Goal: Task Accomplishment & Management: Use online tool/utility

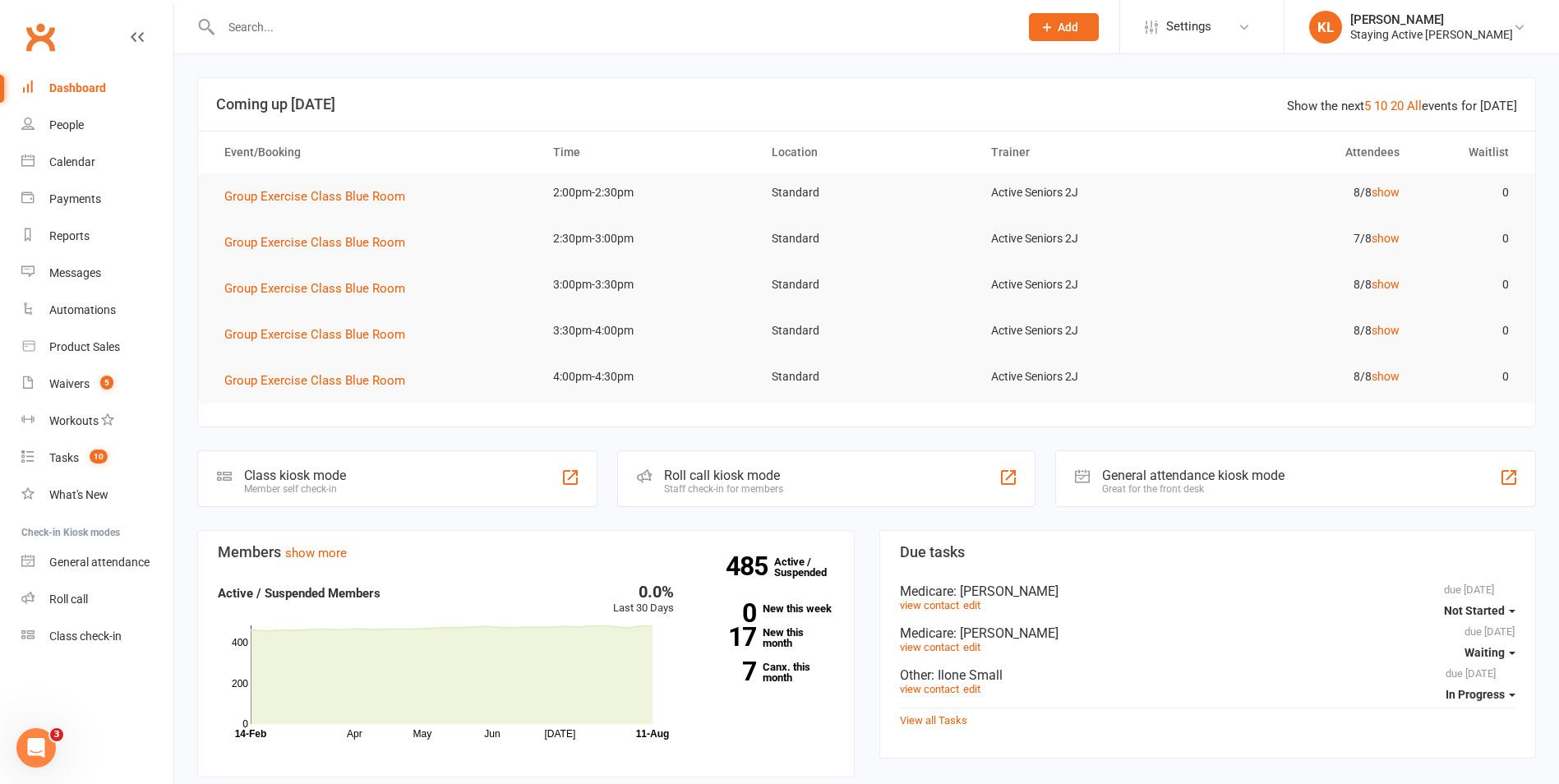
click at [285, 38] on input "text" at bounding box center [611, 27] width 792 height 23
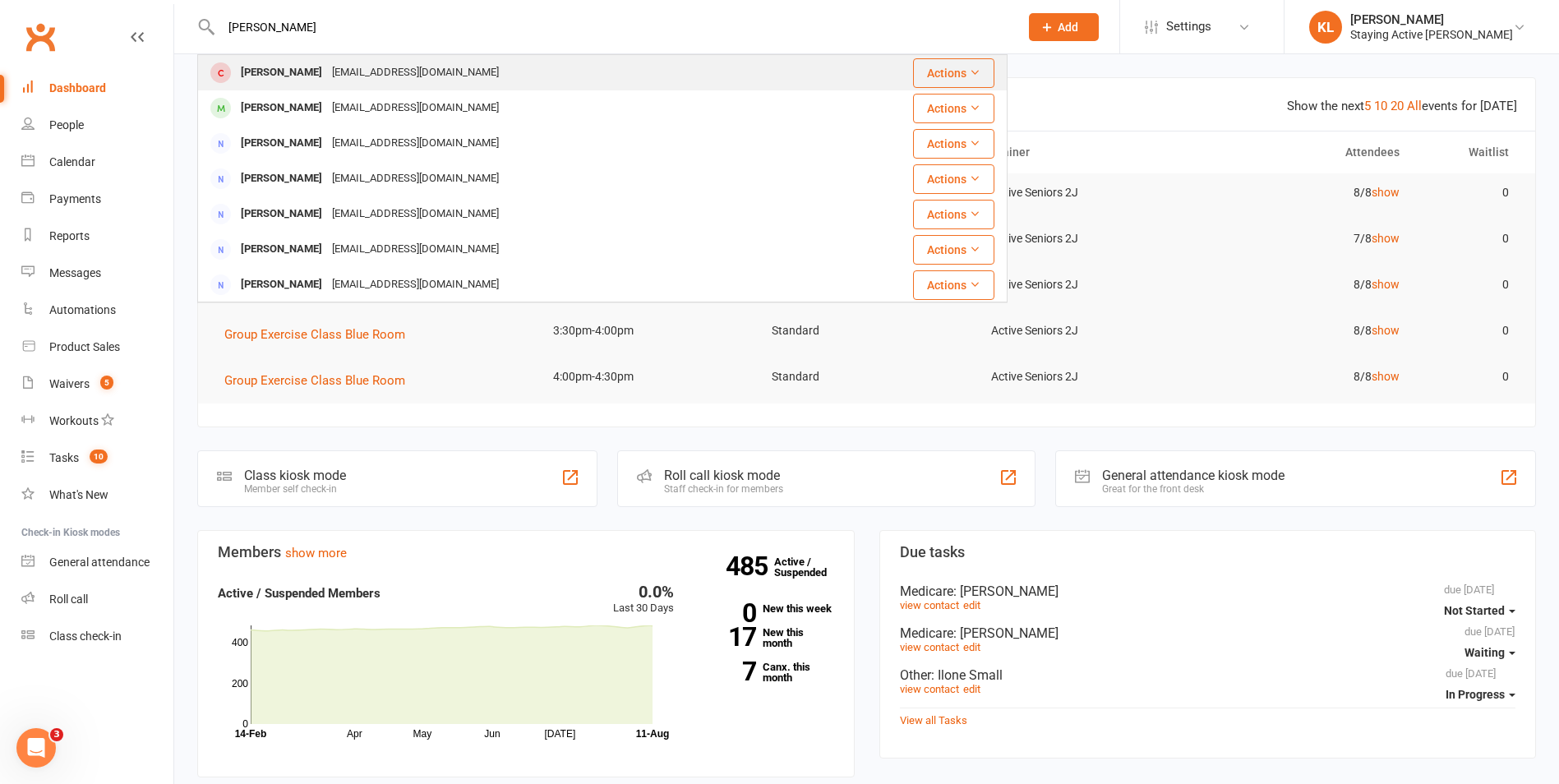
type input "[PERSON_NAME]"
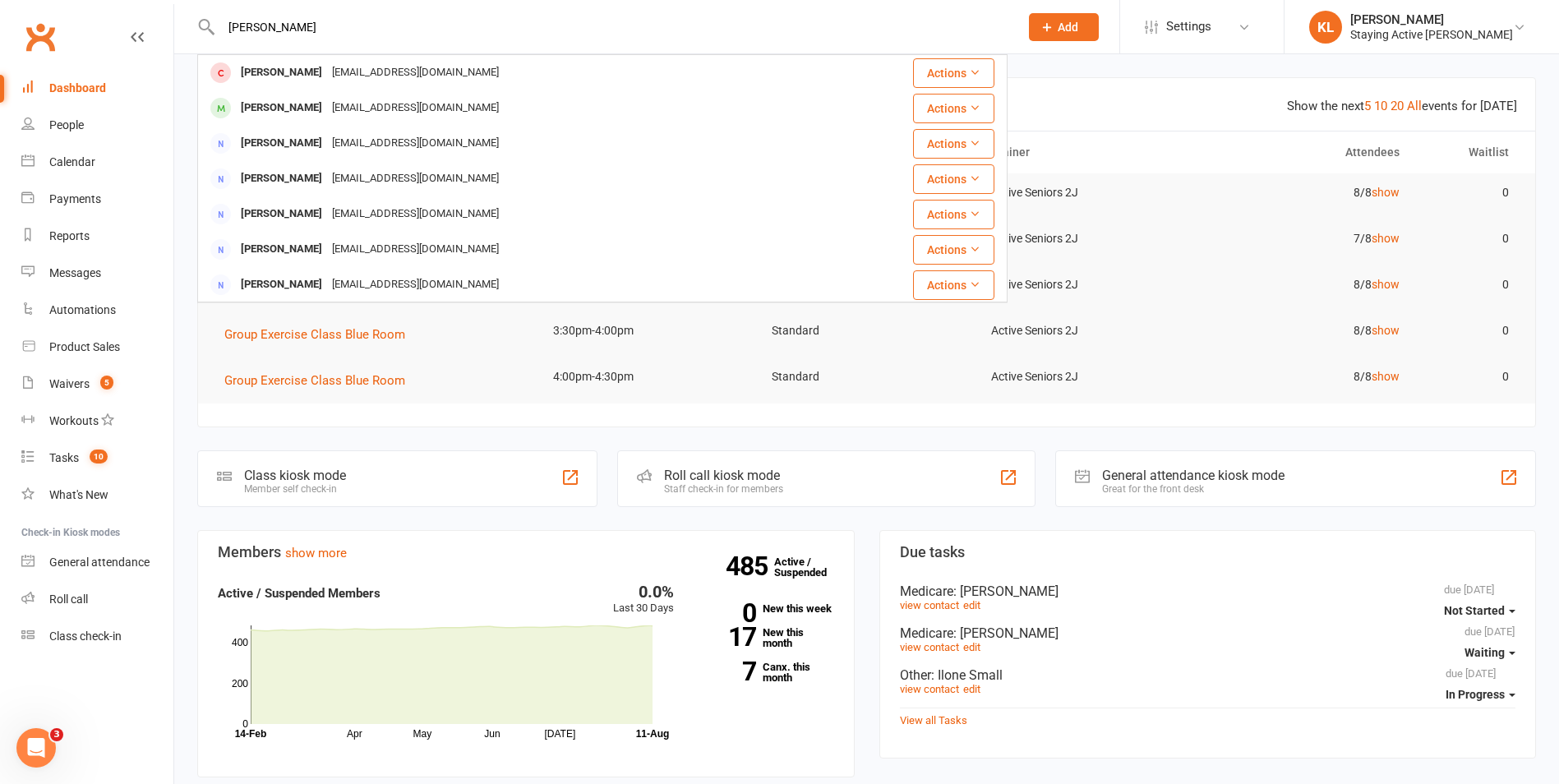
click at [274, 65] on div "[PERSON_NAME]" at bounding box center [281, 72] width 91 height 24
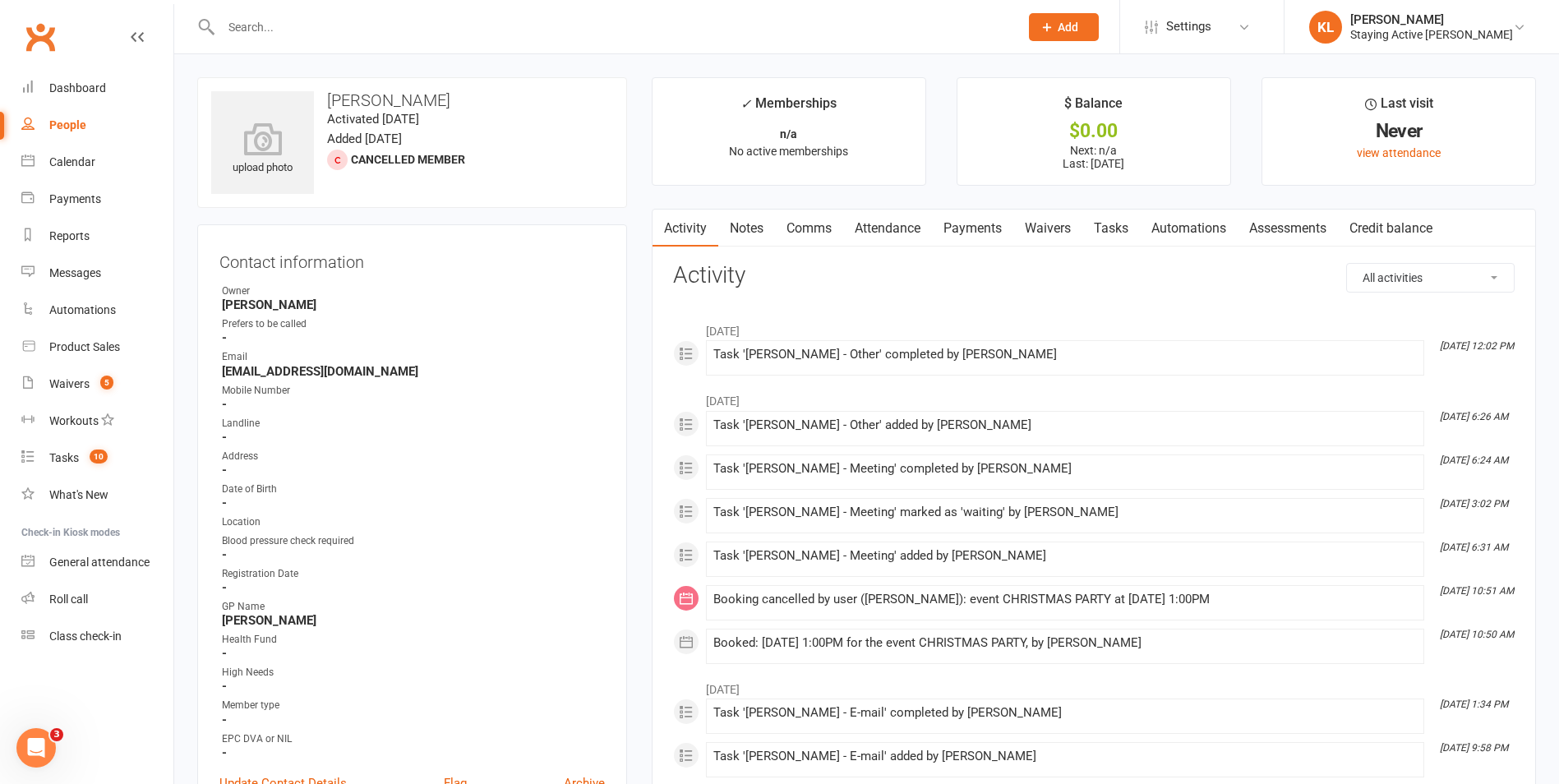
click at [1037, 224] on link "Waivers" at bounding box center [1047, 229] width 69 height 38
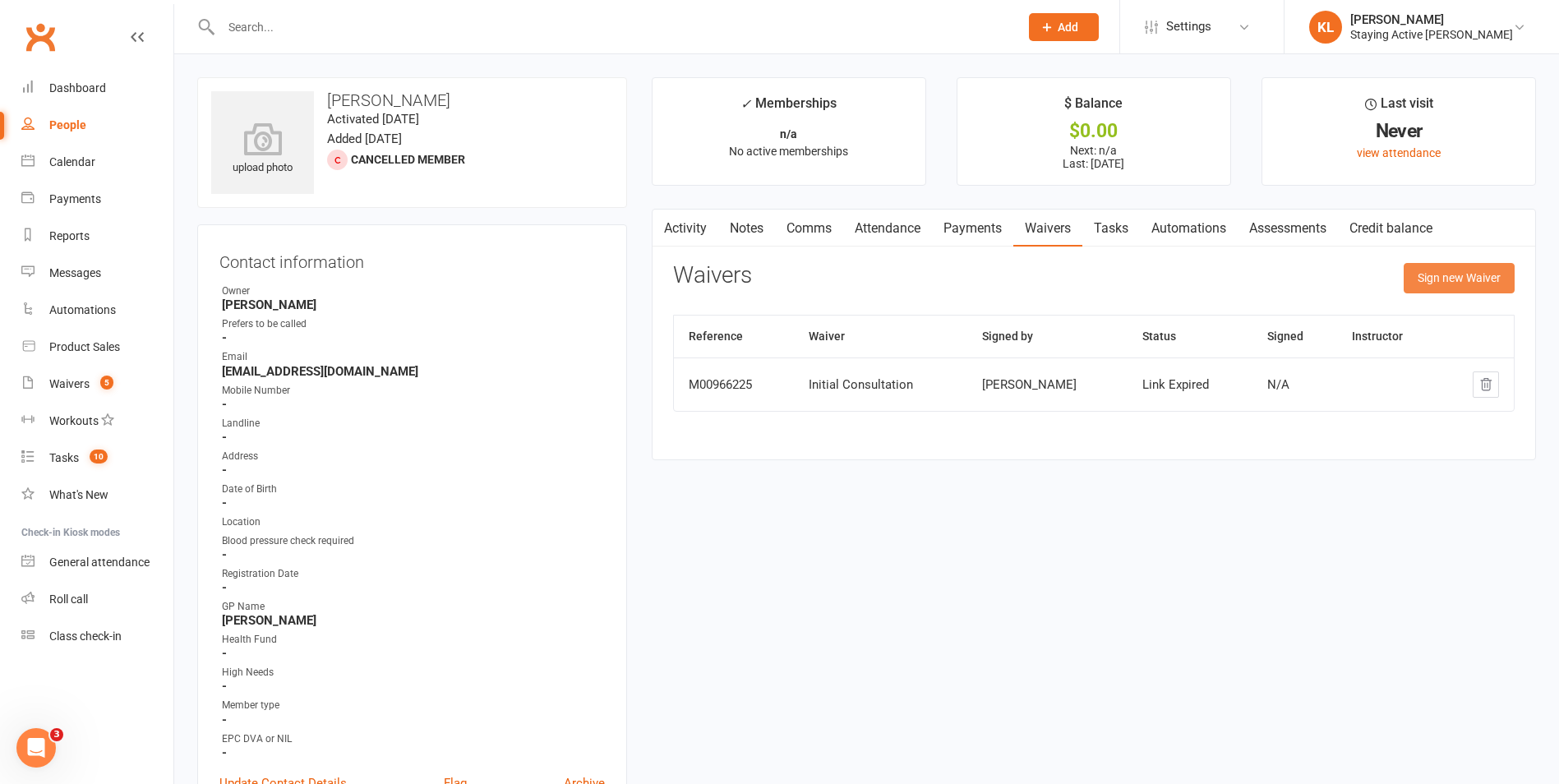
click at [1416, 279] on button "Sign new Waiver" at bounding box center [1459, 277] width 111 height 29
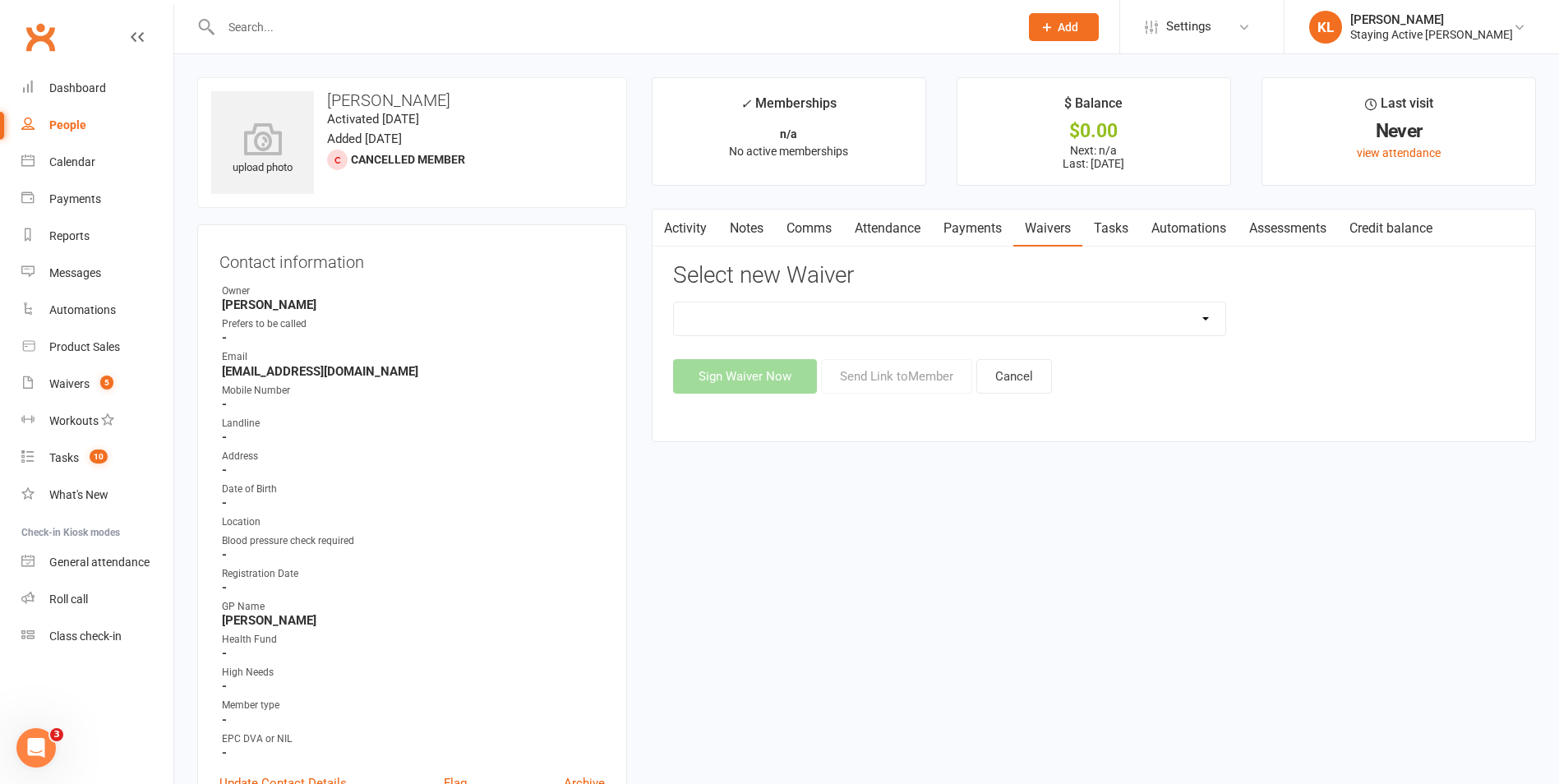
click at [841, 310] on select "Blood pressure checks and assumption of risk Direct Debit Payment Authority Ini…" at bounding box center [949, 319] width 552 height 33
select select "1546"
click at [674, 303] on select "Blood pressure checks and assumption of risk Direct Debit Payment Authority Ini…" at bounding box center [949, 319] width 552 height 33
click at [765, 370] on button "Sign Waiver Now" at bounding box center [745, 376] width 144 height 34
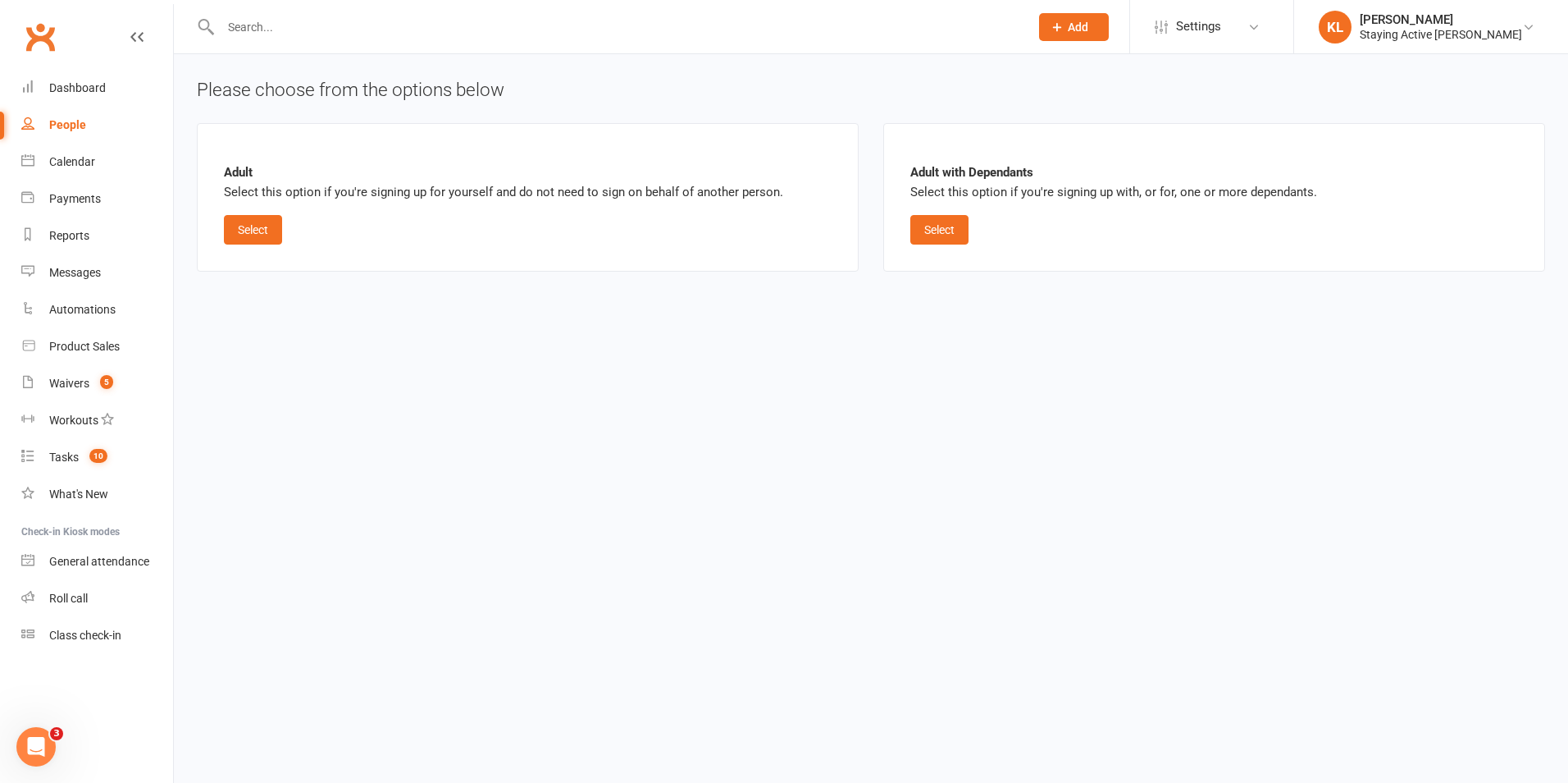
click at [248, 250] on div "Adult Select this option if you're signing up for yourself and do not need to s…" at bounding box center [528, 196] width 662 height 148
click at [247, 222] on button "Select" at bounding box center [253, 230] width 59 height 29
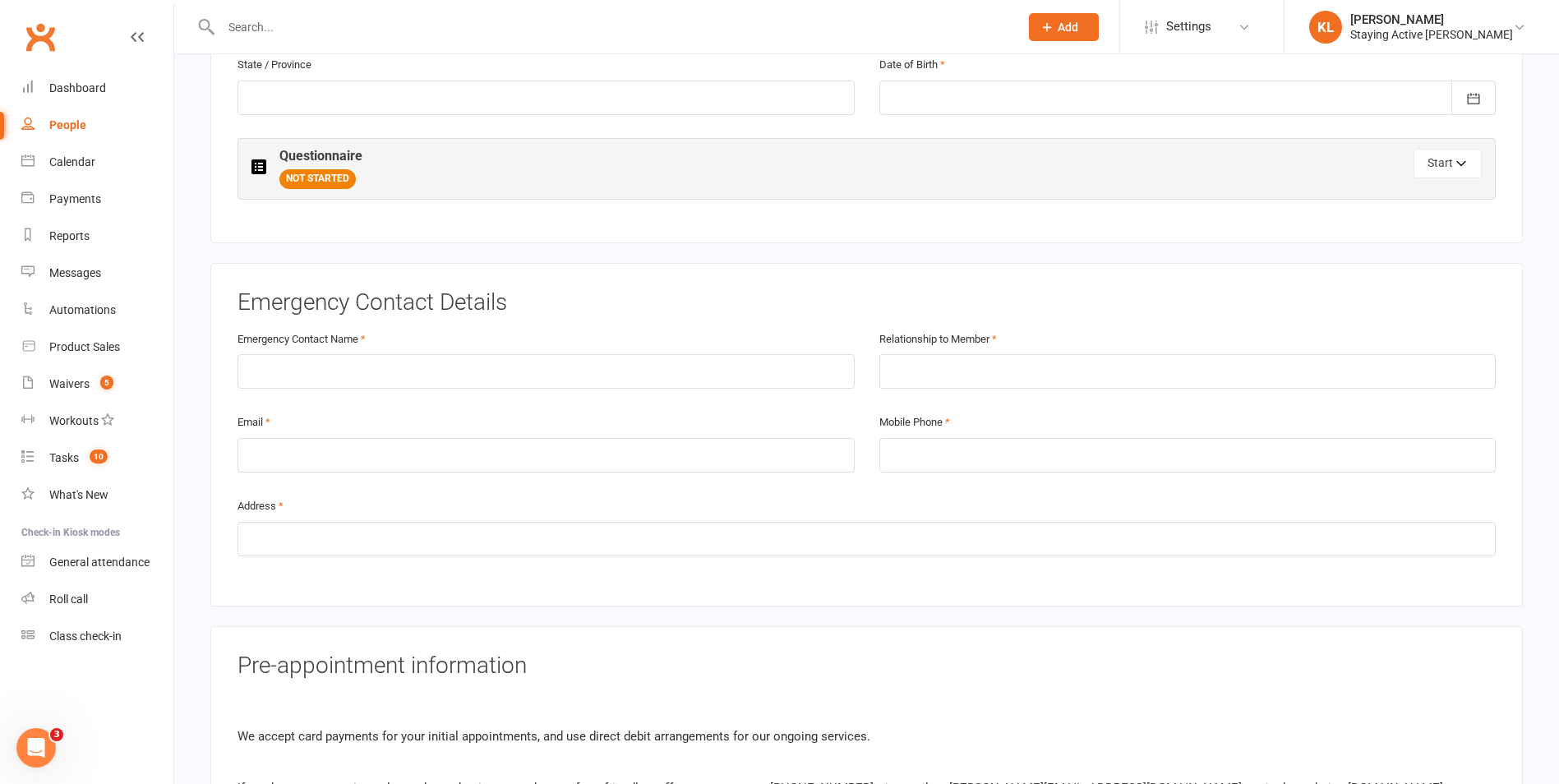
scroll to position [822, 0]
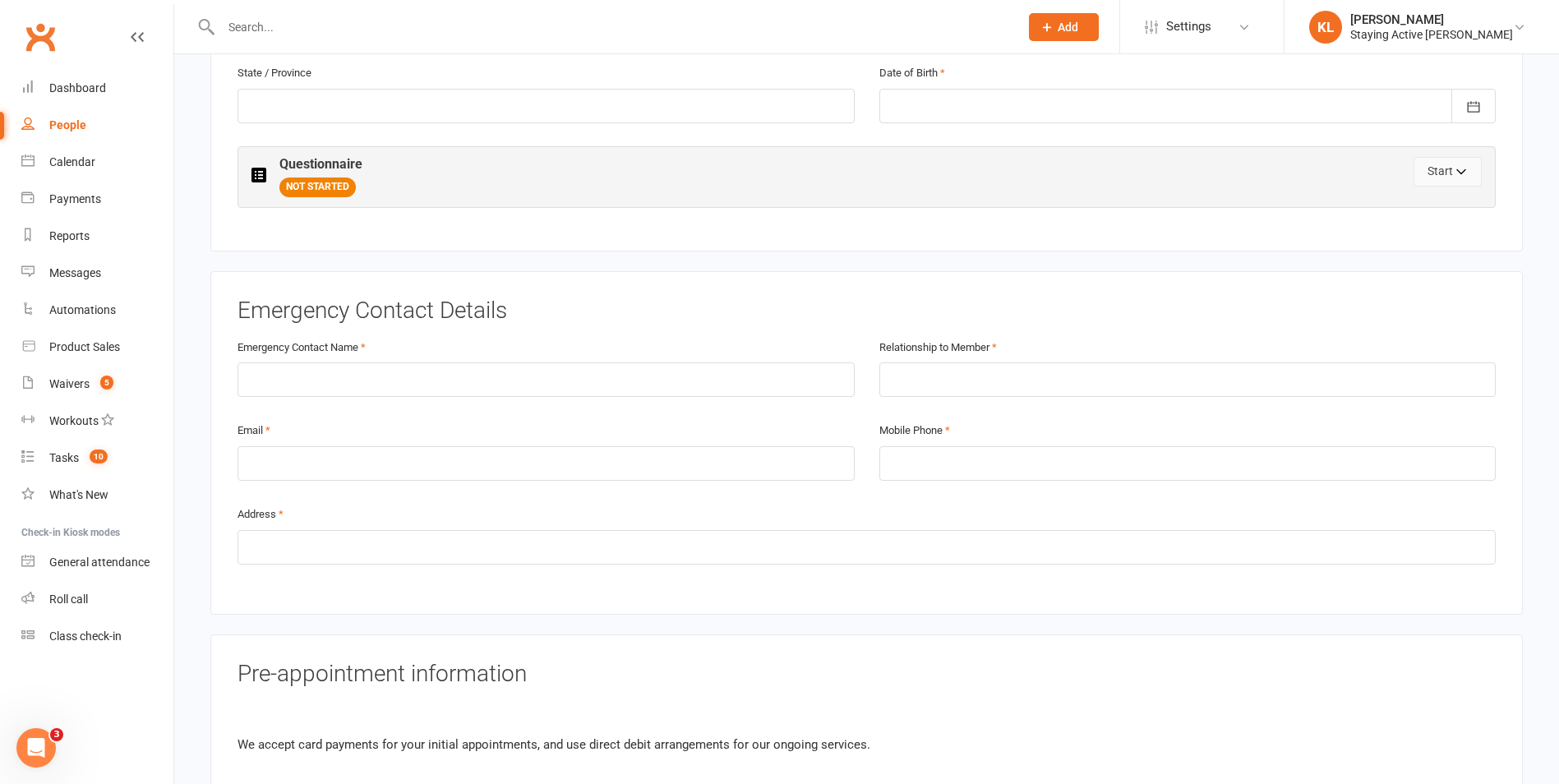
click at [1426, 173] on button "Start" at bounding box center [1447, 171] width 68 height 29
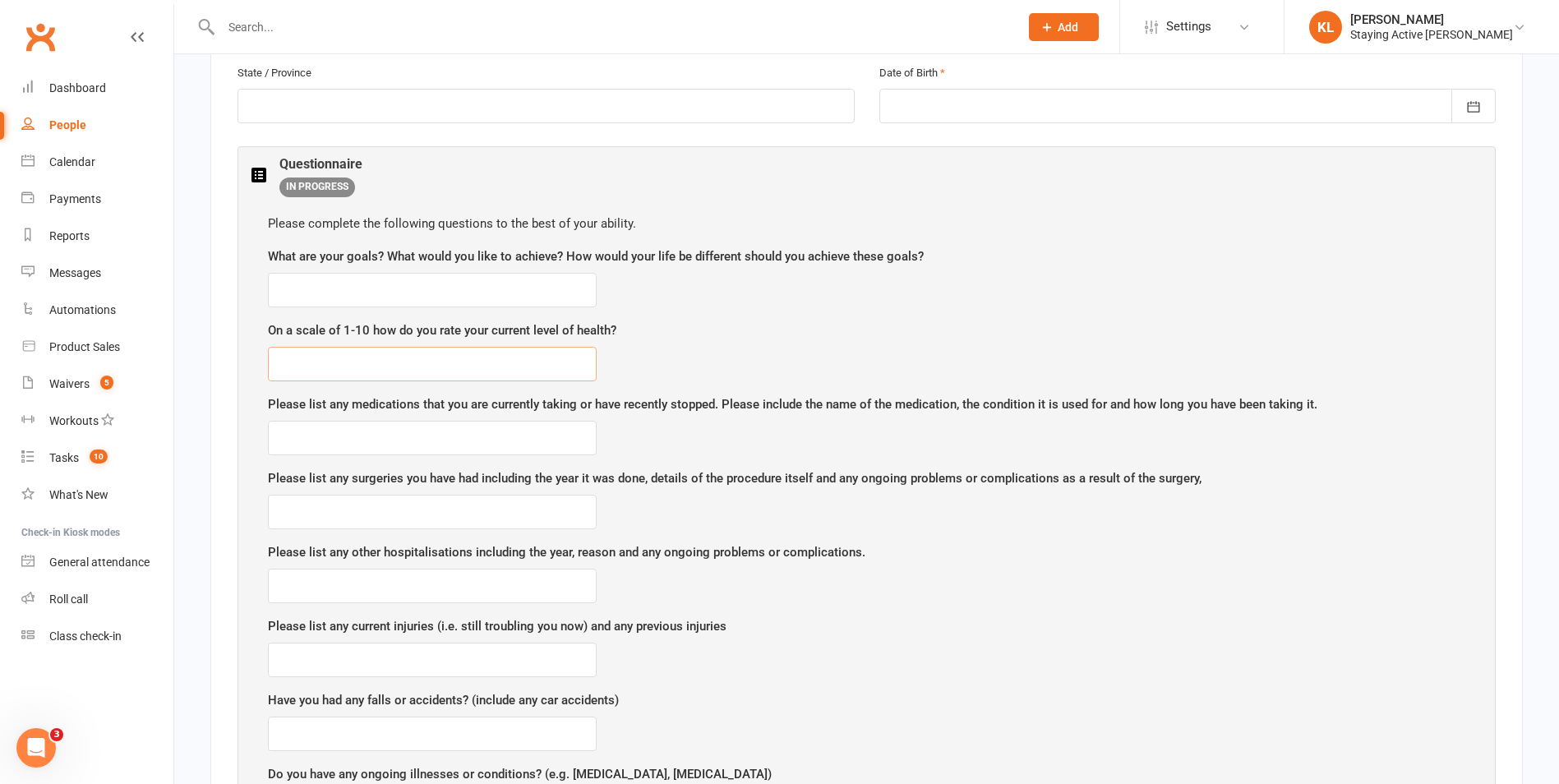
click at [366, 362] on input "text" at bounding box center [432, 364] width 329 height 34
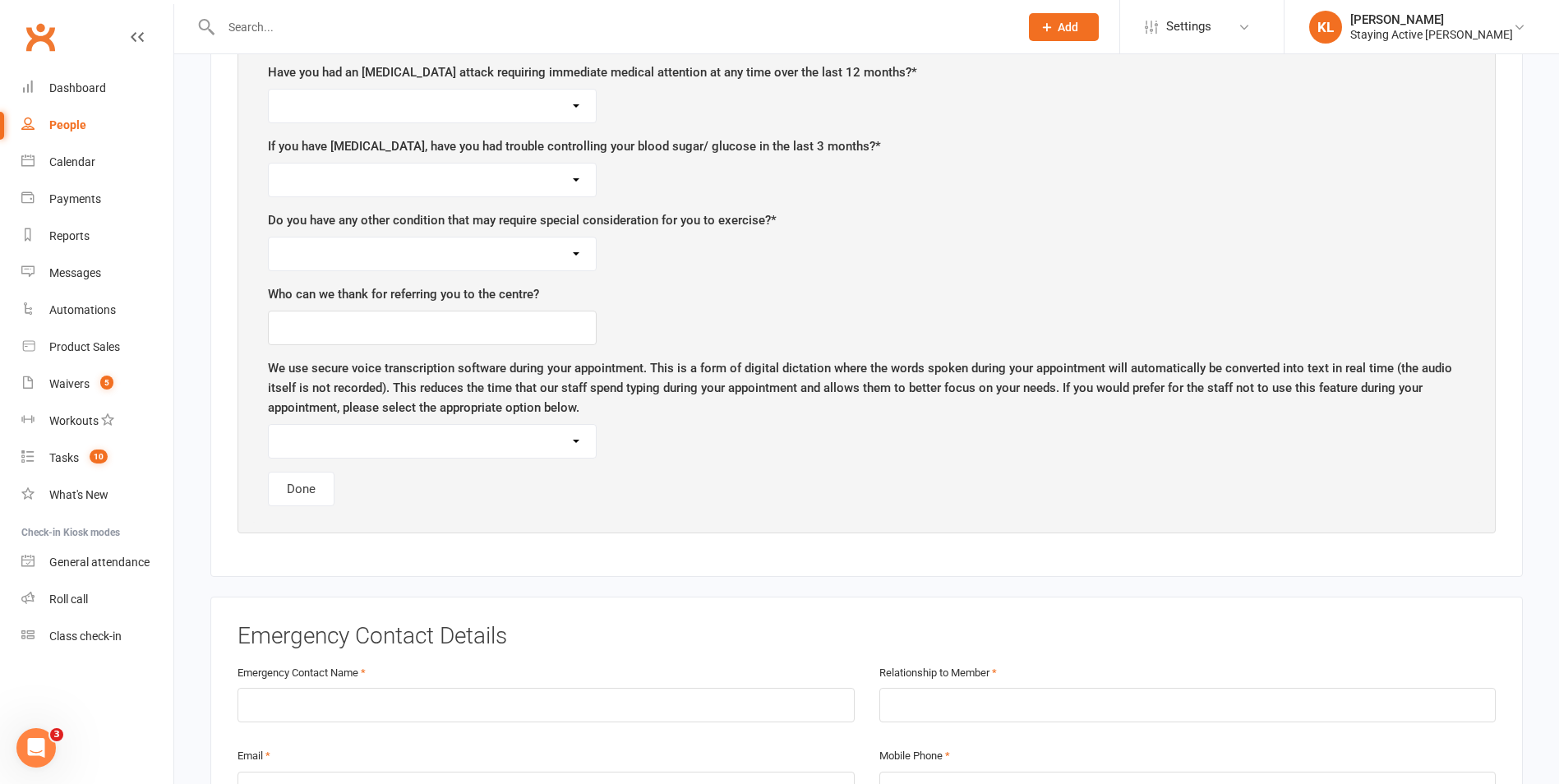
scroll to position [2629, 0]
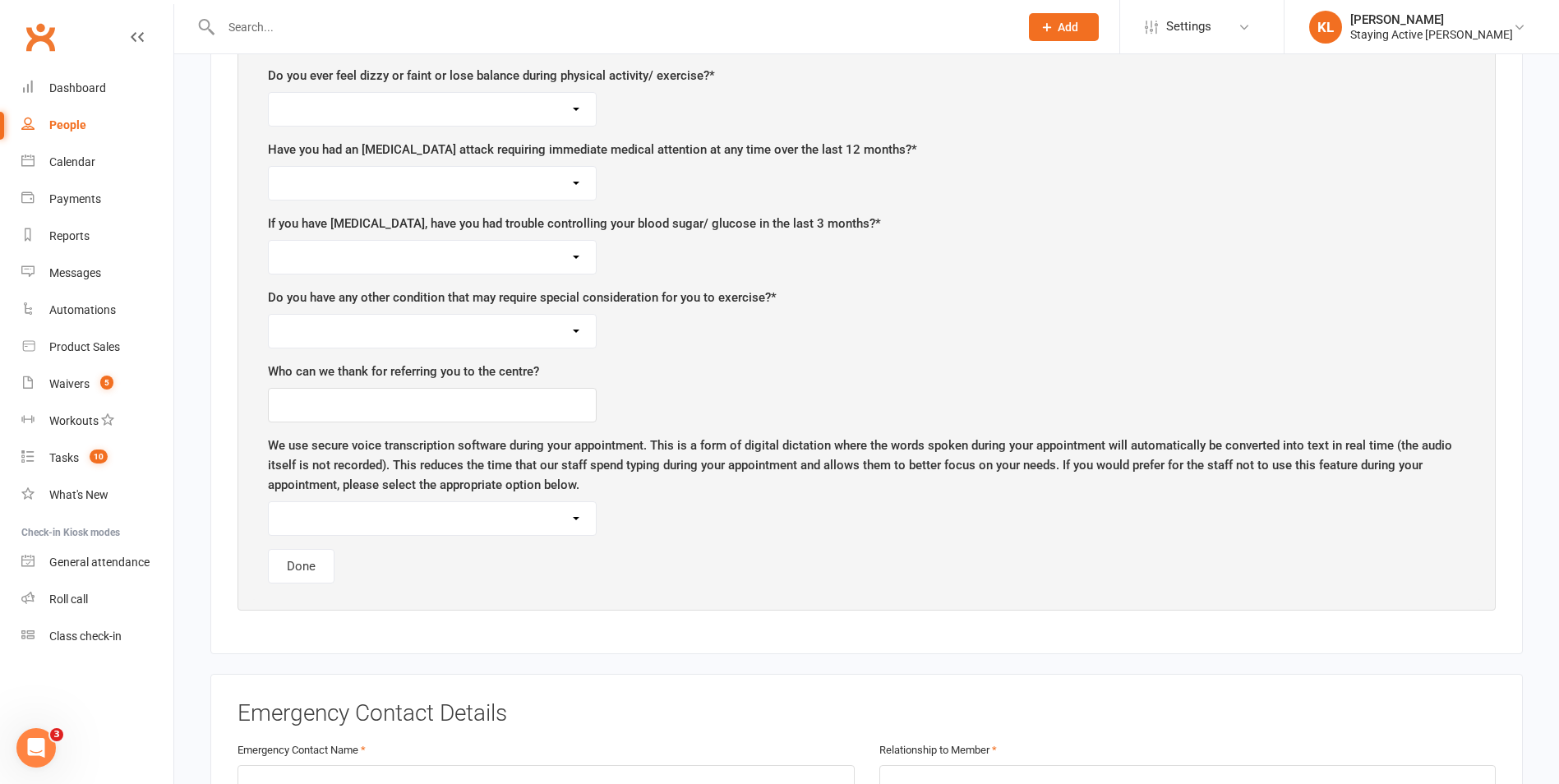
type input "4 - Feel weak"
drag, startPoint x: 461, startPoint y: 184, endPoint x: 480, endPoint y: 184, distance: 19.0
click at [461, 184] on select "Yes No" at bounding box center [432, 183] width 327 height 33
select select "No"
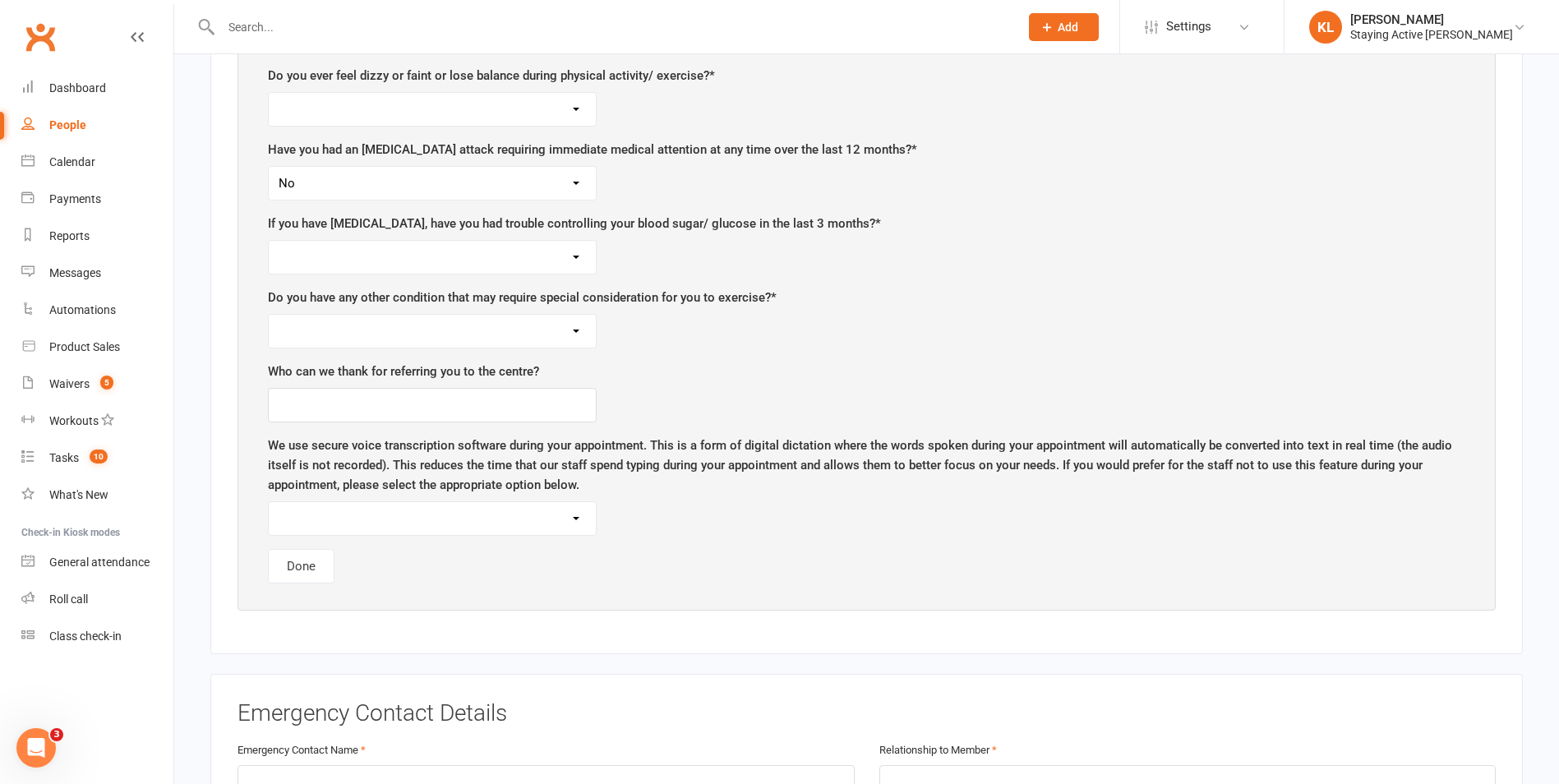
click at [269, 166] on select "Yes No" at bounding box center [432, 183] width 327 height 33
click at [320, 418] on input "text" at bounding box center [432, 405] width 329 height 34
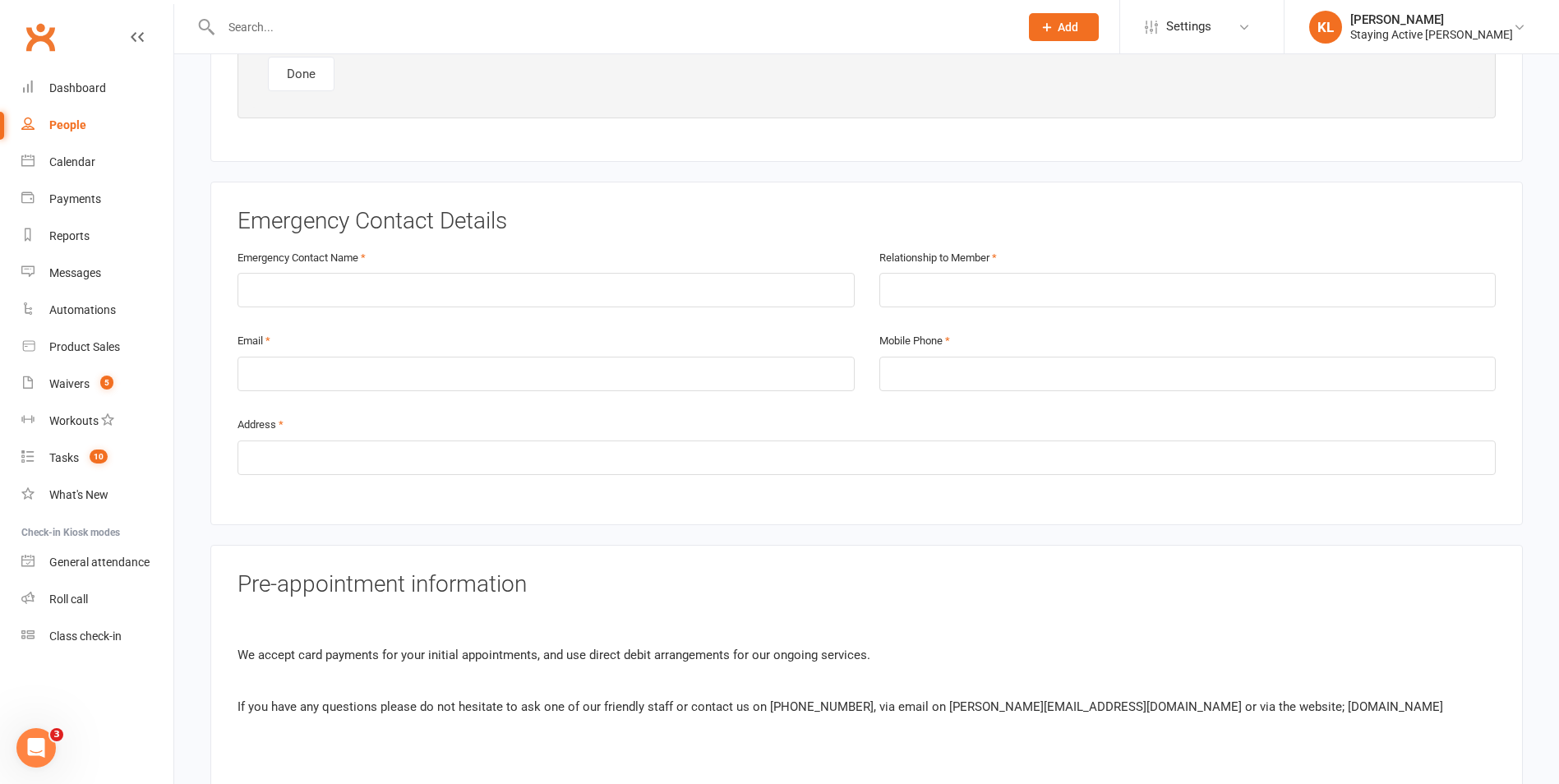
scroll to position [3123, 0]
click at [290, 285] on input "text" at bounding box center [546, 289] width 617 height 34
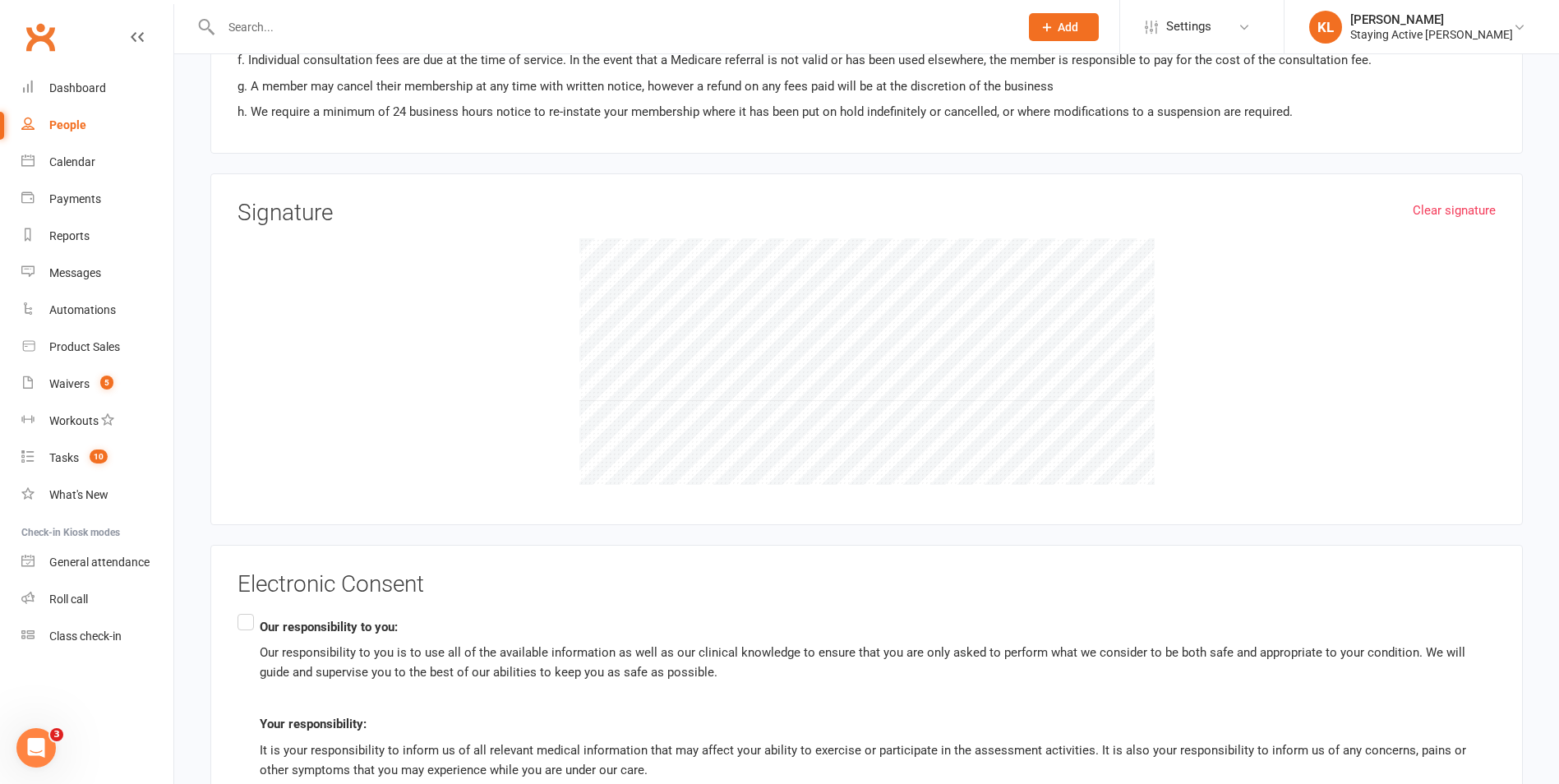
scroll to position [4190, 0]
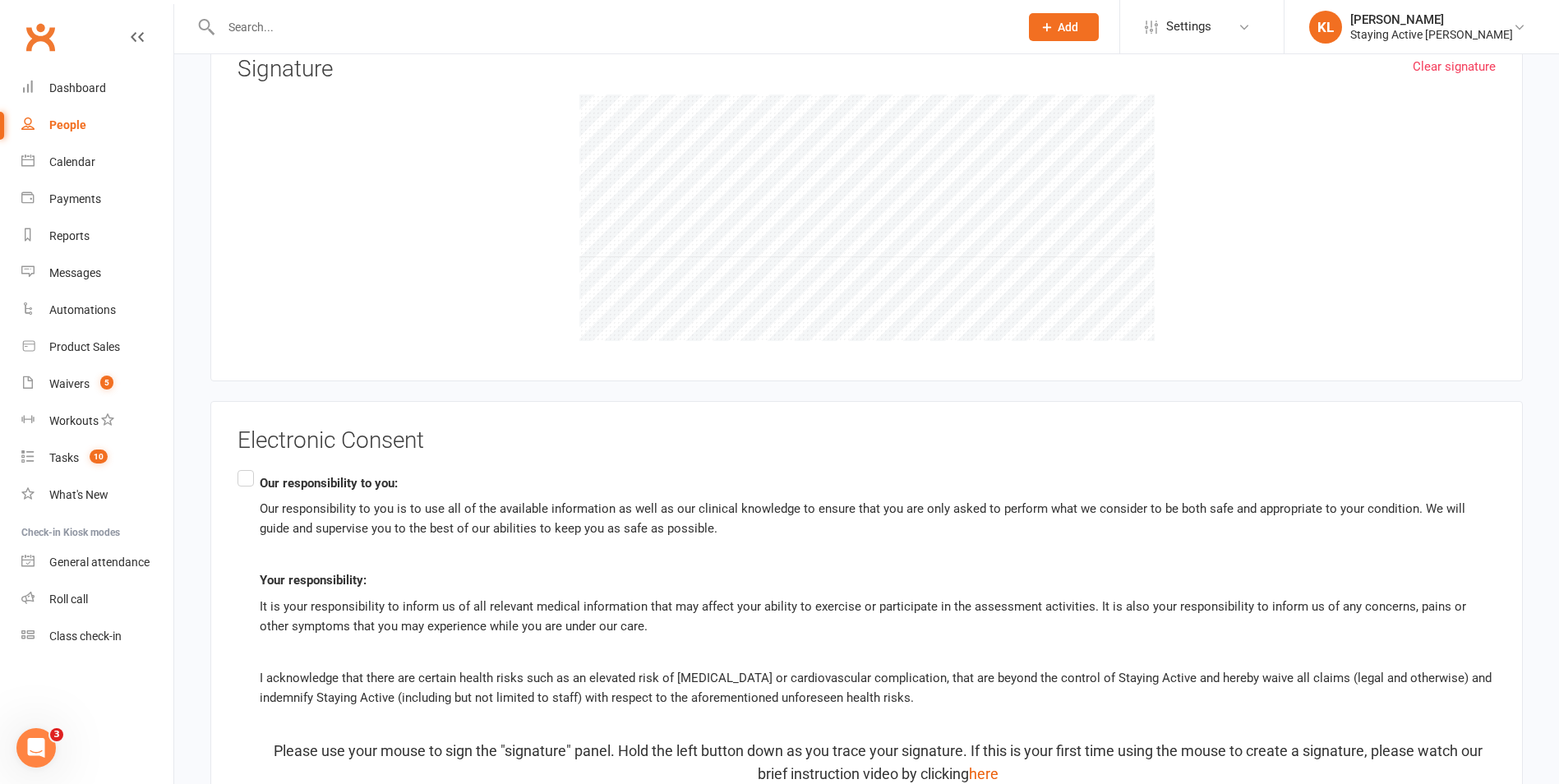
click at [246, 480] on label "Our responsibility to you: Our responsibility to you is to use all of the avail…" at bounding box center [867, 626] width 1258 height 320
click at [246, 466] on input "Our responsibility to you: Our responsibility to you is to use all of the avail…" at bounding box center [242, 466] width 10 height 0
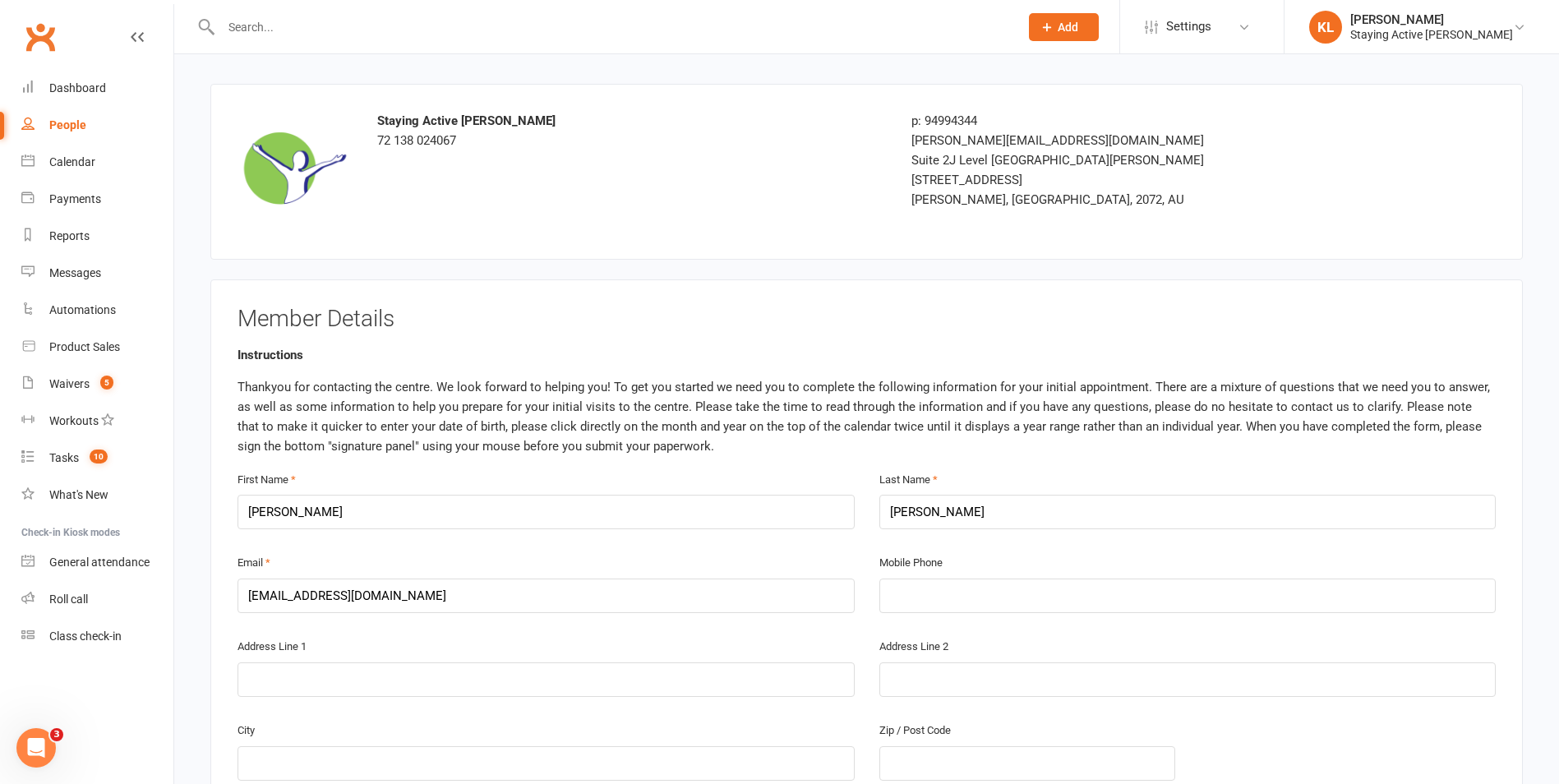
scroll to position [0, 0]
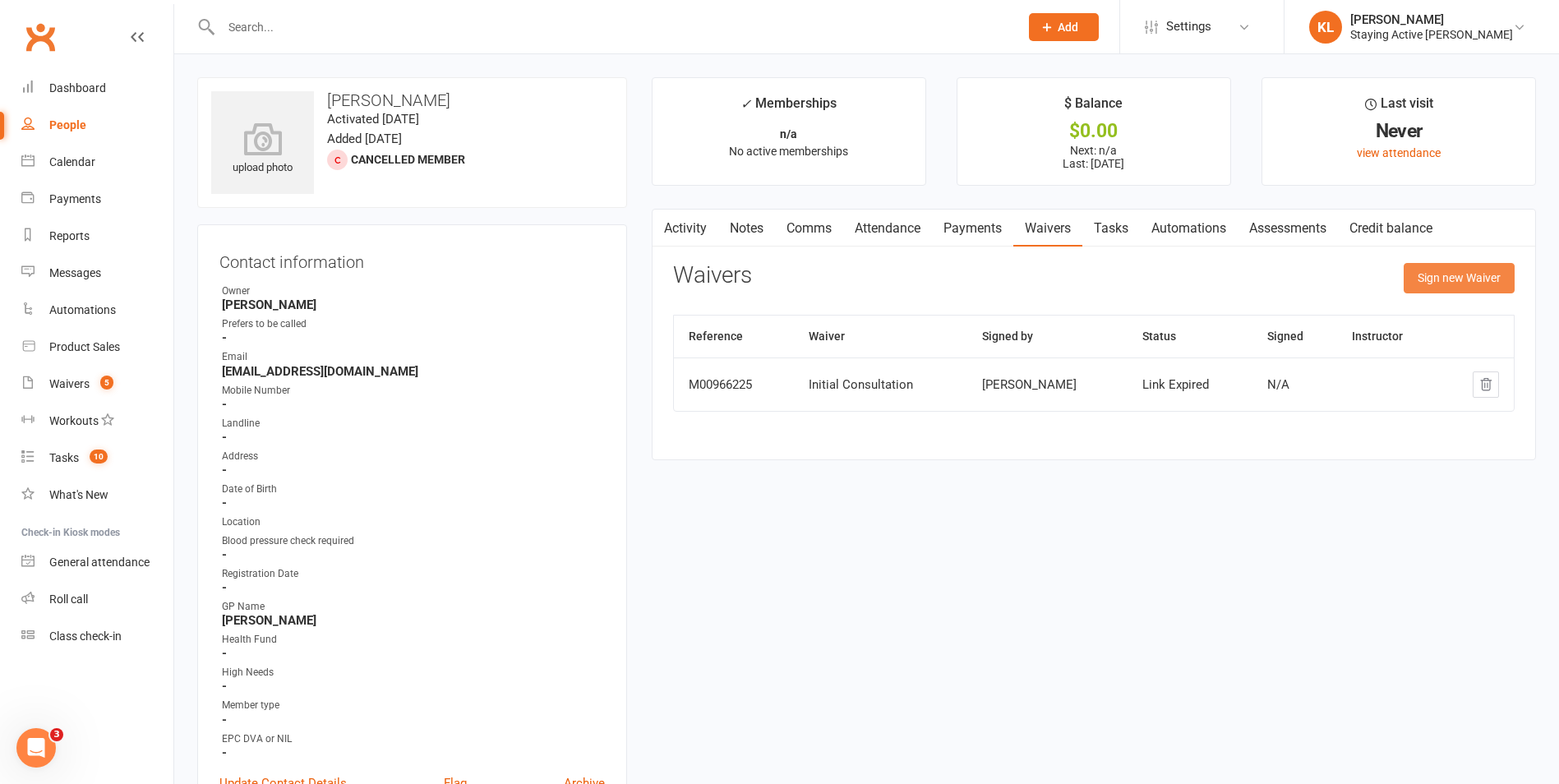
click at [1428, 277] on button "Sign new Waiver" at bounding box center [1459, 277] width 111 height 29
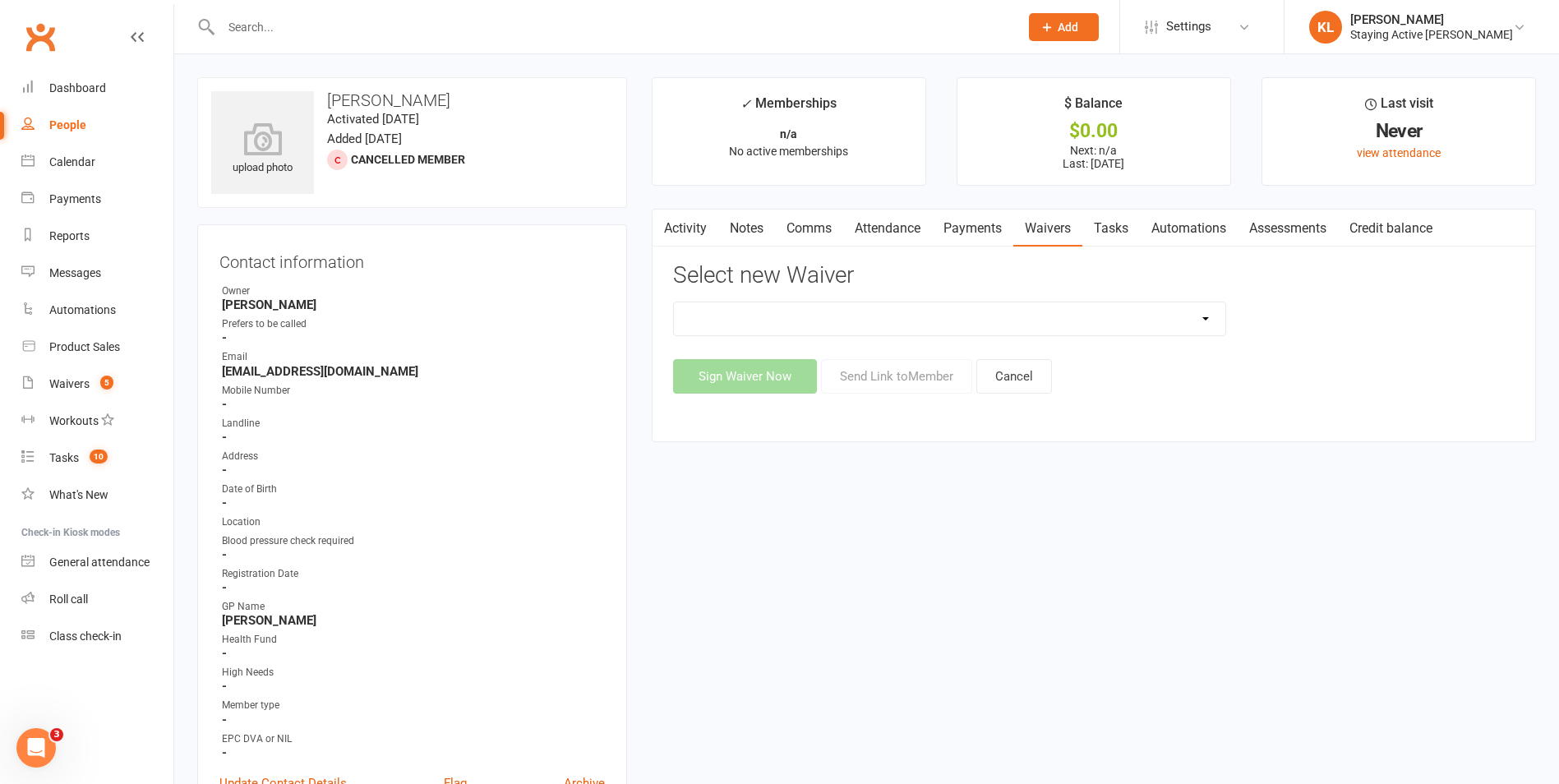
click at [781, 330] on select "Blood pressure checks and assumption of risk Direct Debit Payment Authority Ini…" at bounding box center [949, 319] width 552 height 33
select select "1546"
click at [674, 303] on select "Blood pressure checks and assumption of risk Direct Debit Payment Authority Ini…" at bounding box center [949, 319] width 552 height 33
click at [771, 375] on button "Sign Waiver Now" at bounding box center [745, 376] width 144 height 34
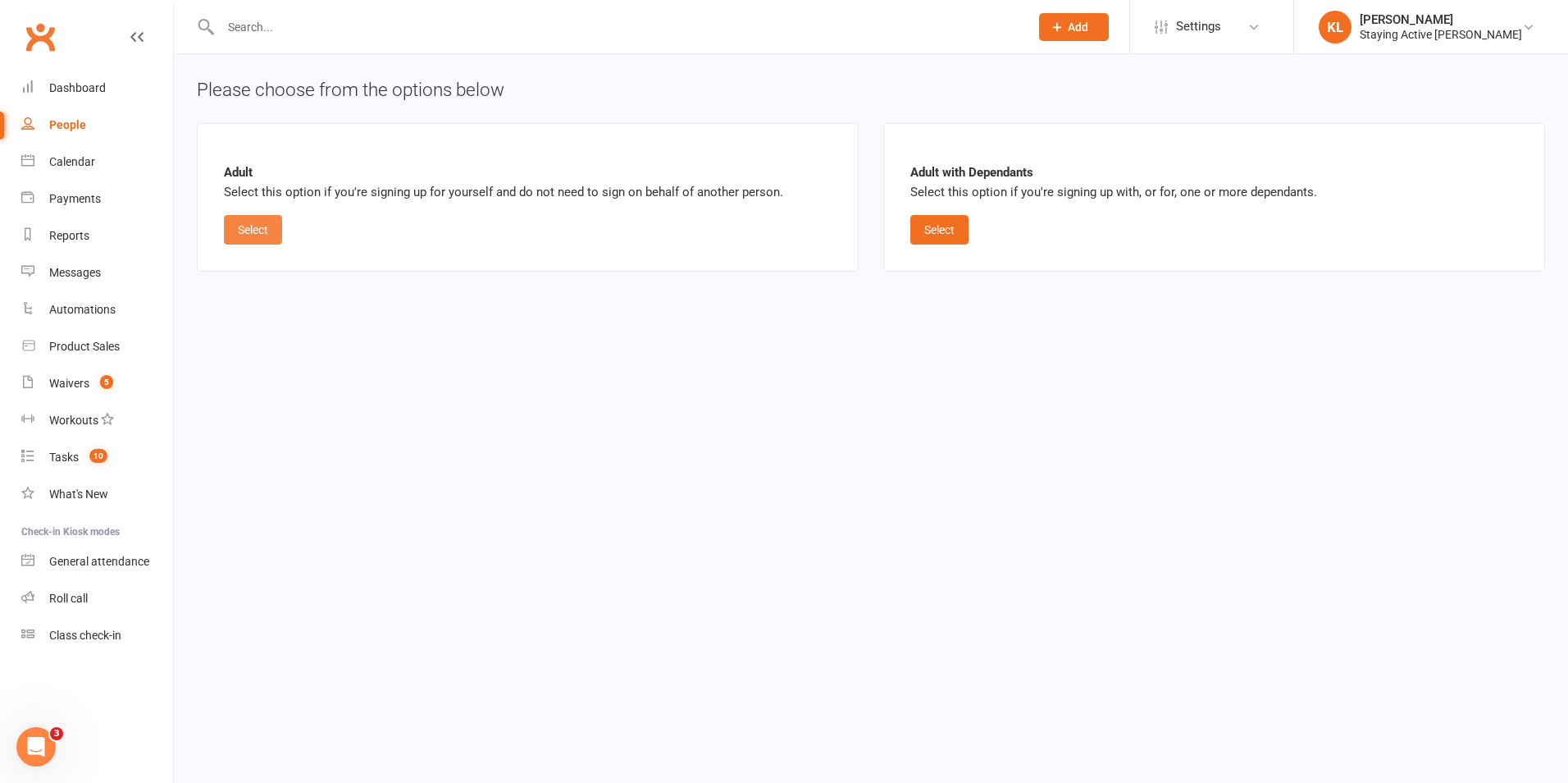
click at [252, 230] on button "Select" at bounding box center [253, 230] width 59 height 29
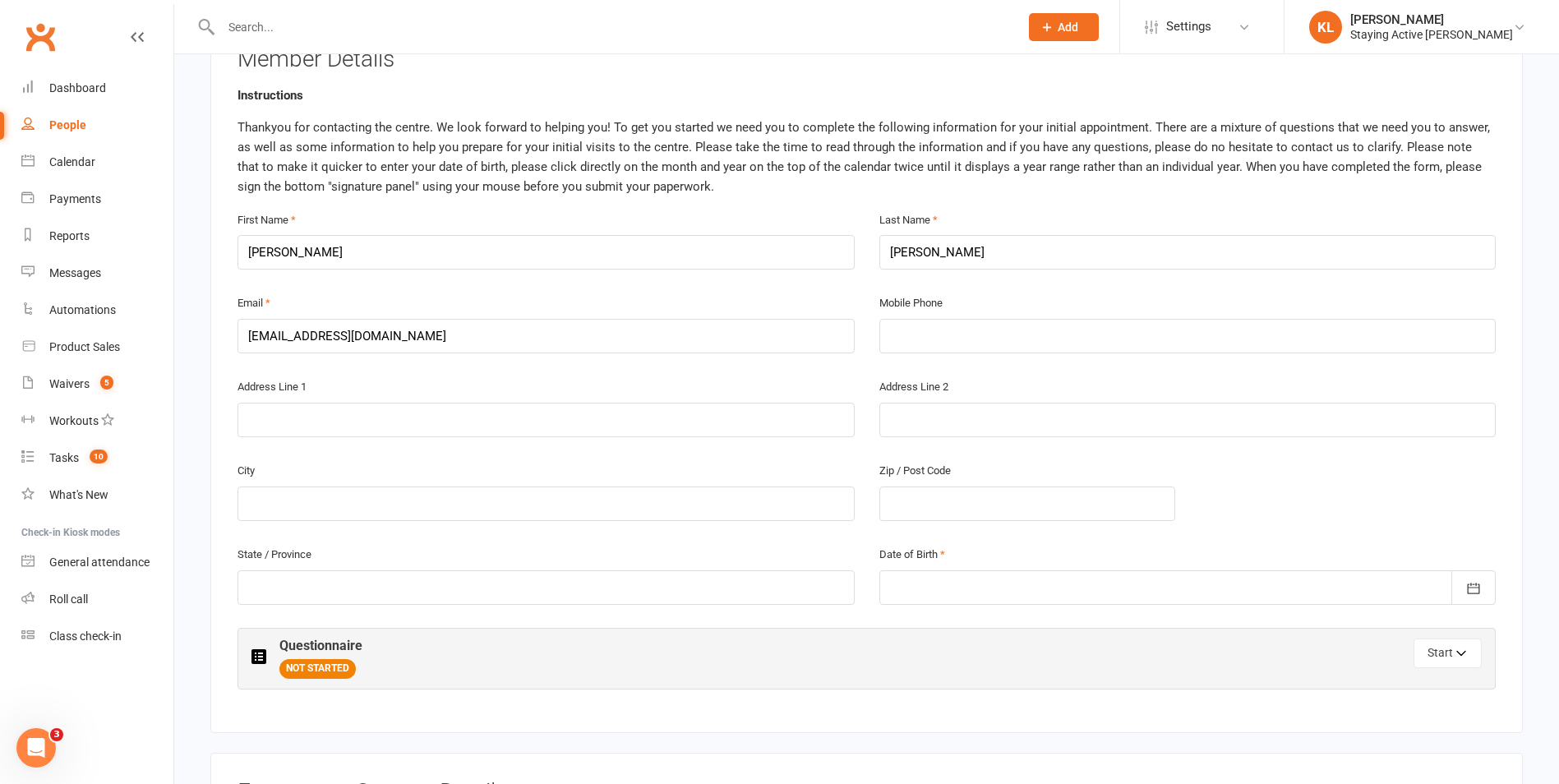
scroll to position [410, 0]
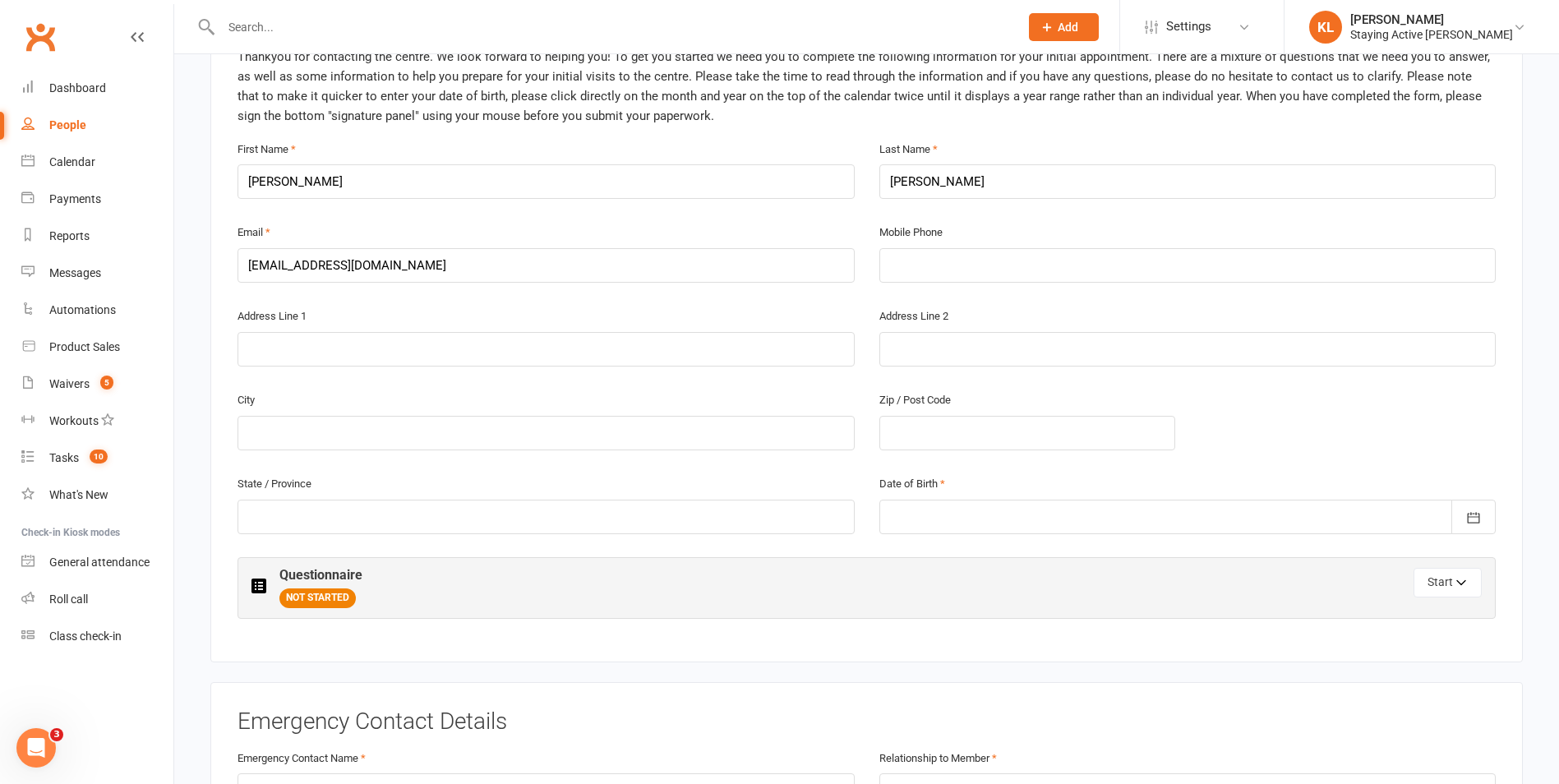
click at [928, 511] on div at bounding box center [1188, 516] width 617 height 34
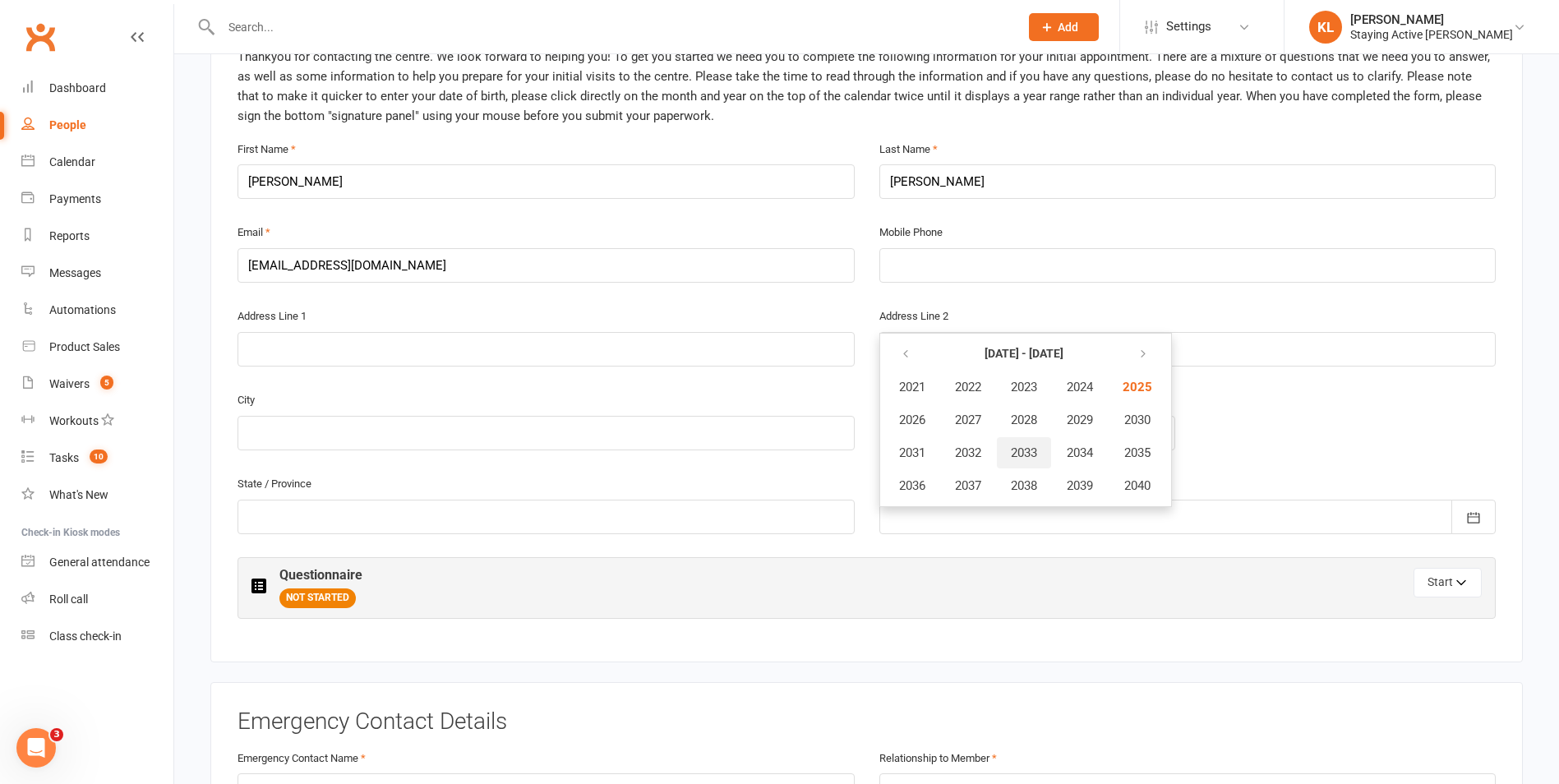
click at [1022, 459] on span "2033" at bounding box center [1025, 453] width 26 height 15
click at [931, 490] on span "October" at bounding box center [920, 486] width 44 height 15
click at [954, 470] on button "09" at bounding box center [946, 480] width 34 height 29
type input "09 Oct 2033"
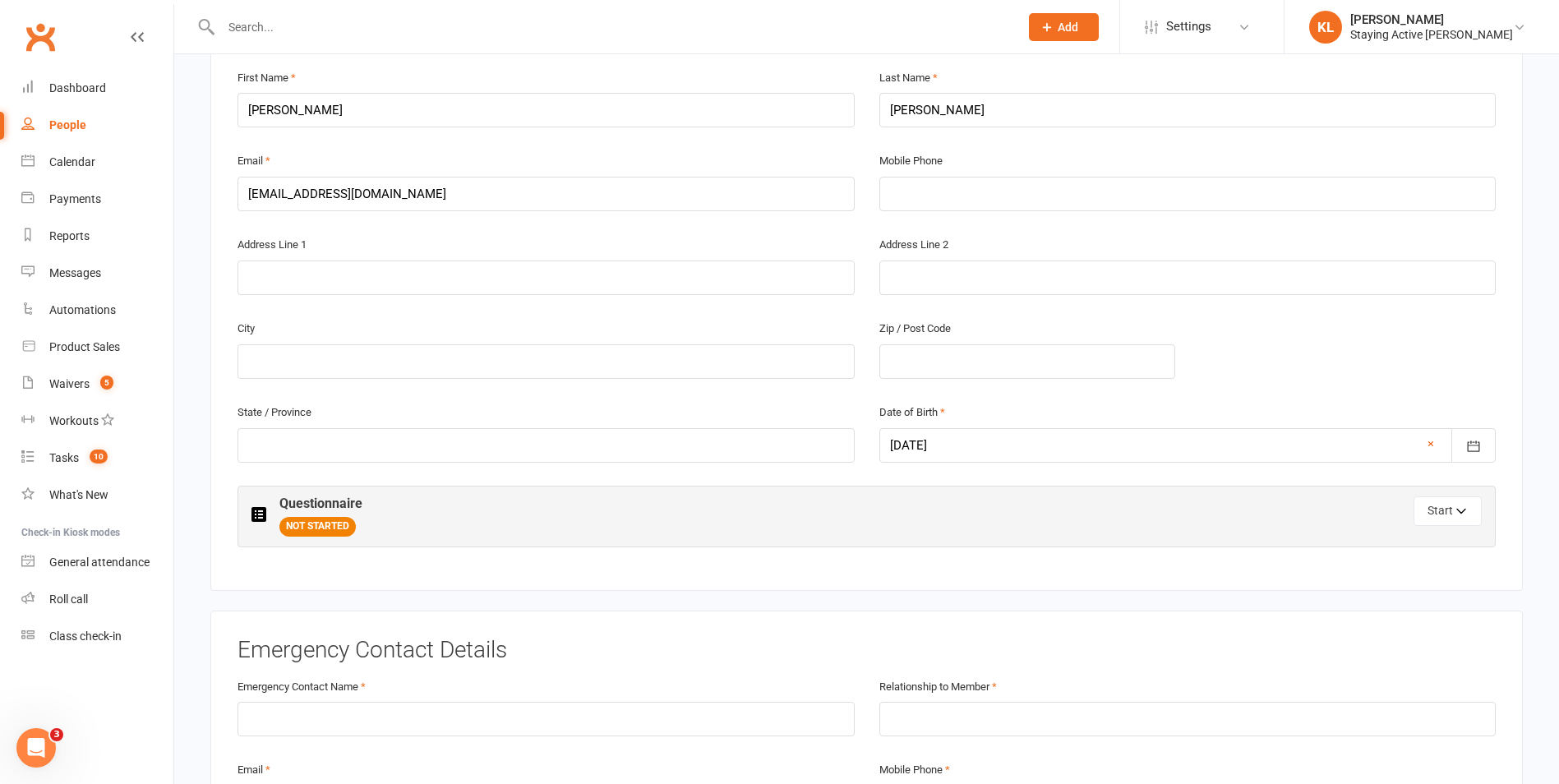
scroll to position [575, 0]
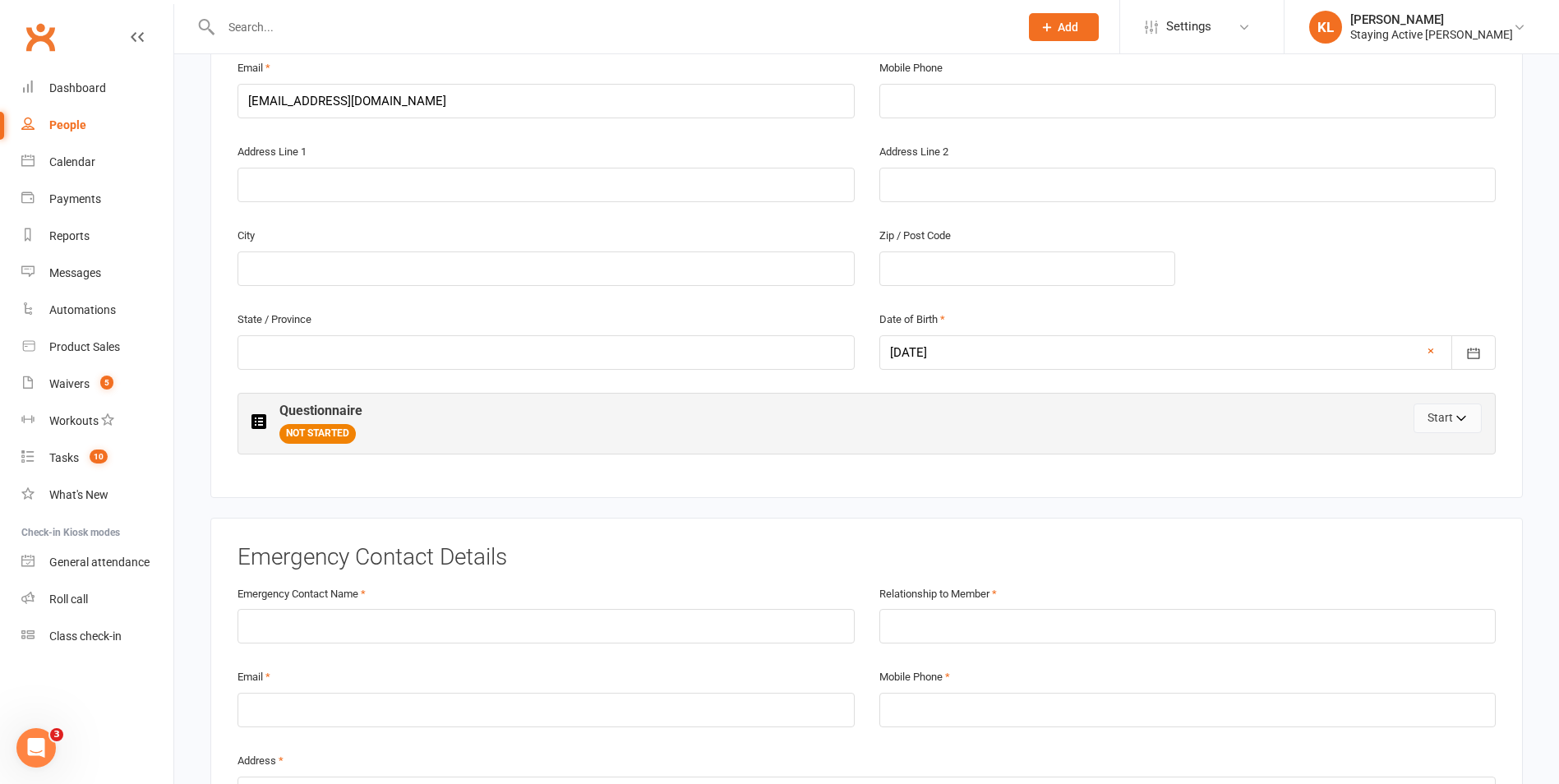
click at [1445, 416] on button "Start" at bounding box center [1447, 418] width 68 height 29
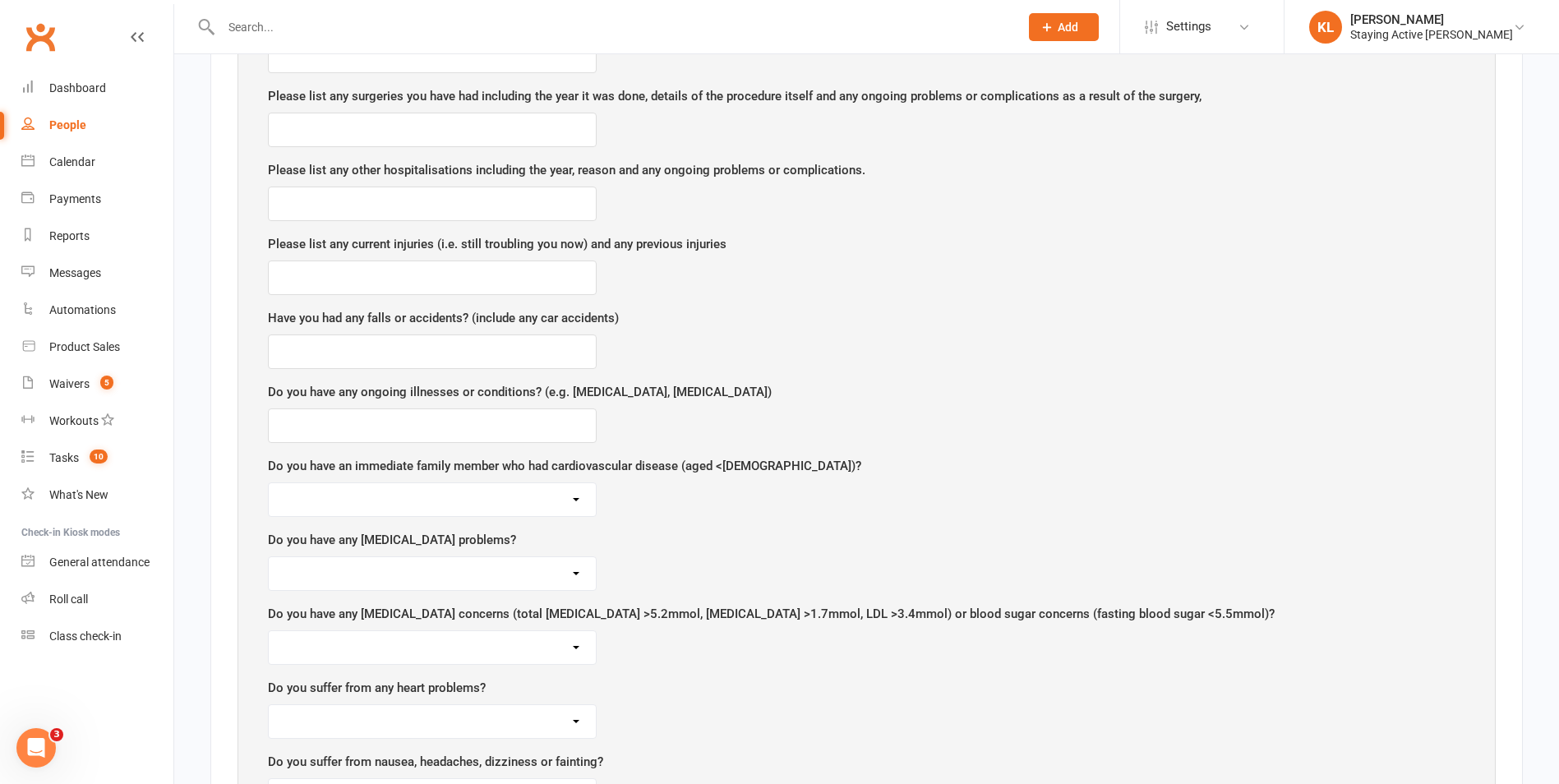
scroll to position [1232, 0]
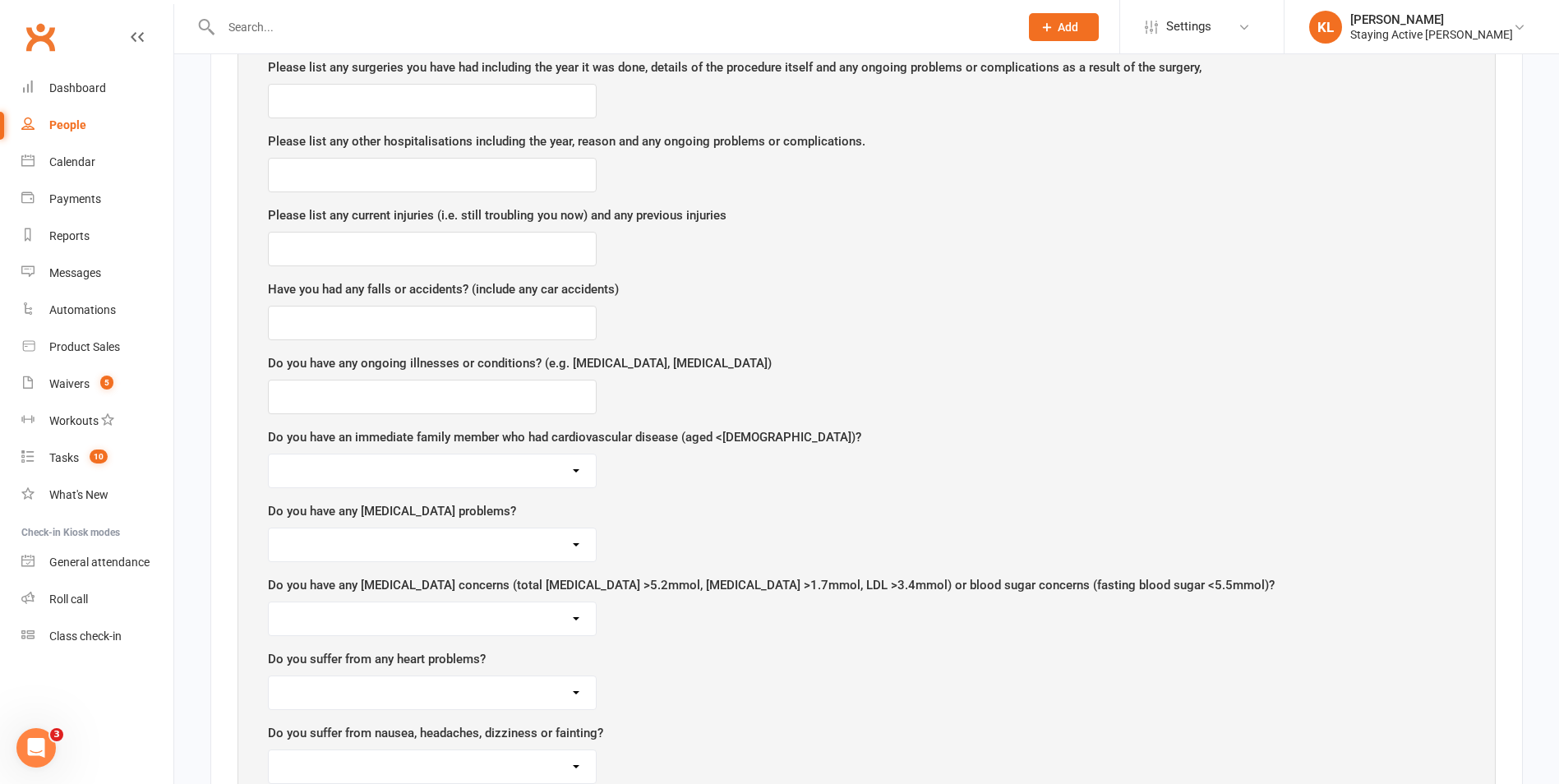
click at [395, 479] on select "Yes No Unsure" at bounding box center [432, 470] width 327 height 33
select select "Unsure"
click at [269, 454] on select "Yes No Unsure" at bounding box center [432, 470] width 327 height 33
click at [351, 543] on select "Yes No Unsure" at bounding box center [432, 545] width 327 height 33
select select "No"
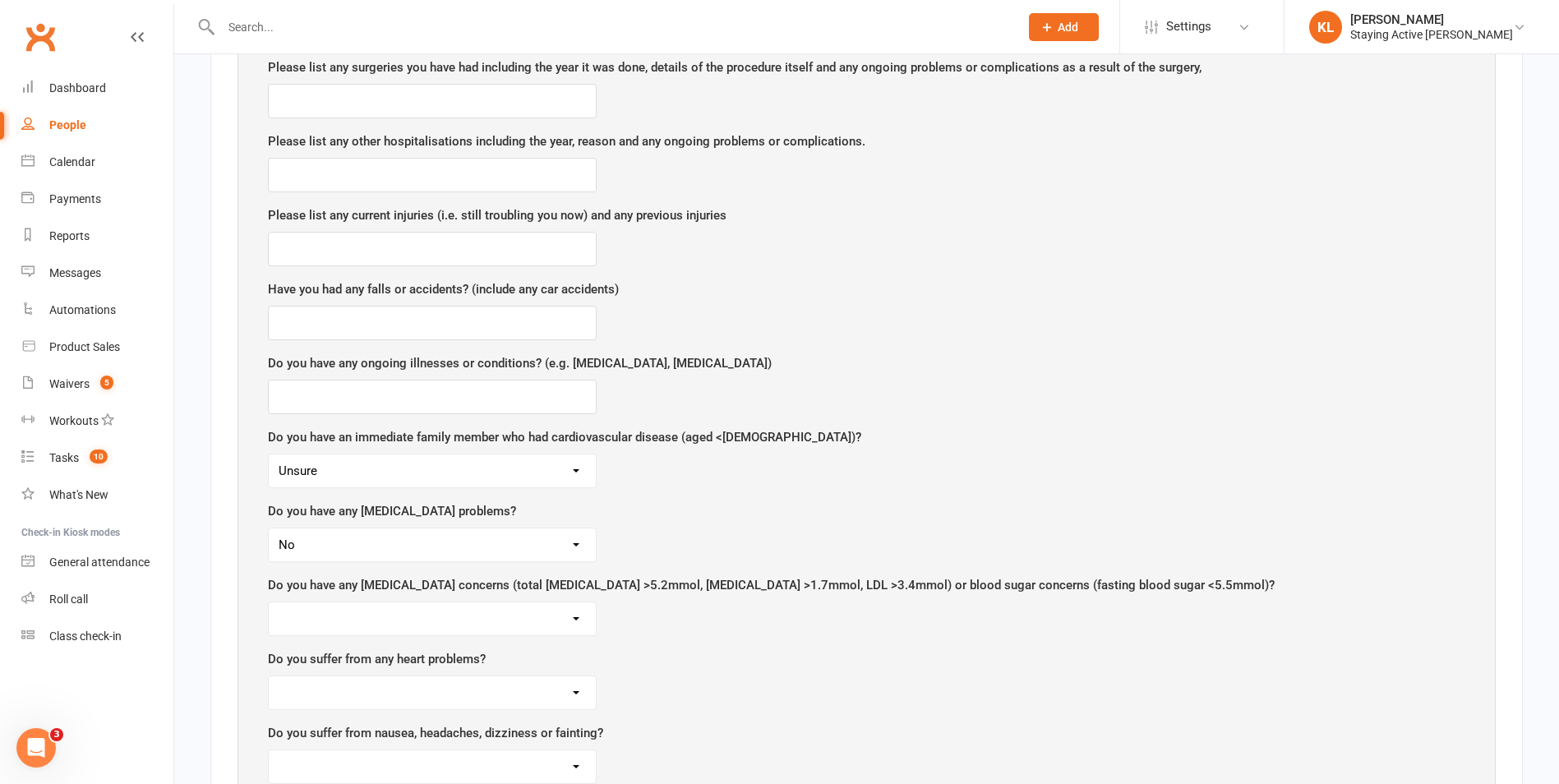
click at [269, 529] on select "Yes No Unsure" at bounding box center [432, 545] width 327 height 33
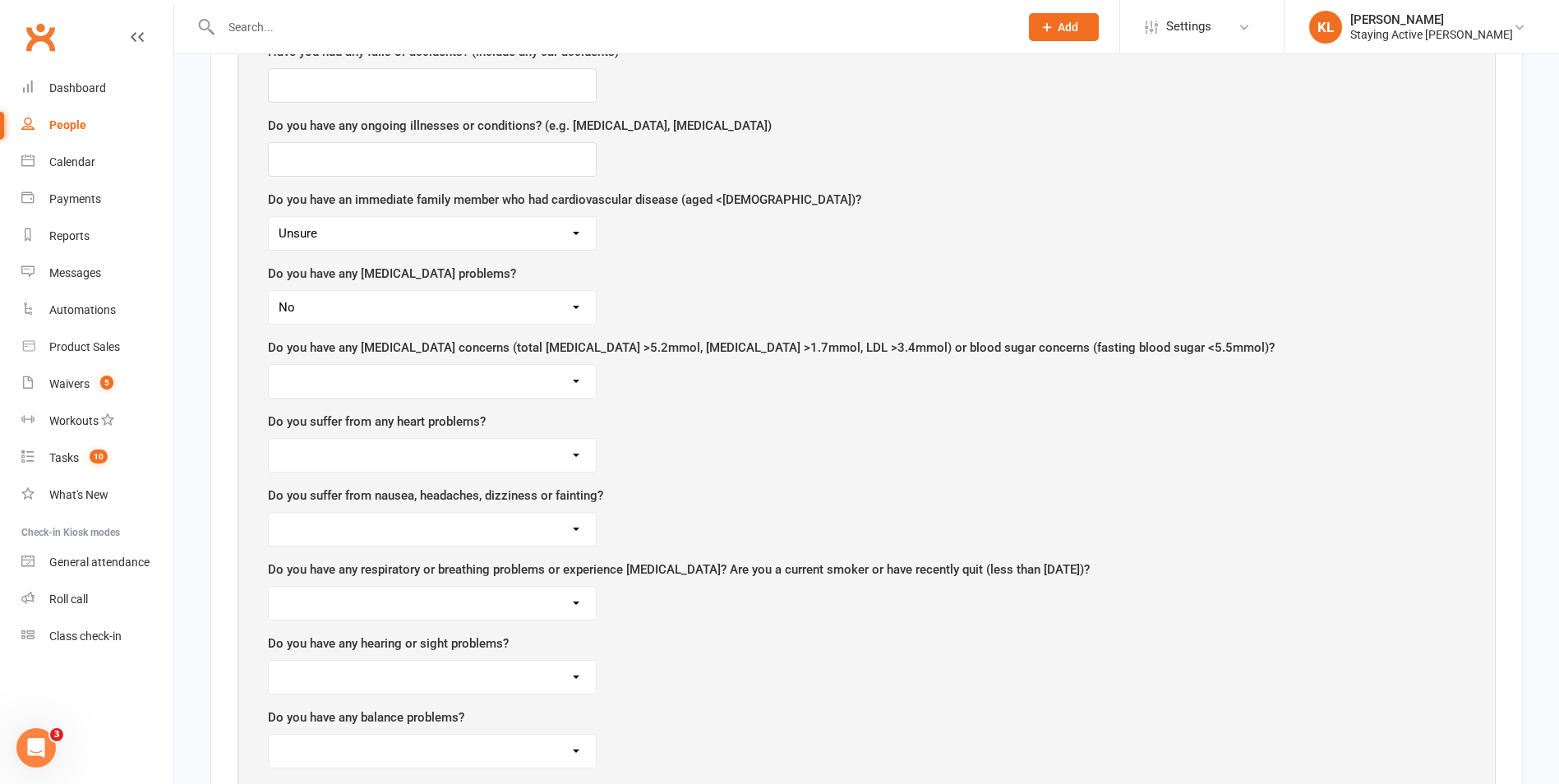
scroll to position [1479, 0]
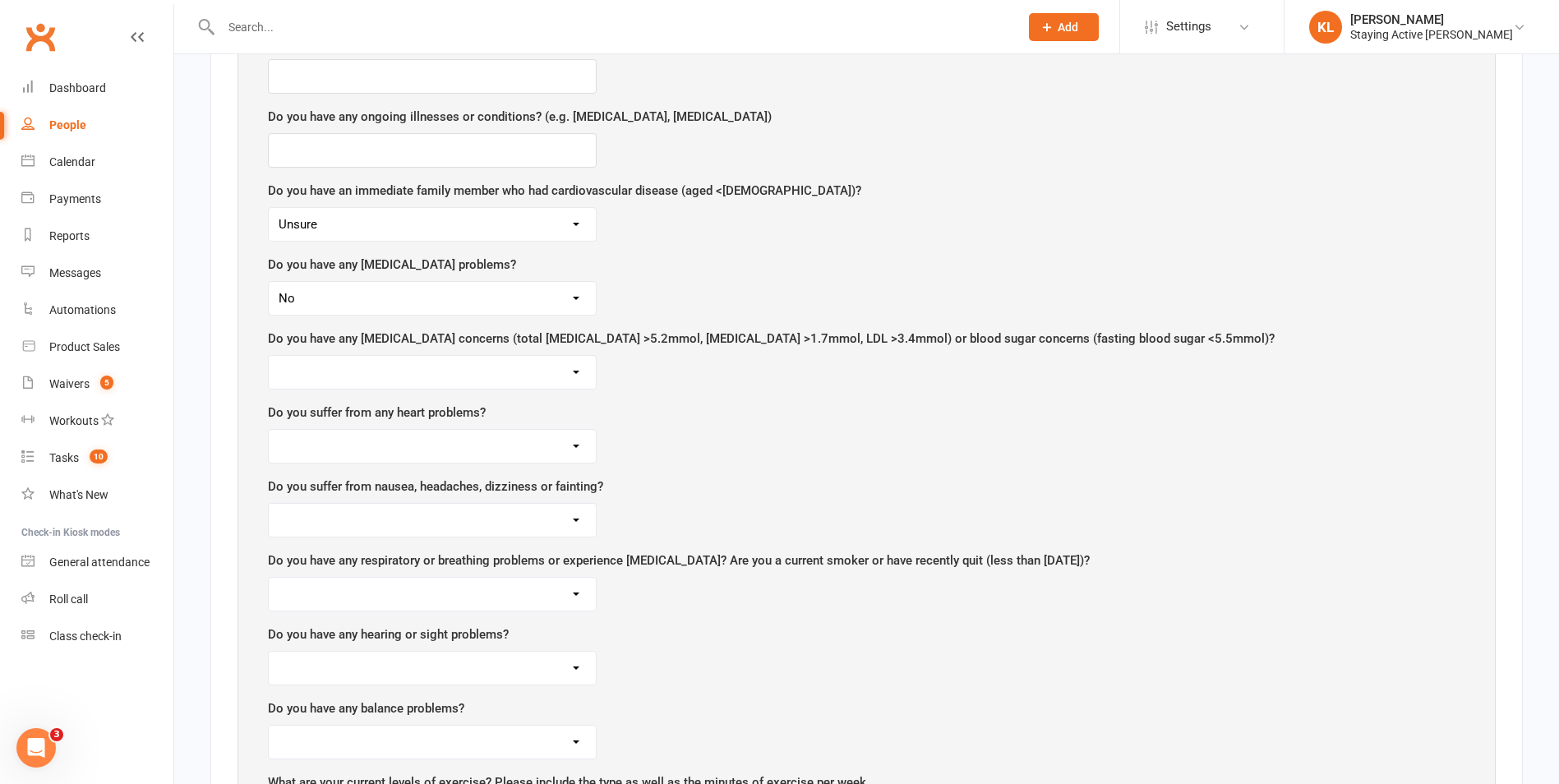
click at [520, 456] on select "Yes No Unsure Yes and I experience chest pain or dizziness during exercise" at bounding box center [432, 445] width 327 height 33
click at [790, 457] on div "Do you suffer from any heart problems? Yes No Unsure Yes and I experience chest…" at bounding box center [867, 433] width 1198 height 61
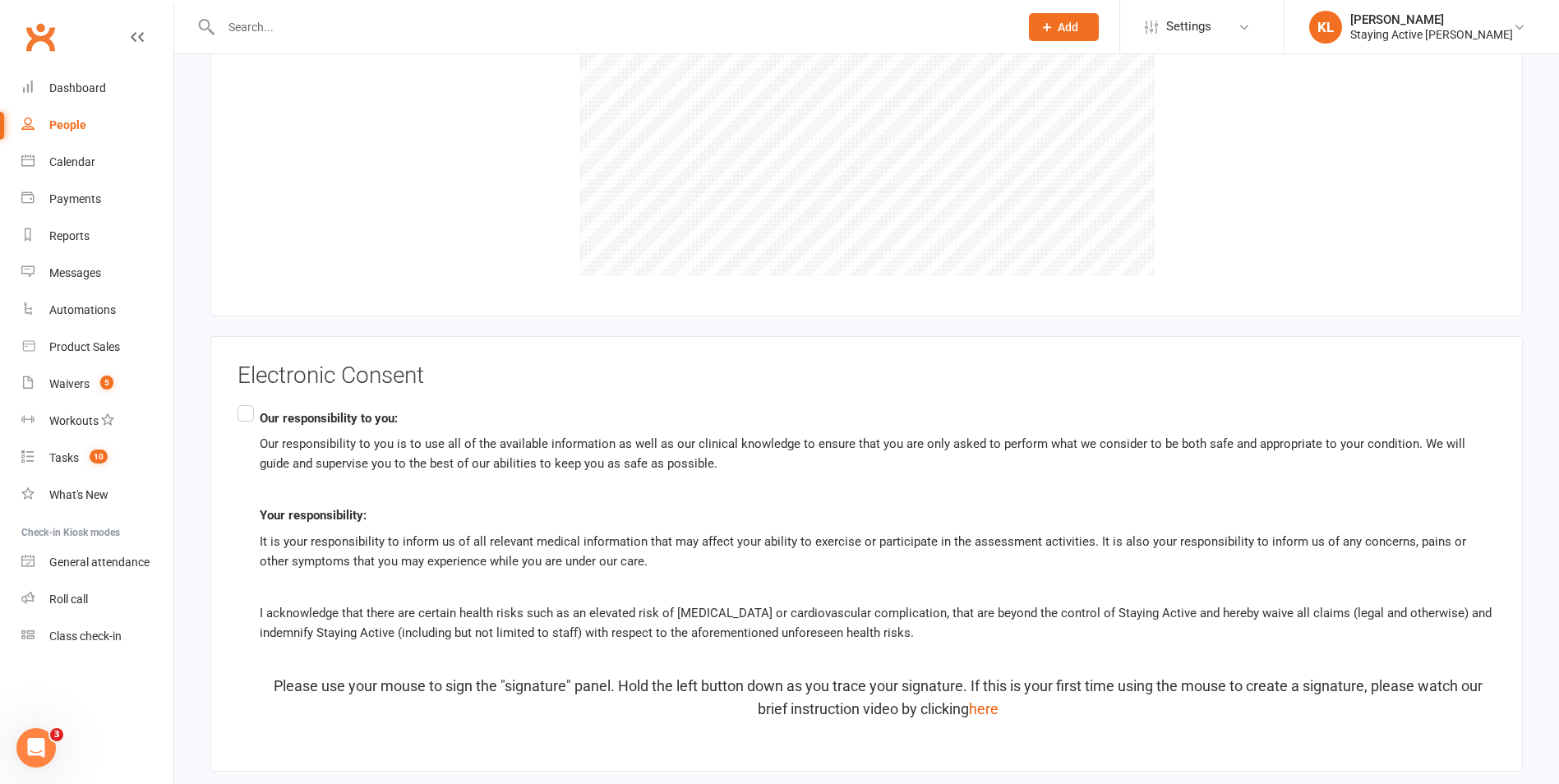
scroll to position [4347, 0]
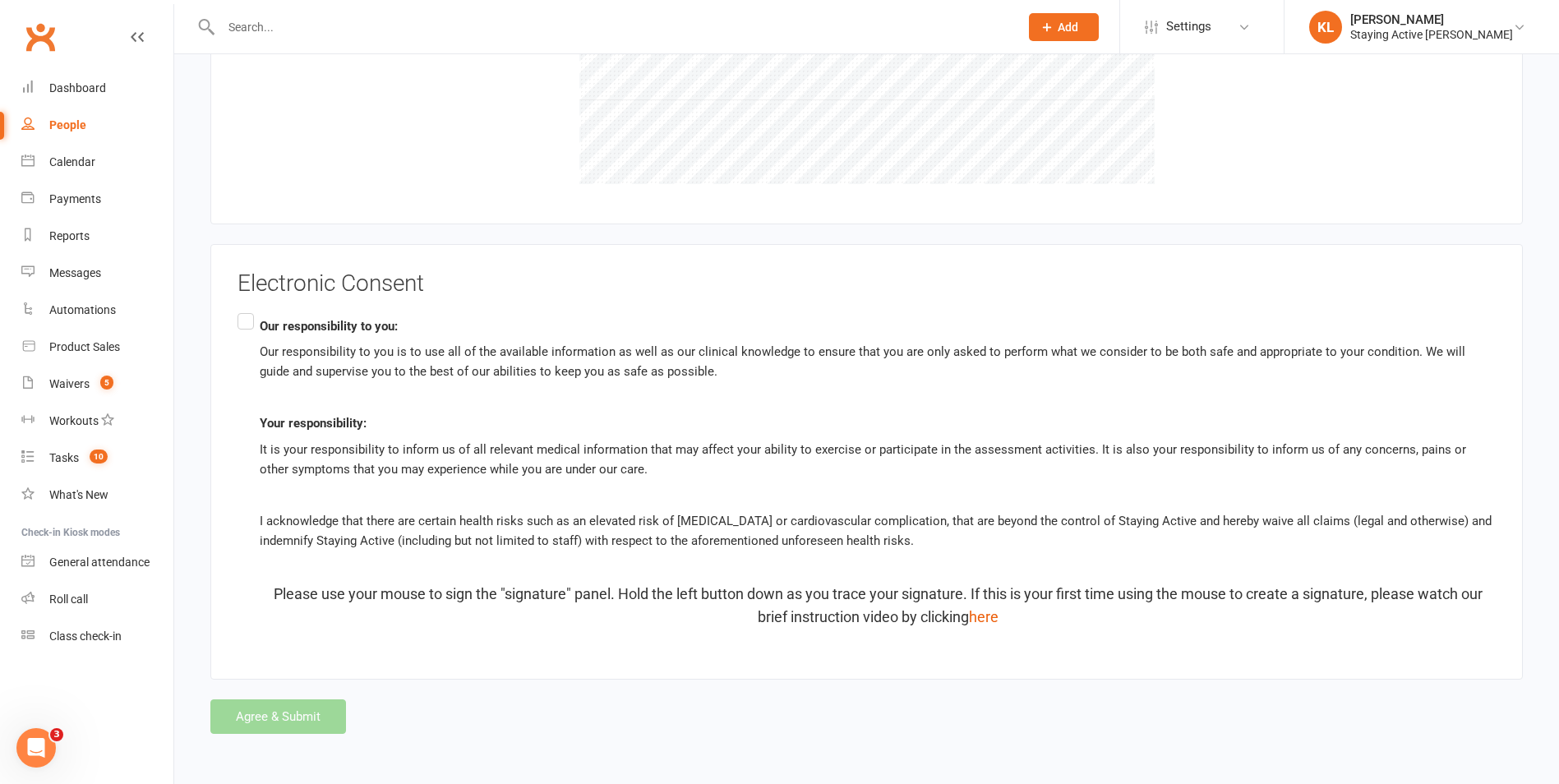
click at [242, 321] on label "Our responsibility to you: Our responsibility to you is to use all of the avail…" at bounding box center [867, 470] width 1258 height 320
click at [242, 310] on input "Our responsibility to you: Our responsibility to you is to use all of the avail…" at bounding box center [242, 310] width 10 height 0
click at [246, 322] on label "Our responsibility to you: Our responsibility to you is to use all of the avail…" at bounding box center [867, 470] width 1258 height 320
click at [246, 310] on input "Our responsibility to you: Our responsibility to you is to use all of the avail…" at bounding box center [242, 310] width 10 height 0
click at [294, 729] on div "Agree & Submit" at bounding box center [867, 716] width 1313 height 34
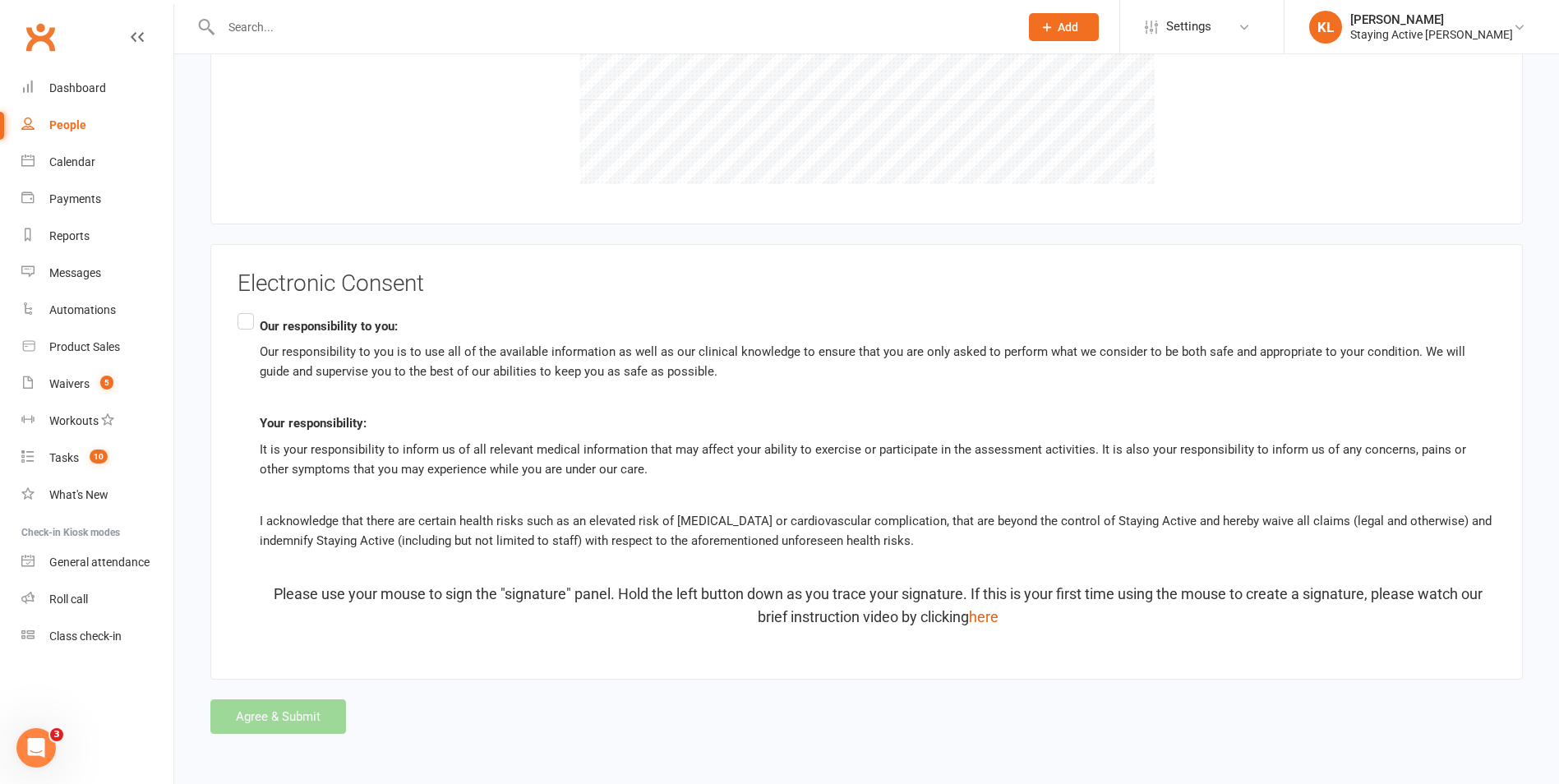
click at [294, 723] on div "Agree & Submit" at bounding box center [867, 716] width 1313 height 34
click at [298, 715] on div "Agree & Submit" at bounding box center [867, 716] width 1313 height 34
click at [299, 713] on div "Agree & Submit" at bounding box center [867, 716] width 1313 height 34
click at [299, 711] on div "Agree & Submit" at bounding box center [867, 716] width 1313 height 34
click at [300, 711] on div "Agree & Submit" at bounding box center [867, 716] width 1313 height 34
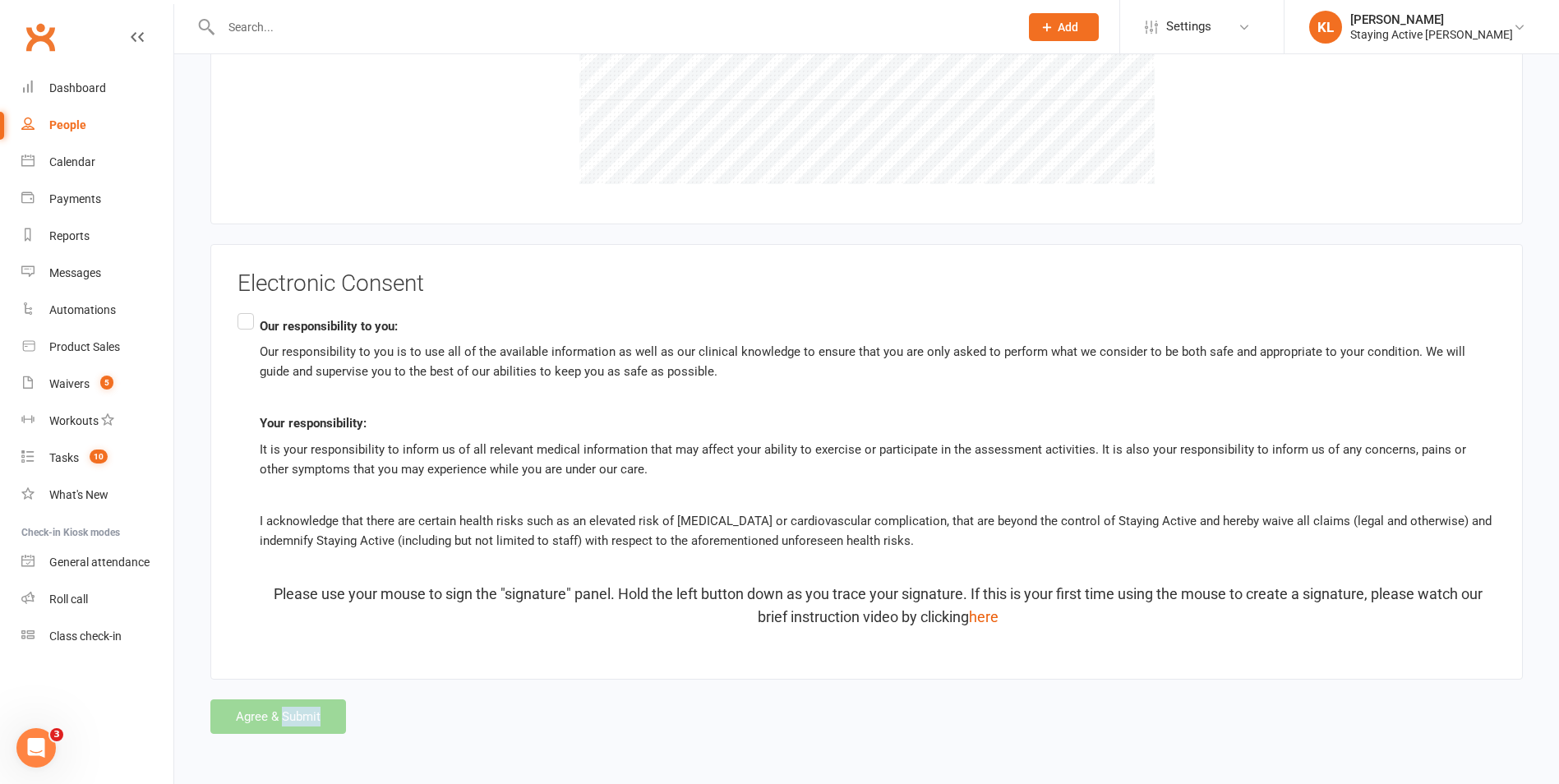
click at [248, 320] on label "Our responsibility to you: Our responsibility to you is to use all of the avail…" at bounding box center [867, 470] width 1258 height 320
click at [248, 310] on input "Our responsibility to you: Our responsibility to you is to use all of the avail…" at bounding box center [242, 310] width 10 height 0
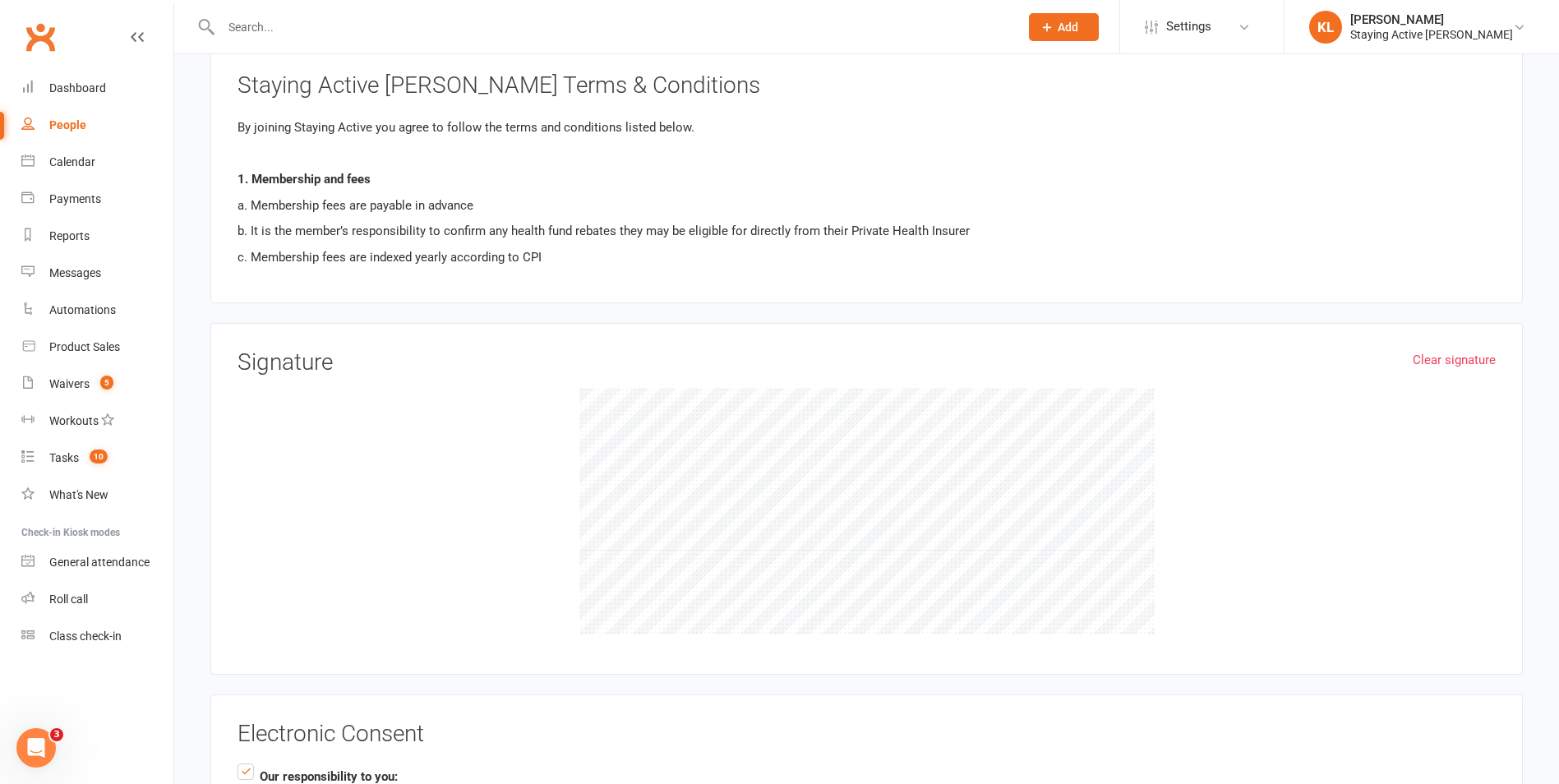
scroll to position [3443, 0]
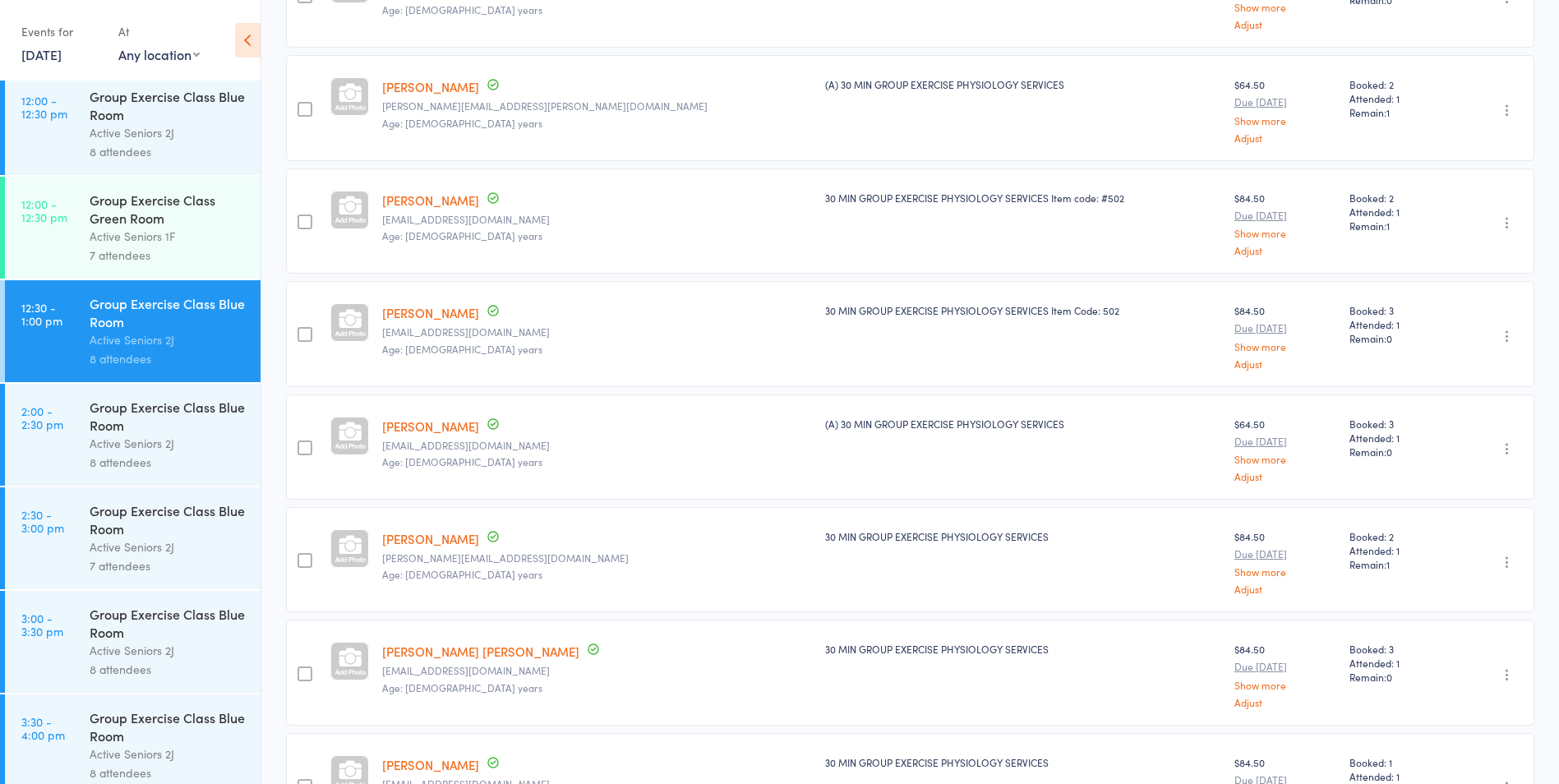
scroll to position [1972, 0]
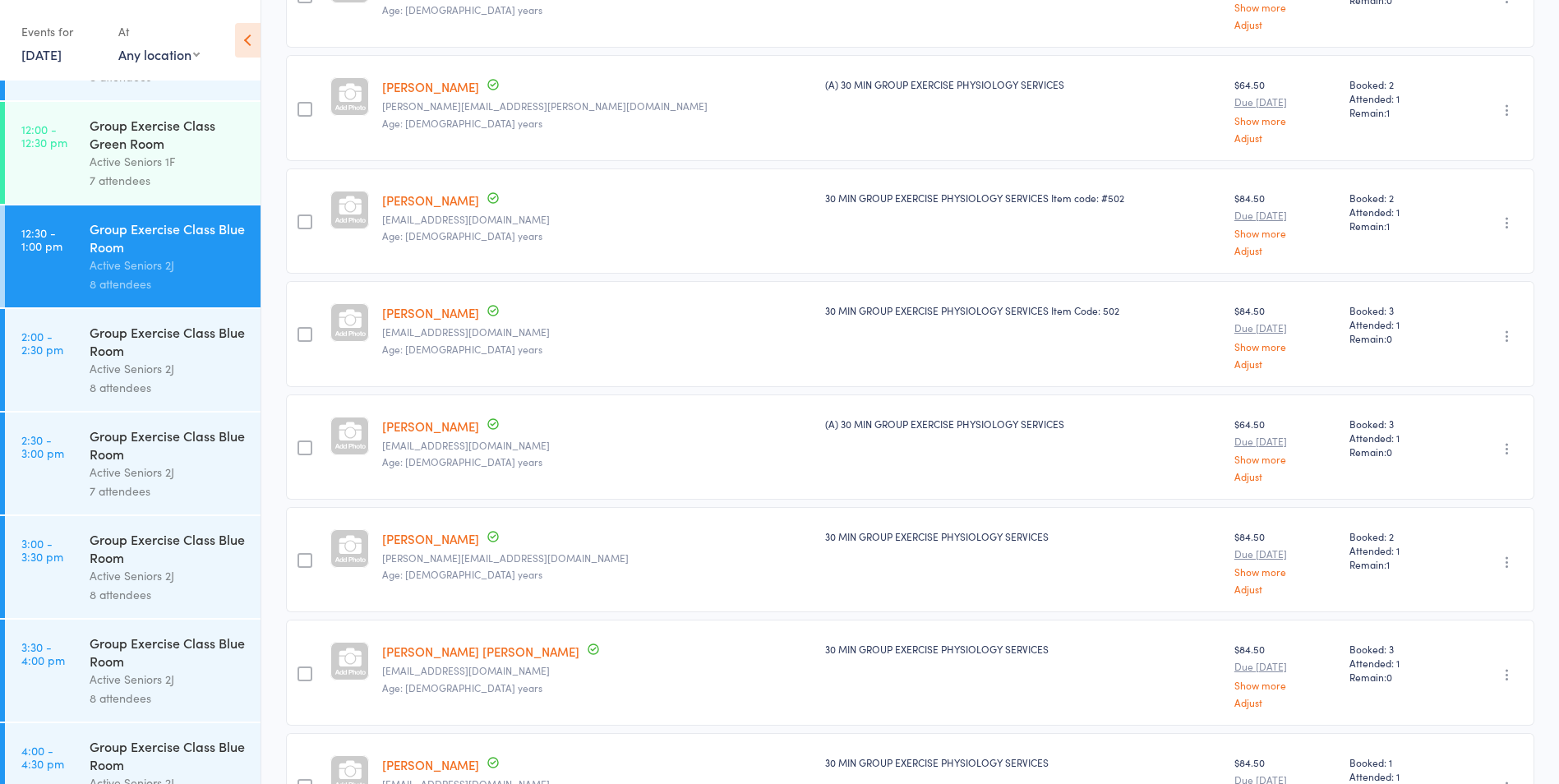
click at [148, 374] on div "Active Seniors 2J" at bounding box center [168, 369] width 157 height 19
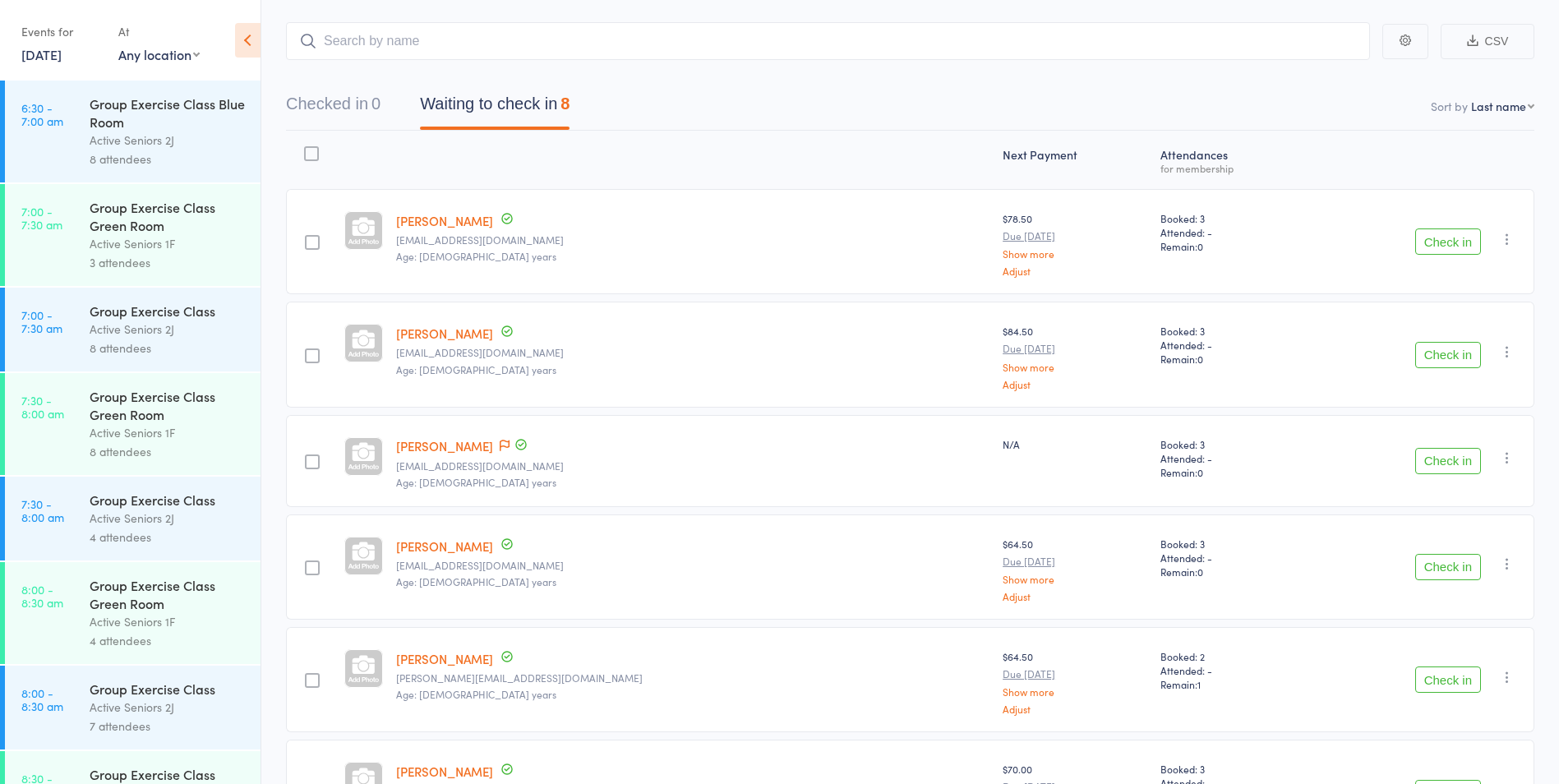
scroll to position [166, 0]
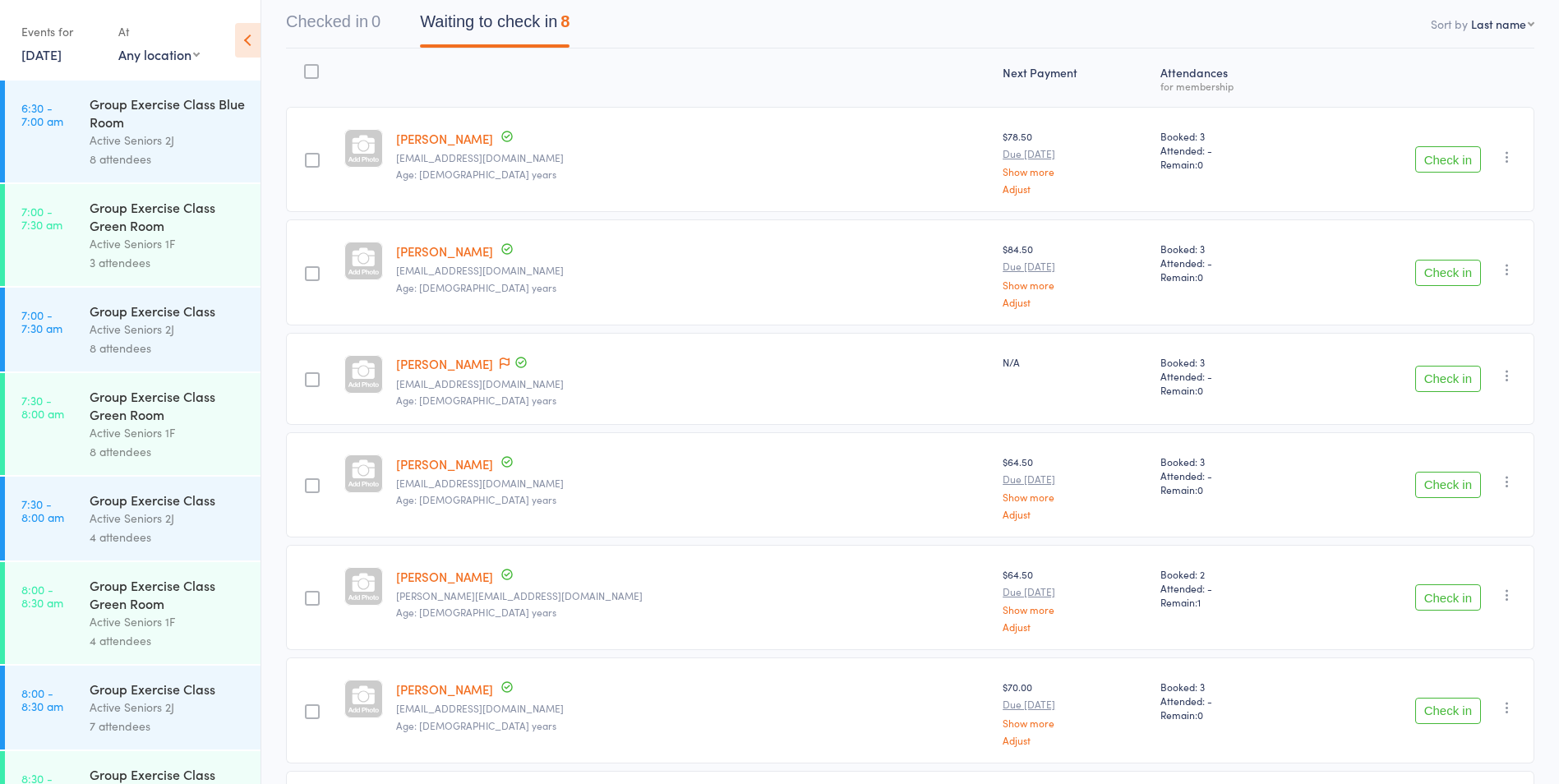
click at [1449, 160] on button "Check in" at bounding box center [1448, 160] width 66 height 26
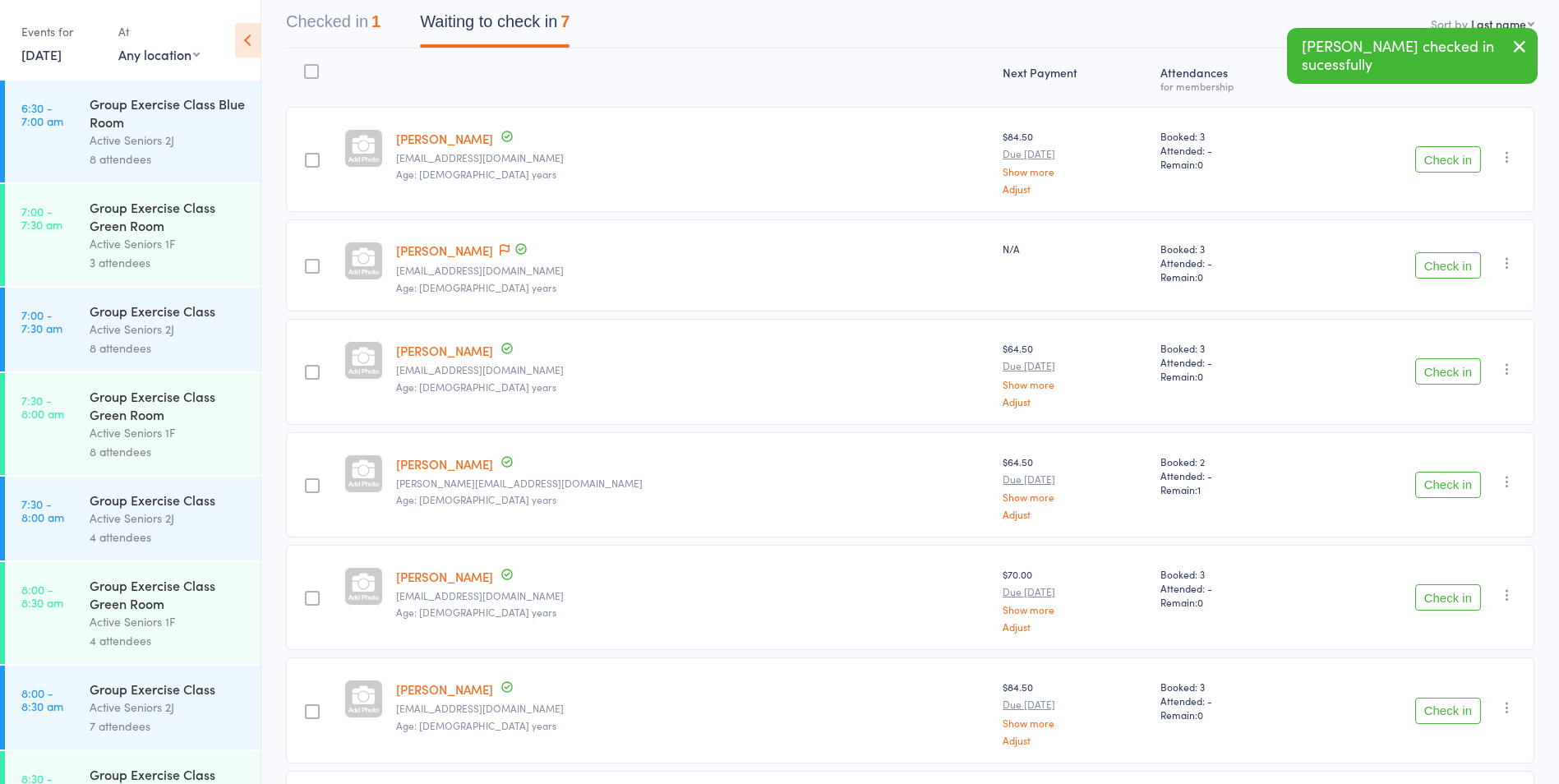
click at [1449, 160] on button "Check in" at bounding box center [1448, 160] width 66 height 26
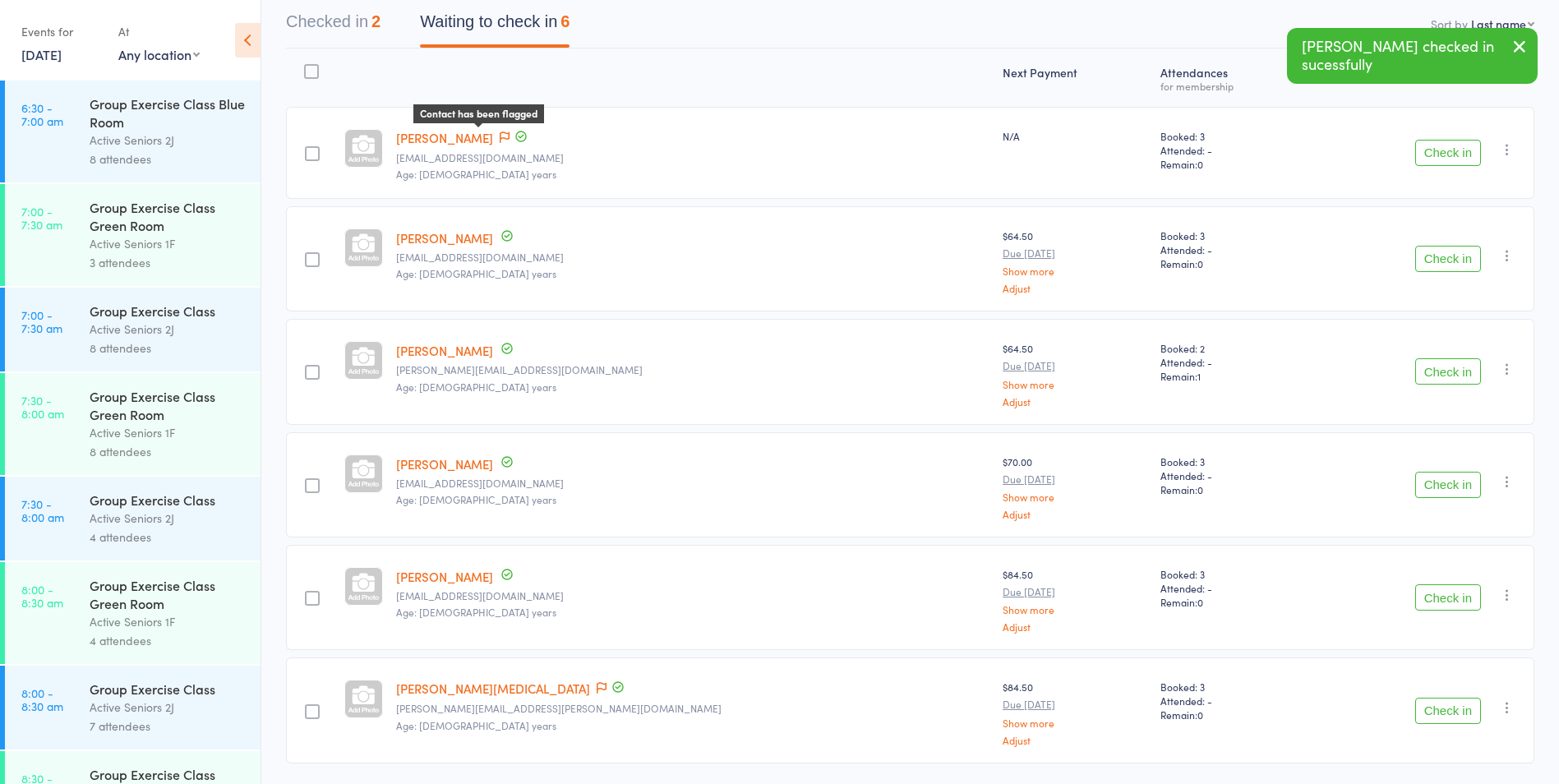
click at [499, 137] on icon at bounding box center [504, 137] width 9 height 11
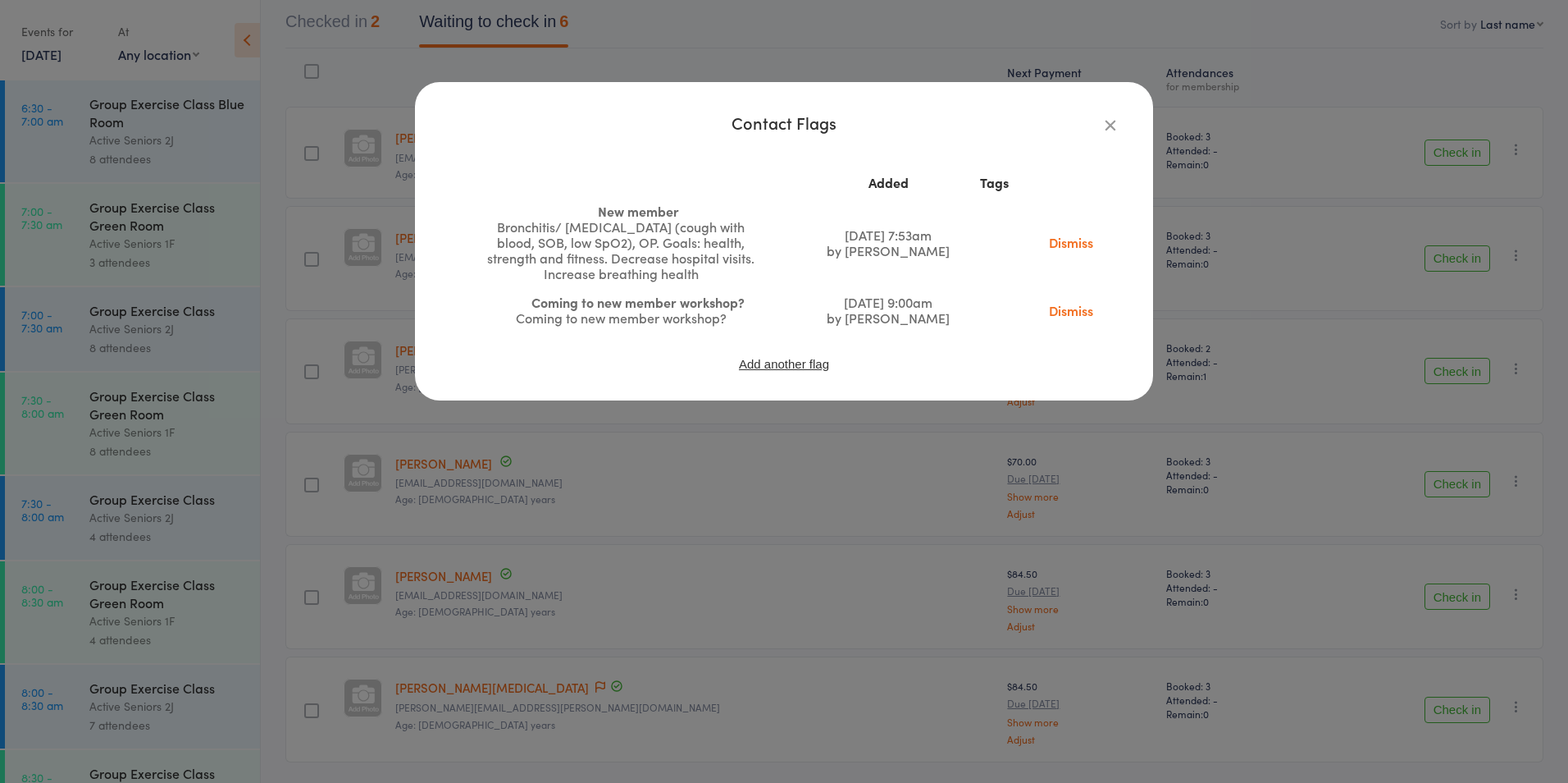
click at [1110, 116] on icon "button" at bounding box center [1110, 125] width 18 height 18
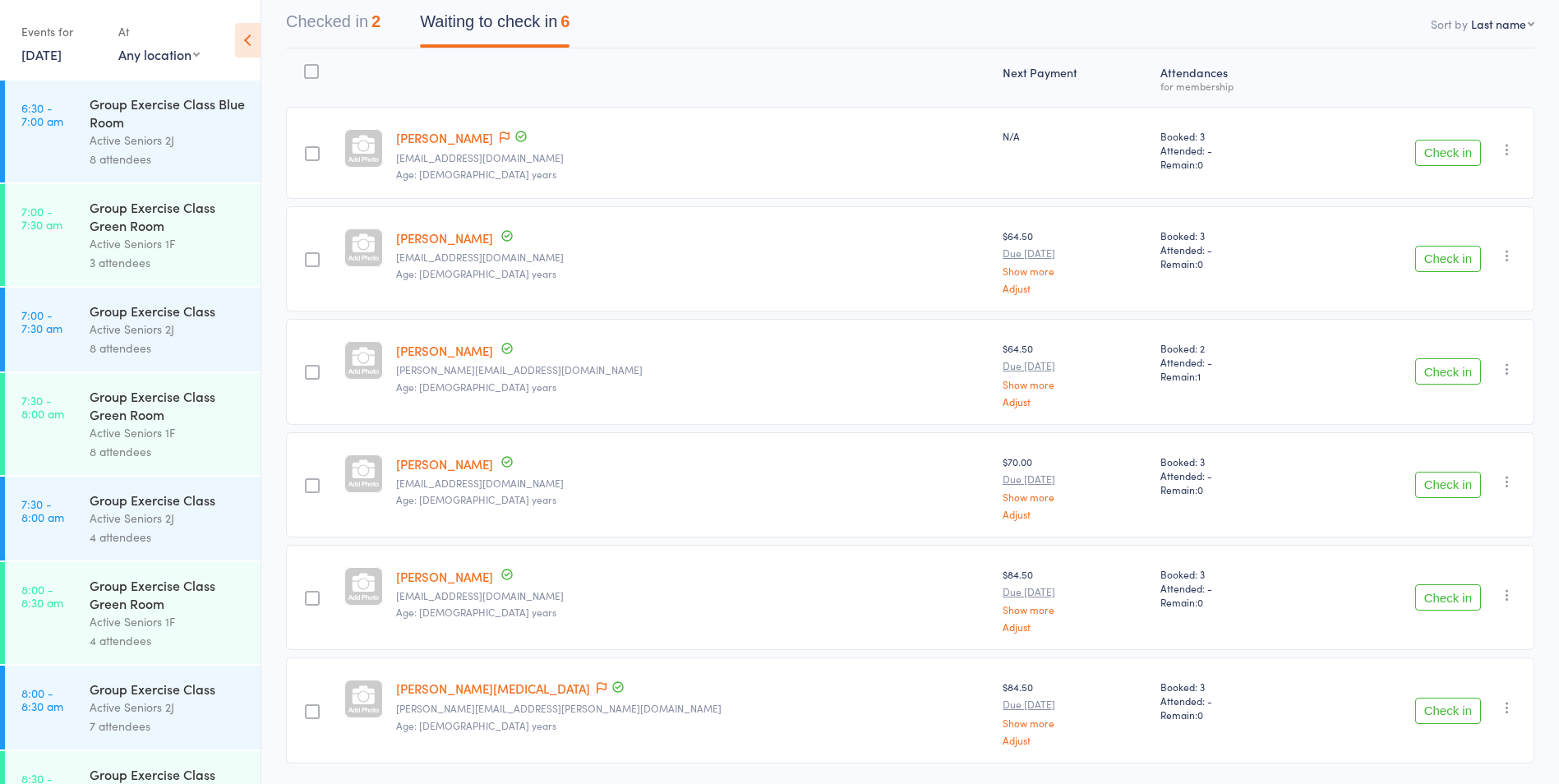
click at [1442, 147] on button "Check in" at bounding box center [1448, 153] width 66 height 26
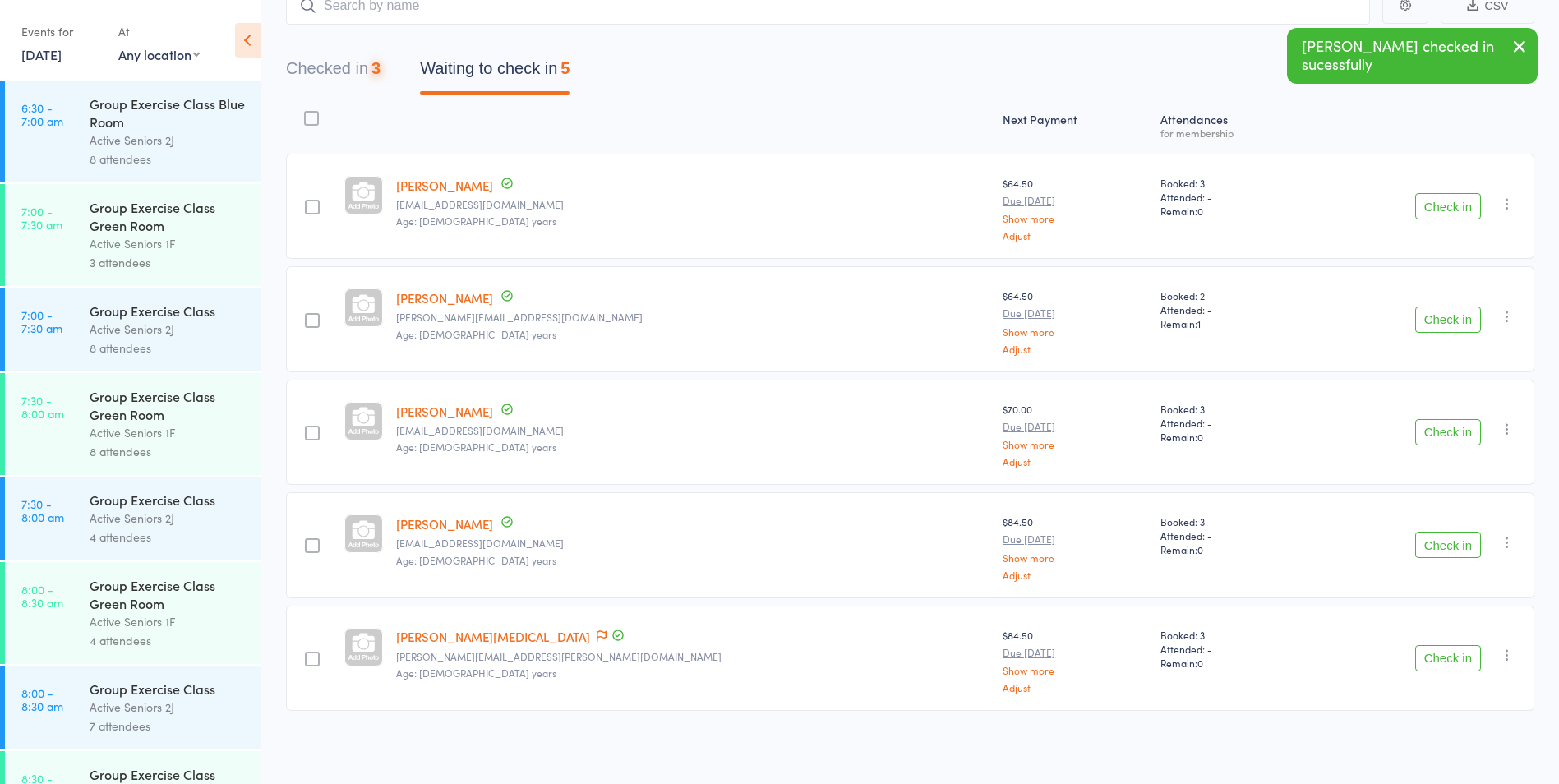
click at [1442, 147] on div "Next Payment Atten­dances for membership Ann Falster afalster@outlook.com Age: …" at bounding box center [910, 407] width 1249 height 623
click at [1435, 210] on button "Check in" at bounding box center [1448, 206] width 66 height 26
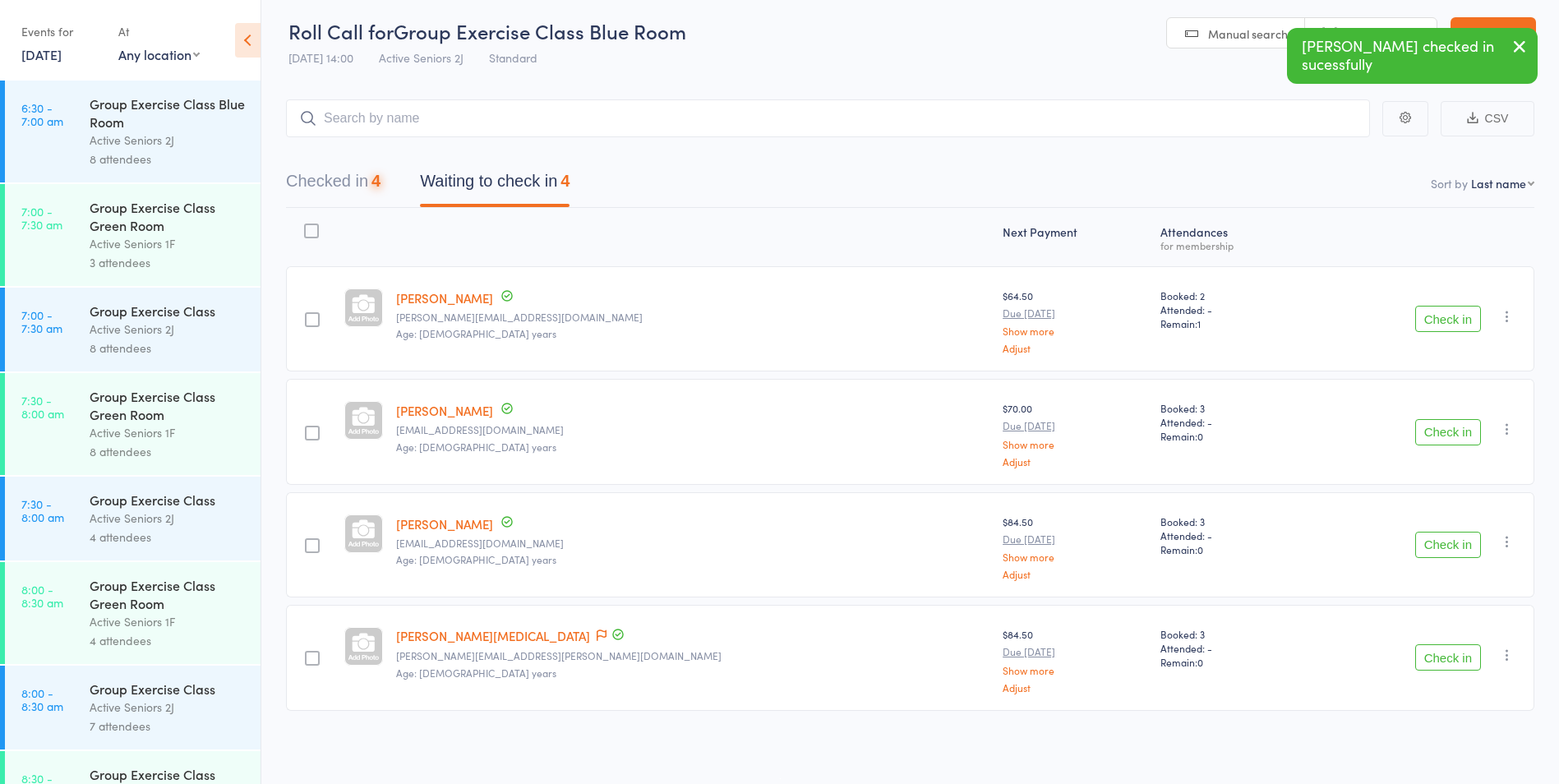
scroll to position [6, 0]
click at [1439, 327] on button "Check in" at bounding box center [1448, 319] width 66 height 26
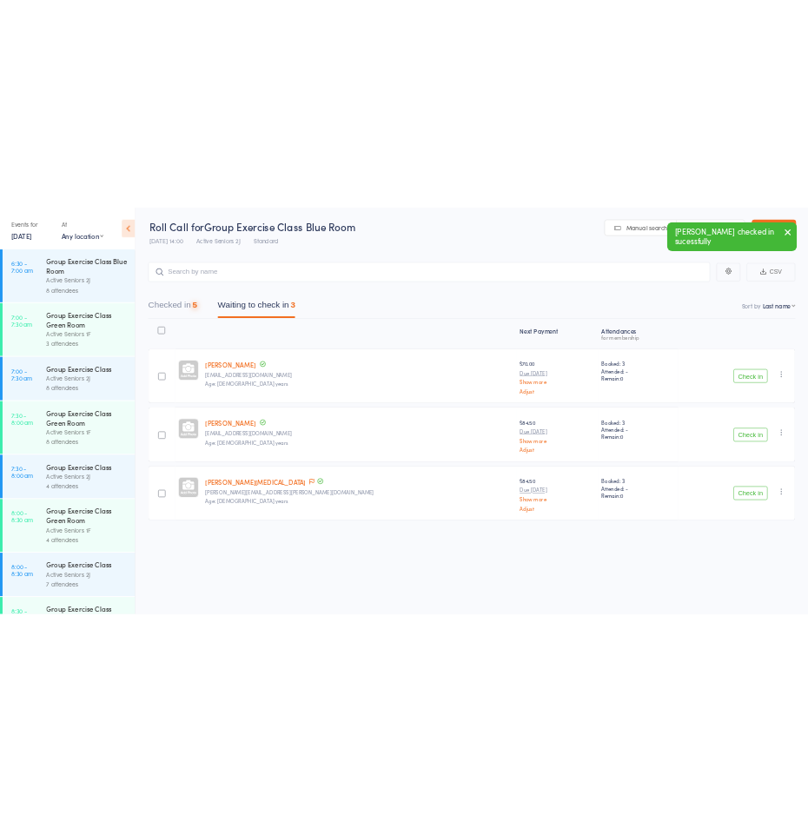
scroll to position [1, 0]
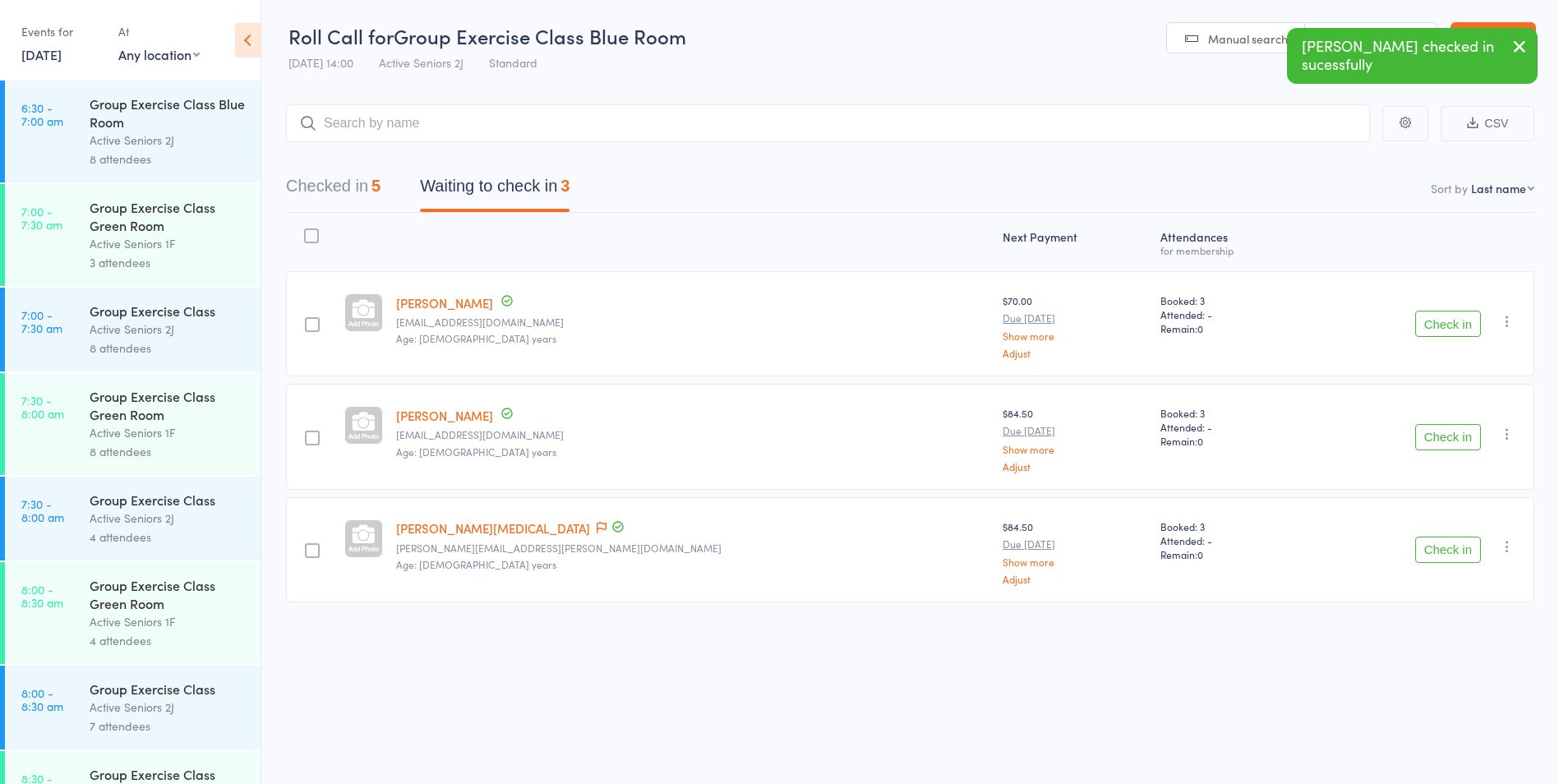
click at [1437, 331] on button "Check in" at bounding box center [1448, 323] width 66 height 26
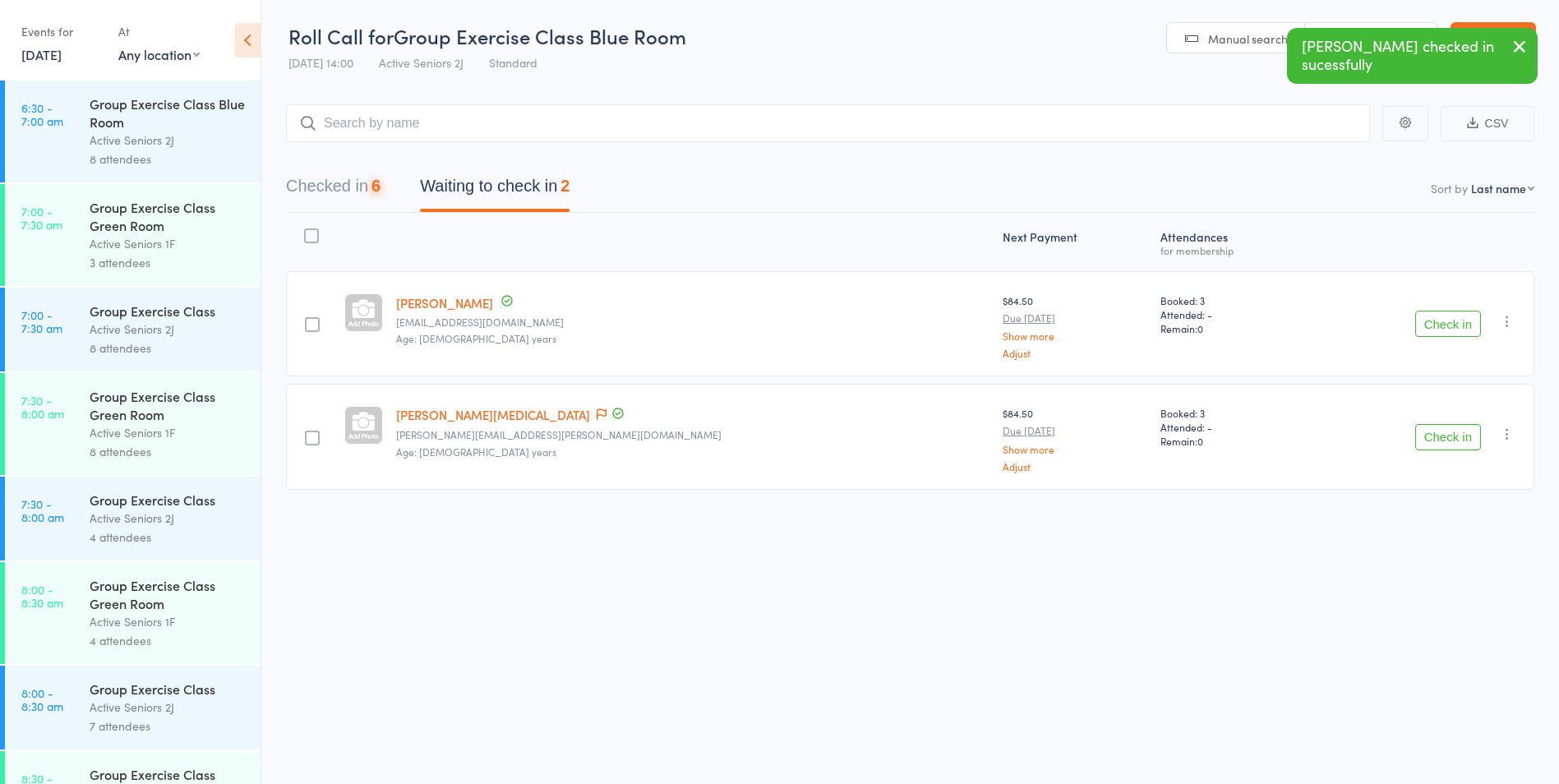
click at [1440, 310] on div "Check in Check in Send message Add Note Add Task Add Flag Remove Mark absent" at bounding box center [1421, 323] width 226 height 105
click at [1443, 326] on button "Check in" at bounding box center [1448, 323] width 66 height 26
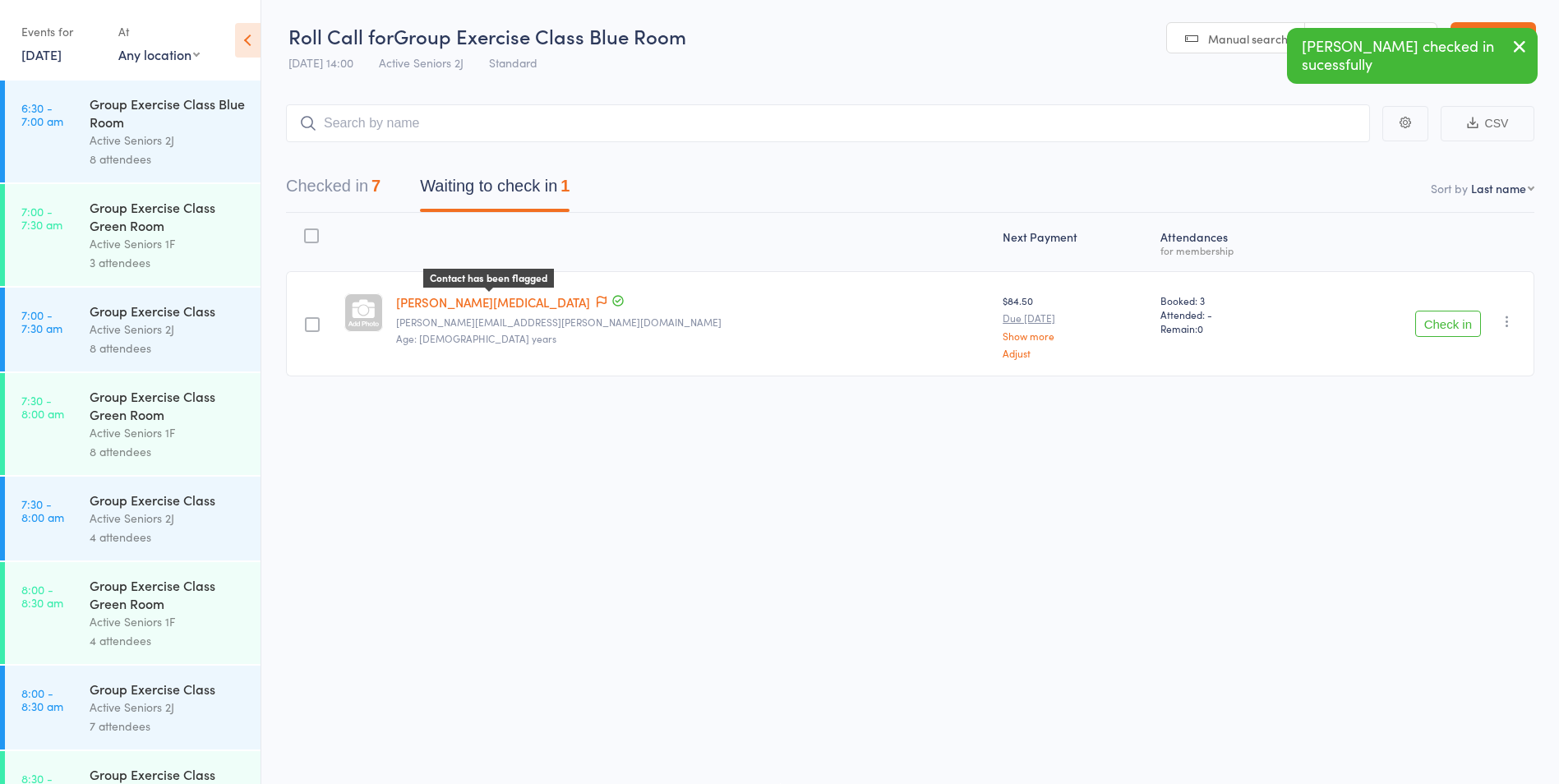
click at [592, 296] on div "Contact has been flagged Up to date" at bounding box center [608, 302] width 33 height 18
click at [597, 307] on span at bounding box center [602, 302] width 9 height 16
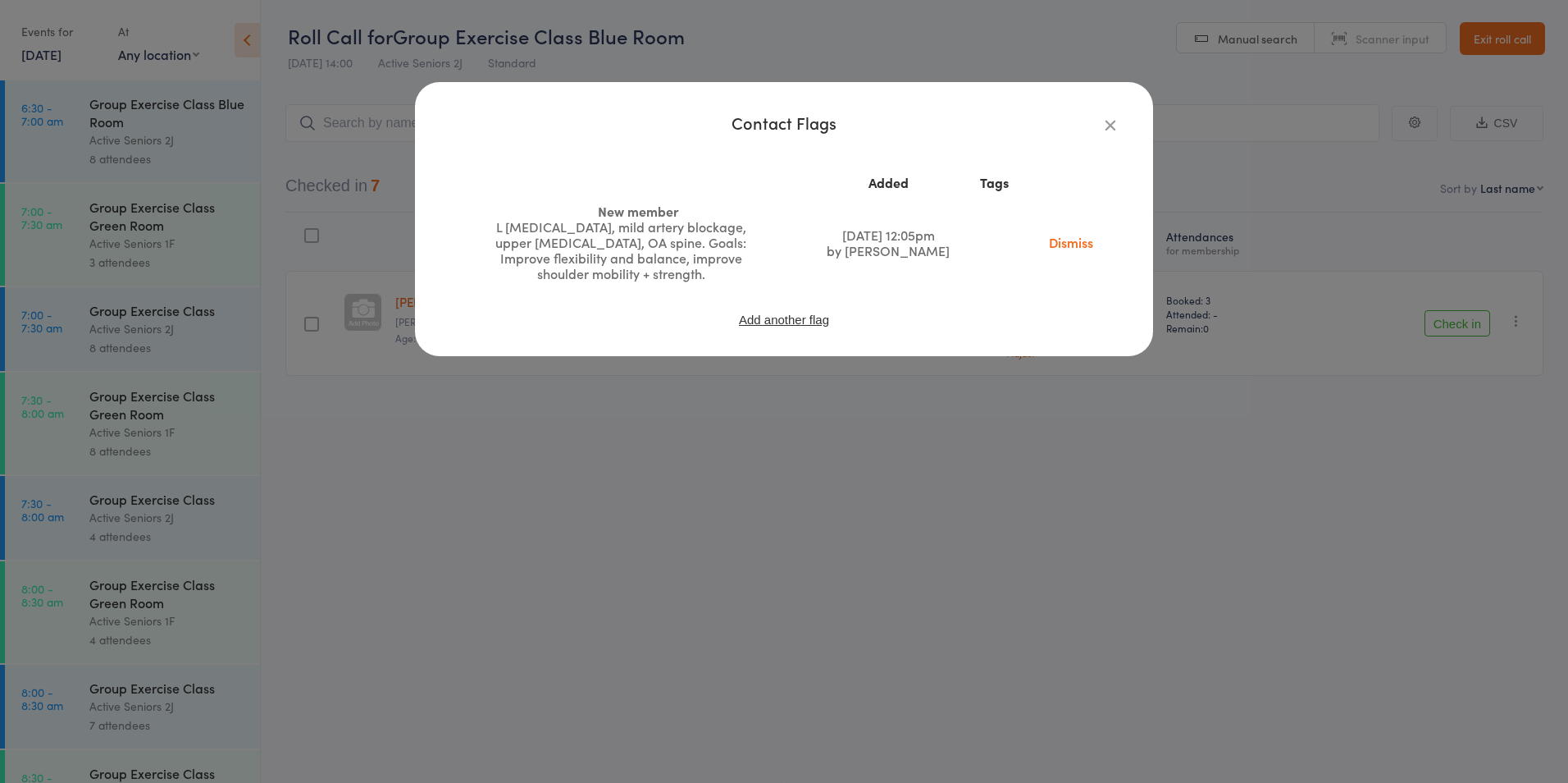
click at [1116, 121] on icon "button" at bounding box center [1110, 125] width 18 height 18
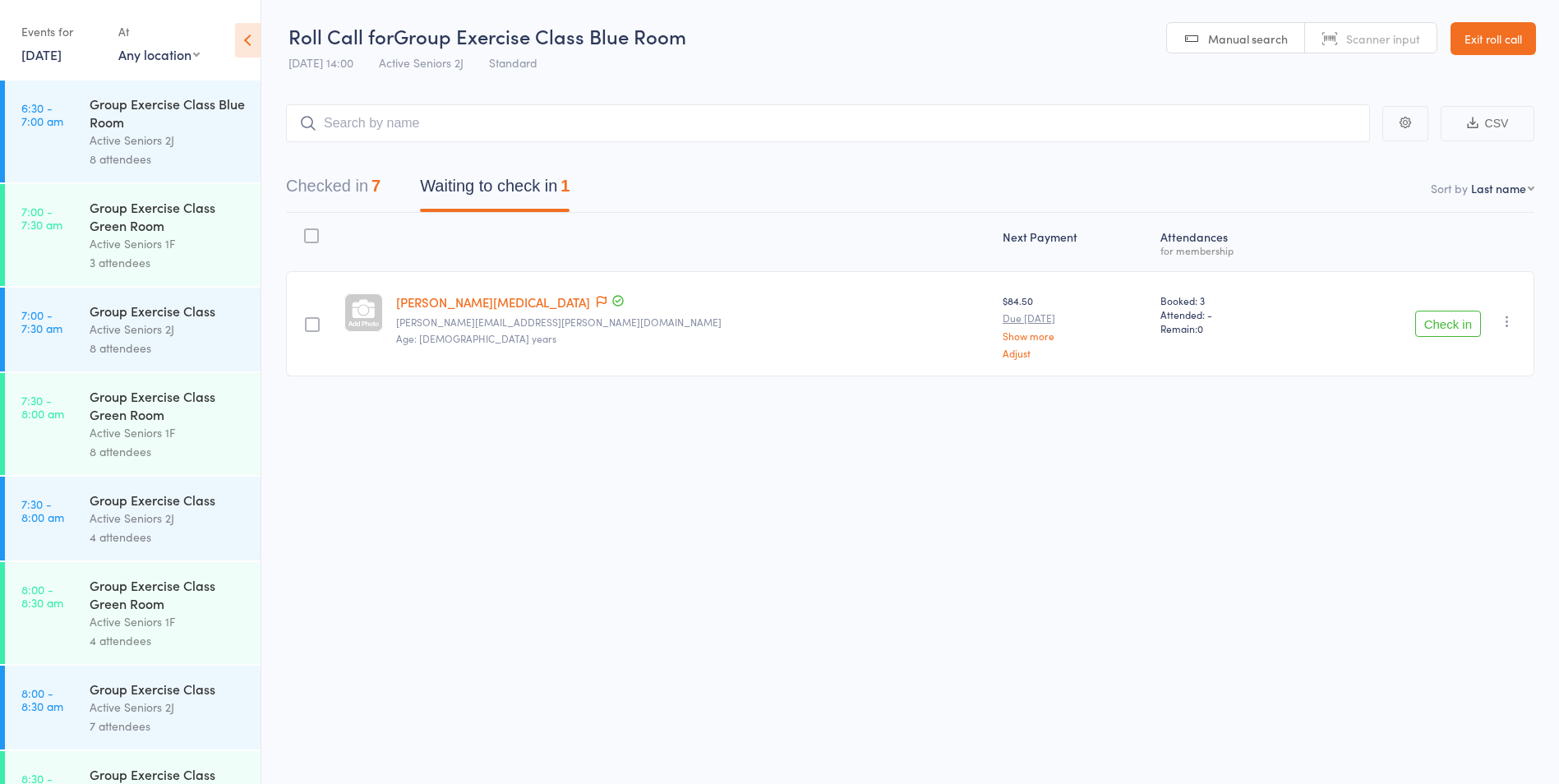
click at [1449, 316] on button "Check in" at bounding box center [1448, 323] width 66 height 26
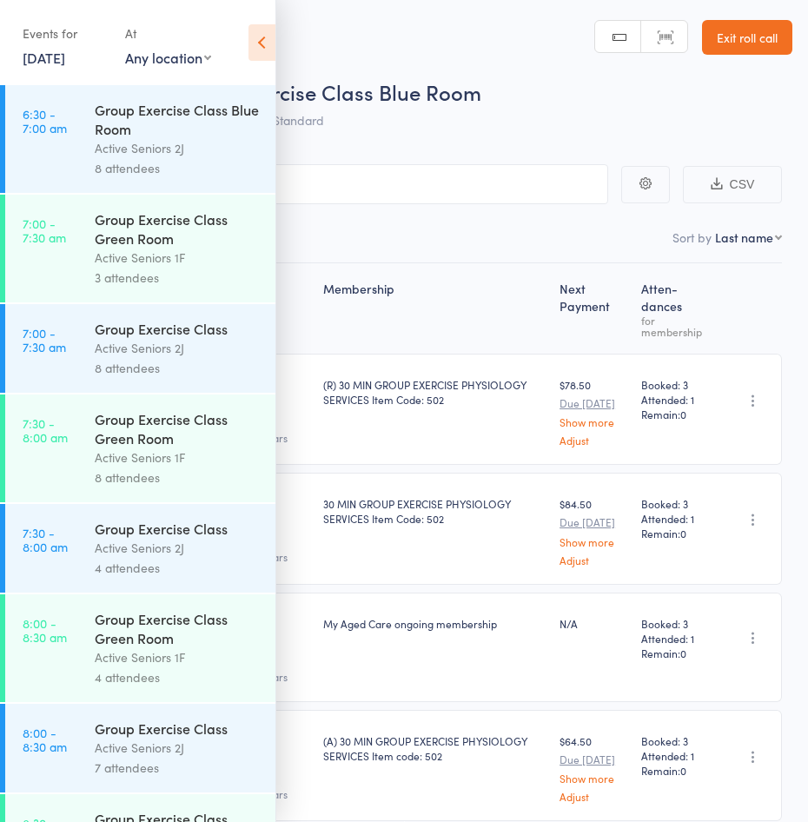
click at [513, 228] on nav "Checked in 8 Waiting to check in 0" at bounding box center [404, 242] width 772 height 40
click at [267, 41] on icon at bounding box center [261, 42] width 27 height 36
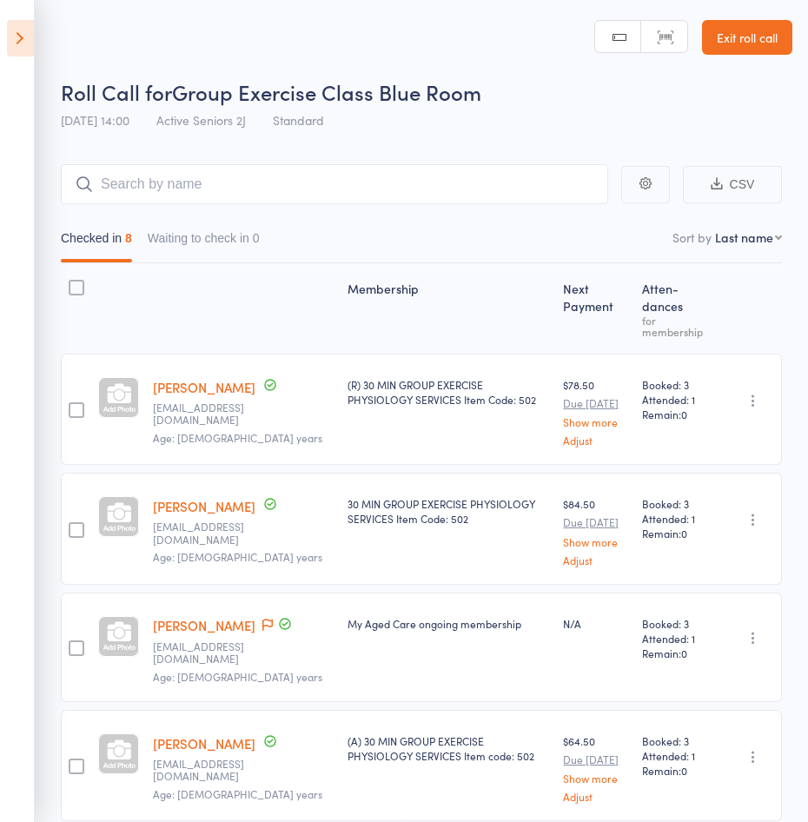
click at [23, 44] on icon at bounding box center [20, 38] width 27 height 36
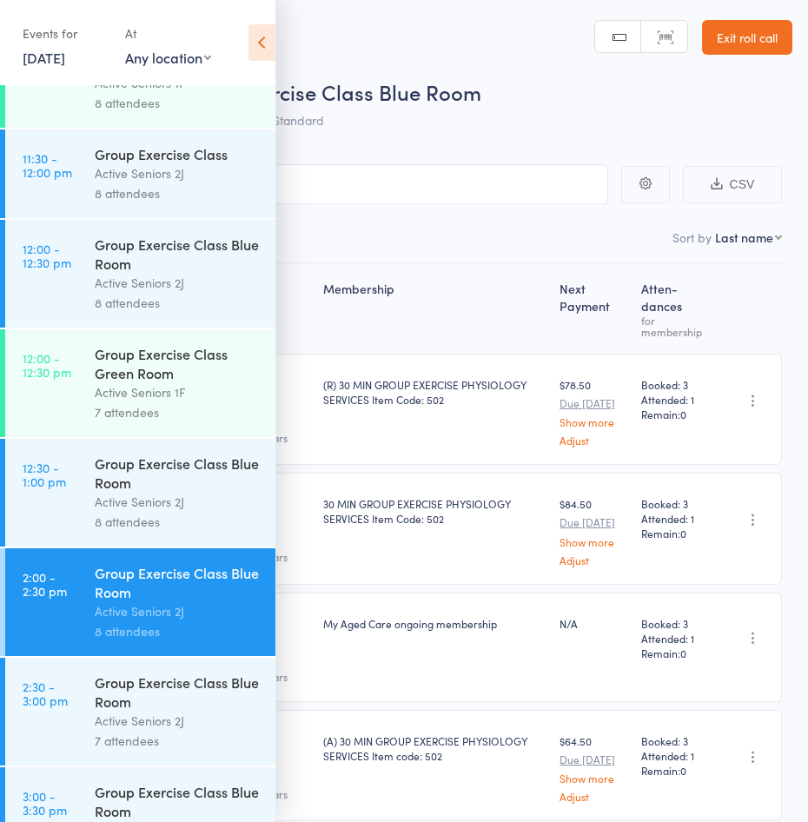
scroll to position [2247, 0]
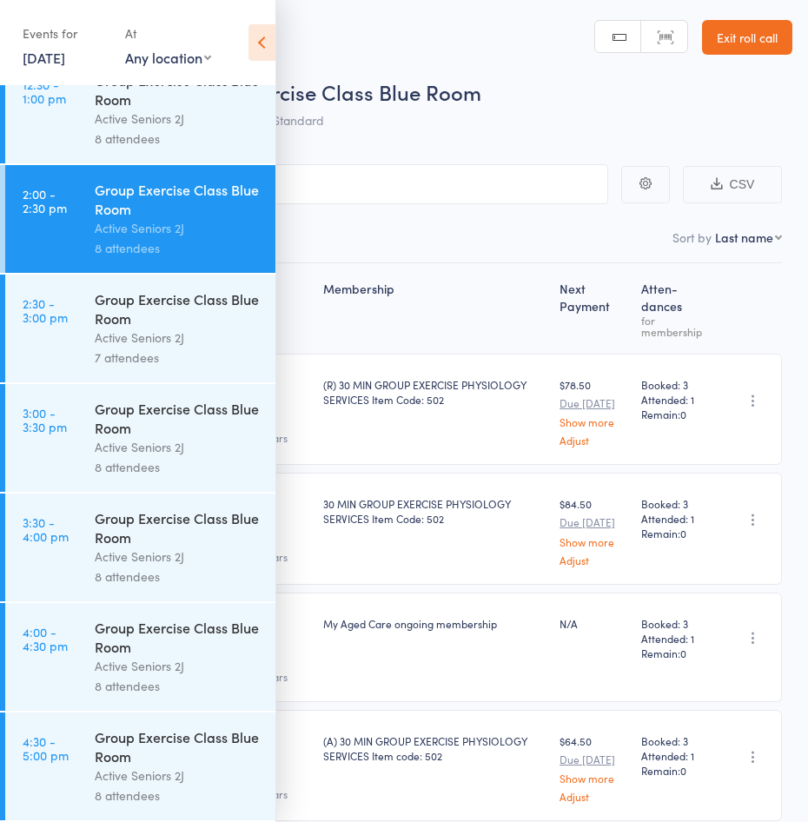
click at [23, 316] on time "2:30 - 3:00 pm" at bounding box center [45, 310] width 45 height 28
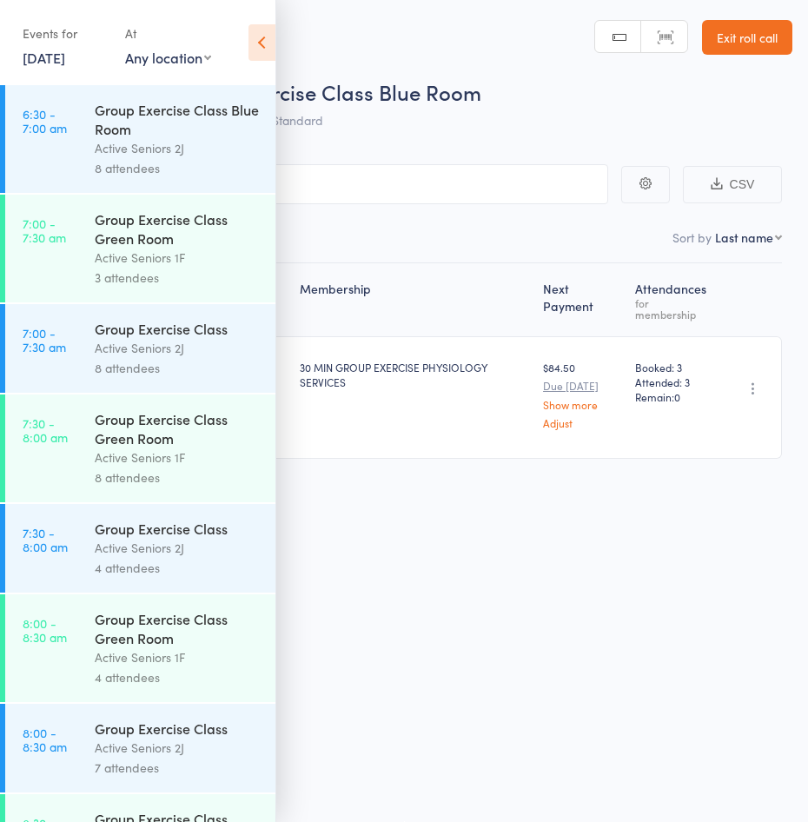
drag, startPoint x: 551, startPoint y: 209, endPoint x: 541, endPoint y: 221, distance: 15.5
click at [551, 209] on div "Checked in 1 Waiting to check in 6" at bounding box center [404, 233] width 756 height 59
click at [253, 50] on icon at bounding box center [261, 42] width 27 height 36
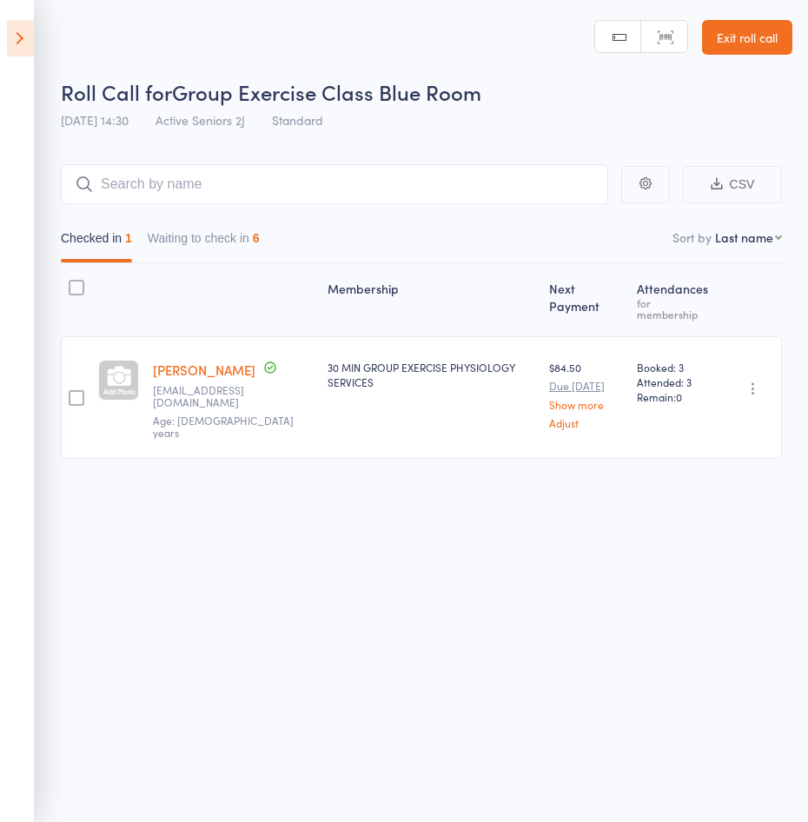
click at [218, 244] on button "Waiting to check in 6" at bounding box center [204, 242] width 112 height 40
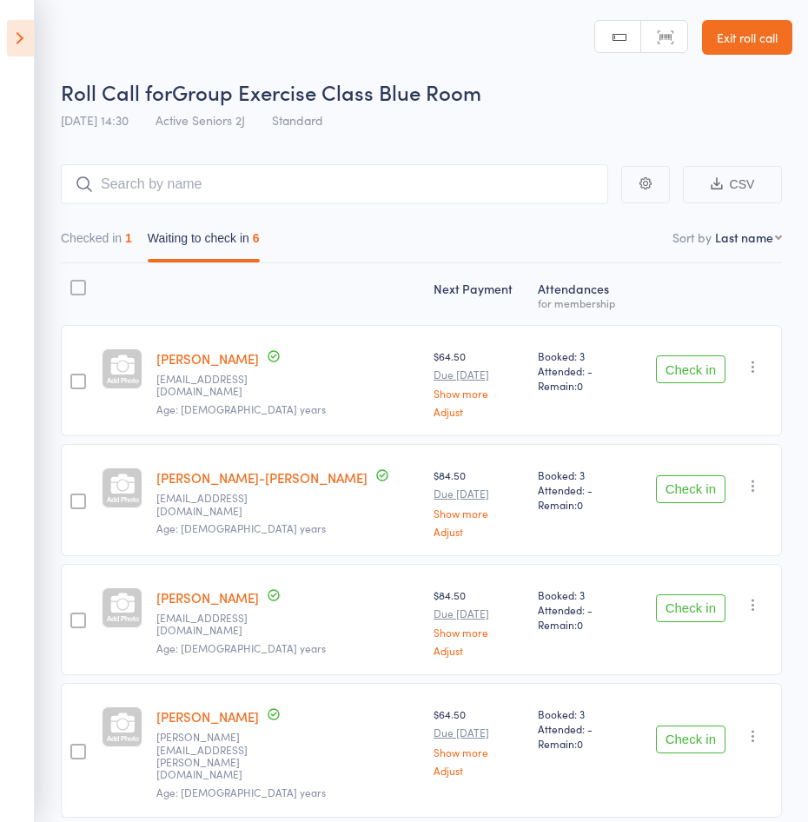
click at [717, 365] on button "Check in" at bounding box center [691, 369] width 70 height 28
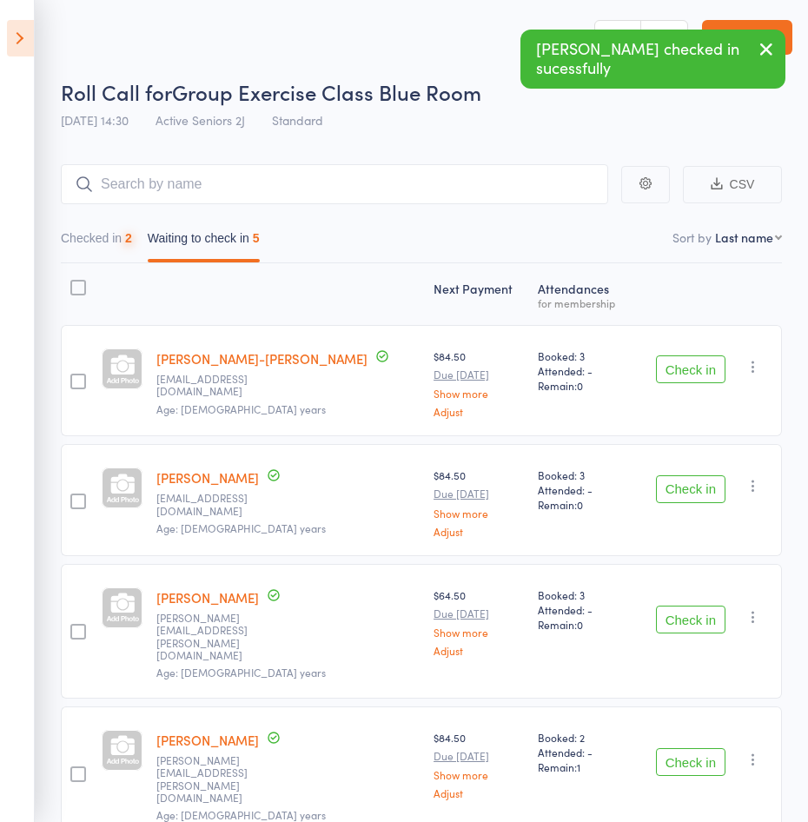
click at [706, 375] on button "Check in" at bounding box center [691, 369] width 70 height 28
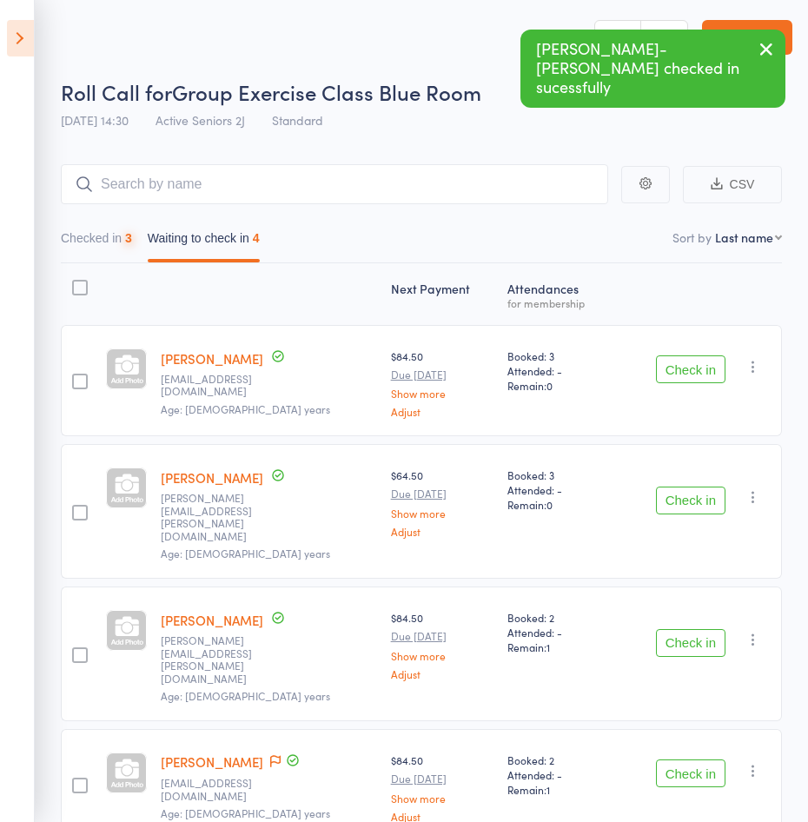
click at [706, 376] on button "Check in" at bounding box center [691, 369] width 70 height 28
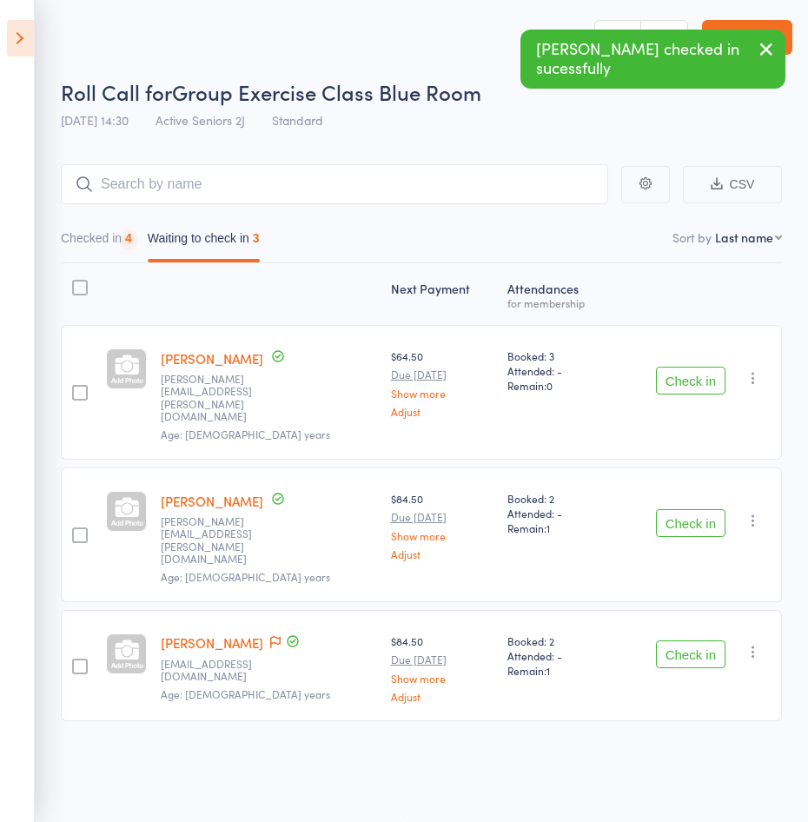
click at [706, 376] on button "Check in" at bounding box center [691, 381] width 70 height 28
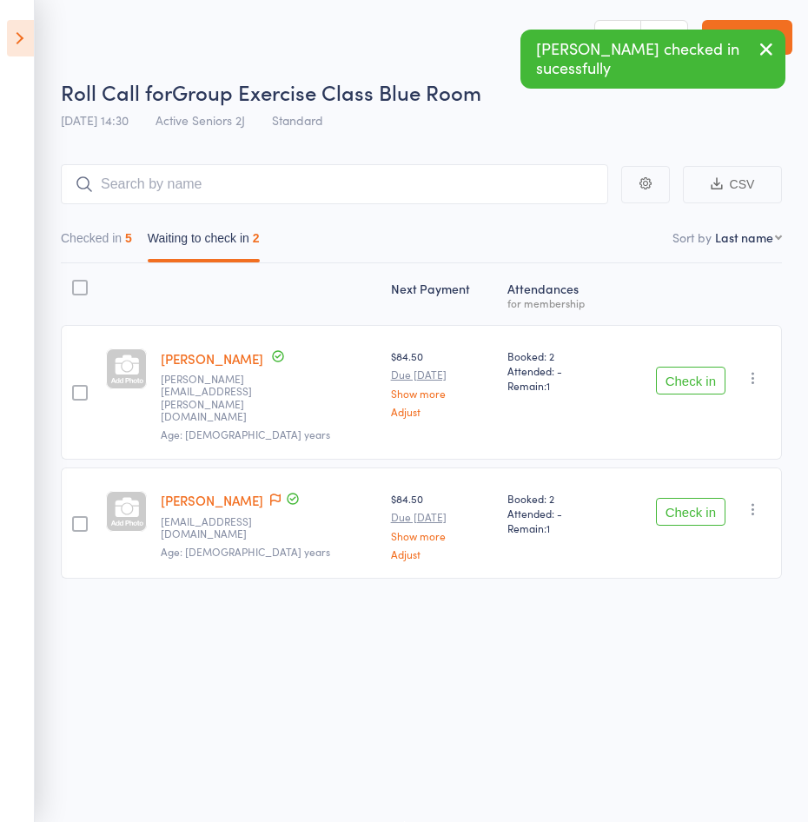
click at [706, 376] on button "Check in" at bounding box center [691, 381] width 70 height 28
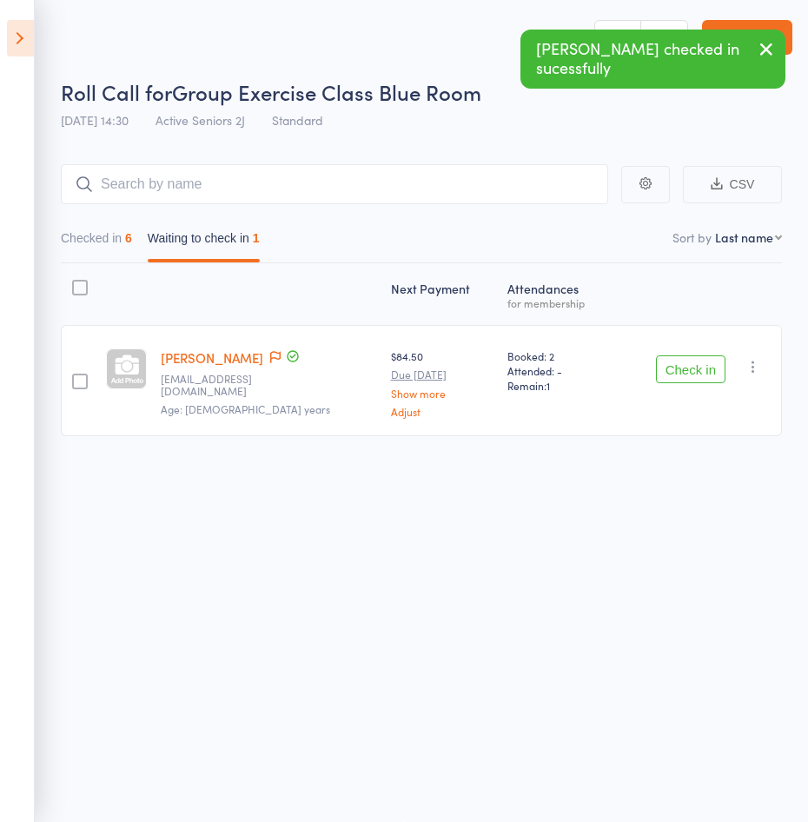
click at [706, 376] on button "Check in" at bounding box center [691, 369] width 70 height 28
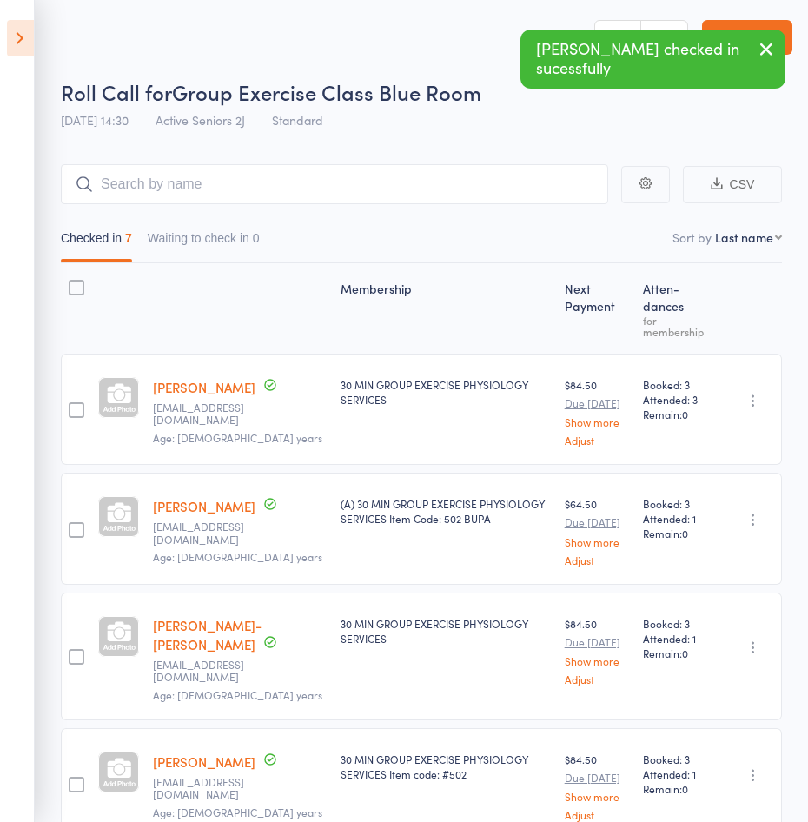
click at [28, 40] on icon at bounding box center [20, 38] width 27 height 36
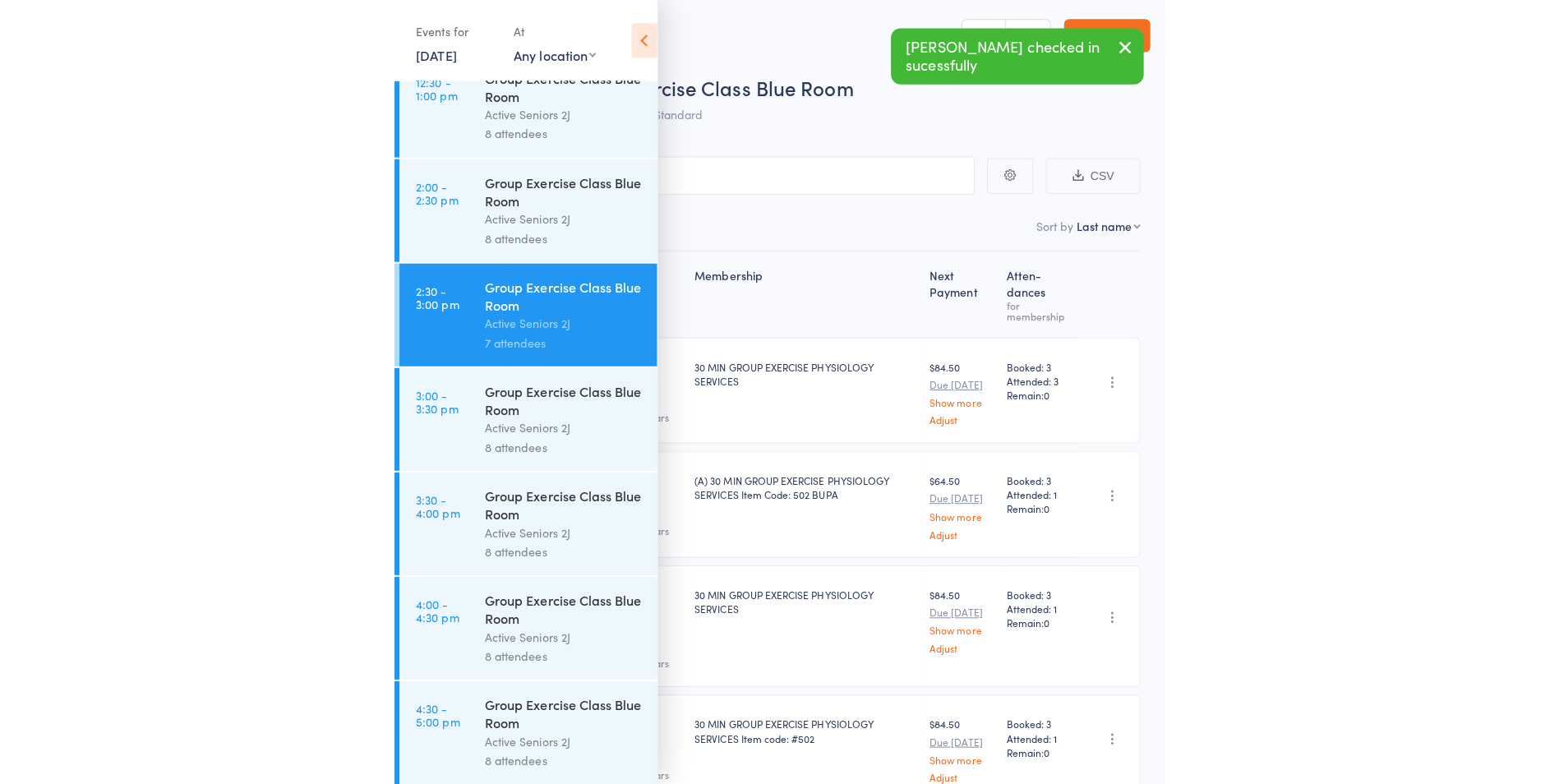
scroll to position [2125, 0]
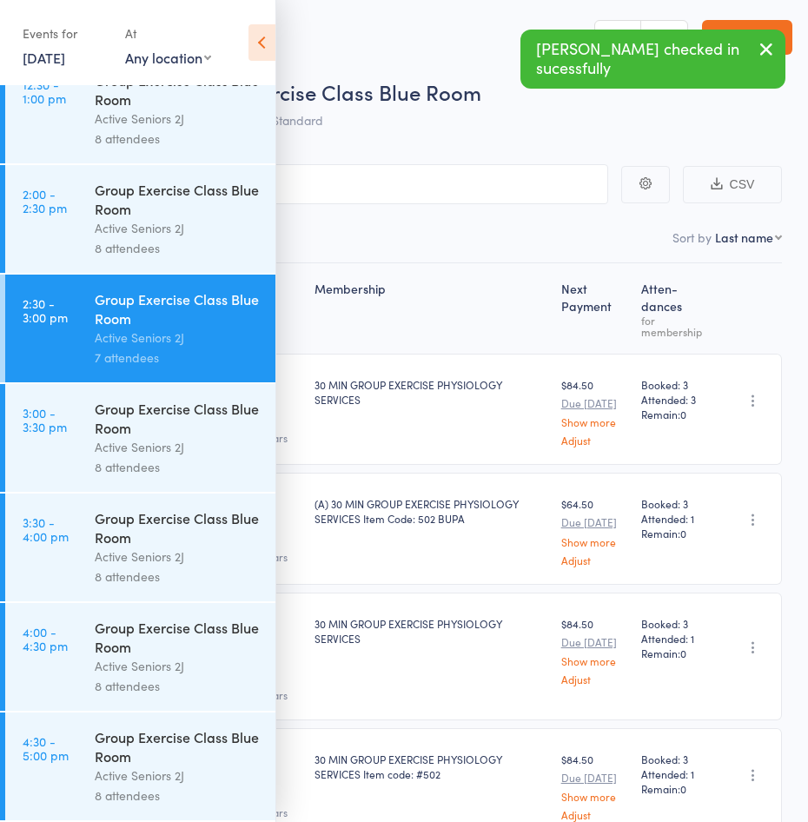
click at [83, 443] on link "3:00 - 3:30 pm Group Exercise Class Blue Room Active Seniors 2J 8 attendees" at bounding box center [140, 438] width 270 height 108
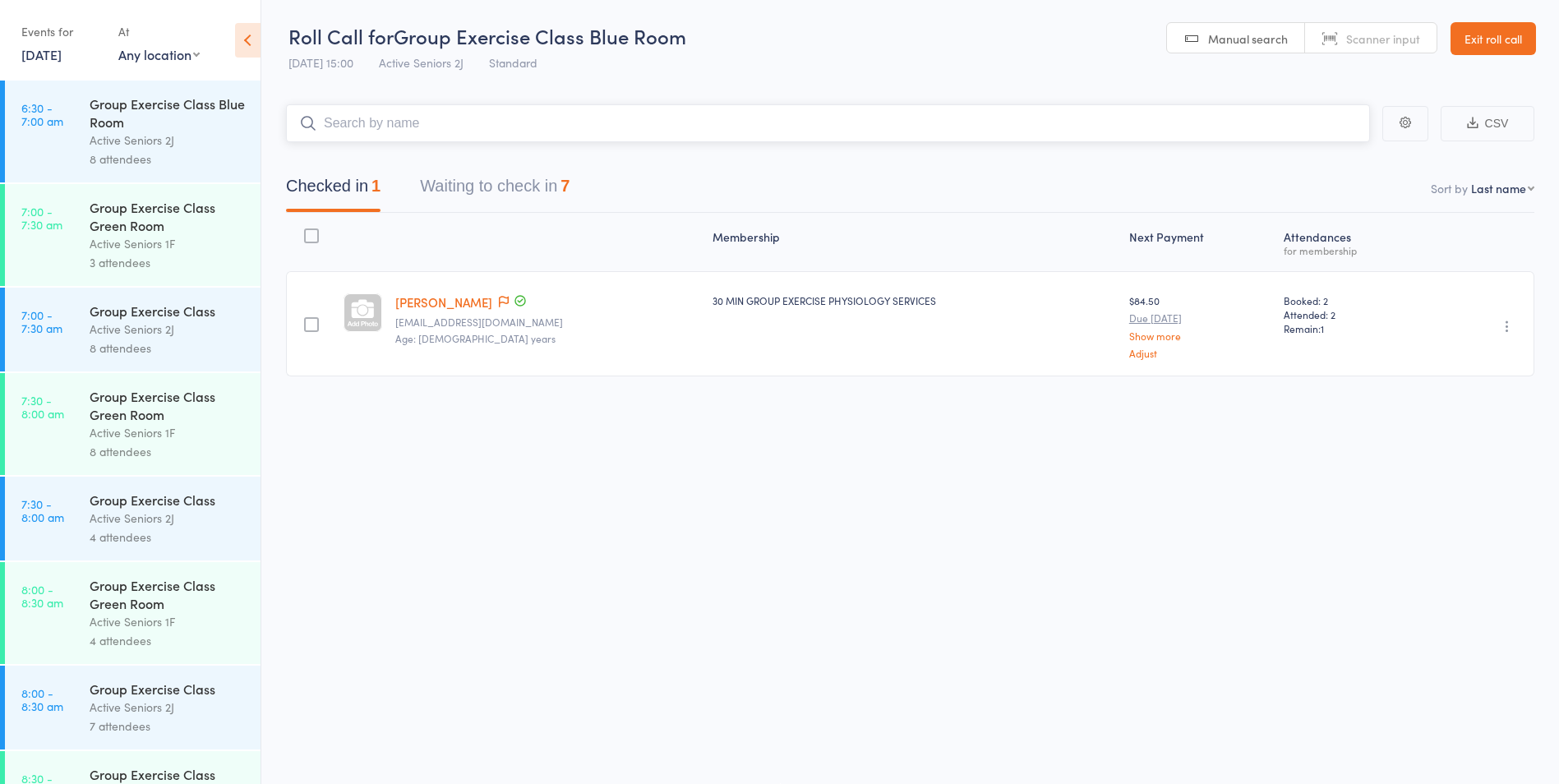
click at [473, 193] on button "Waiting to check in 7" at bounding box center [495, 190] width 149 height 44
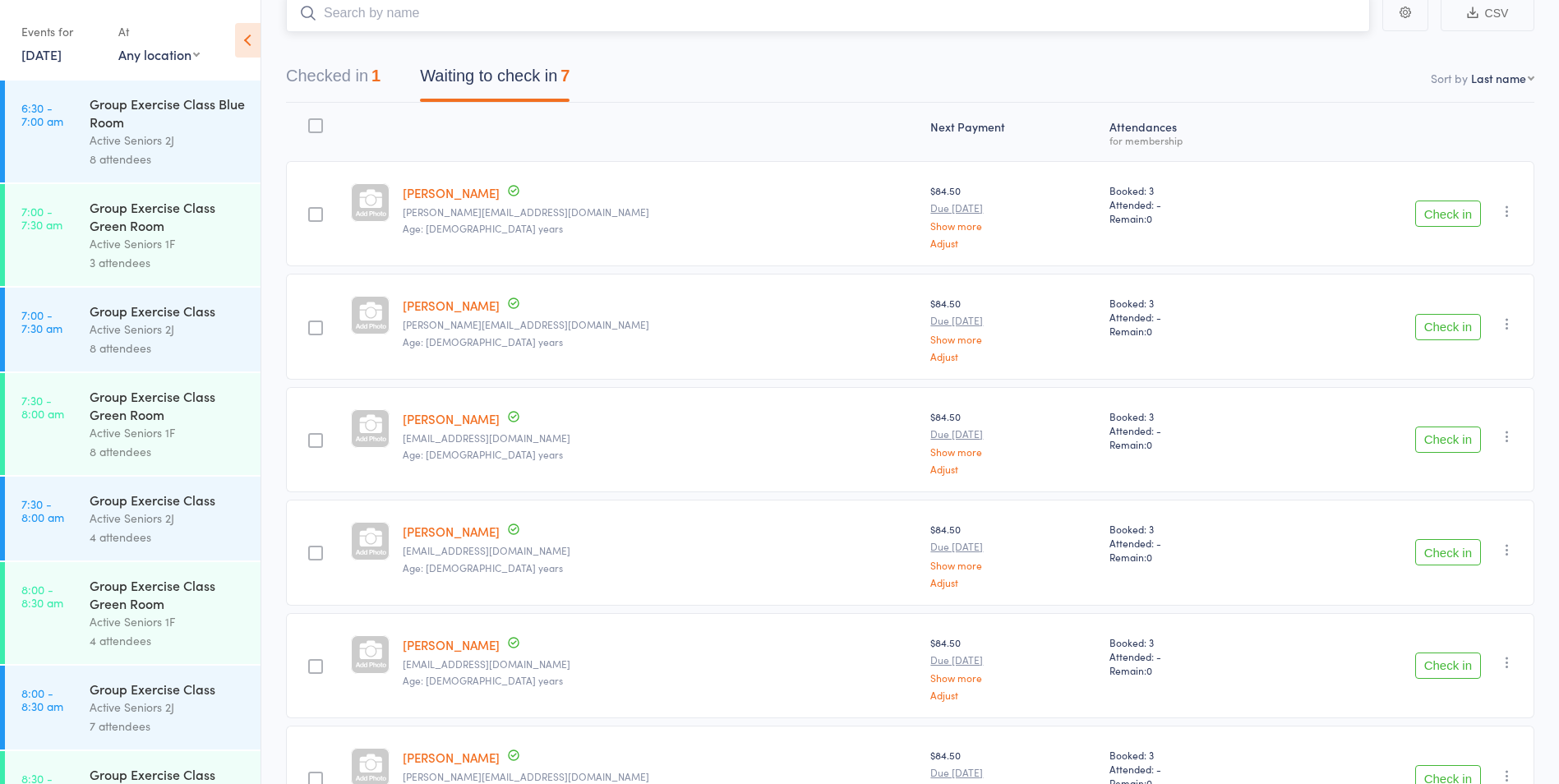
scroll to position [83, 0]
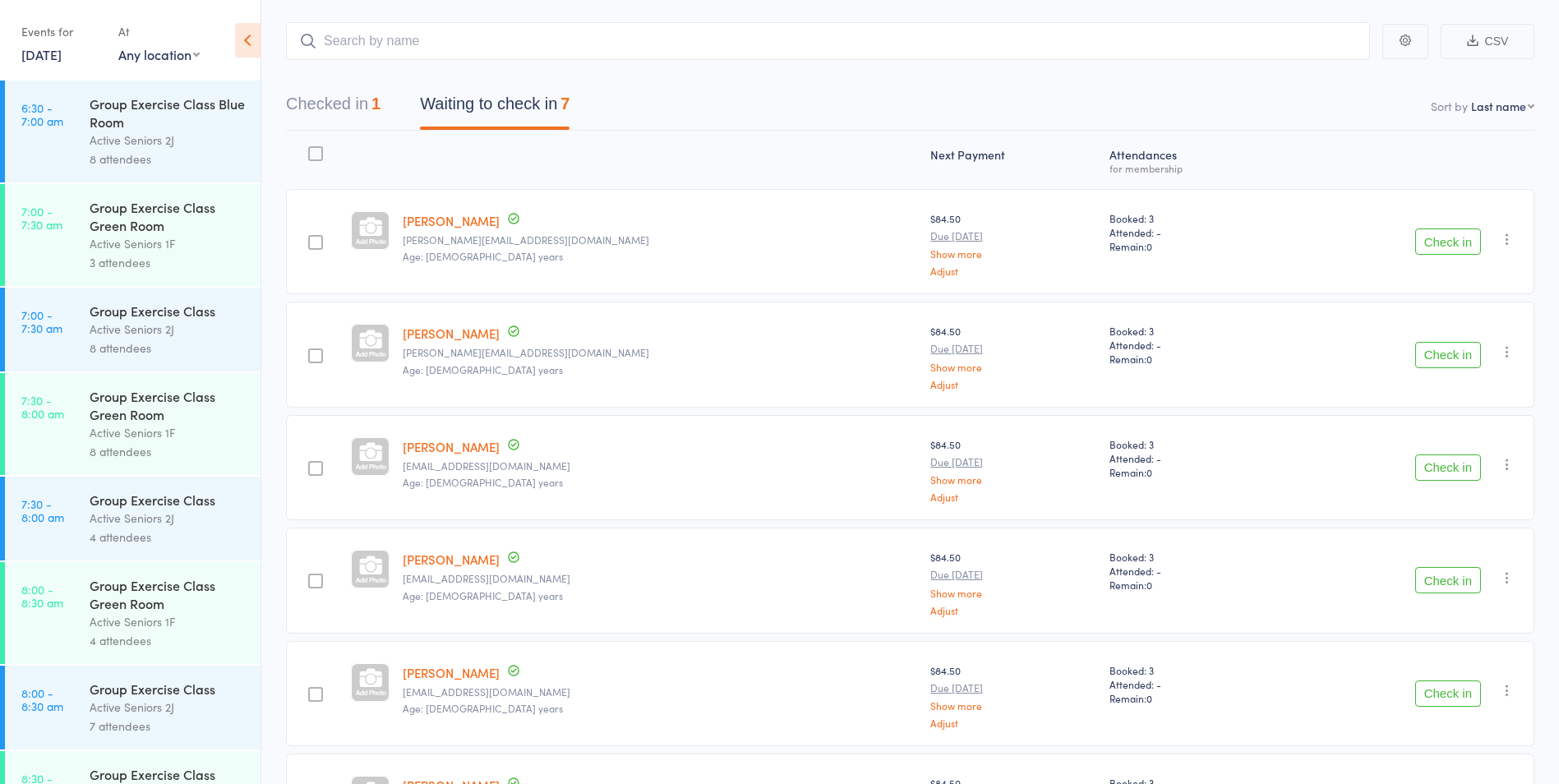
click at [1445, 244] on button "Check in" at bounding box center [1448, 242] width 66 height 26
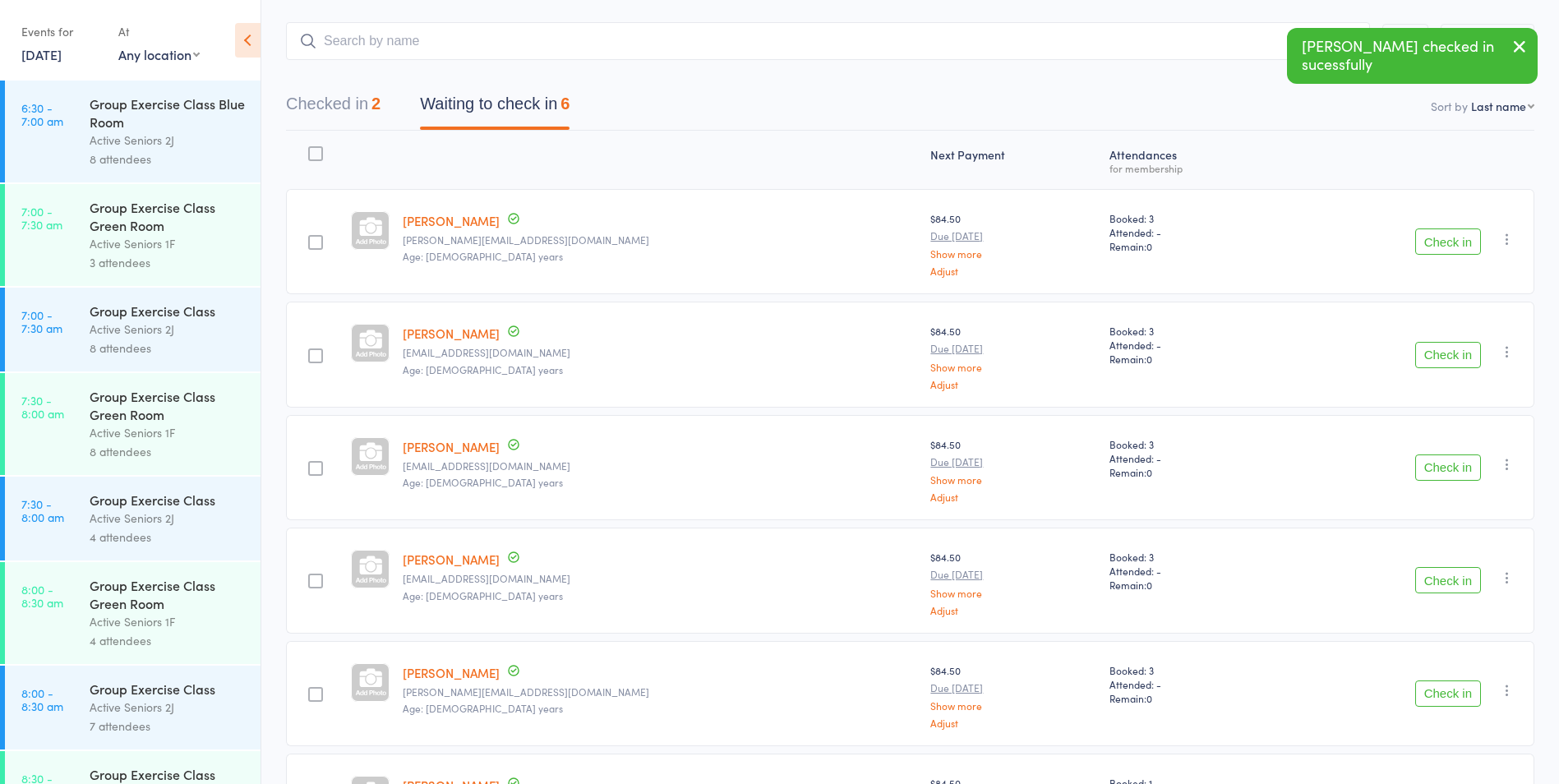
click at [1422, 248] on button "Check in" at bounding box center [1448, 242] width 66 height 26
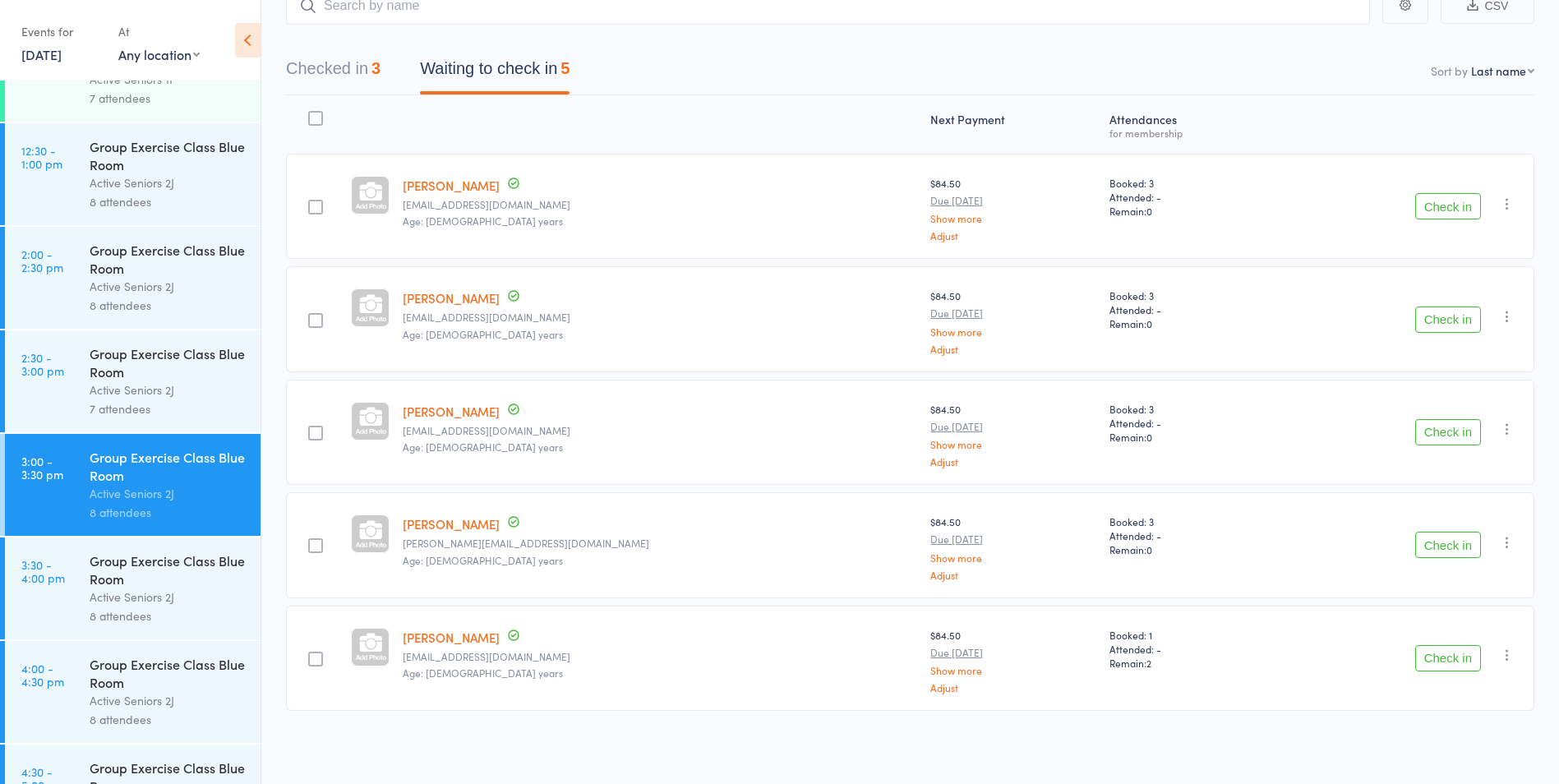
scroll to position [2118, 0]
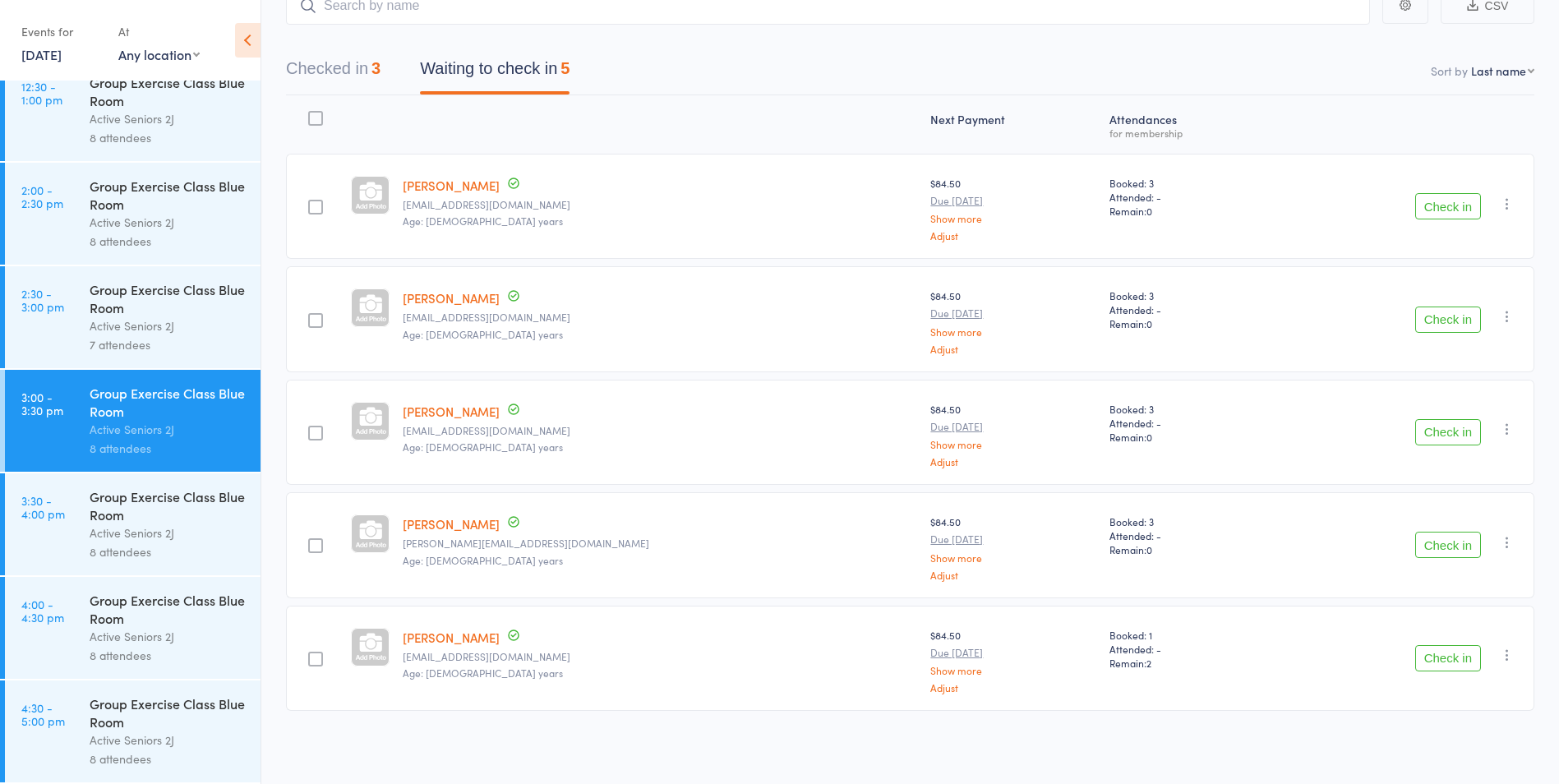
click at [134, 536] on div "Active Seniors 2J" at bounding box center [168, 532] width 157 height 19
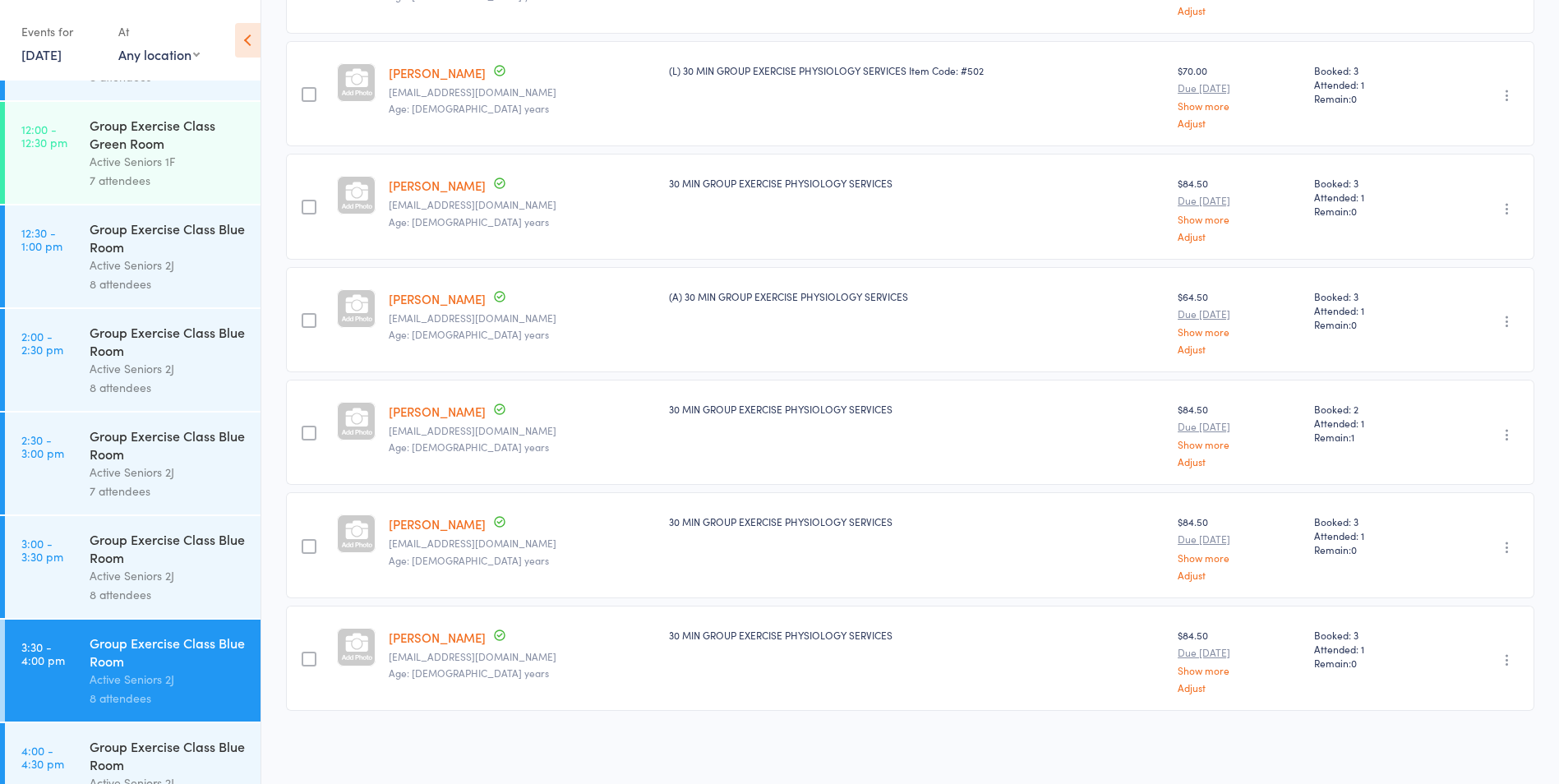
scroll to position [2118, 0]
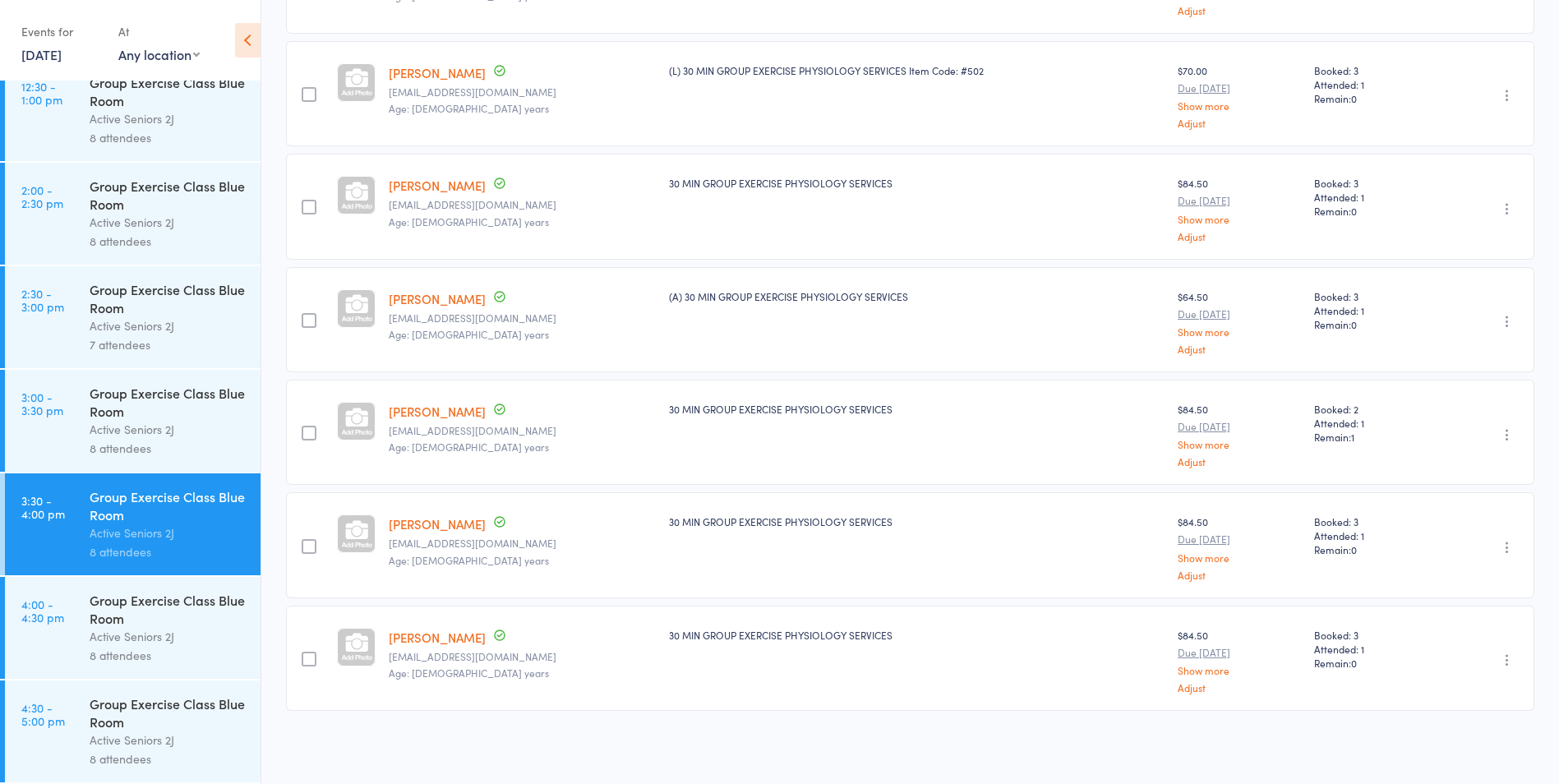
click at [153, 627] on div "Active Seniors 2J" at bounding box center [168, 636] width 157 height 19
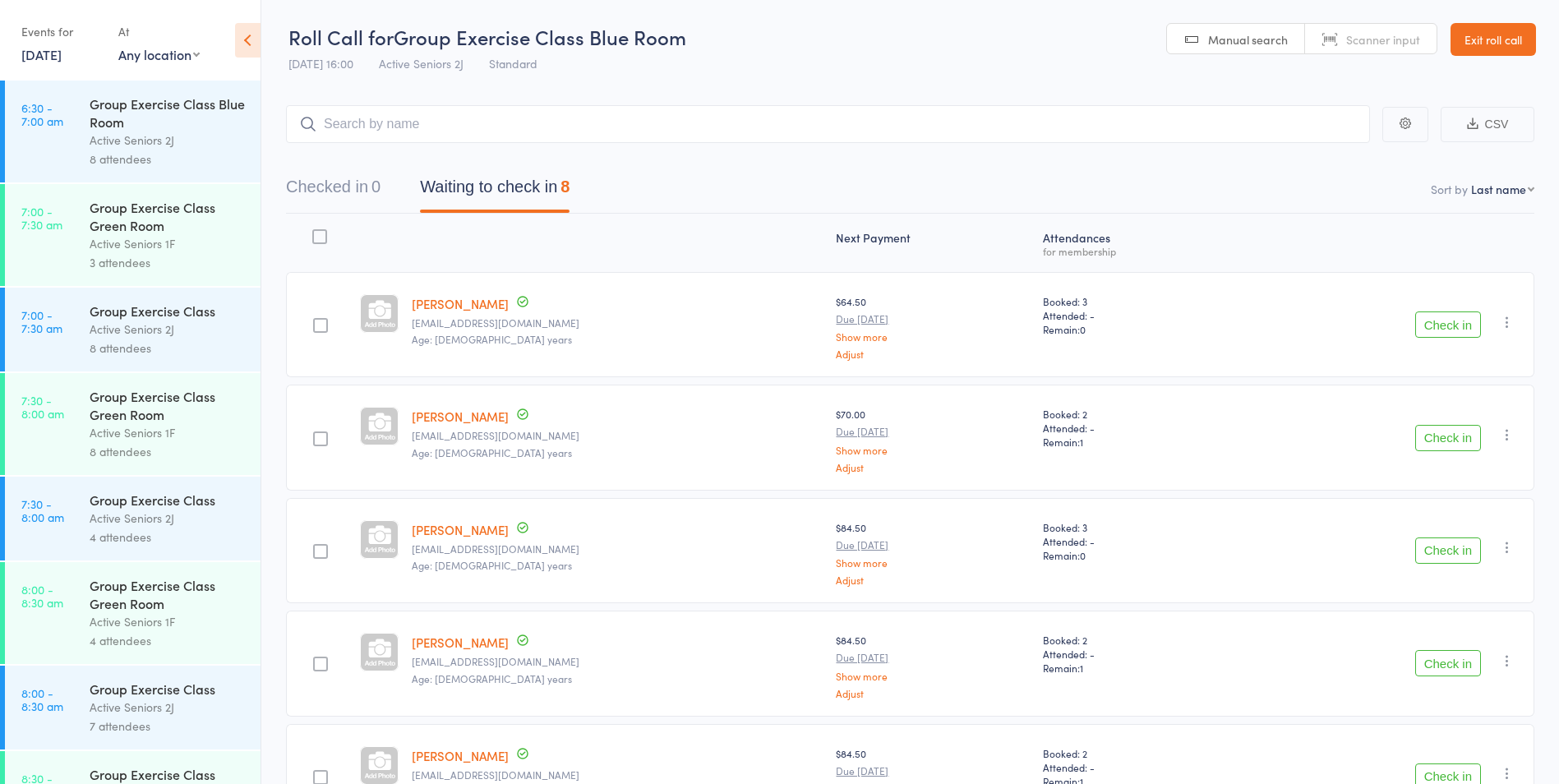
click at [1450, 435] on button "Check in" at bounding box center [1448, 438] width 66 height 26
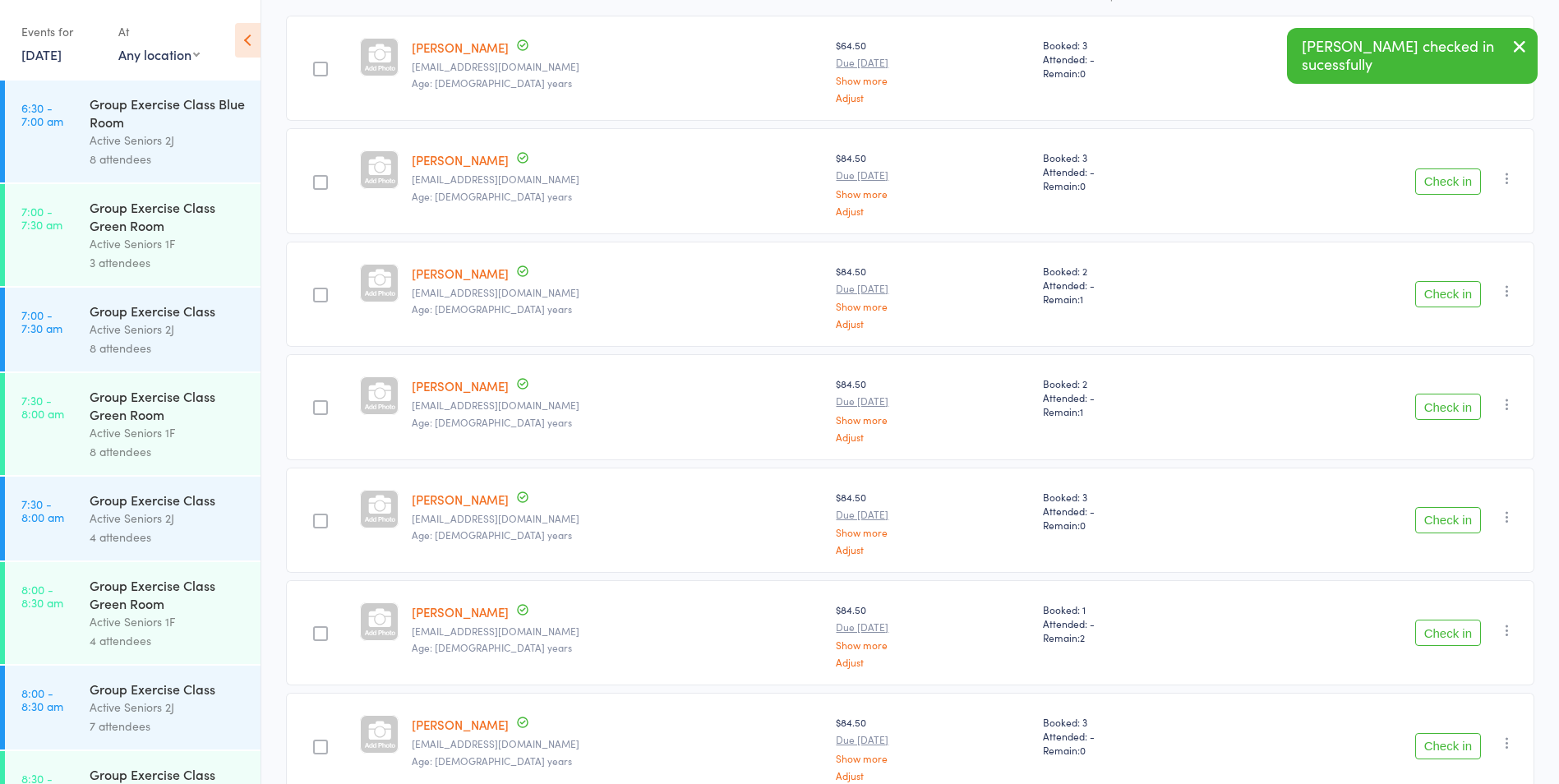
scroll to position [344, 0]
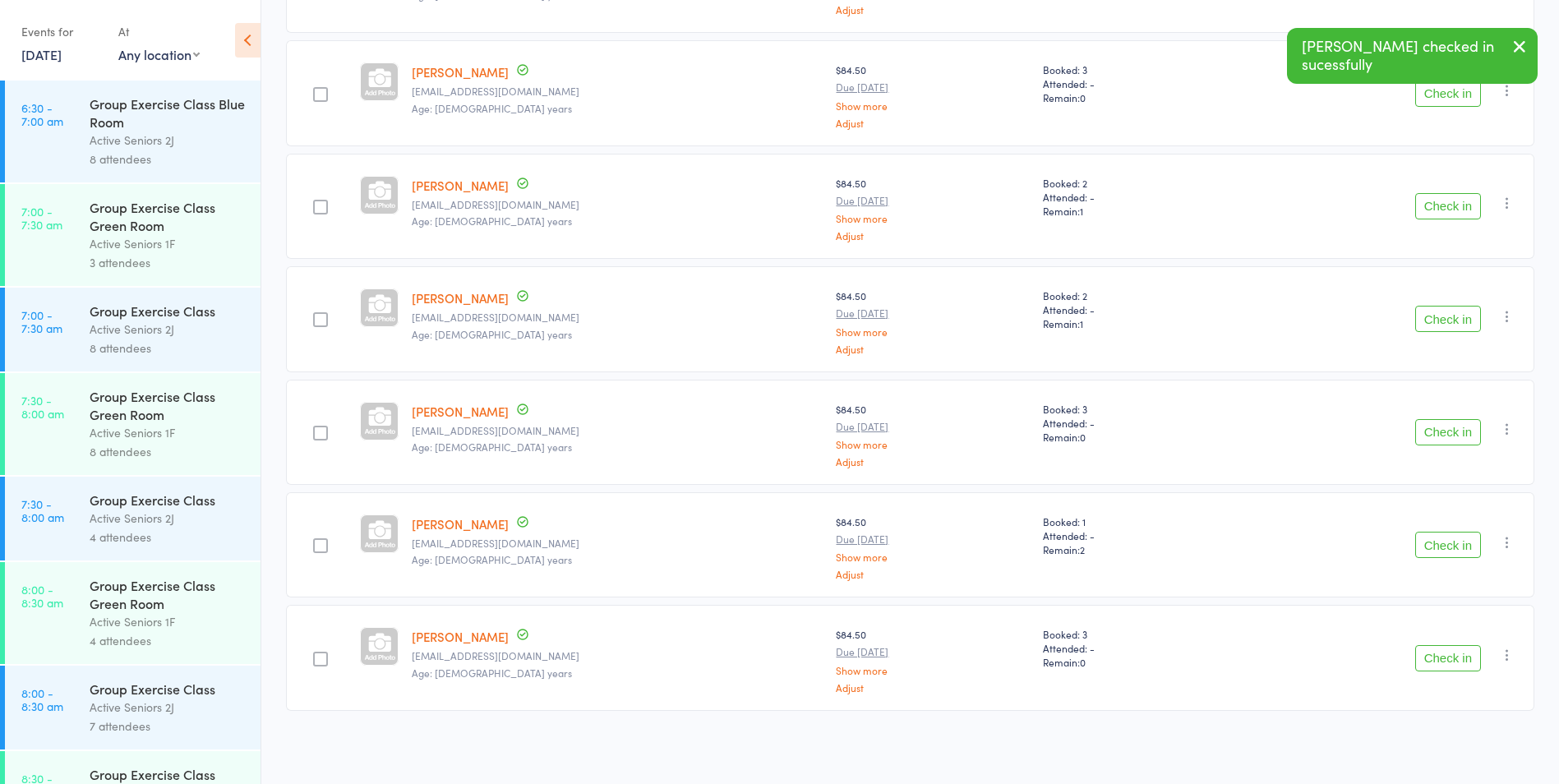
click at [1452, 654] on button "Check in" at bounding box center [1448, 658] width 66 height 26
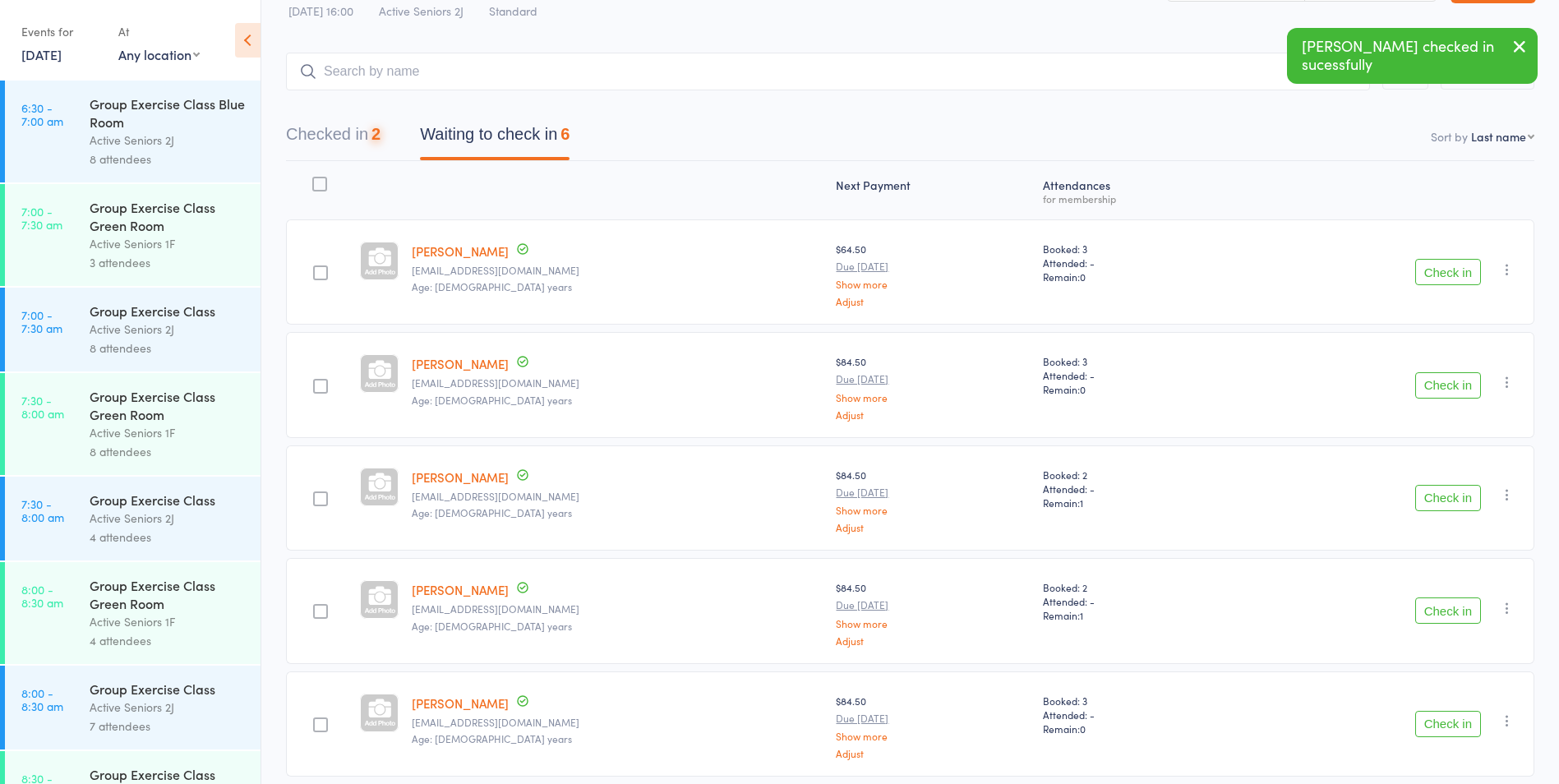
scroll to position [0, 0]
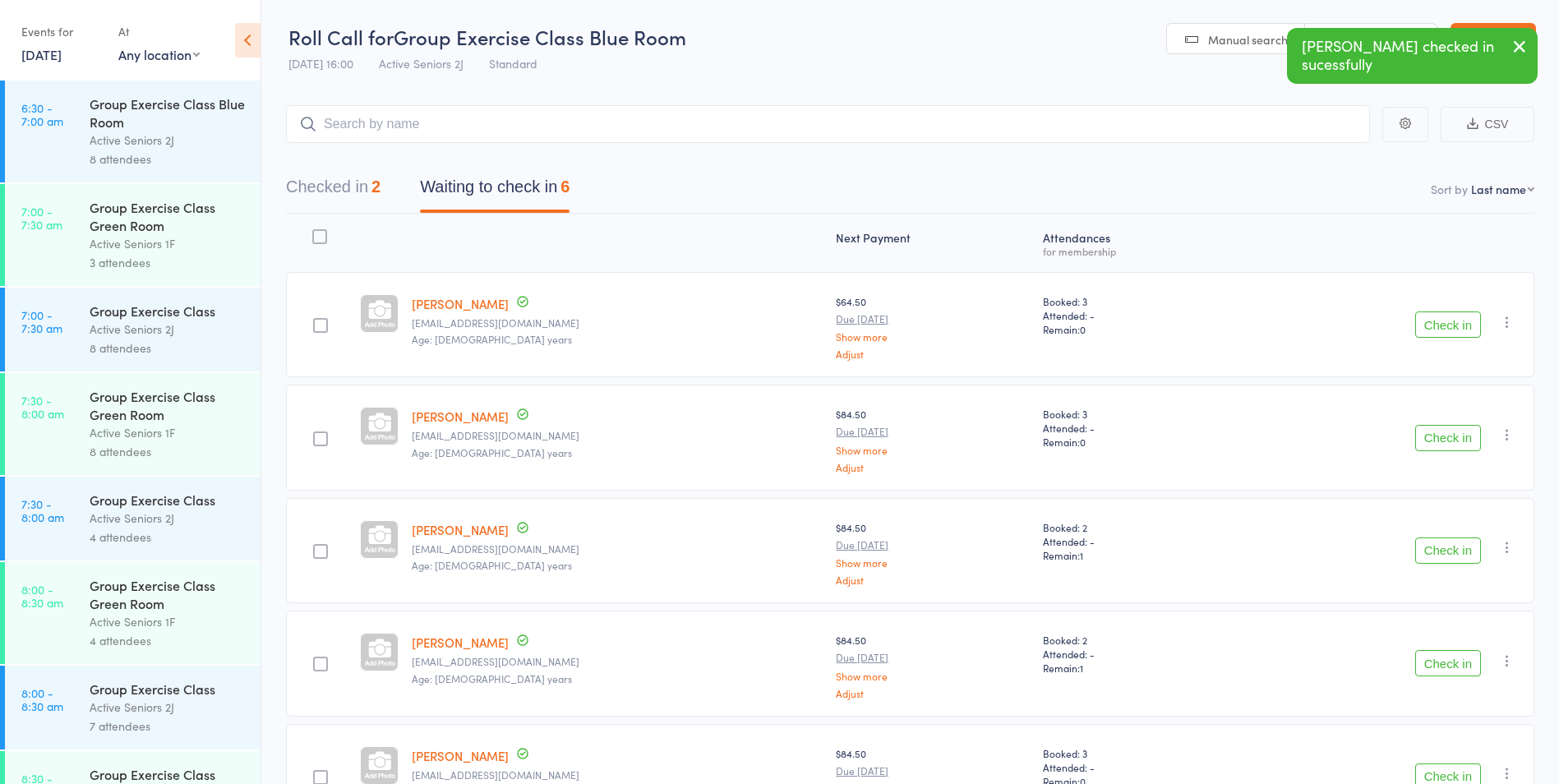
click at [1441, 329] on button "Check in" at bounding box center [1448, 324] width 66 height 26
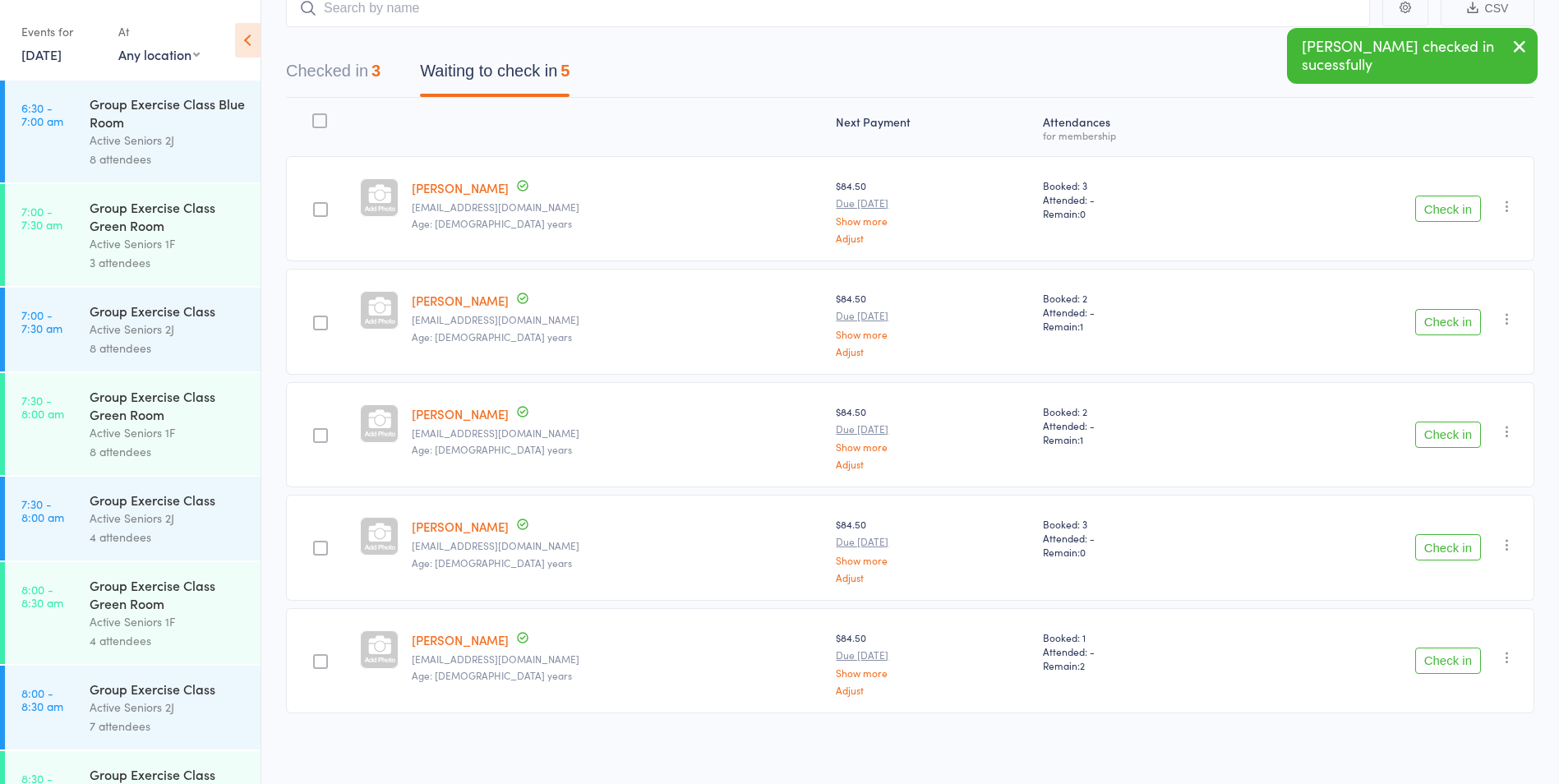
scroll to position [118, 0]
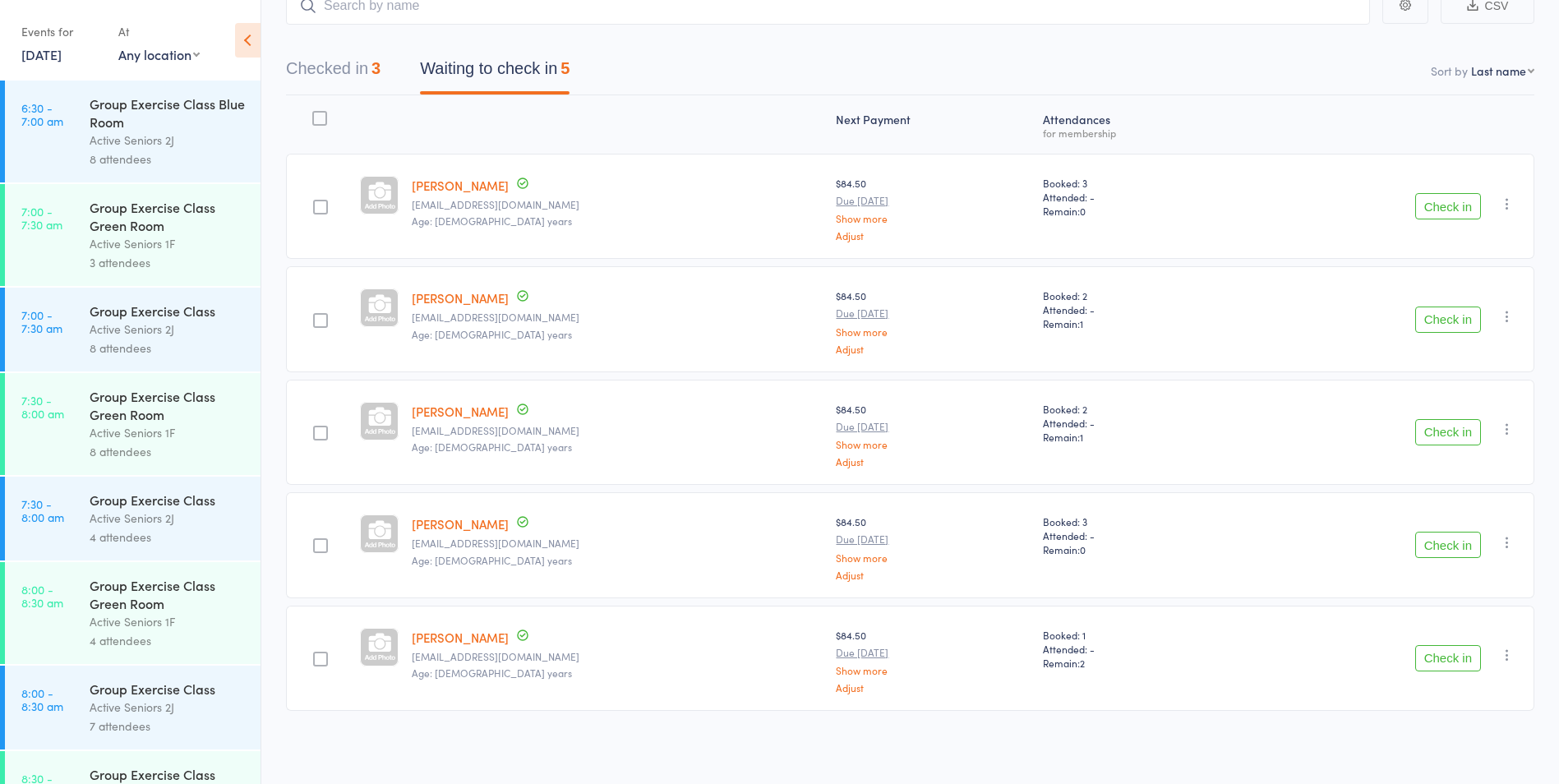
click at [1448, 211] on button "Check in" at bounding box center [1448, 206] width 66 height 26
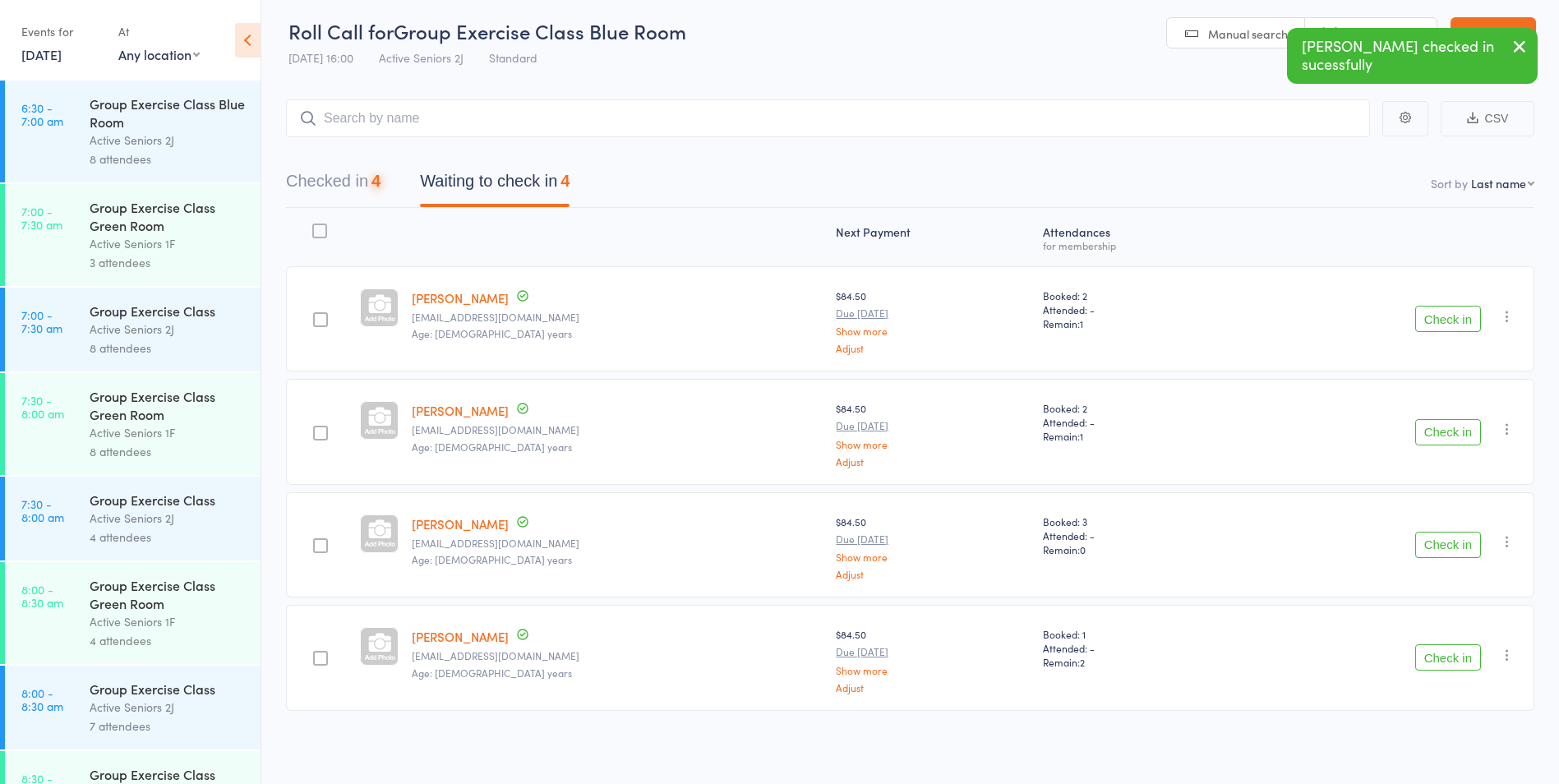
scroll to position [6, 0]
click at [1462, 313] on button "Check in" at bounding box center [1448, 319] width 66 height 26
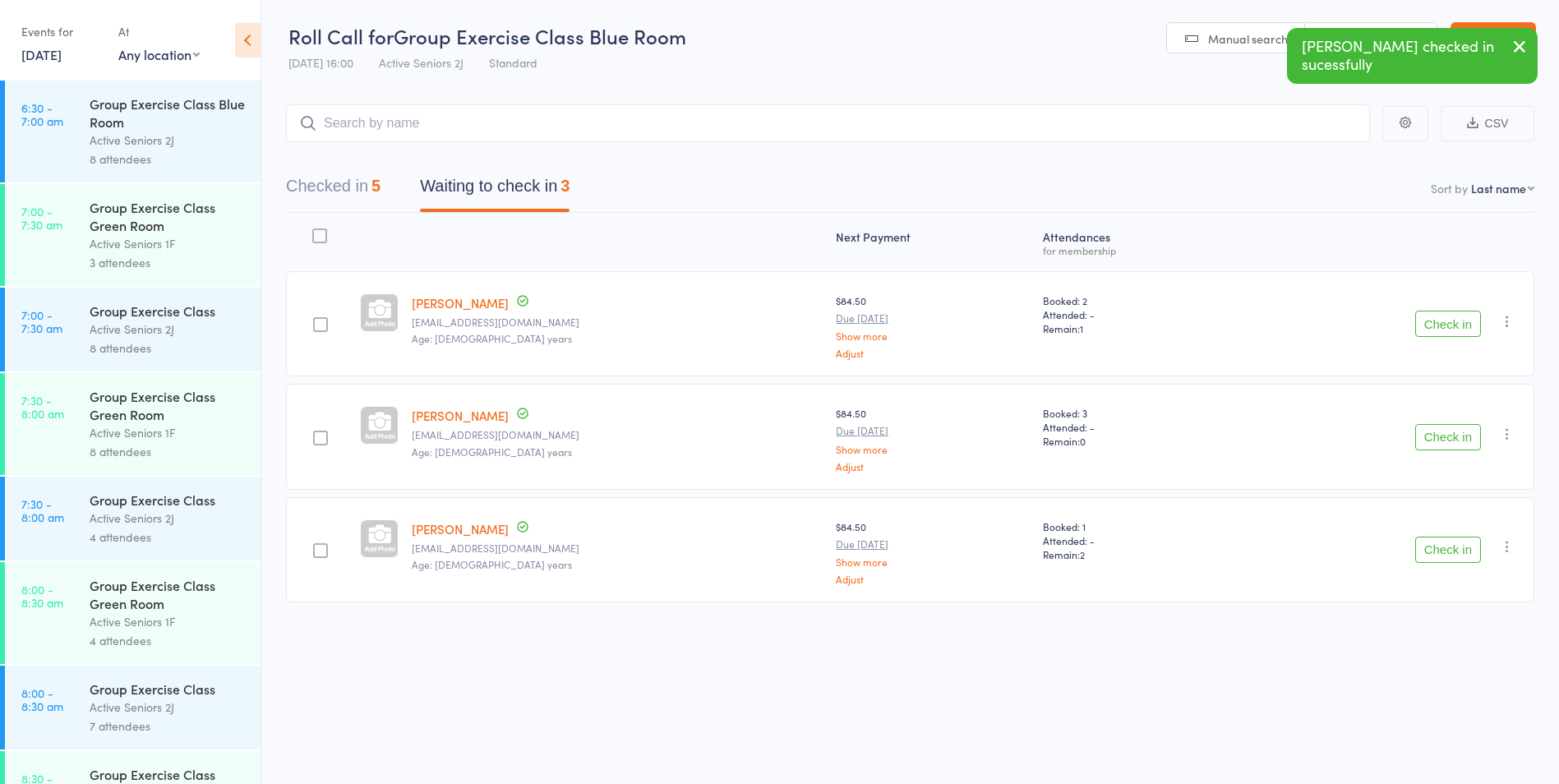
click at [1447, 434] on button "Check in" at bounding box center [1448, 437] width 66 height 26
click at [1450, 331] on button "Check in" at bounding box center [1448, 323] width 66 height 26
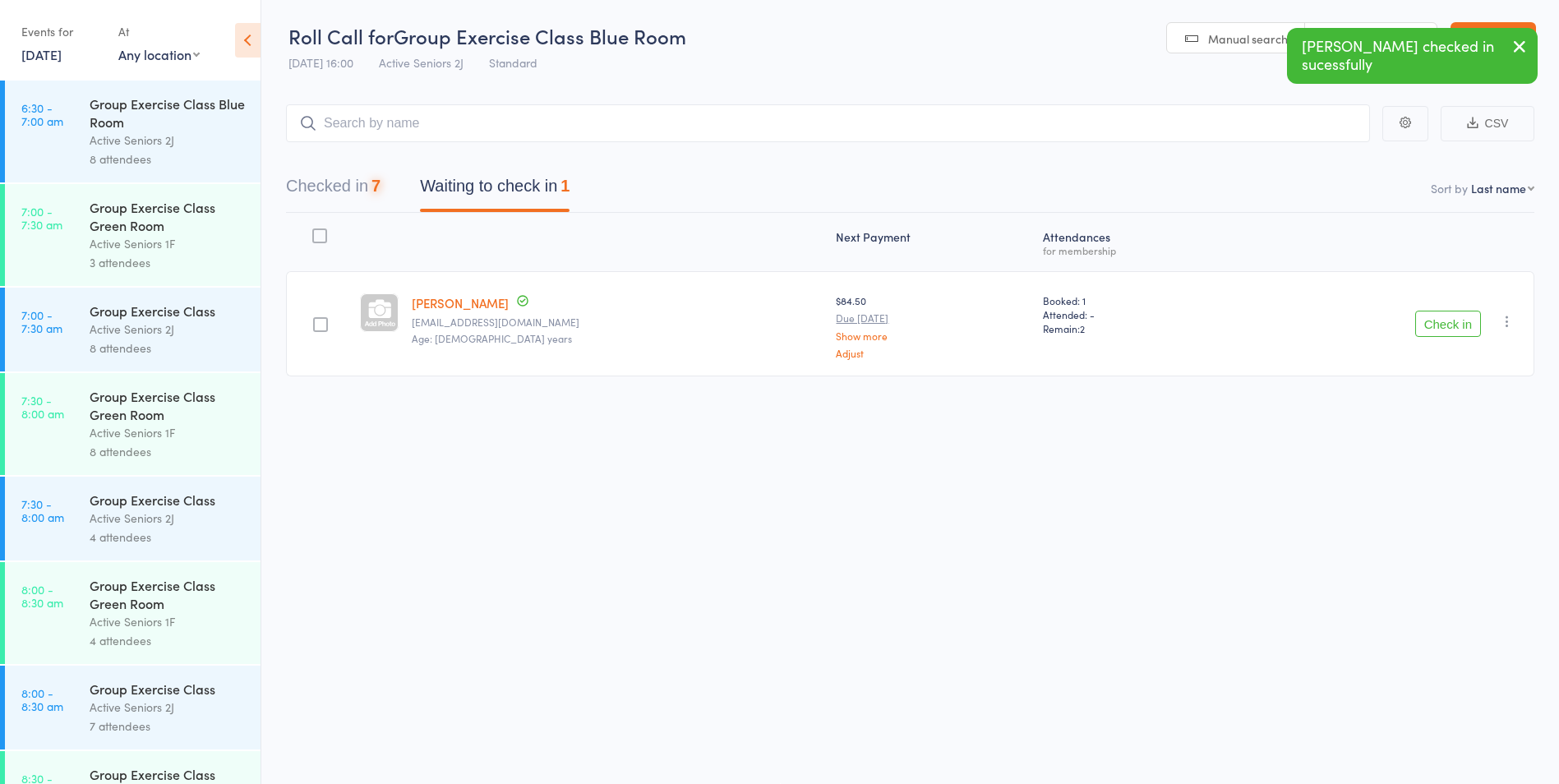
click at [1450, 331] on button "Check in" at bounding box center [1448, 323] width 66 height 26
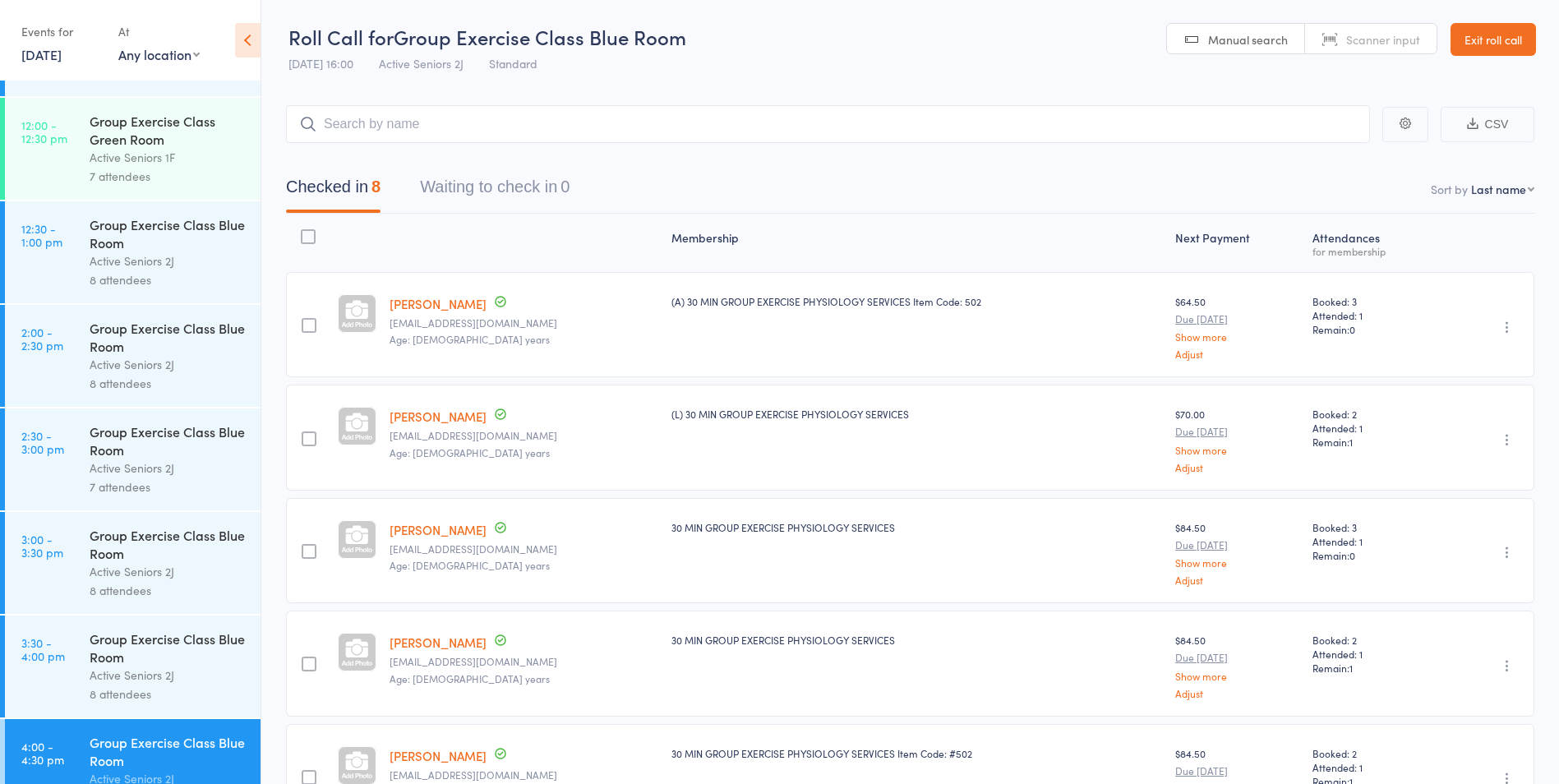
scroll to position [2118, 0]
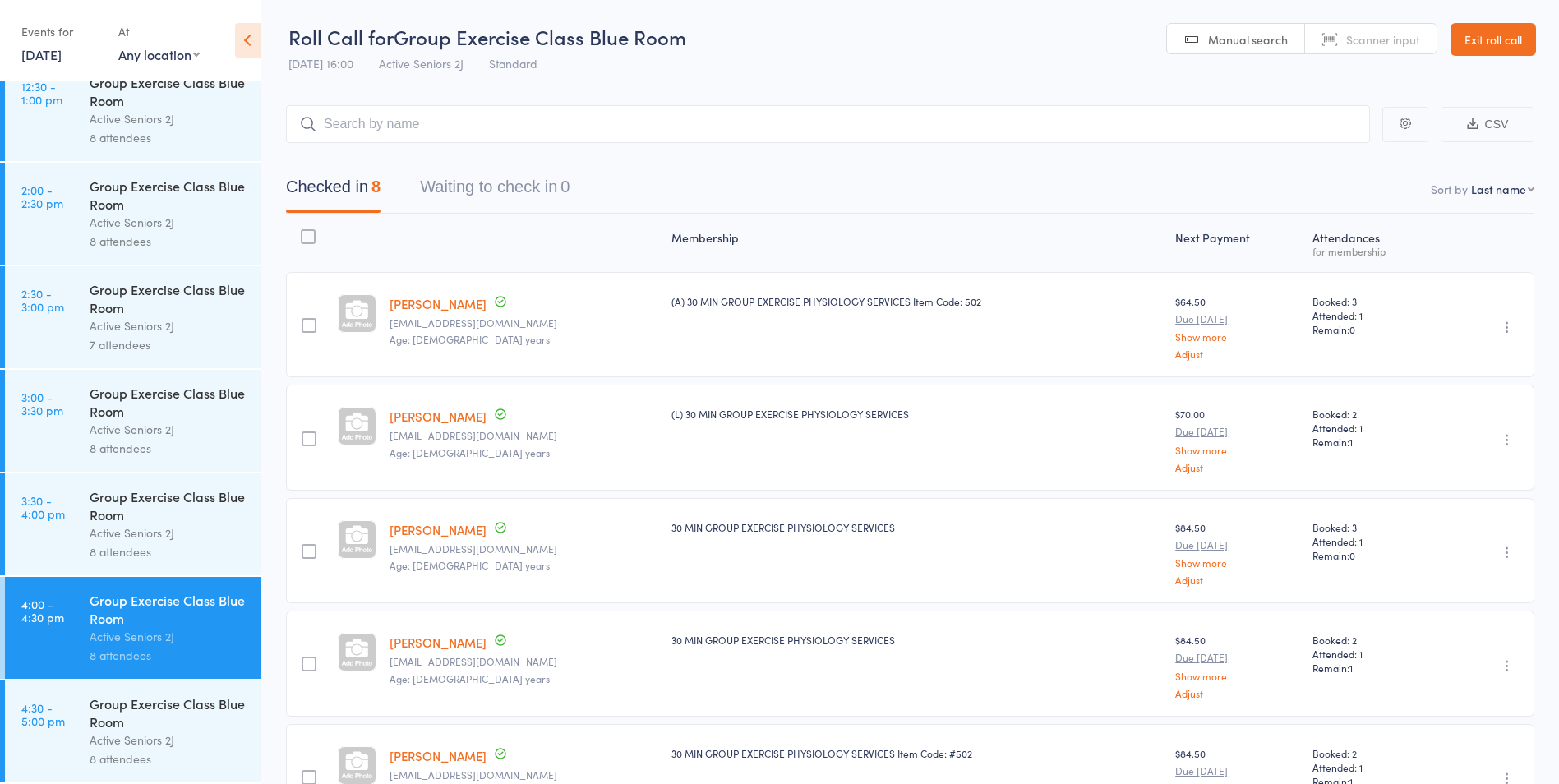
click at [148, 727] on div "Group Exercise Class Blue Room" at bounding box center [168, 712] width 157 height 36
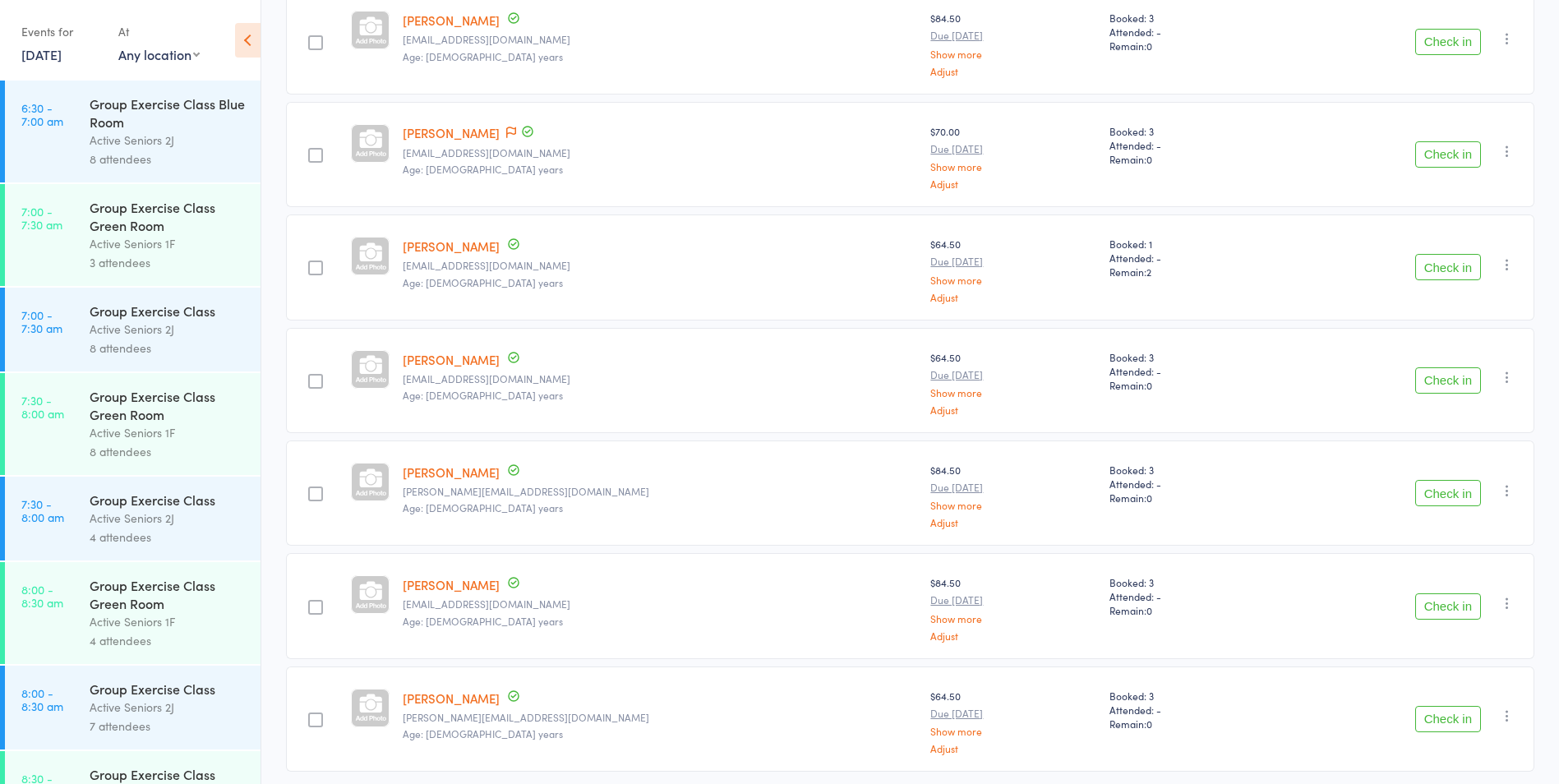
scroll to position [410, 0]
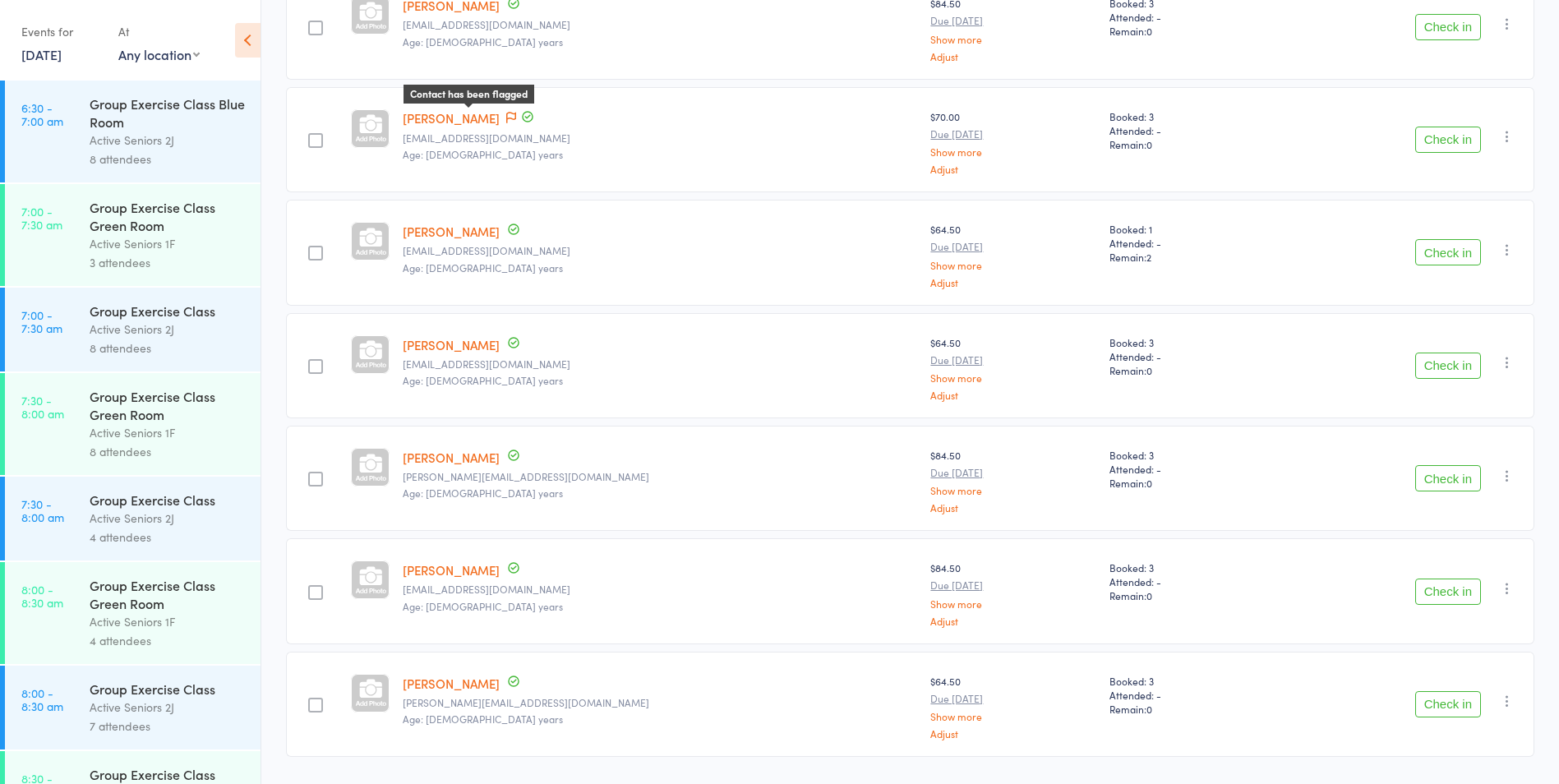
click at [506, 113] on icon at bounding box center [511, 117] width 9 height 11
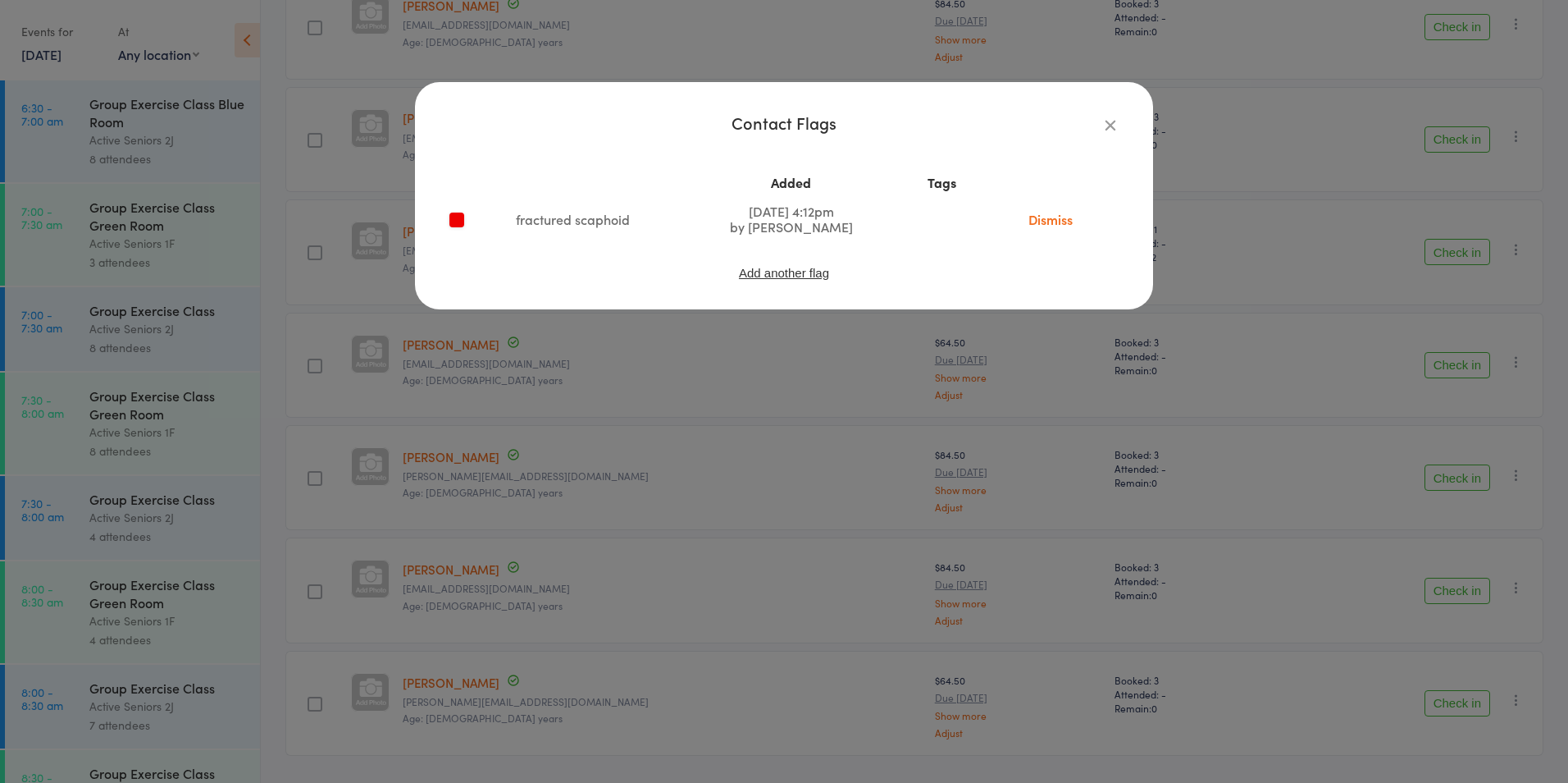
click at [1104, 128] on icon "button" at bounding box center [1110, 125] width 18 height 18
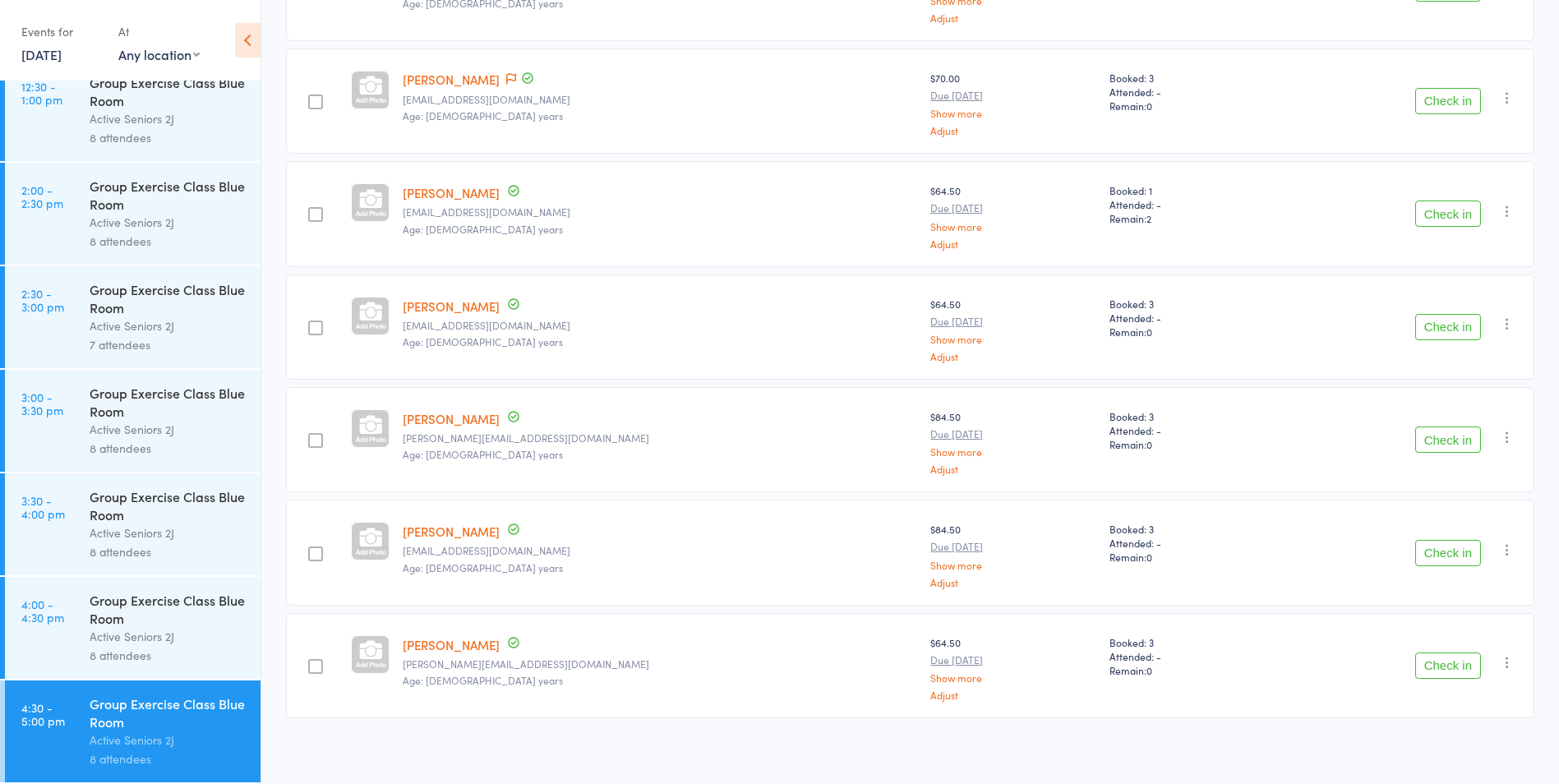
scroll to position [457, 0]
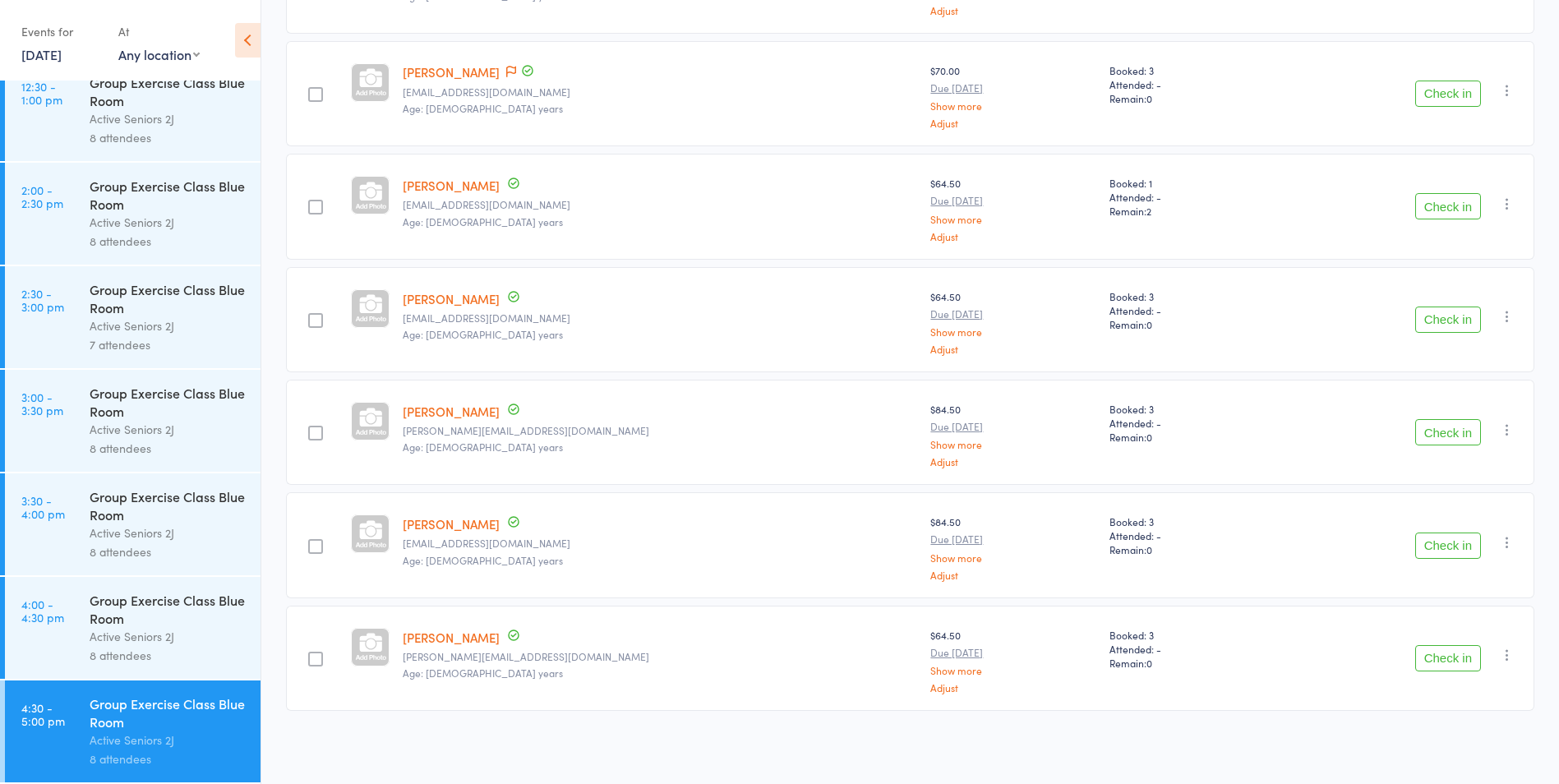
click at [1445, 662] on button "Check in" at bounding box center [1448, 658] width 66 height 26
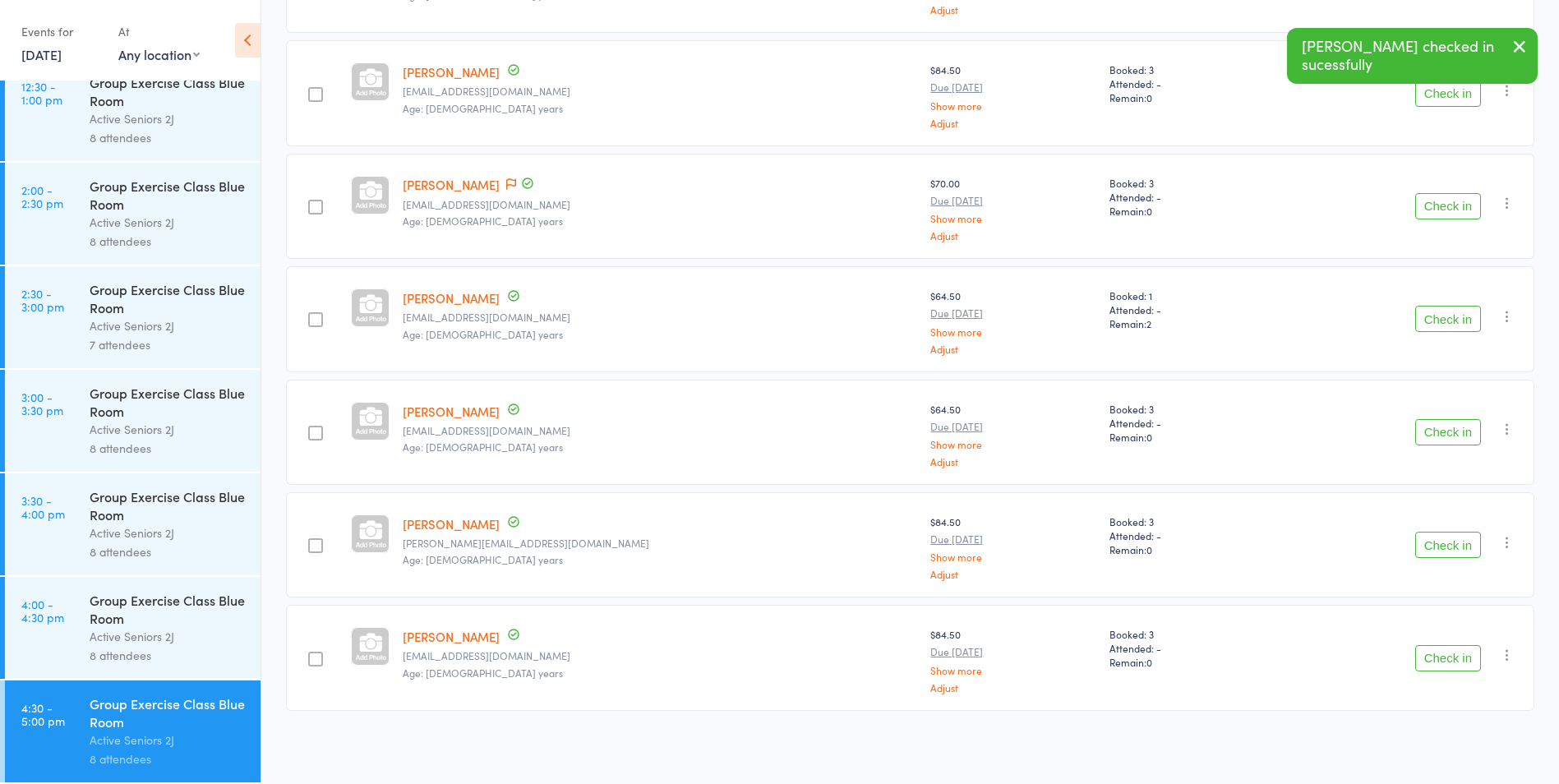
scroll to position [0, 0]
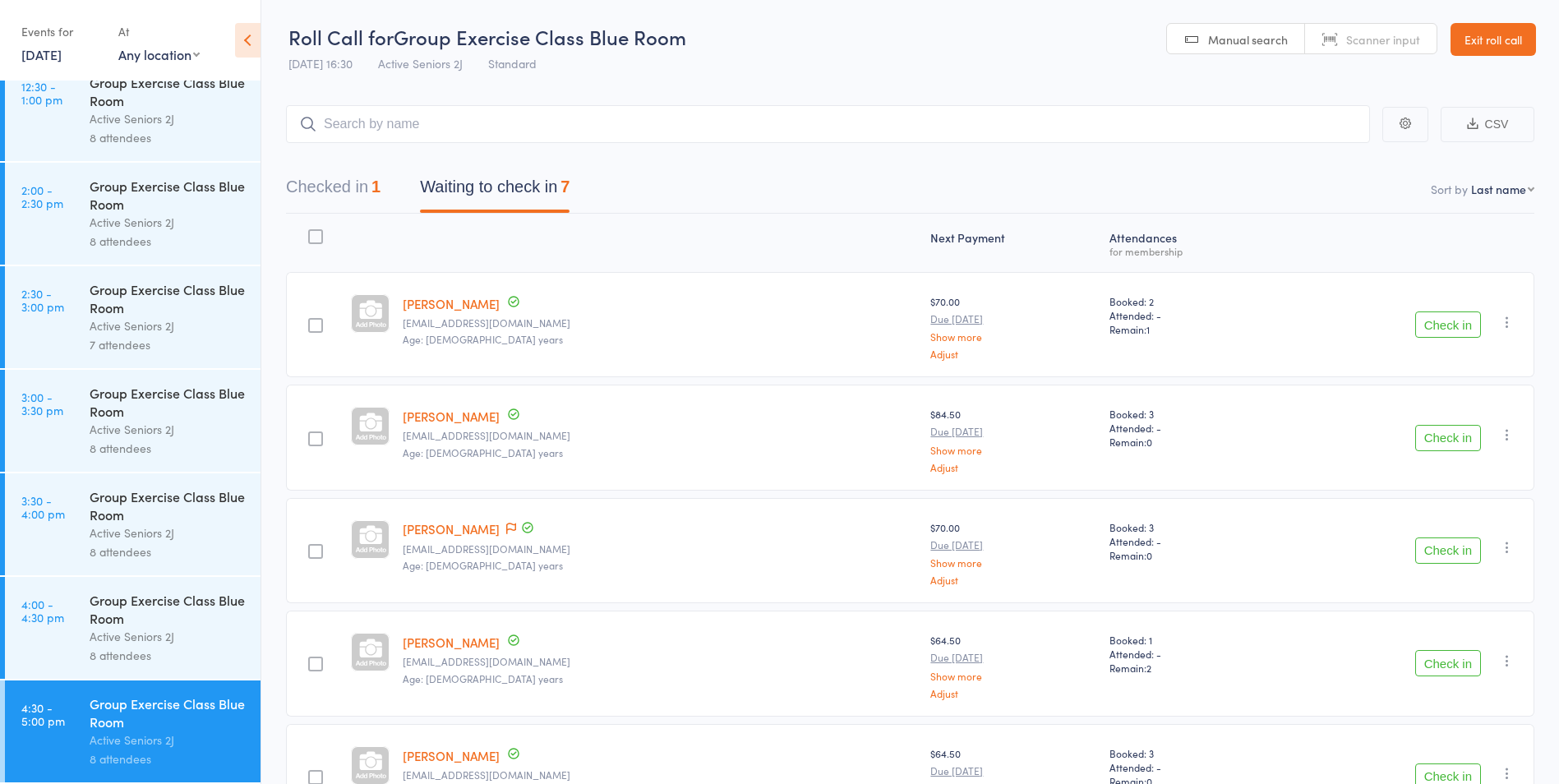
click at [1460, 443] on button "Check in" at bounding box center [1448, 438] width 66 height 26
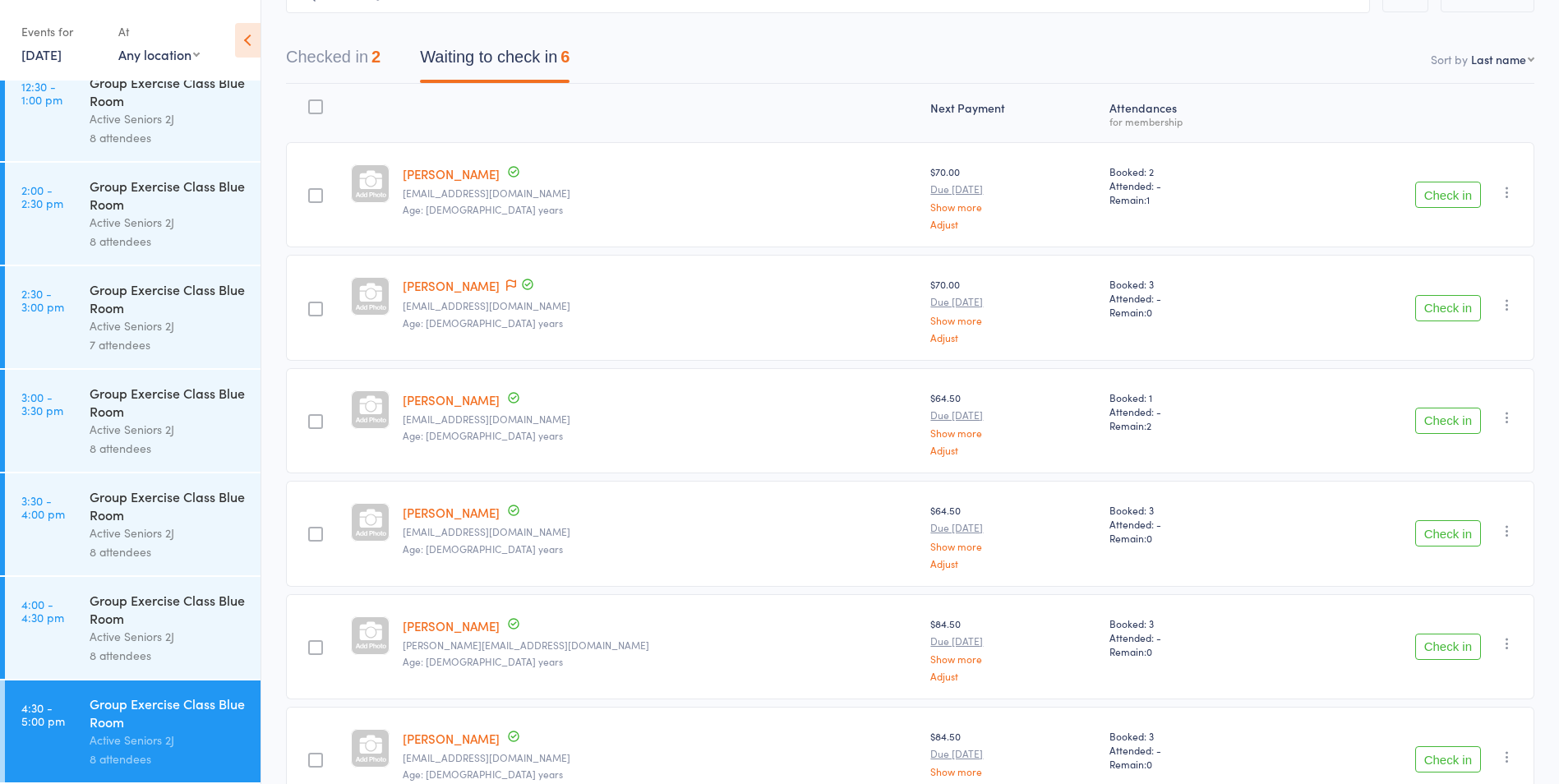
scroll to position [231, 0]
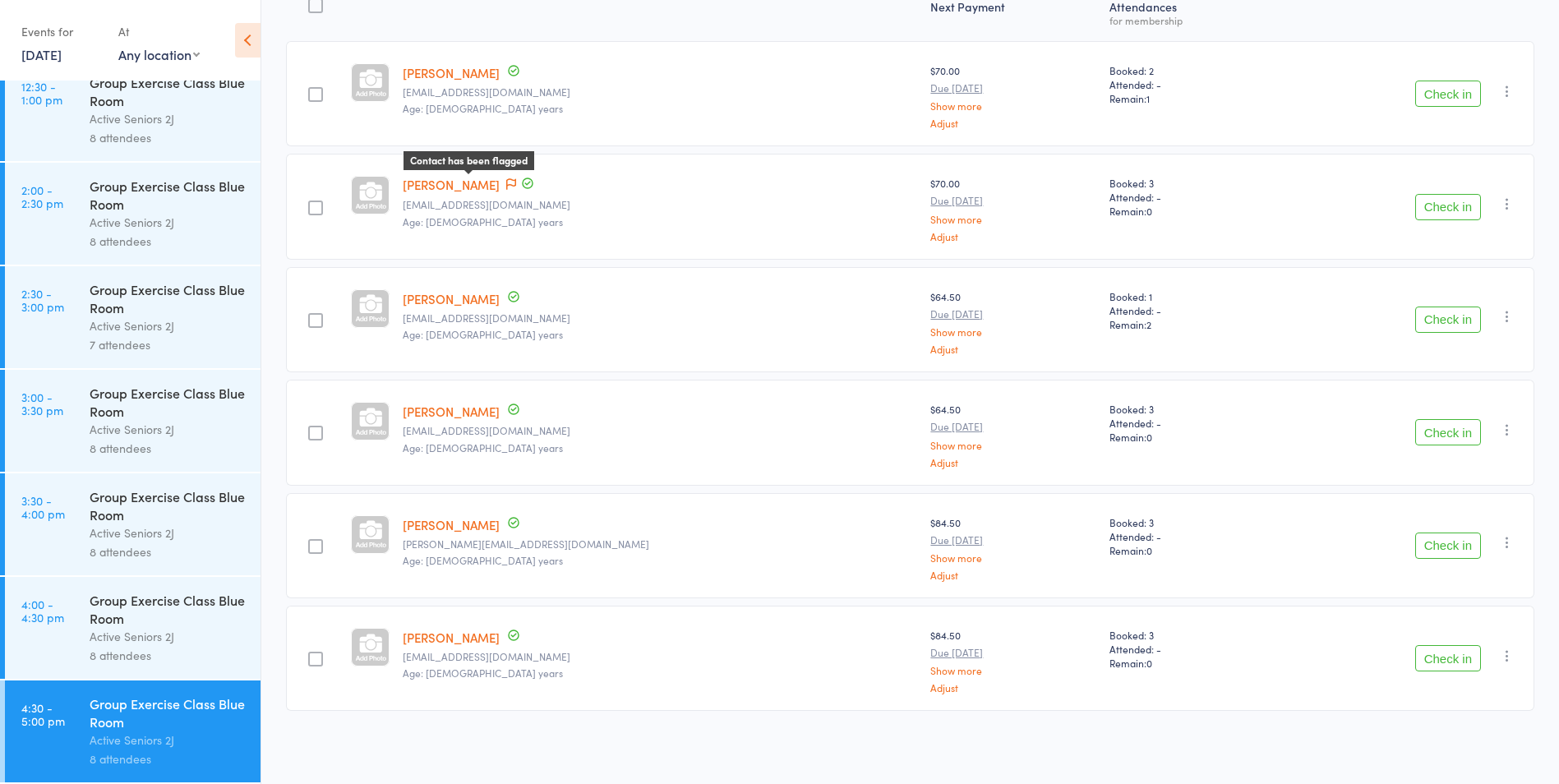
click at [506, 187] on icon at bounding box center [511, 184] width 9 height 11
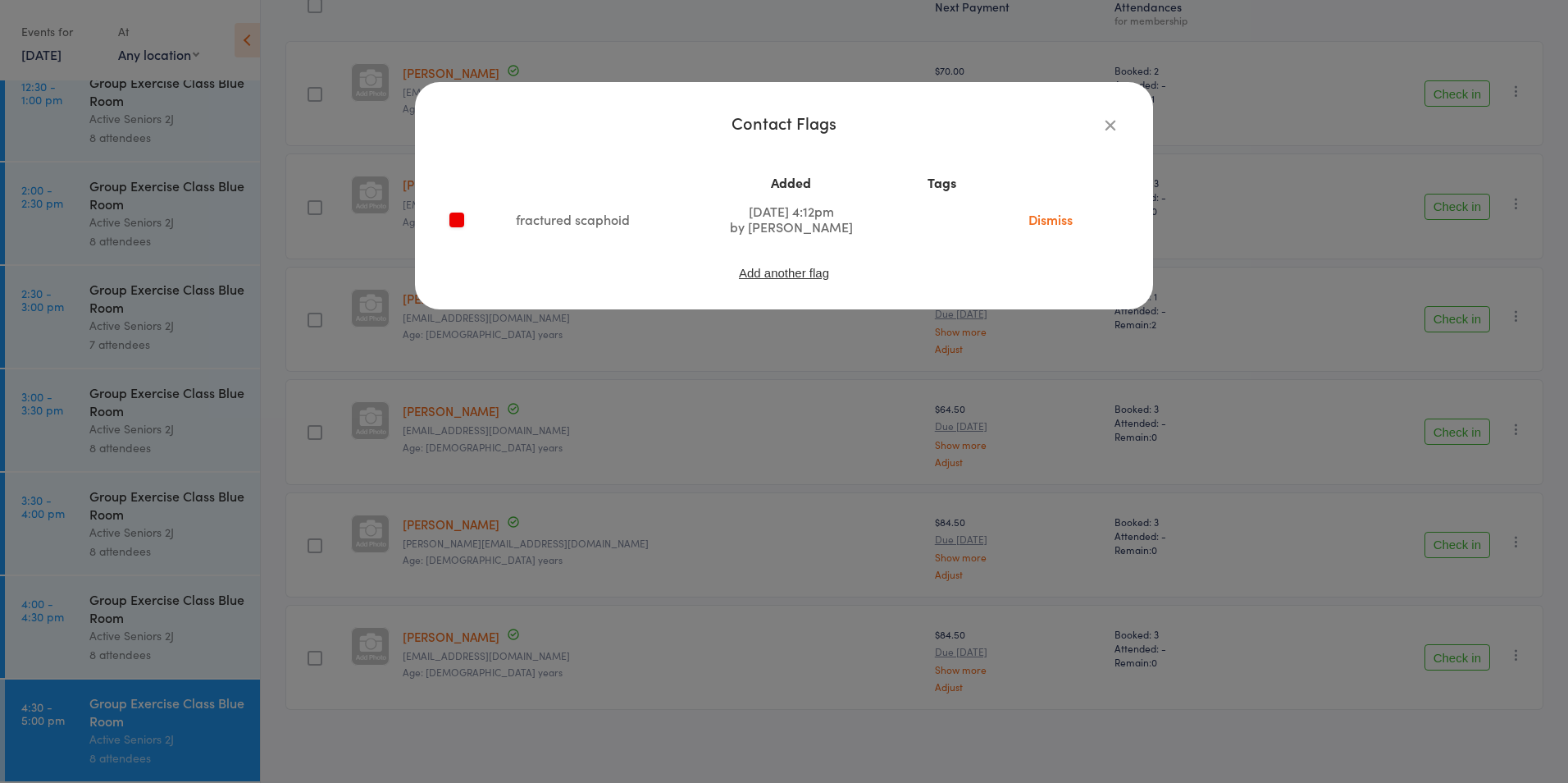
click at [1106, 128] on icon "button" at bounding box center [1110, 125] width 18 height 18
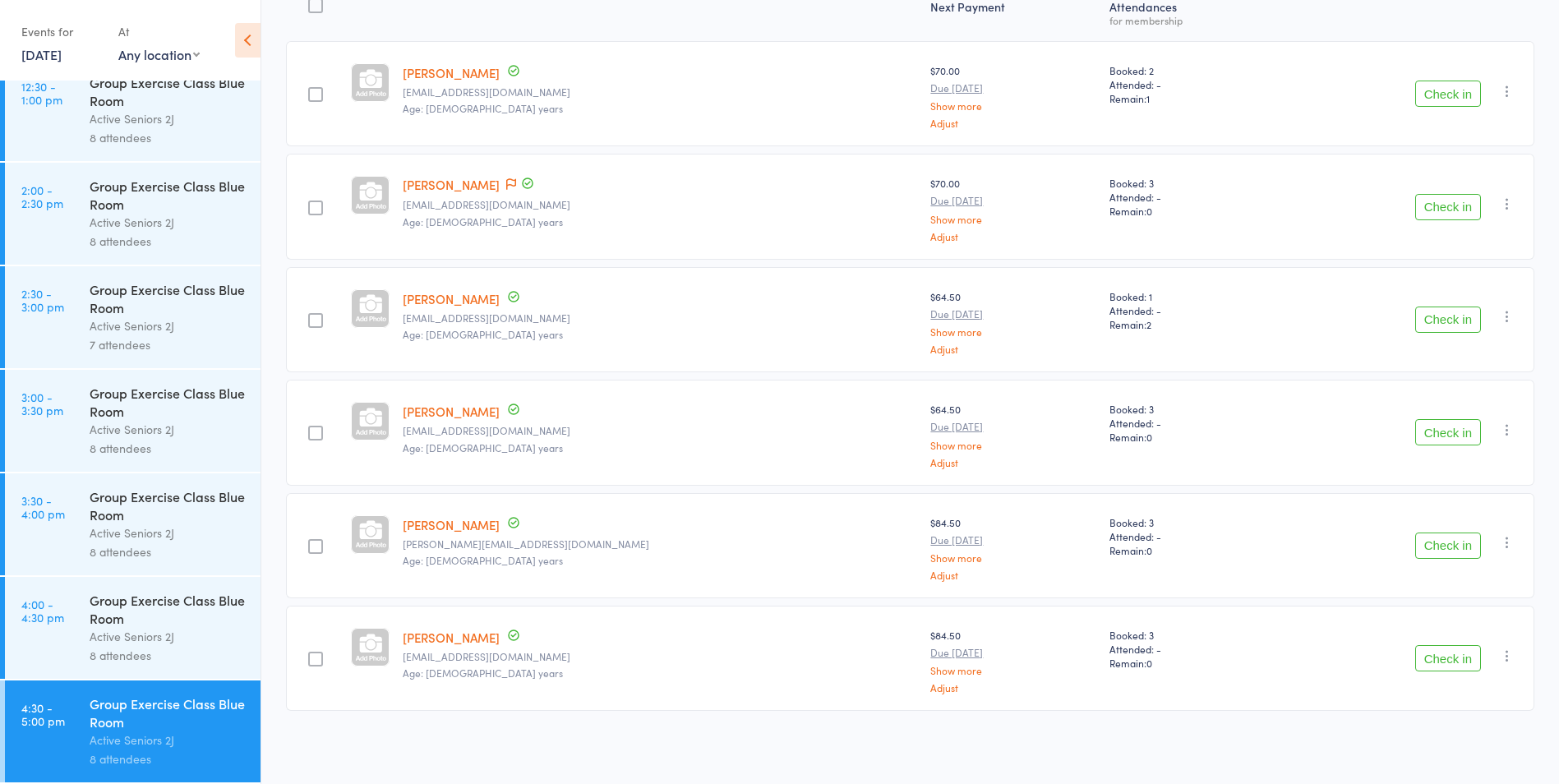
click at [1441, 322] on button "Check in" at bounding box center [1448, 320] width 66 height 26
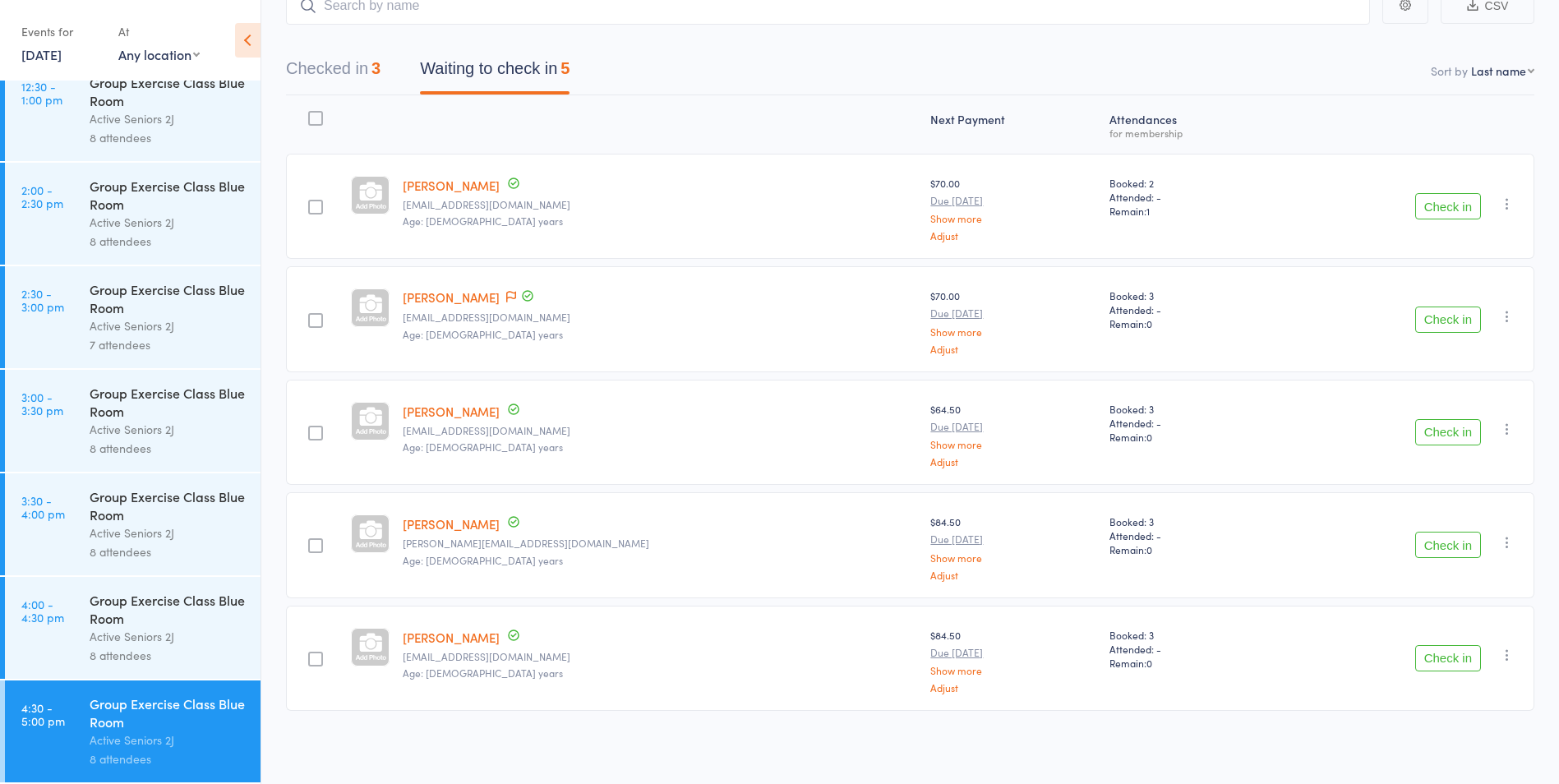
click at [1440, 657] on button "Check in" at bounding box center [1448, 658] width 66 height 26
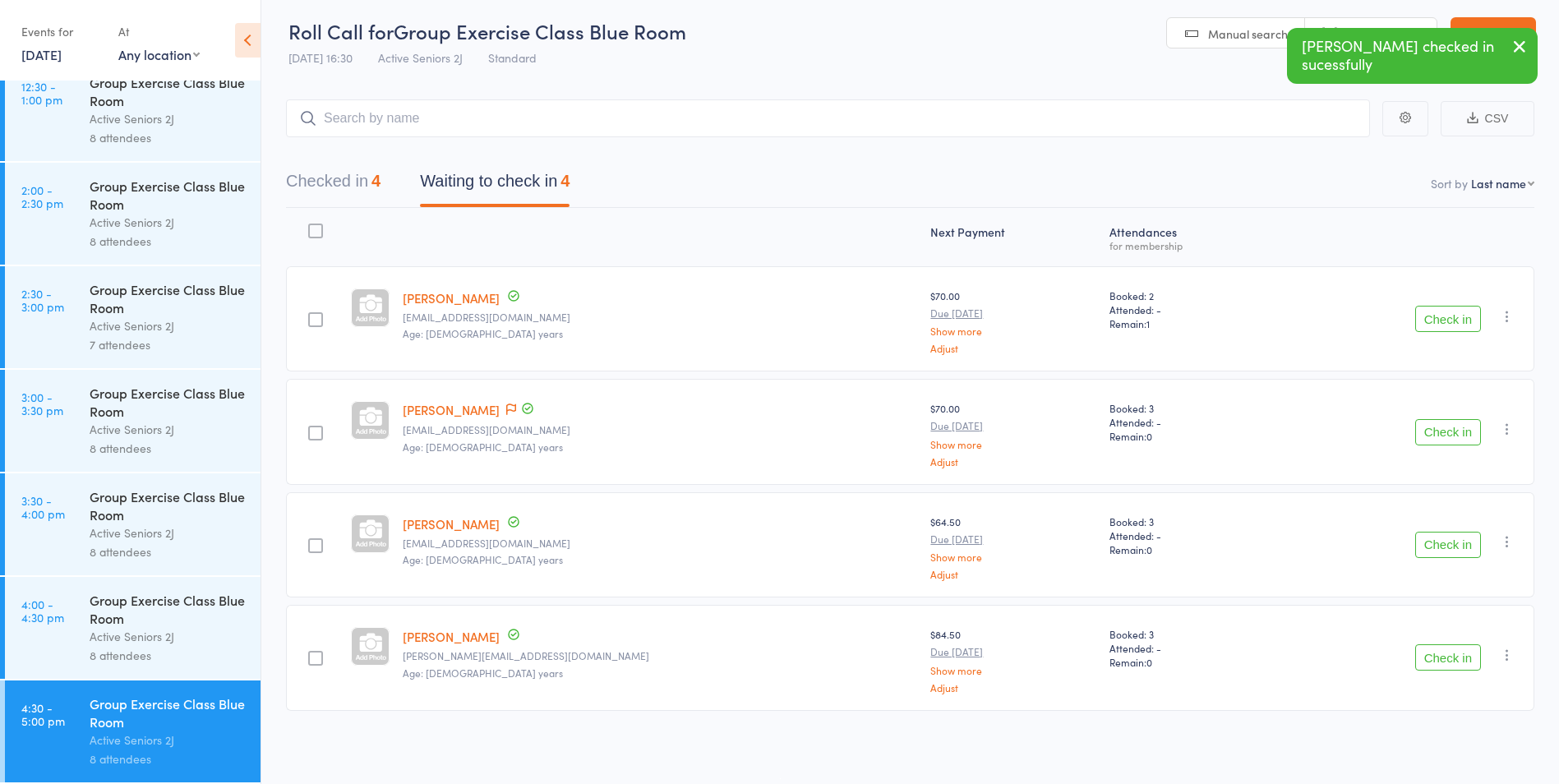
click at [1457, 538] on button "Check in" at bounding box center [1448, 545] width 66 height 26
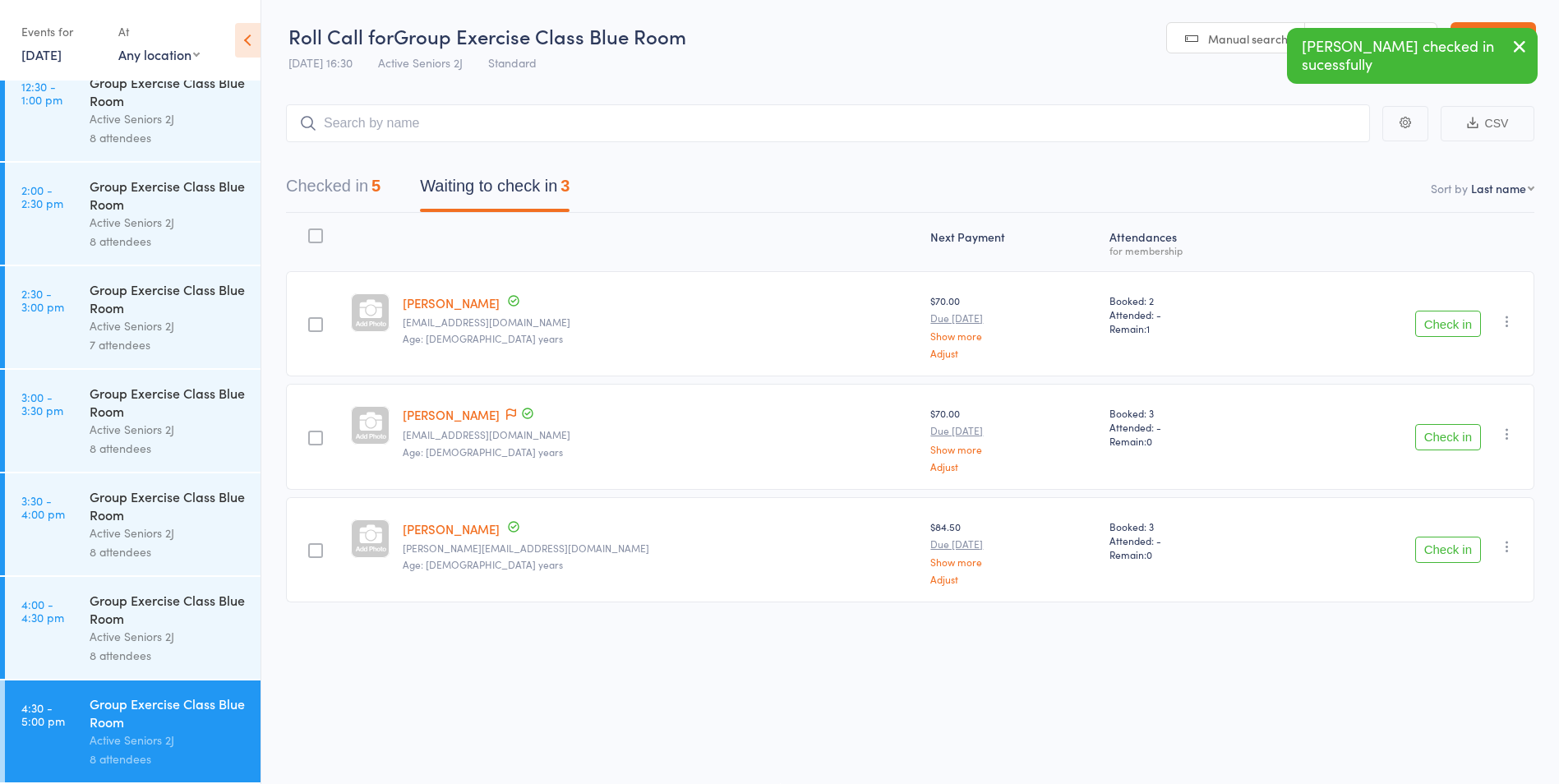
click at [1457, 538] on button "Check in" at bounding box center [1448, 549] width 66 height 26
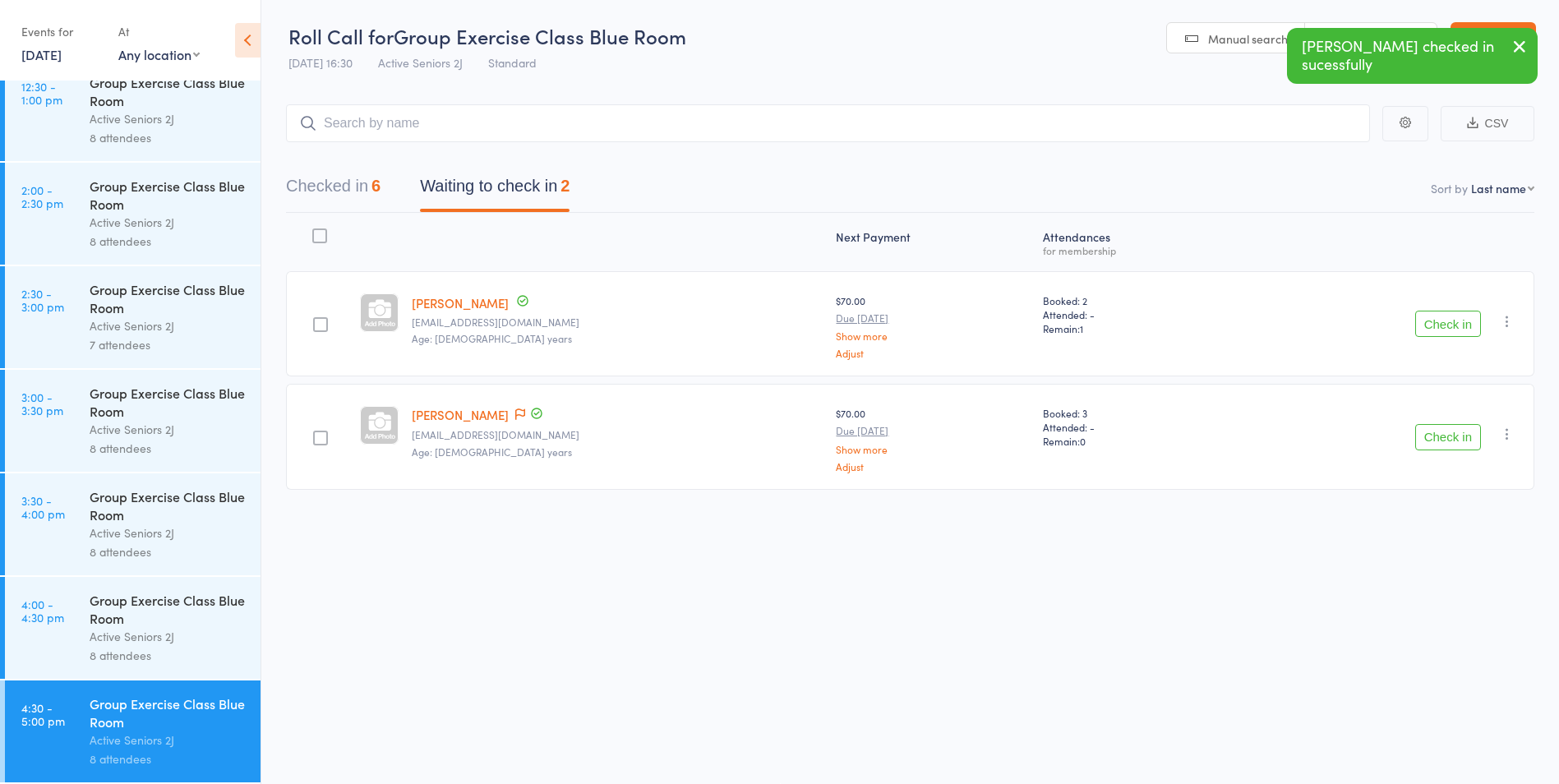
click at [1449, 324] on button "Check in" at bounding box center [1448, 323] width 66 height 26
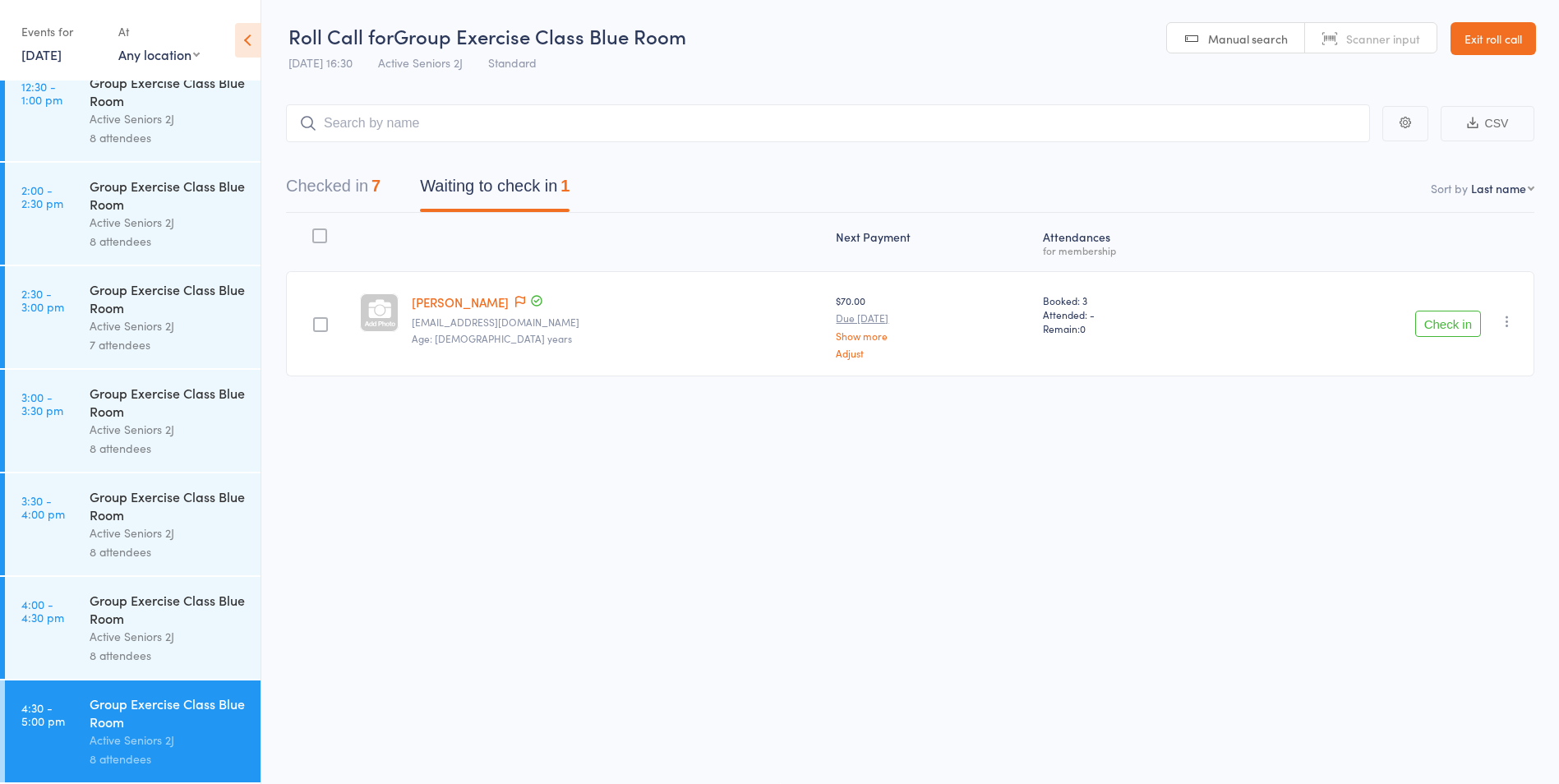
click at [41, 52] on link "11 Aug, 2025" at bounding box center [42, 54] width 41 height 18
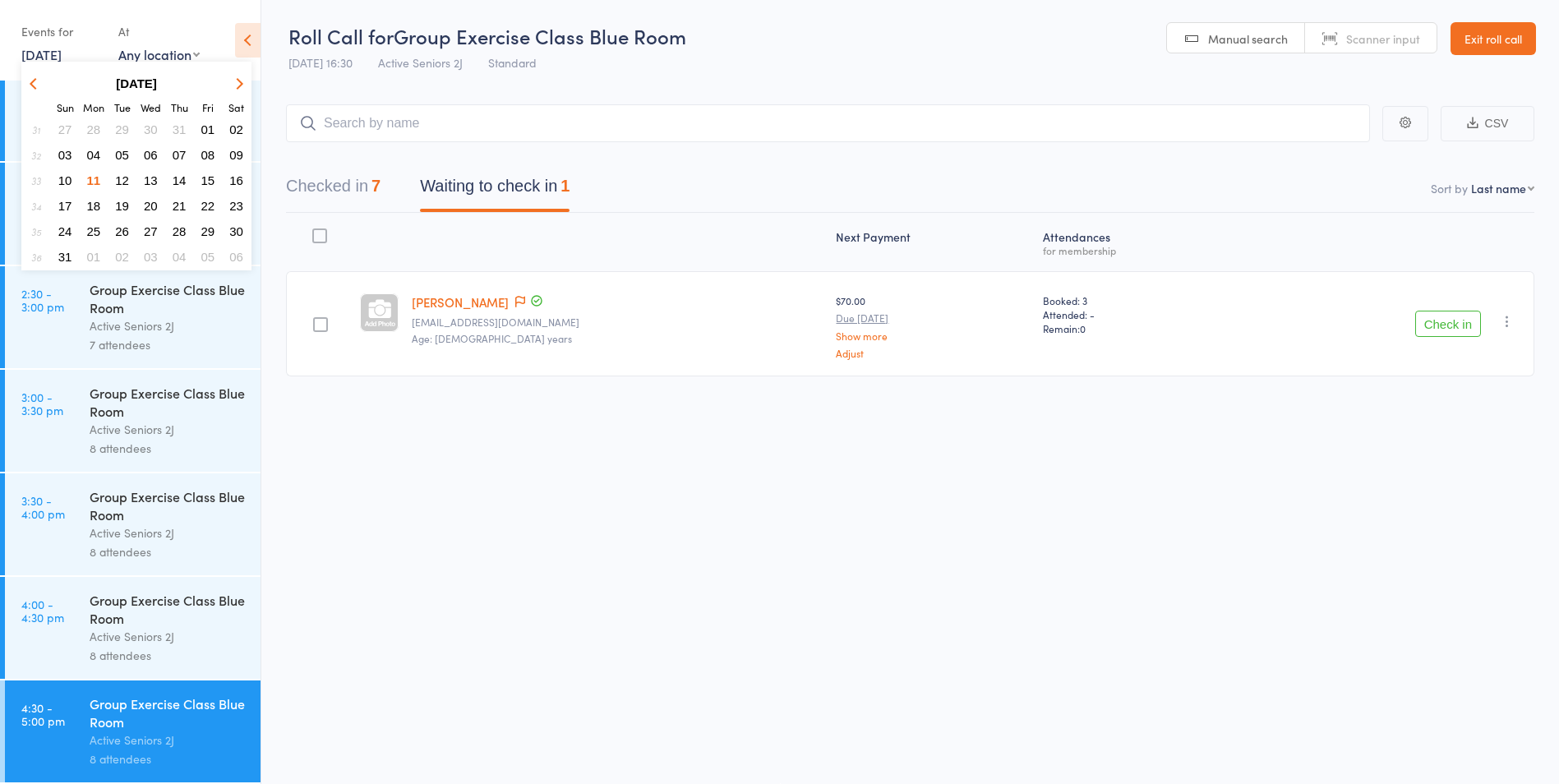
click at [150, 187] on button "13" at bounding box center [150, 180] width 26 height 22
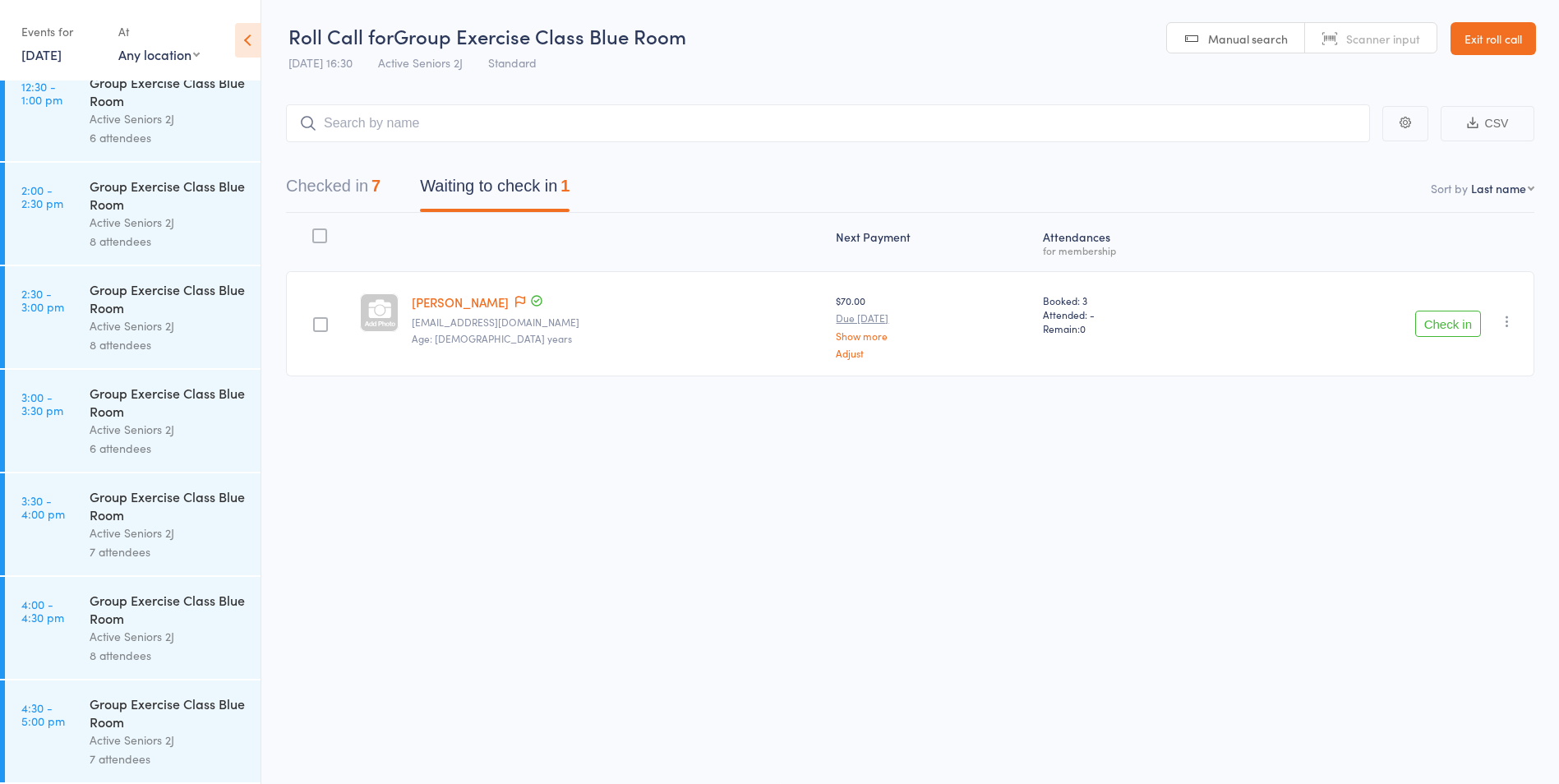
click at [1493, 35] on link "Exit roll call" at bounding box center [1493, 38] width 85 height 33
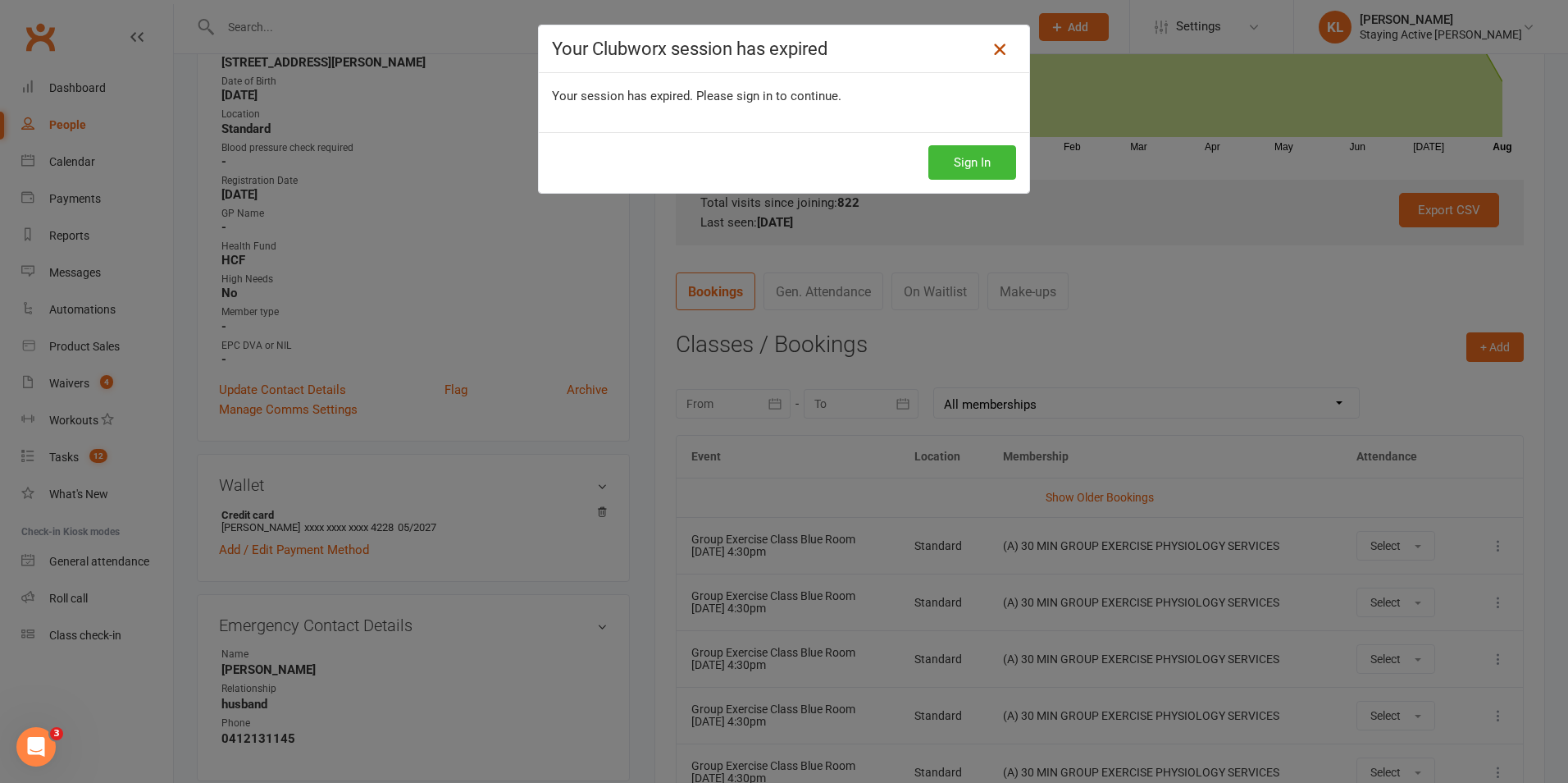
click at [991, 49] on icon at bounding box center [1000, 49] width 20 height 20
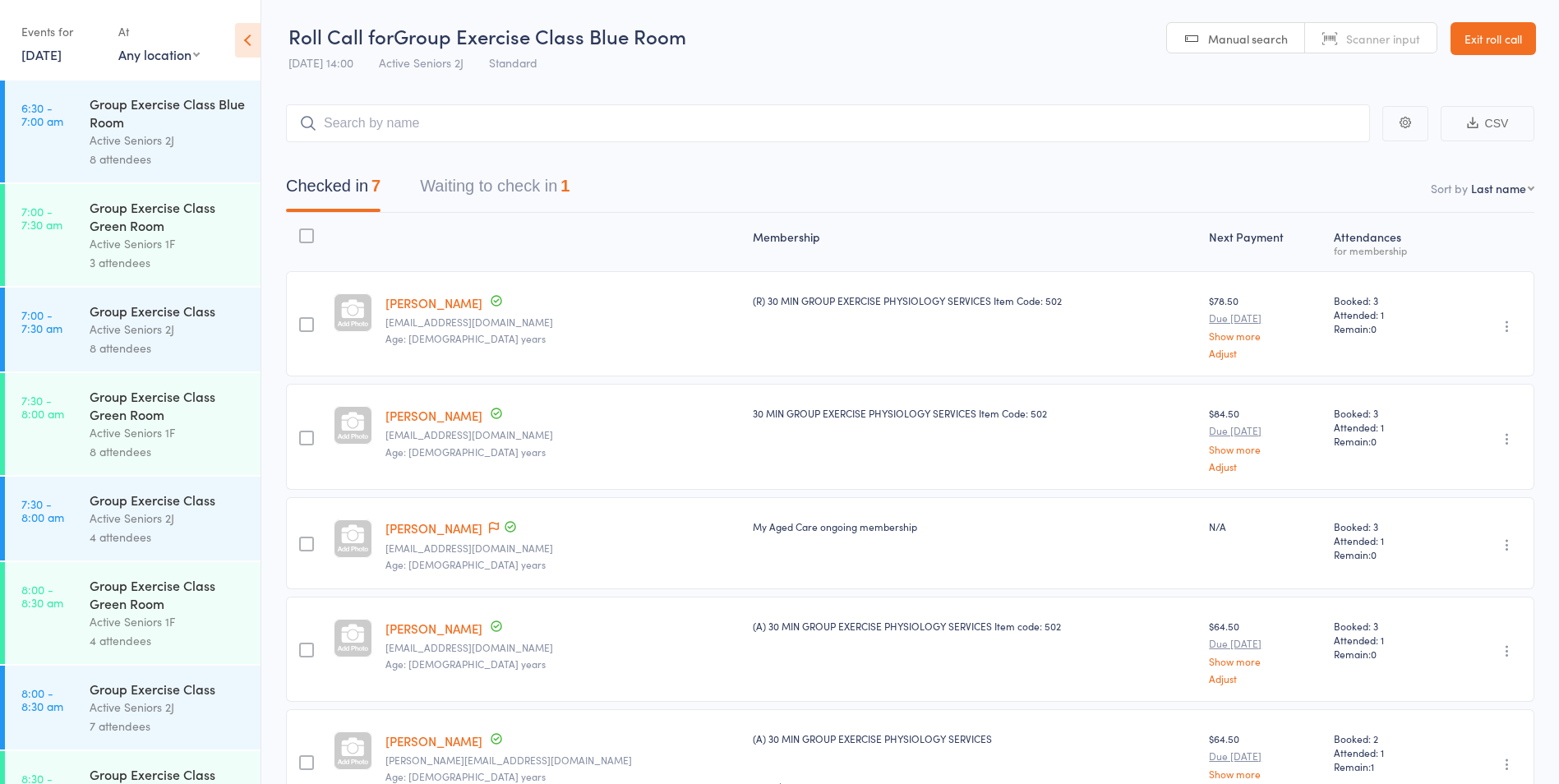
click at [1509, 45] on link "Exit roll call" at bounding box center [1493, 38] width 85 height 33
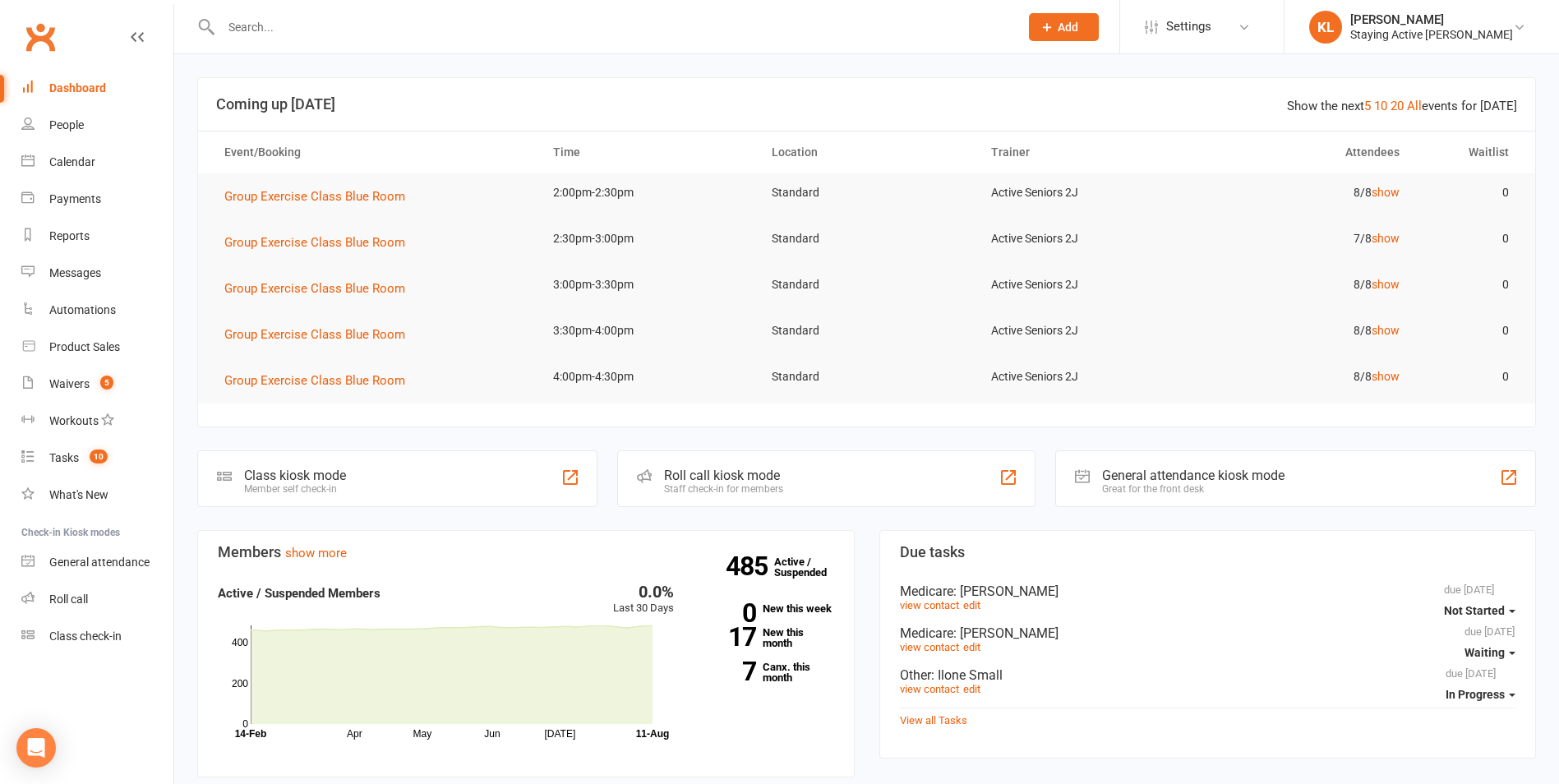
click at [657, 24] on input "text" at bounding box center [611, 27] width 792 height 23
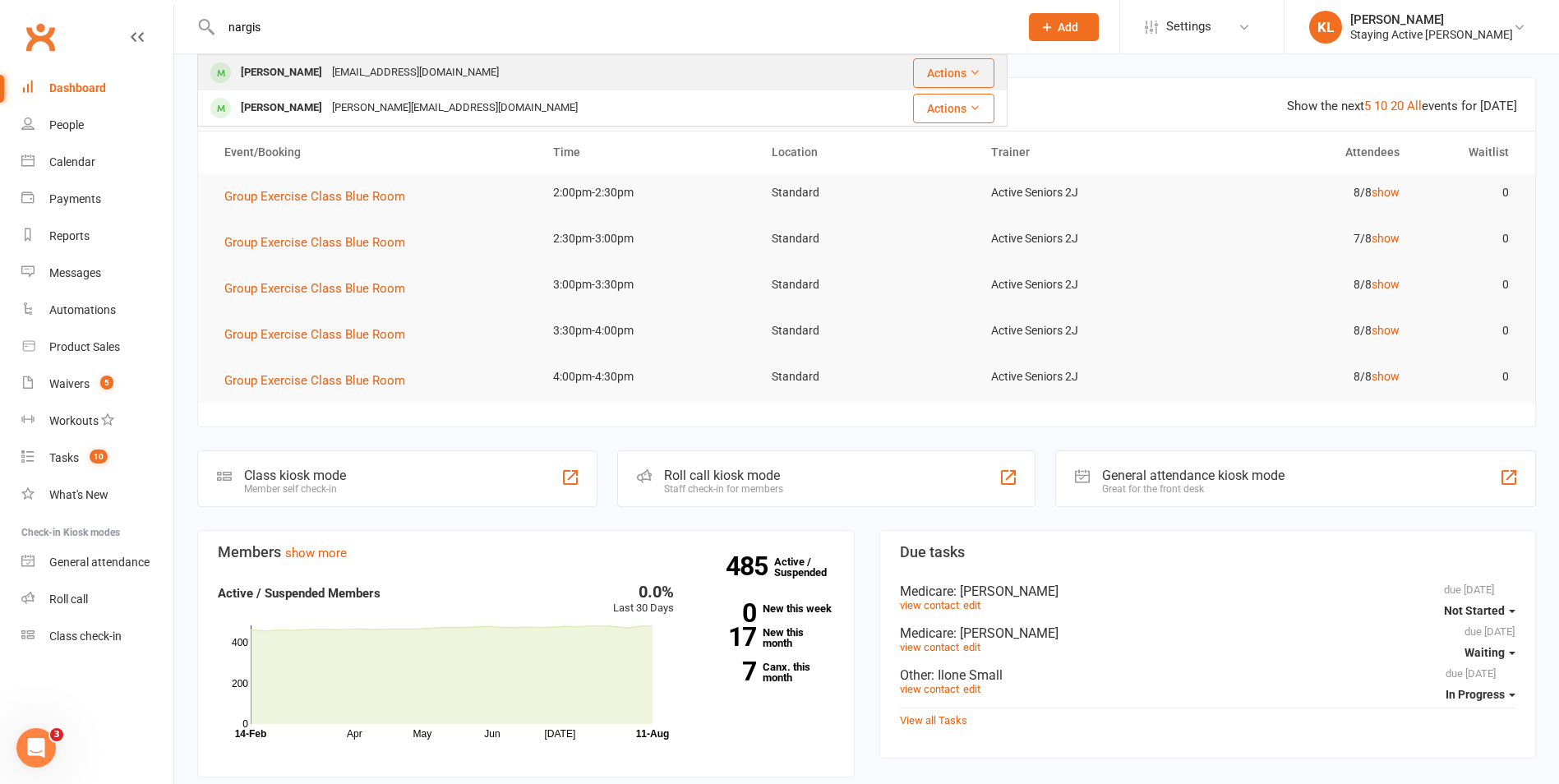
type input "nargis"
click at [317, 68] on div "Nargis Billimoria" at bounding box center [281, 72] width 91 height 24
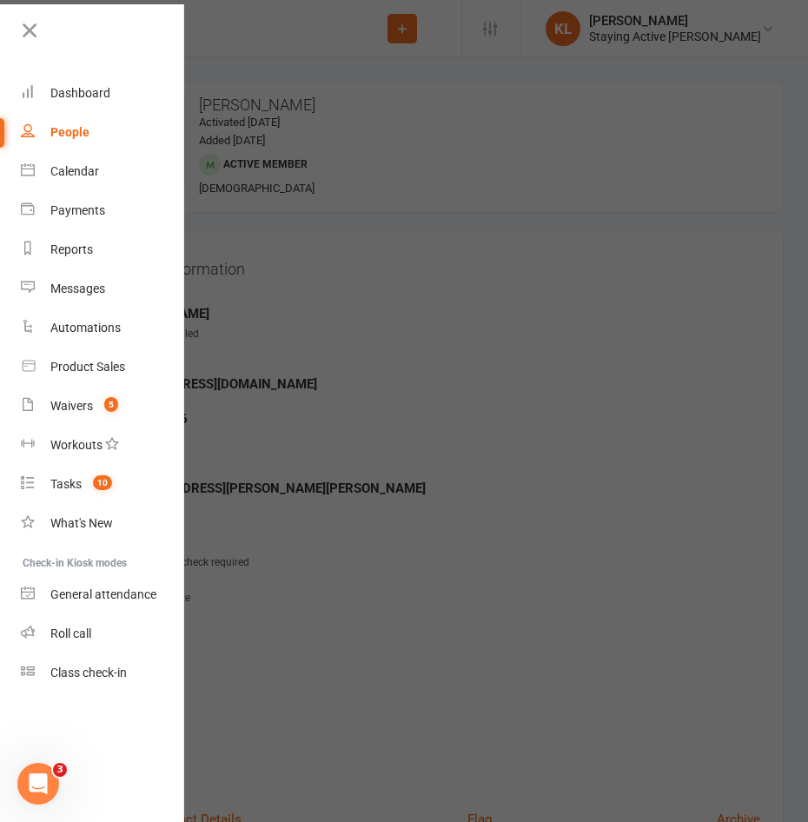
drag, startPoint x: 179, startPoint y: 148, endPoint x: 399, endPoint y: 120, distance: 221.6
click at [399, 120] on div at bounding box center [404, 411] width 808 height 822
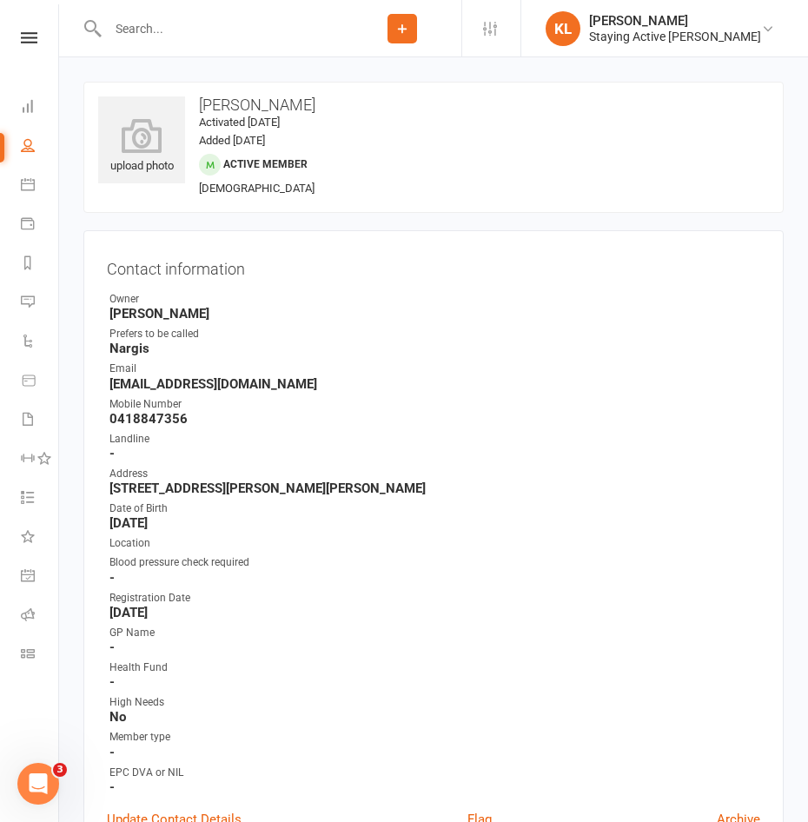
click at [406, 585] on strong "-" at bounding box center [434, 578] width 651 height 16
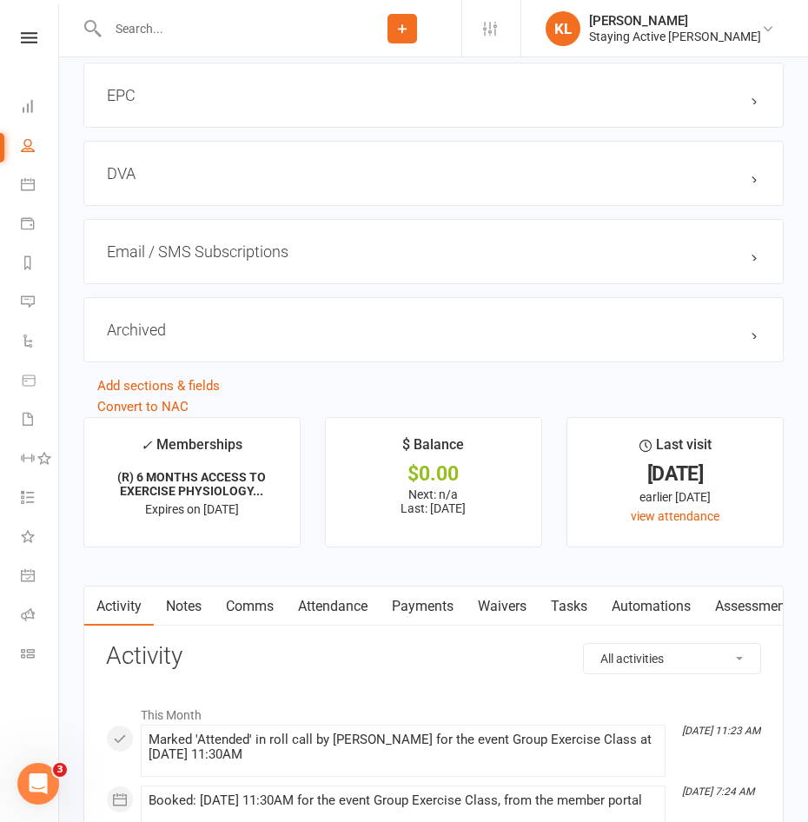
scroll to position [1998, 0]
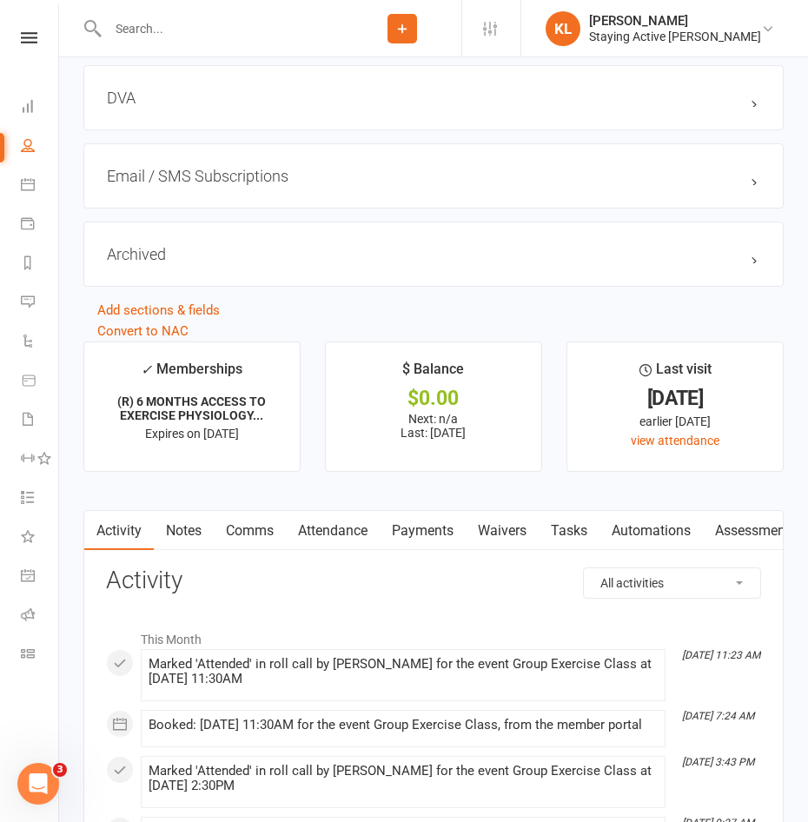
click at [731, 540] on link "Assessments" at bounding box center [756, 531] width 106 height 40
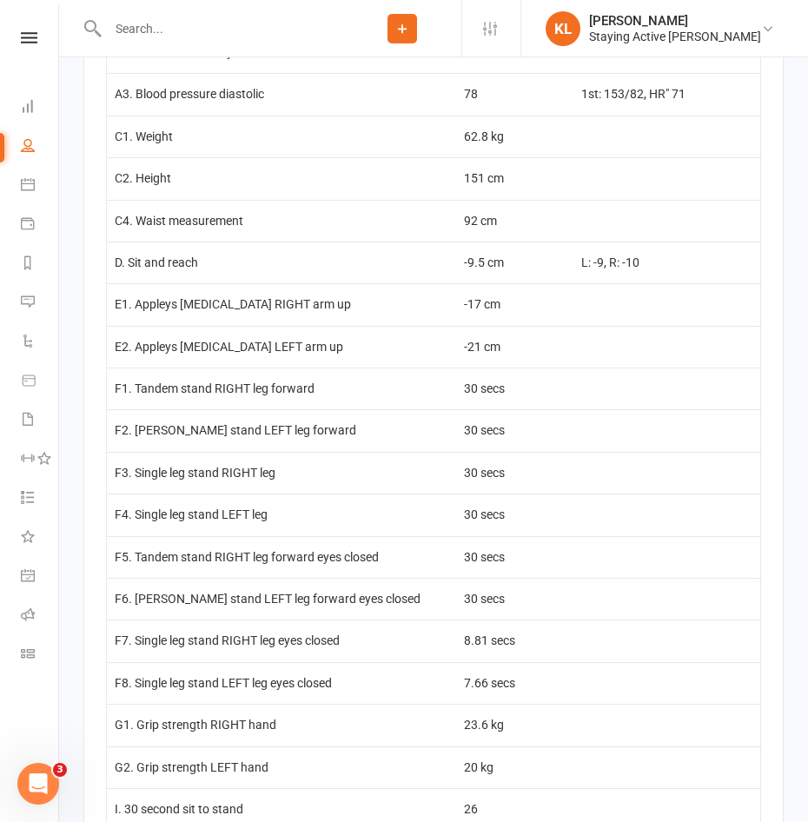
scroll to position [2867, 0]
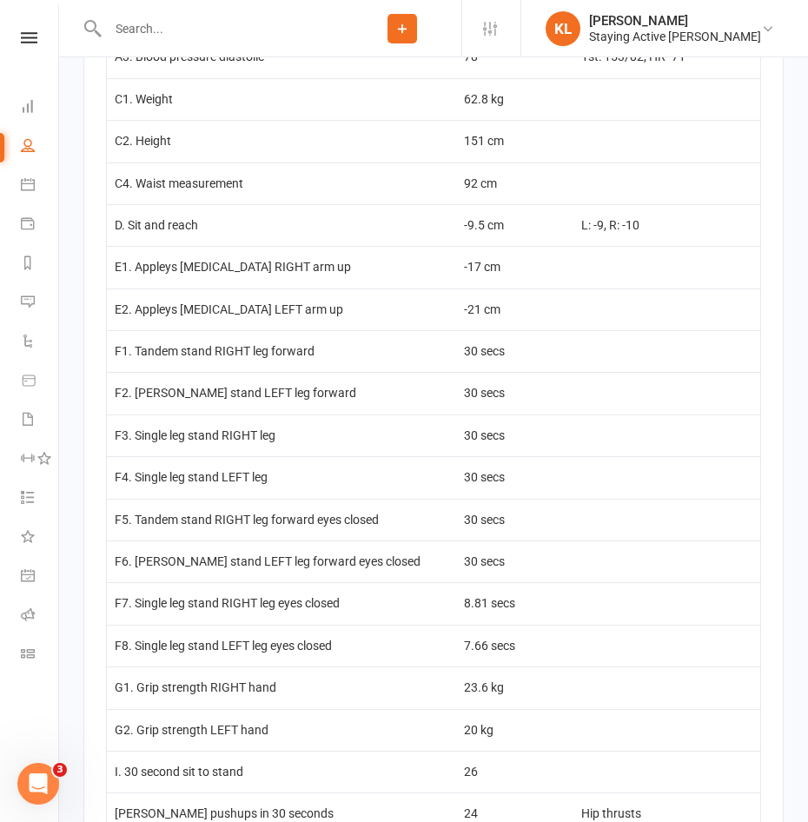
click at [35, 28] on nav "Clubworx Dashboard People Calendar Payments Reports Messages Automations Produc…" at bounding box center [29, 415] width 59 height 822
click at [36, 42] on icon at bounding box center [29, 37] width 17 height 11
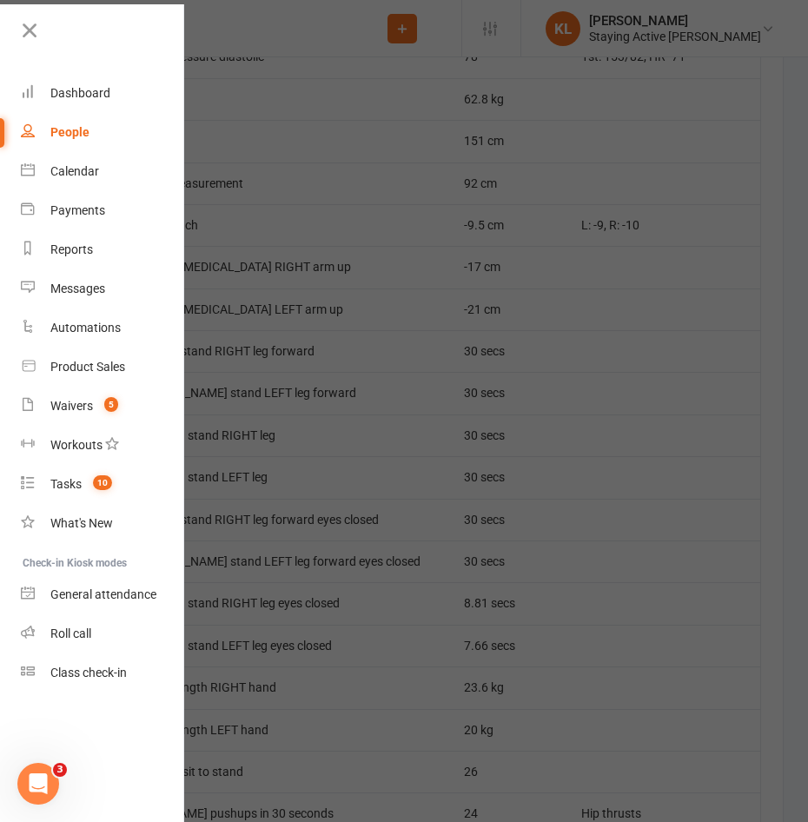
click at [425, 622] on div at bounding box center [404, 411] width 808 height 822
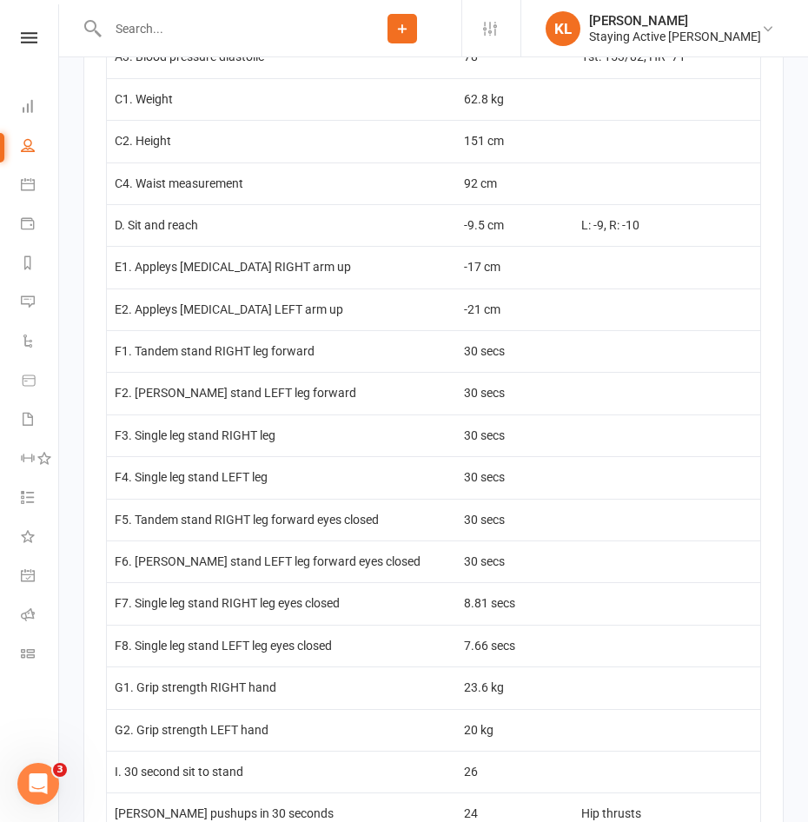
click at [610, 707] on td at bounding box center [666, 687] width 187 height 42
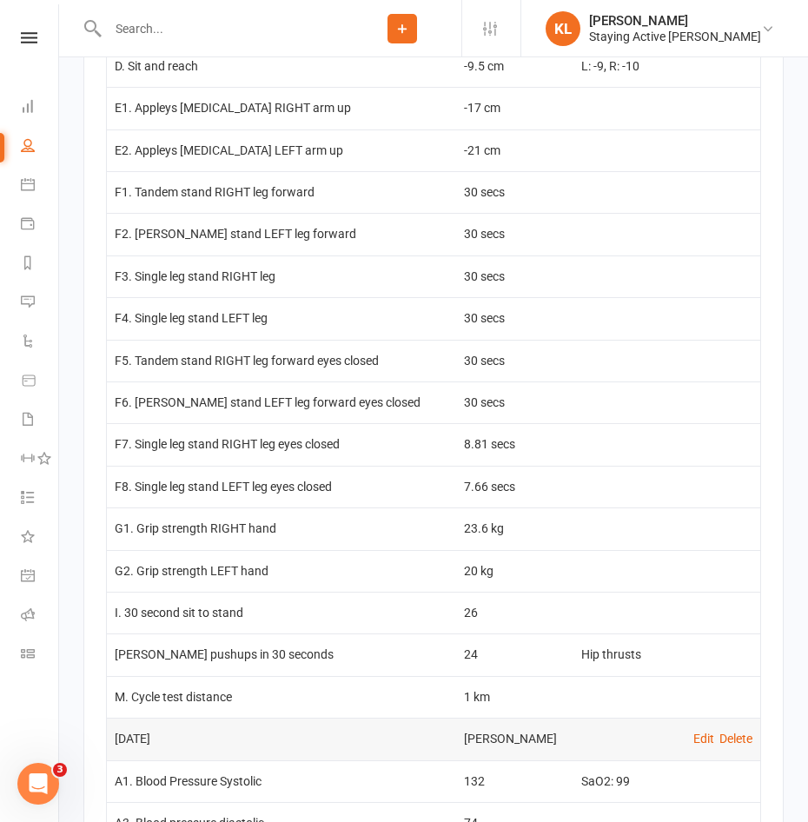
scroll to position [3041, 0]
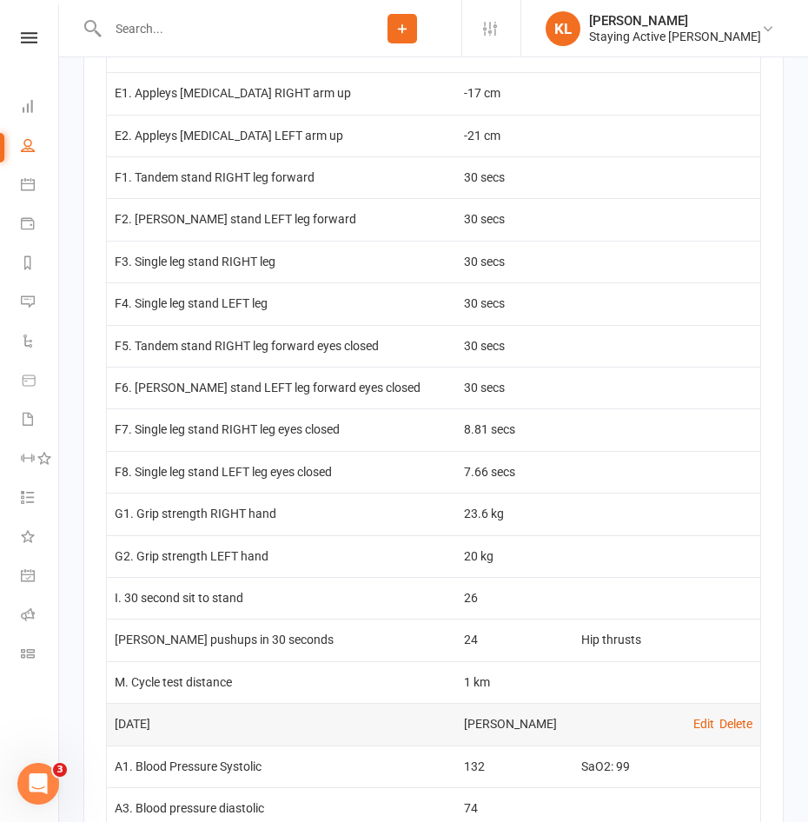
click at [672, 577] on td at bounding box center [666, 556] width 187 height 42
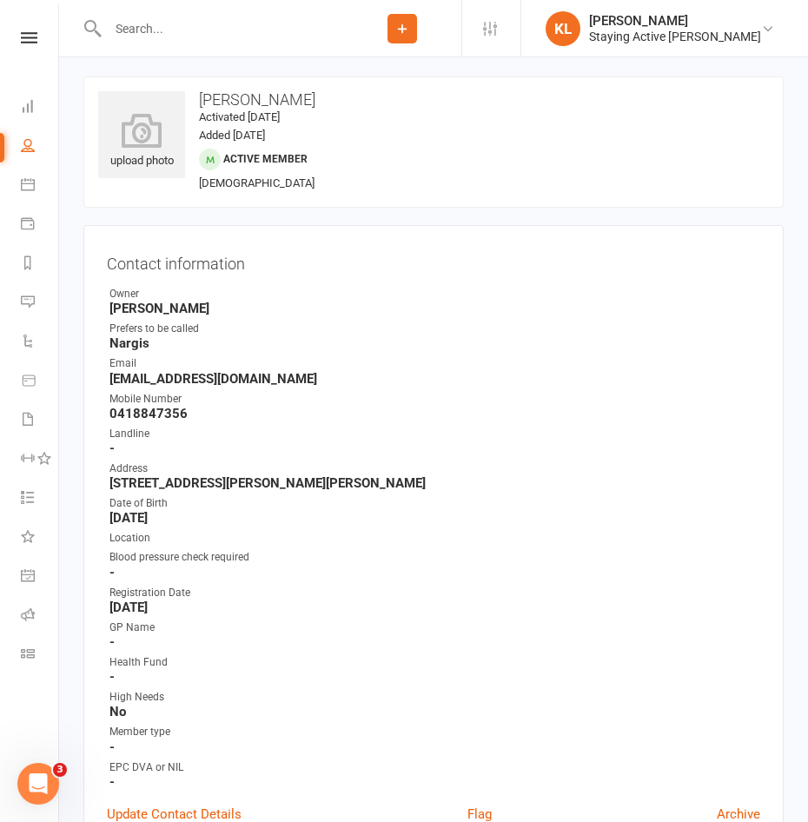
scroll to position [0, 0]
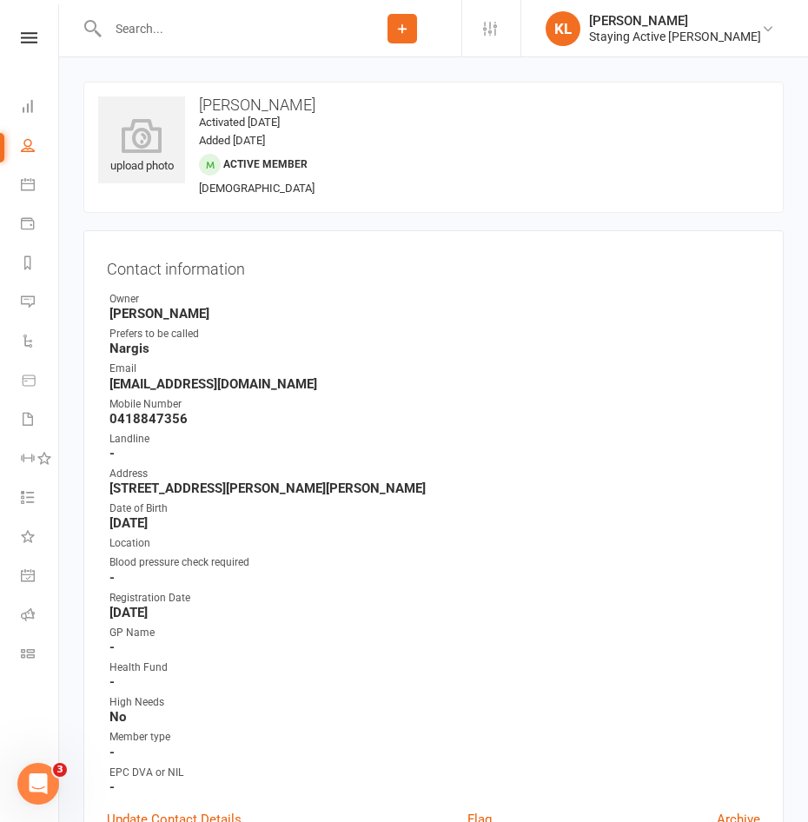
click at [338, 752] on strong "-" at bounding box center [434, 753] width 651 height 16
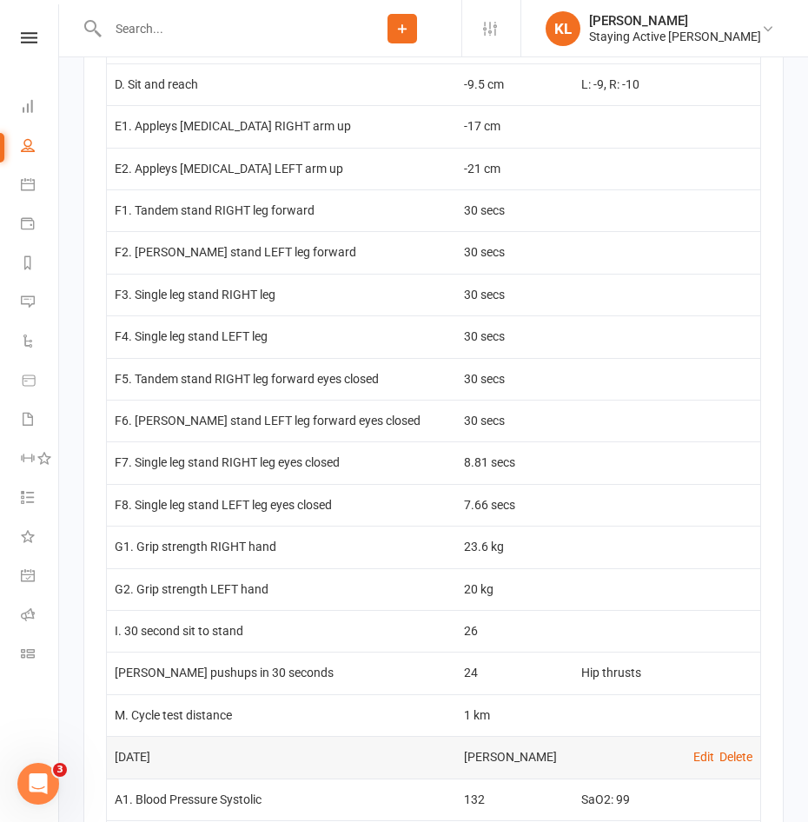
scroll to position [3128, 0]
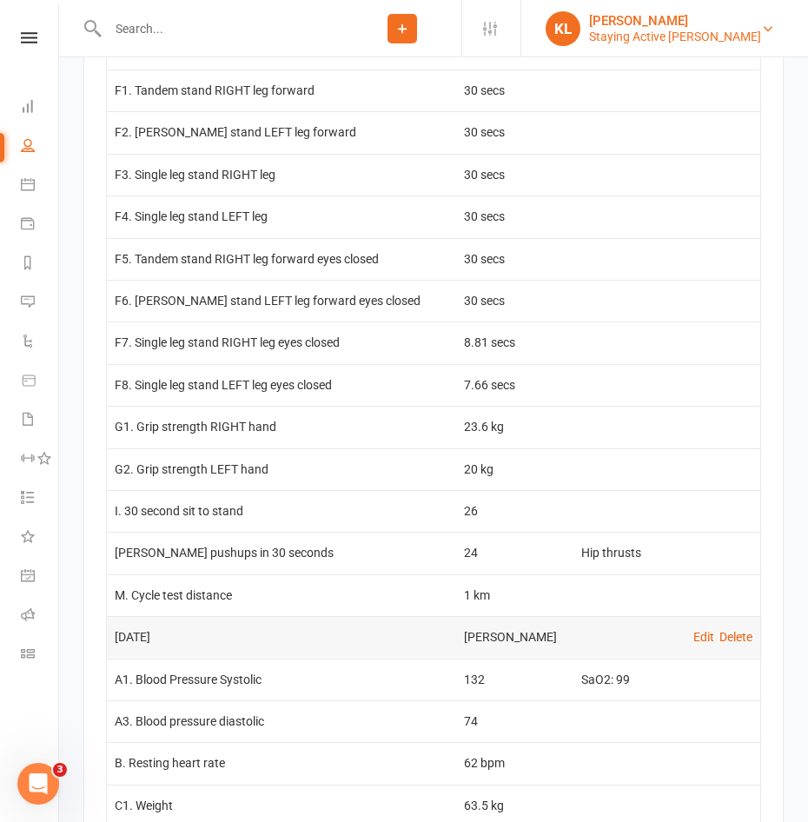
click at [768, 36] on link "KL Kevin Luu Staying Active Gordon" at bounding box center [663, 28] width 235 height 35
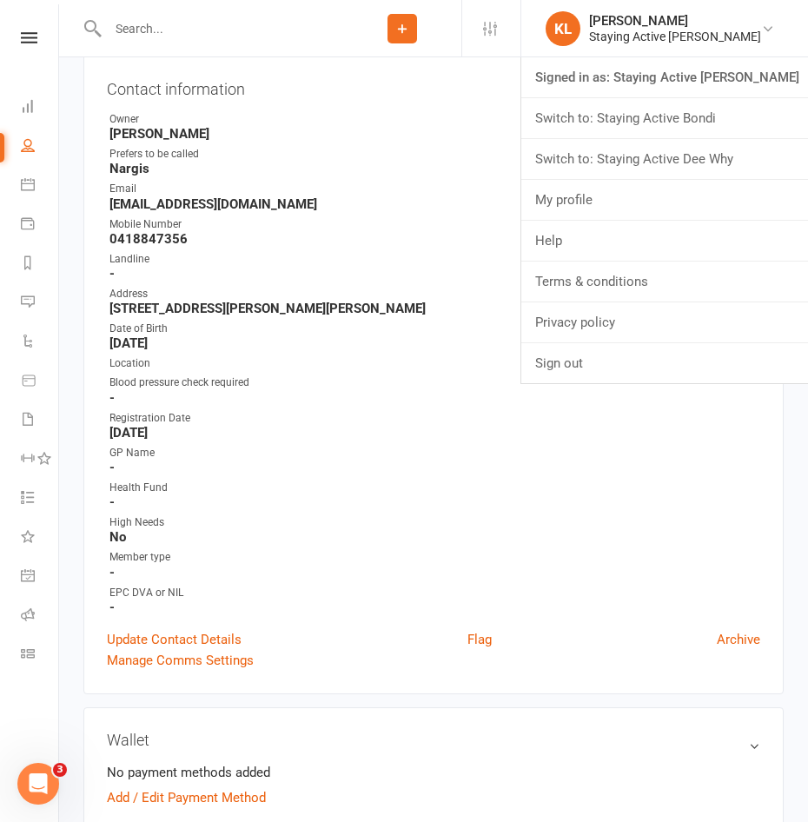
scroll to position [87, 0]
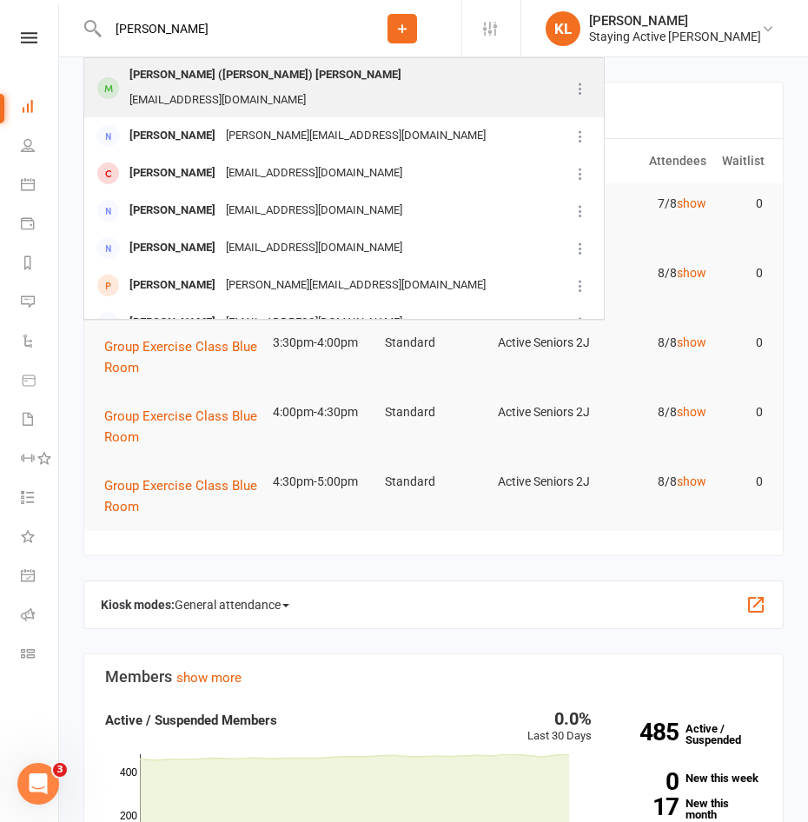
type input "[PERSON_NAME]"
click at [283, 88] on div "[EMAIL_ADDRESS][DOMAIN_NAME]" at bounding box center [217, 100] width 187 height 25
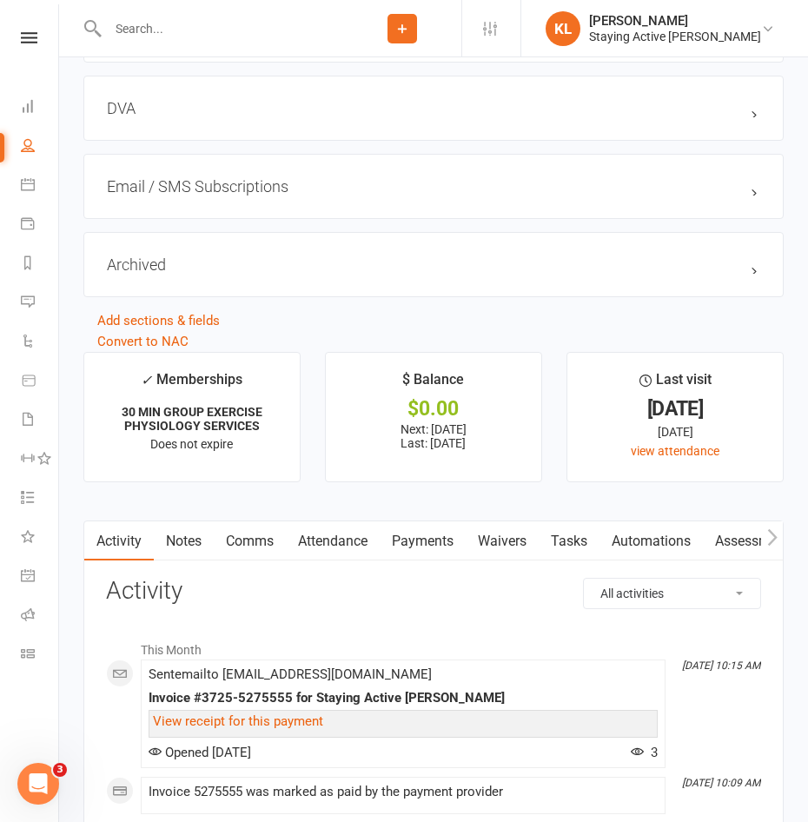
scroll to position [2346, 0]
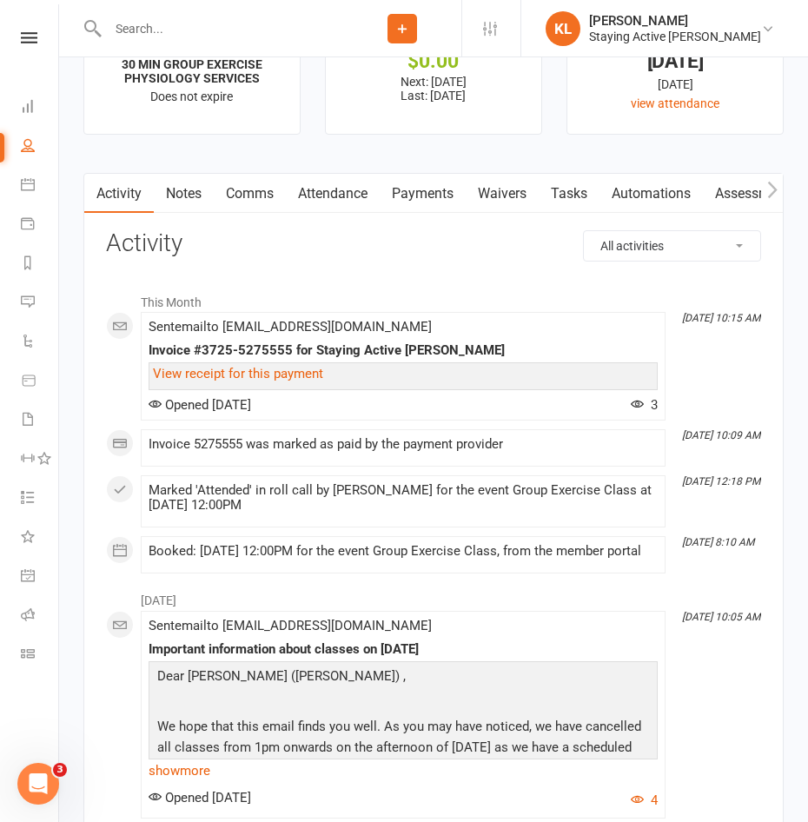
click at [457, 195] on link "Payments" at bounding box center [423, 194] width 86 height 40
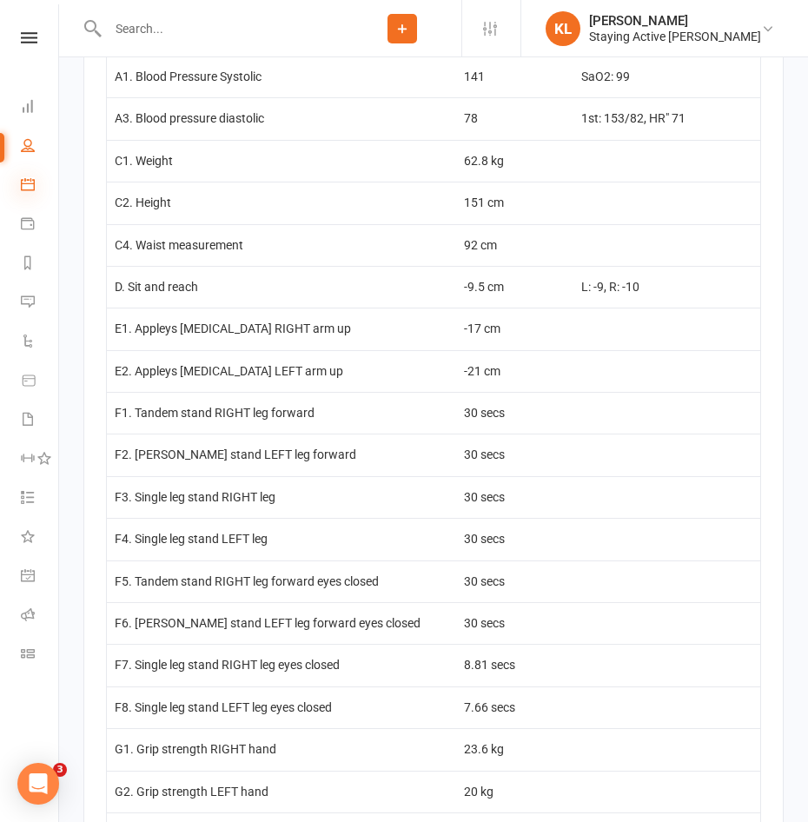
click at [26, 181] on icon at bounding box center [28, 184] width 14 height 14
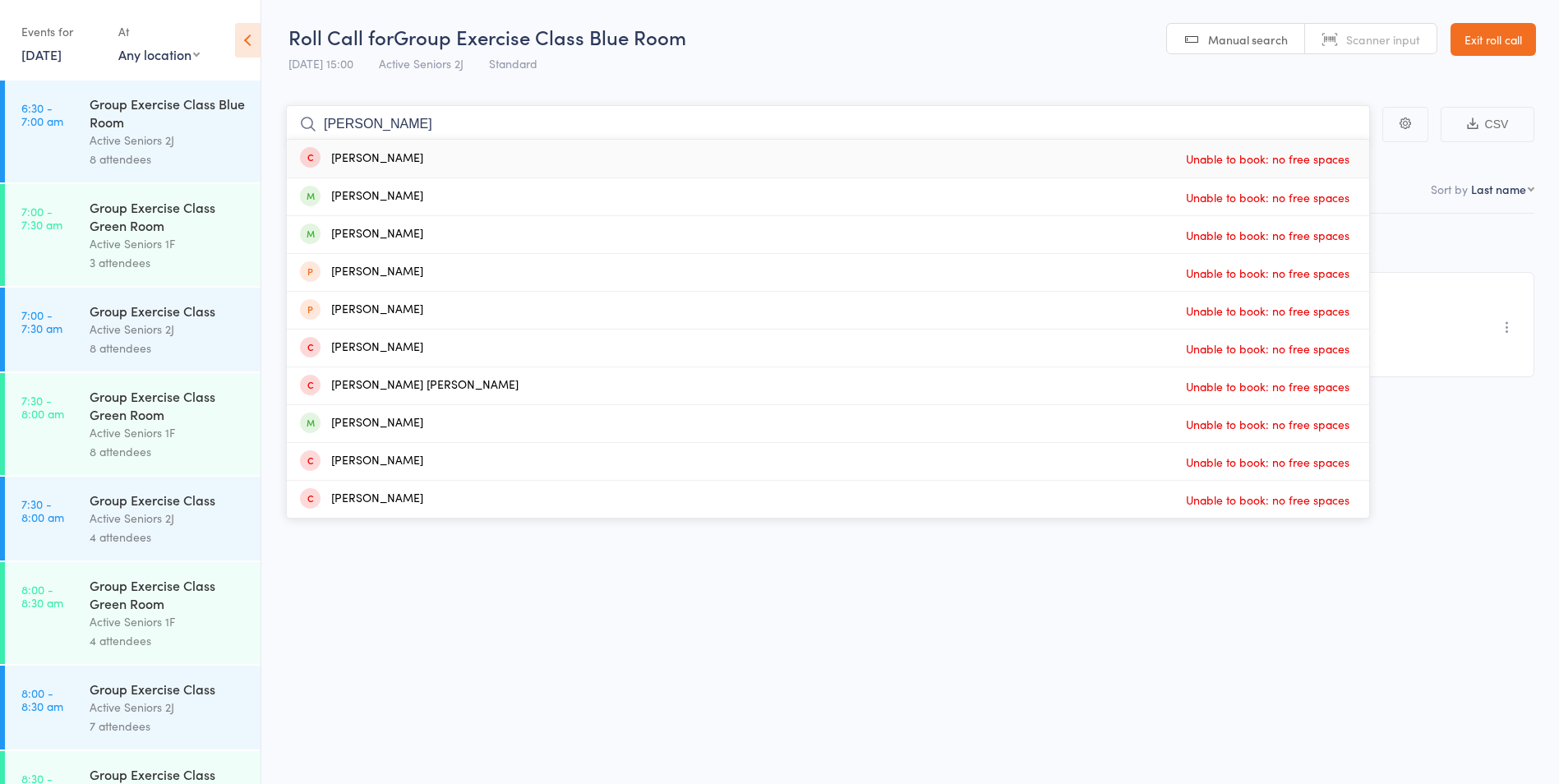
type input "[PERSON_NAME]"
drag, startPoint x: 1156, startPoint y: 78, endPoint x: 1233, endPoint y: 74, distance: 77.1
click at [1156, 78] on header "Roll Call for Group Exercise Class Blue Room [DATE] 15:00 Active Seniors 2J Sta…" at bounding box center [910, 40] width 1298 height 80
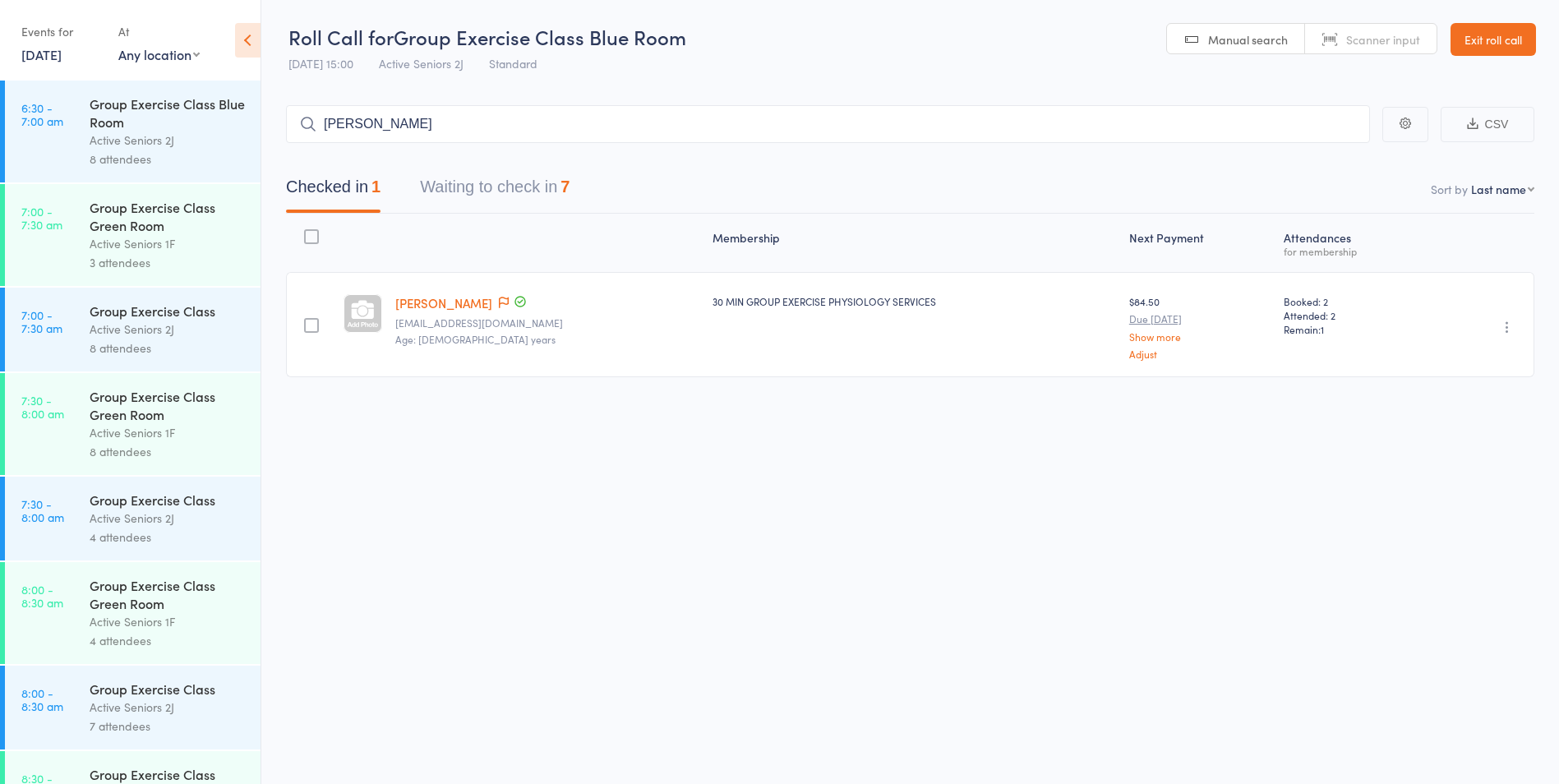
click at [1462, 37] on link "Exit roll call" at bounding box center [1493, 39] width 85 height 33
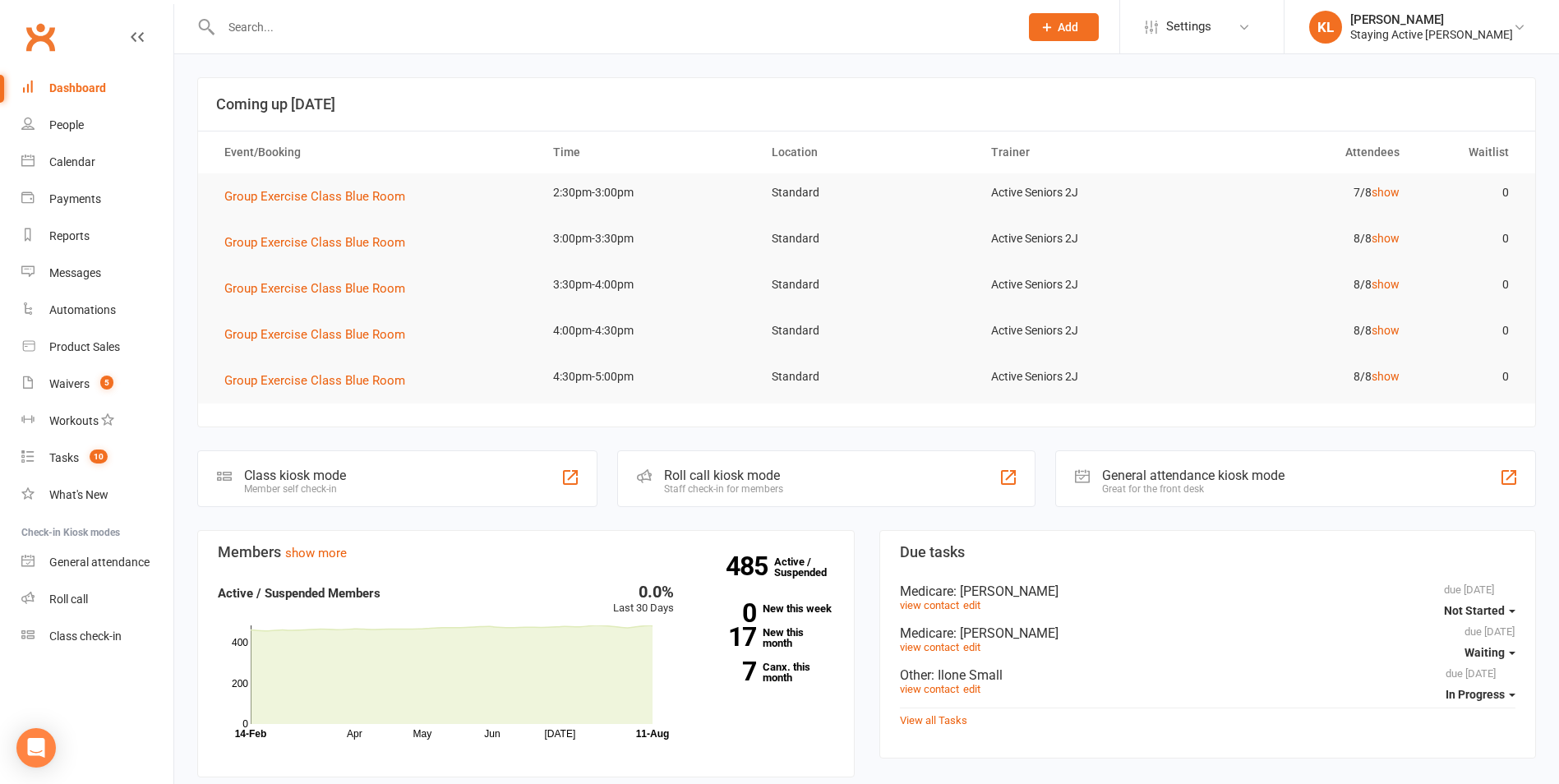
click at [291, 39] on div at bounding box center [603, 26] width 811 height 53
click at [250, 22] on input "text" at bounding box center [611, 27] width 792 height 23
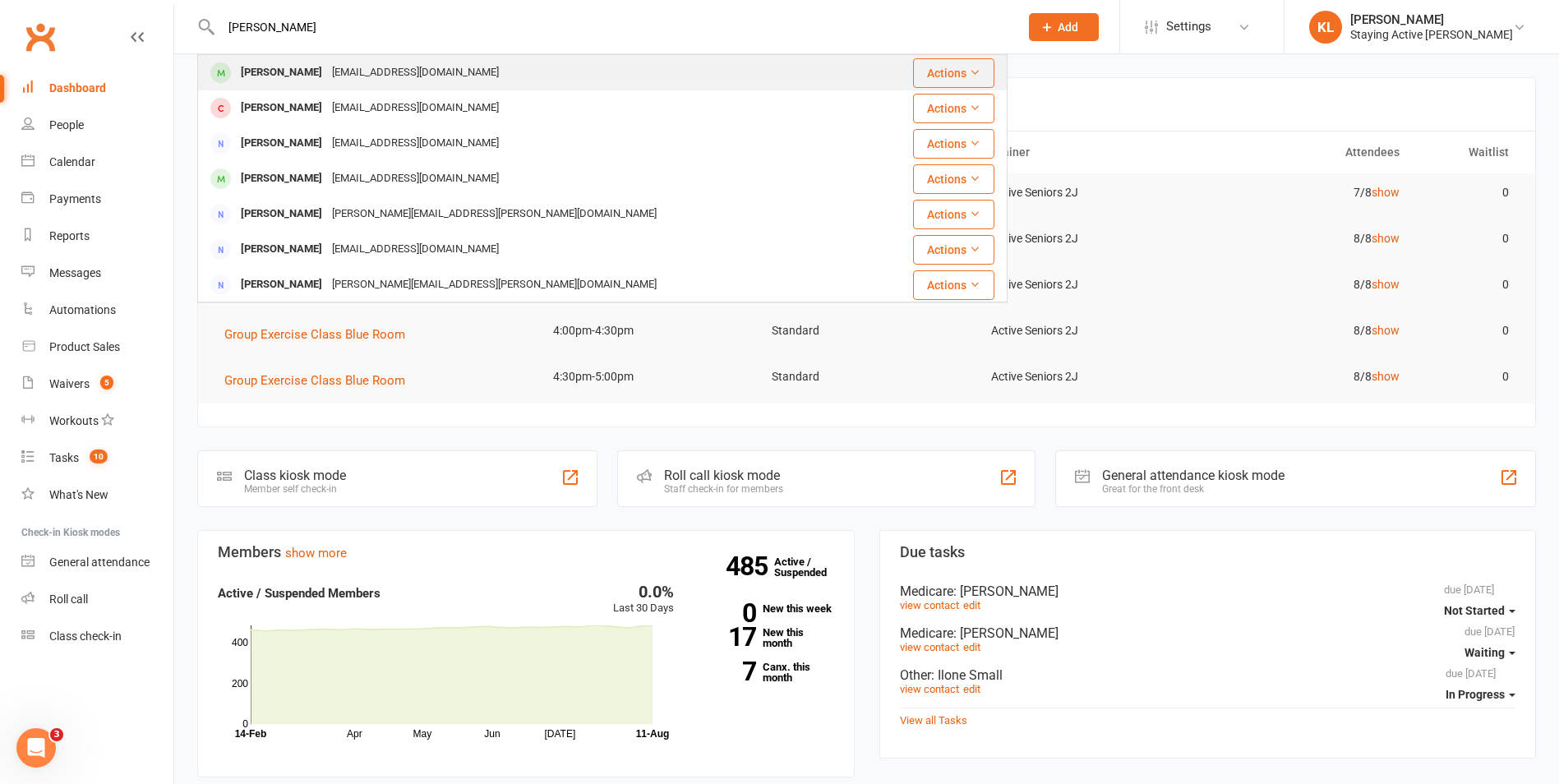
type input "maher"
click at [275, 78] on div "Graham Maher" at bounding box center [281, 72] width 91 height 24
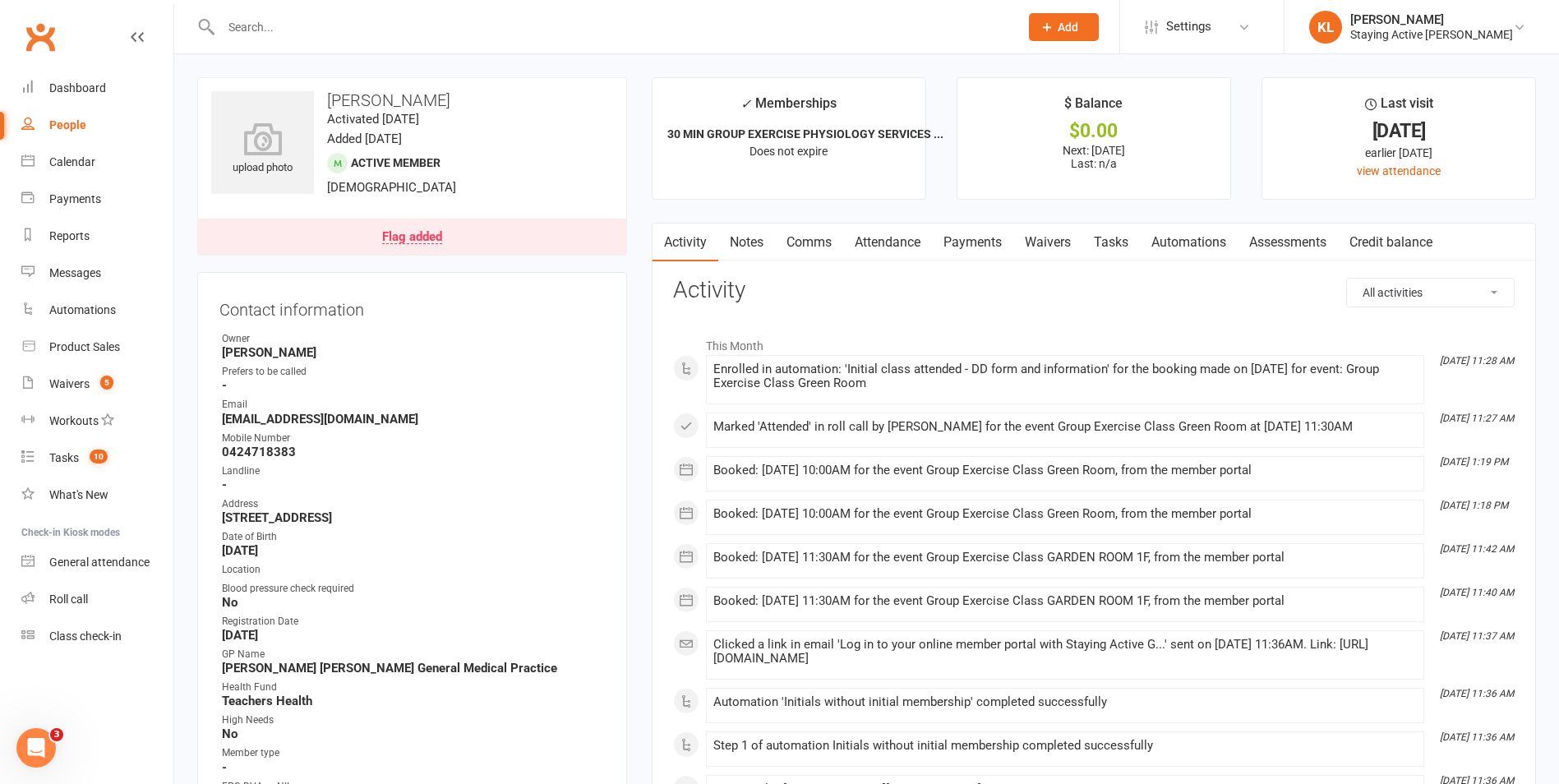
click at [1287, 244] on link "Assessments" at bounding box center [1287, 242] width 100 height 38
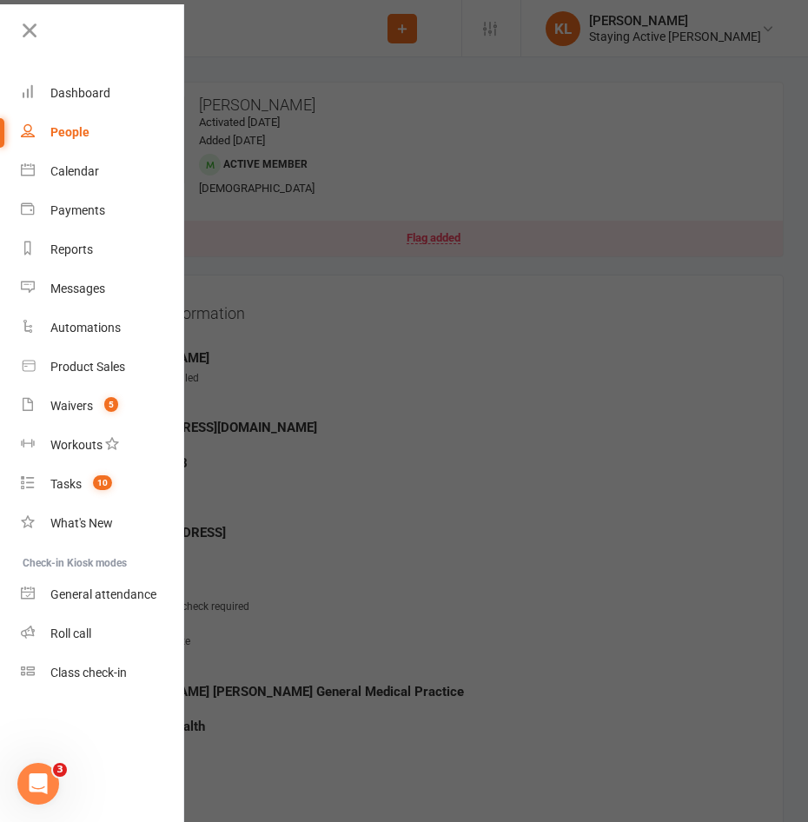
click at [352, 286] on div at bounding box center [404, 411] width 808 height 822
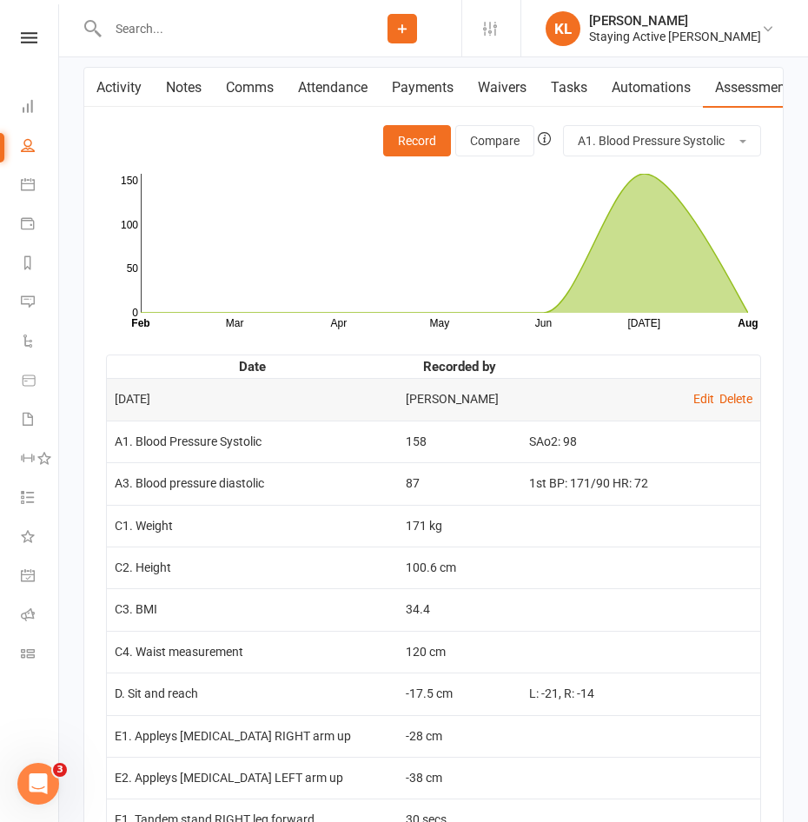
scroll to position [2520, 0]
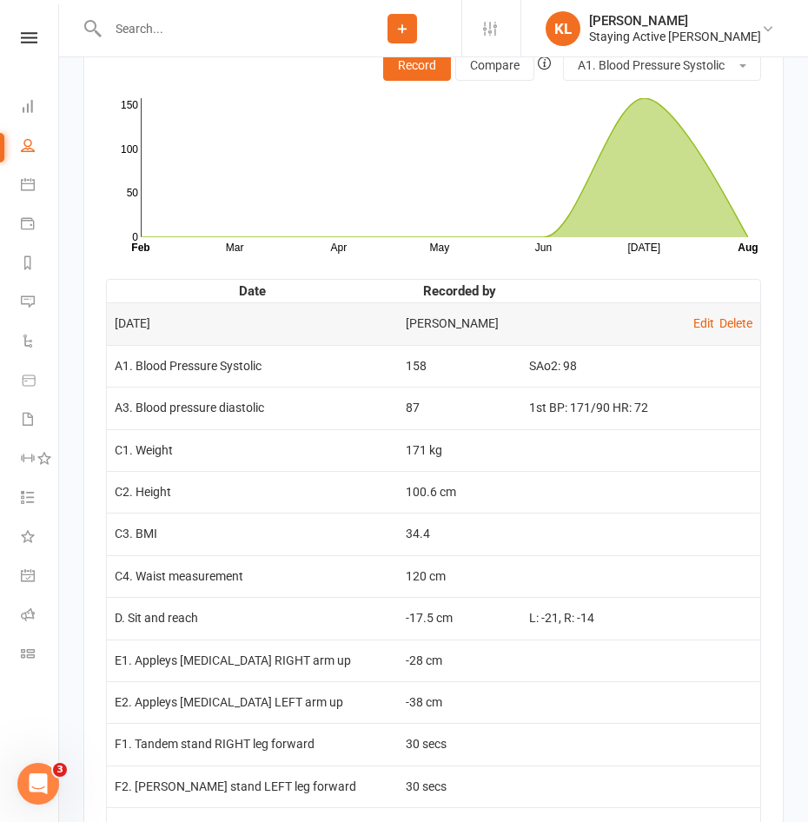
click at [303, 546] on td "C3. BMI" at bounding box center [252, 534] width 291 height 42
click at [710, 330] on link "Edit" at bounding box center [703, 323] width 21 height 14
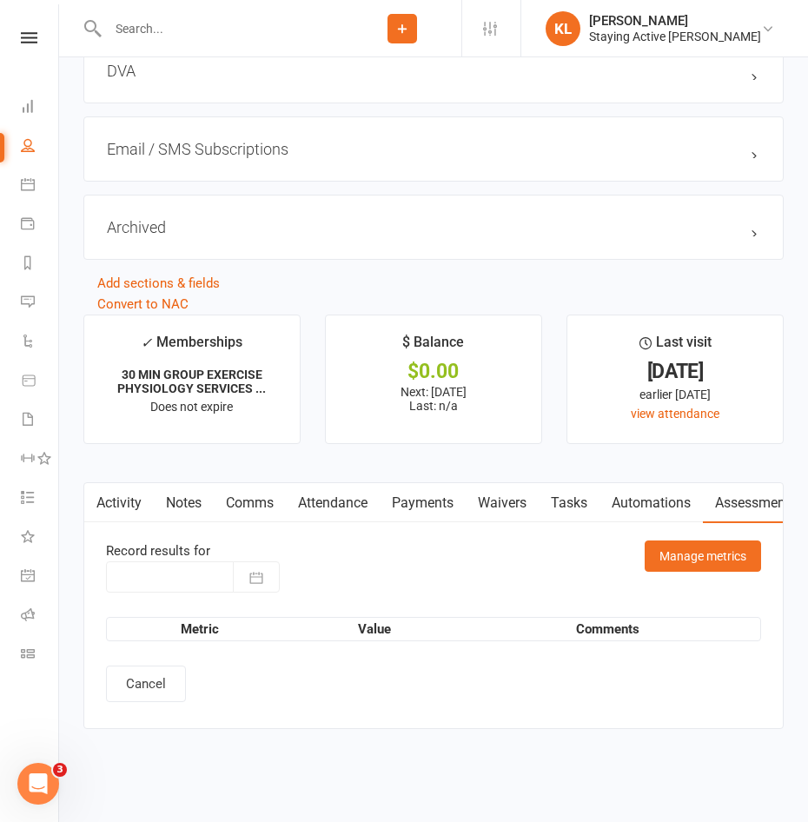
type input "31 Jul 2025"
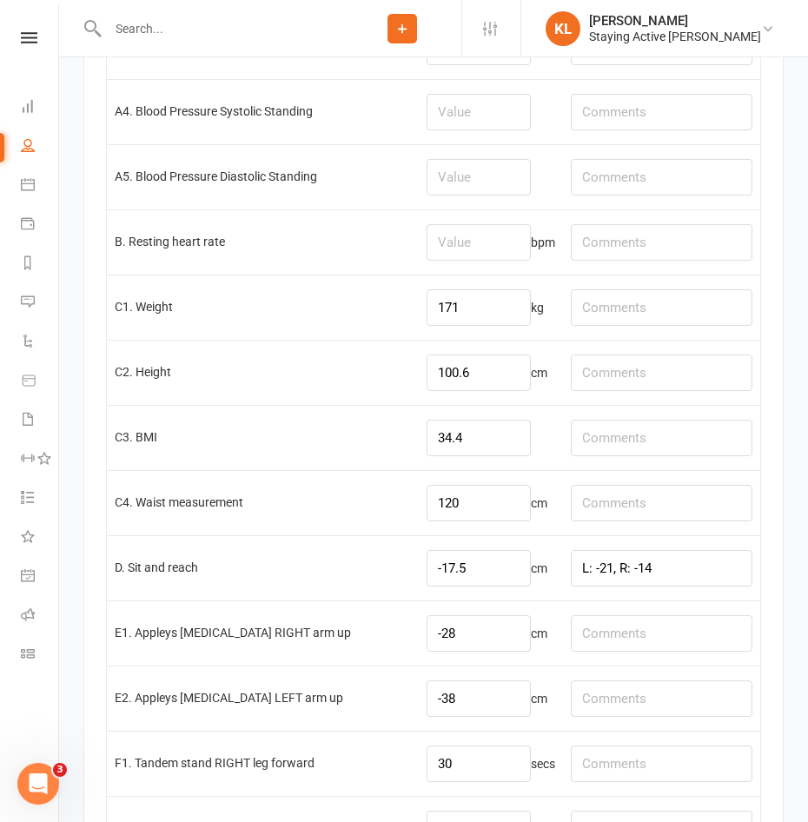
scroll to position [2693, 0]
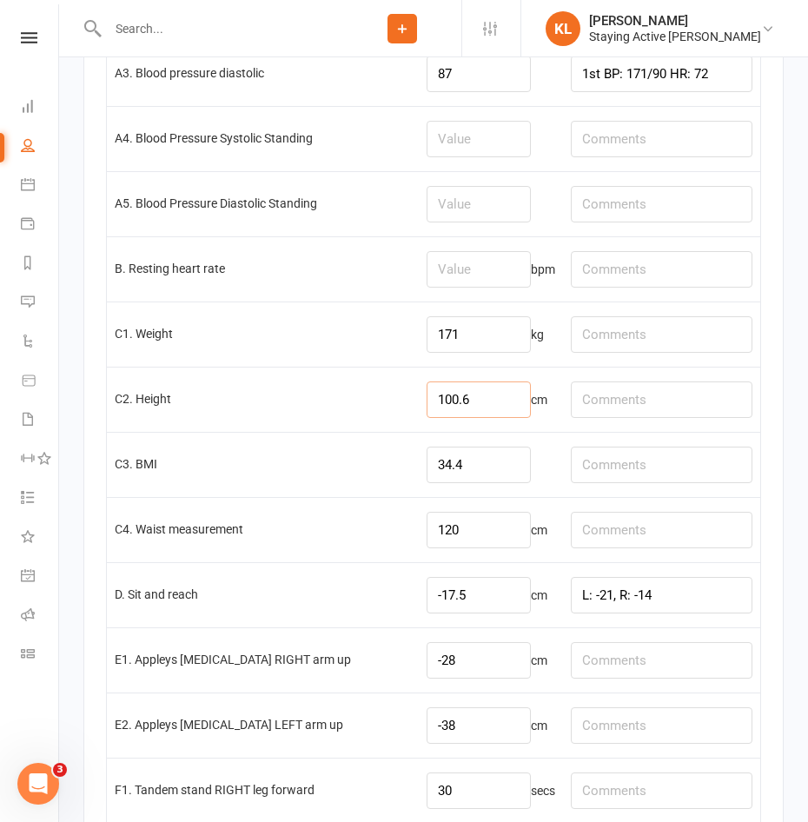
drag, startPoint x: 491, startPoint y: 409, endPoint x: 377, endPoint y: 417, distance: 114.1
click at [377, 417] on tr "C2. Height 100.6 cm" at bounding box center [433, 399] width 653 height 65
drag, startPoint x: 455, startPoint y: 337, endPoint x: 389, endPoint y: 341, distance: 66.1
click at [389, 341] on tr "C1. Weight 171 kg" at bounding box center [433, 333] width 653 height 65
paste input "00.6"
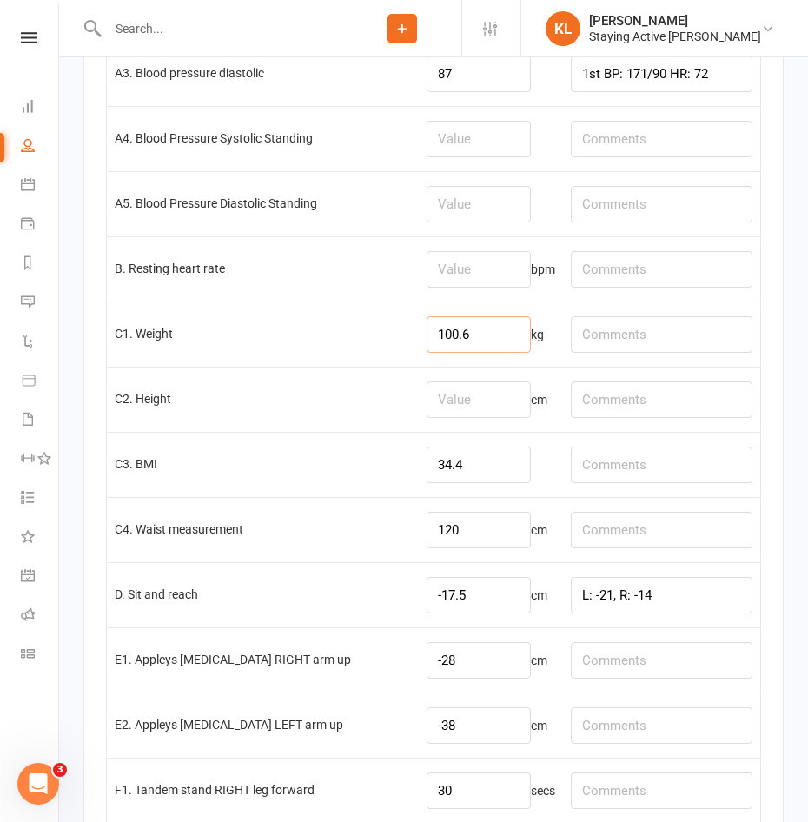
type input "100.6"
click at [440, 412] on input "number" at bounding box center [479, 399] width 104 height 36
type input "171"
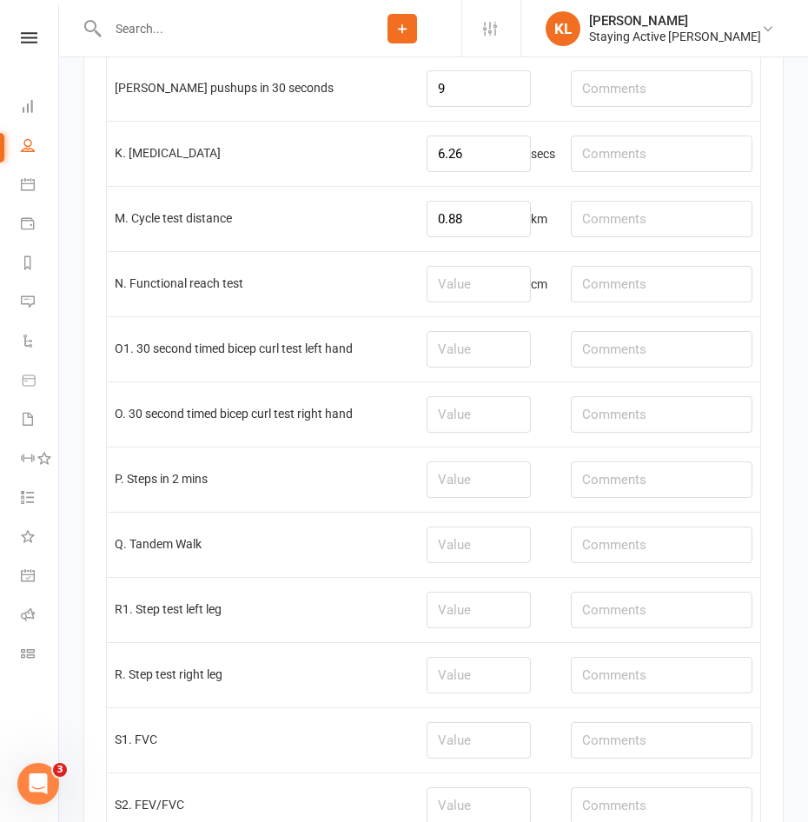
scroll to position [4579, 0]
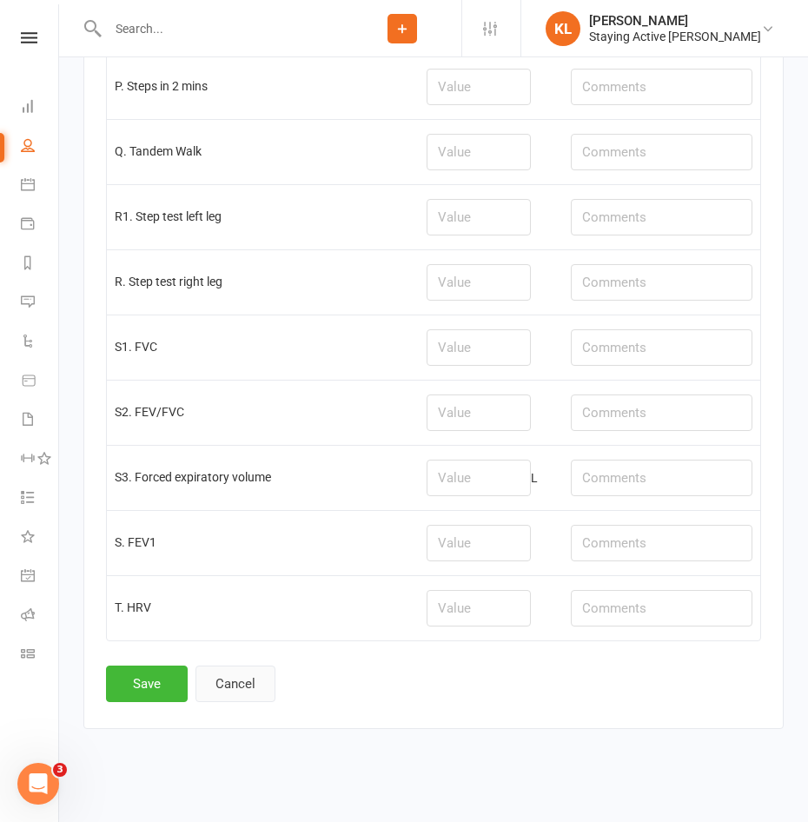
click at [217, 686] on button "Cancel" at bounding box center [235, 684] width 80 height 36
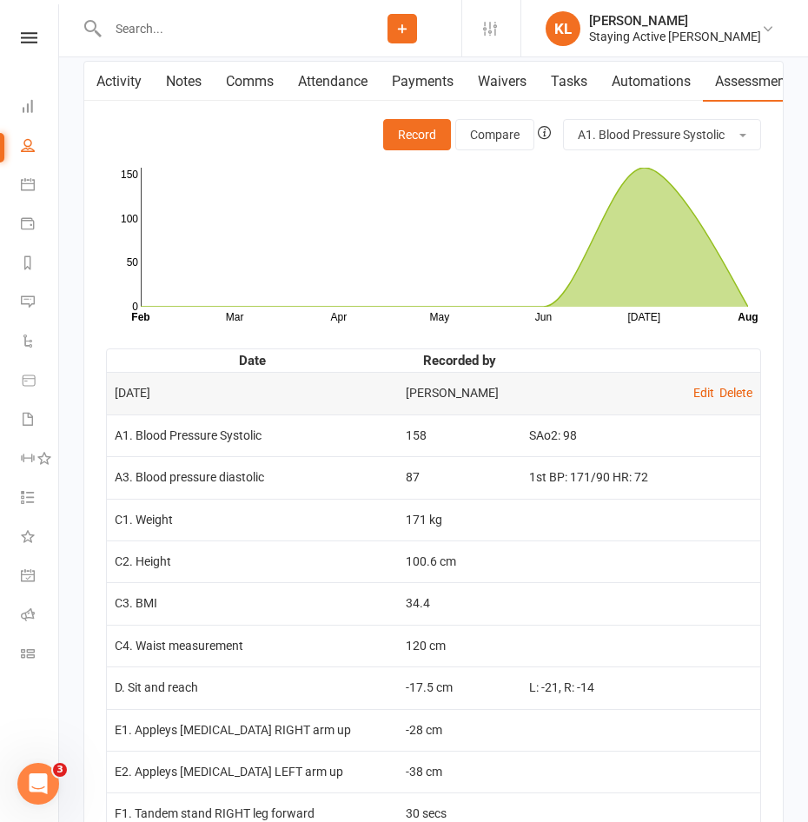
scroll to position [2520, 0]
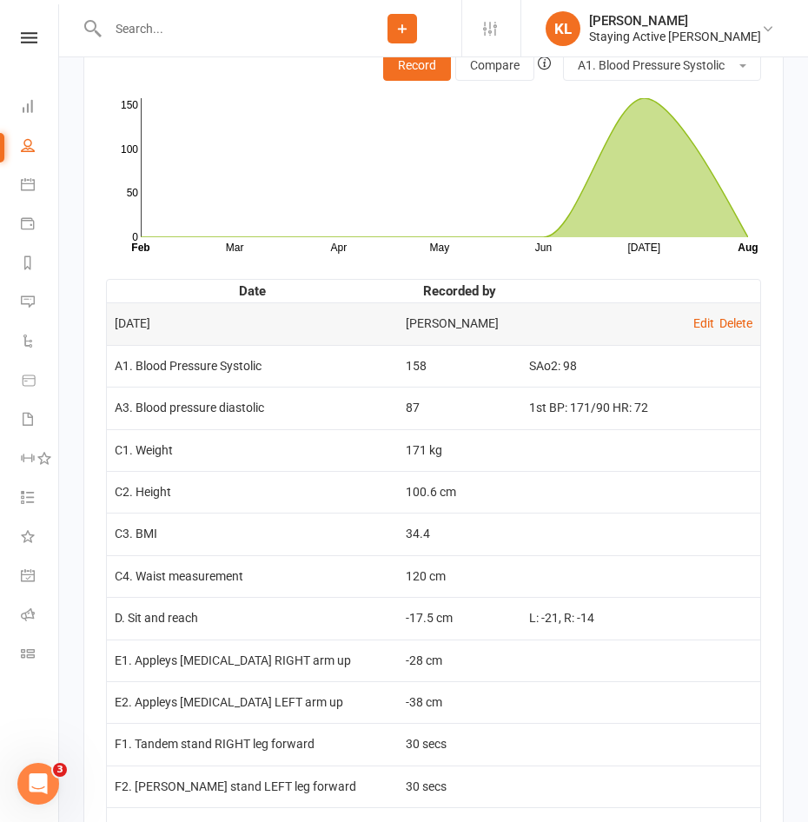
click at [368, 576] on td "C4. Waist measurement" at bounding box center [252, 576] width 291 height 42
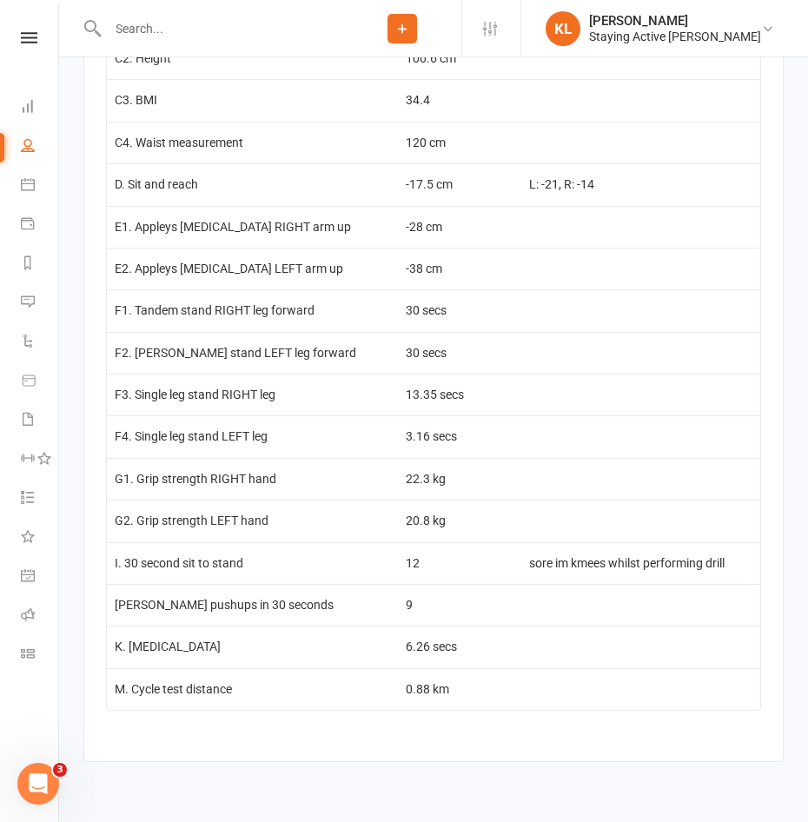
scroll to position [2954, 0]
click at [616, 451] on td at bounding box center [640, 435] width 239 height 42
click at [321, 745] on div "Activity Notes Comms Attendance Payments Waivers Tasks Automations Assessments …" at bounding box center [433, 159] width 700 height 1204
click at [609, 709] on td at bounding box center [640, 688] width 239 height 42
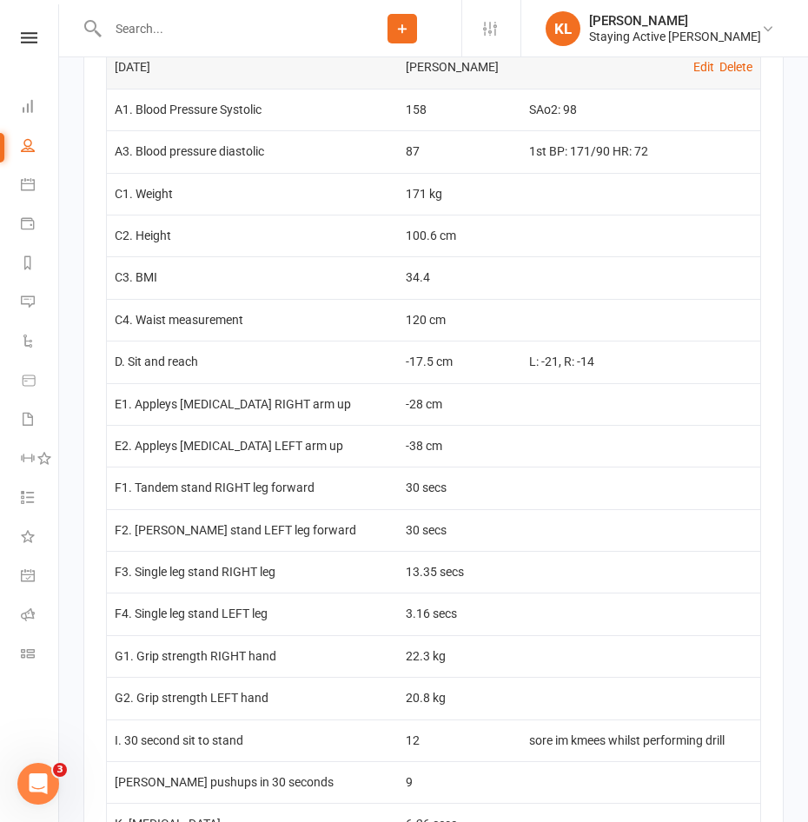
scroll to position [2780, 0]
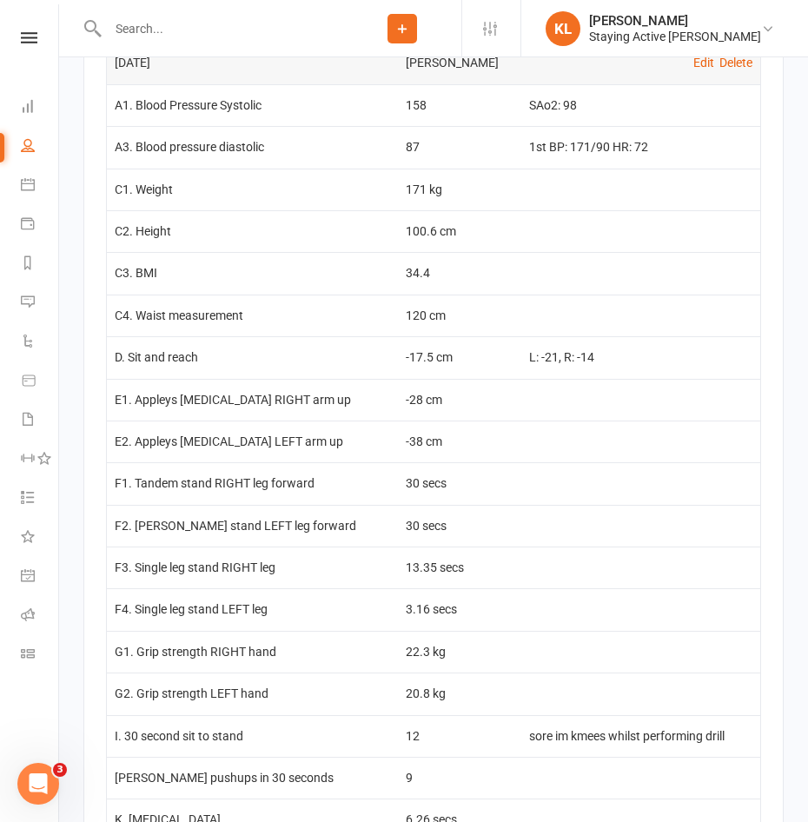
click at [335, 639] on td "G1. Grip strength RIGHT hand" at bounding box center [252, 652] width 291 height 42
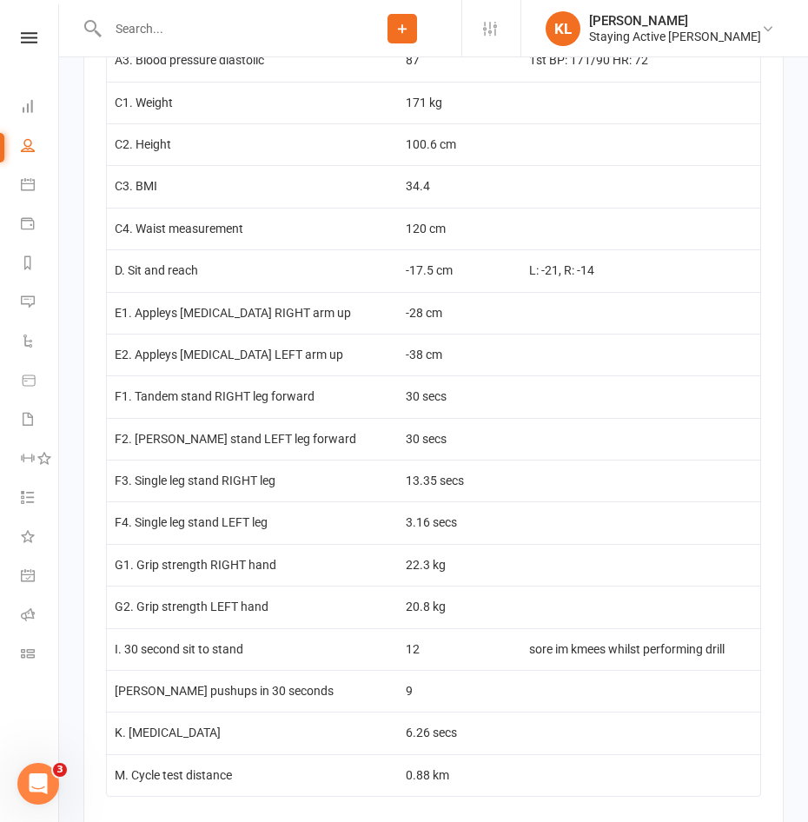
scroll to position [2954, 0]
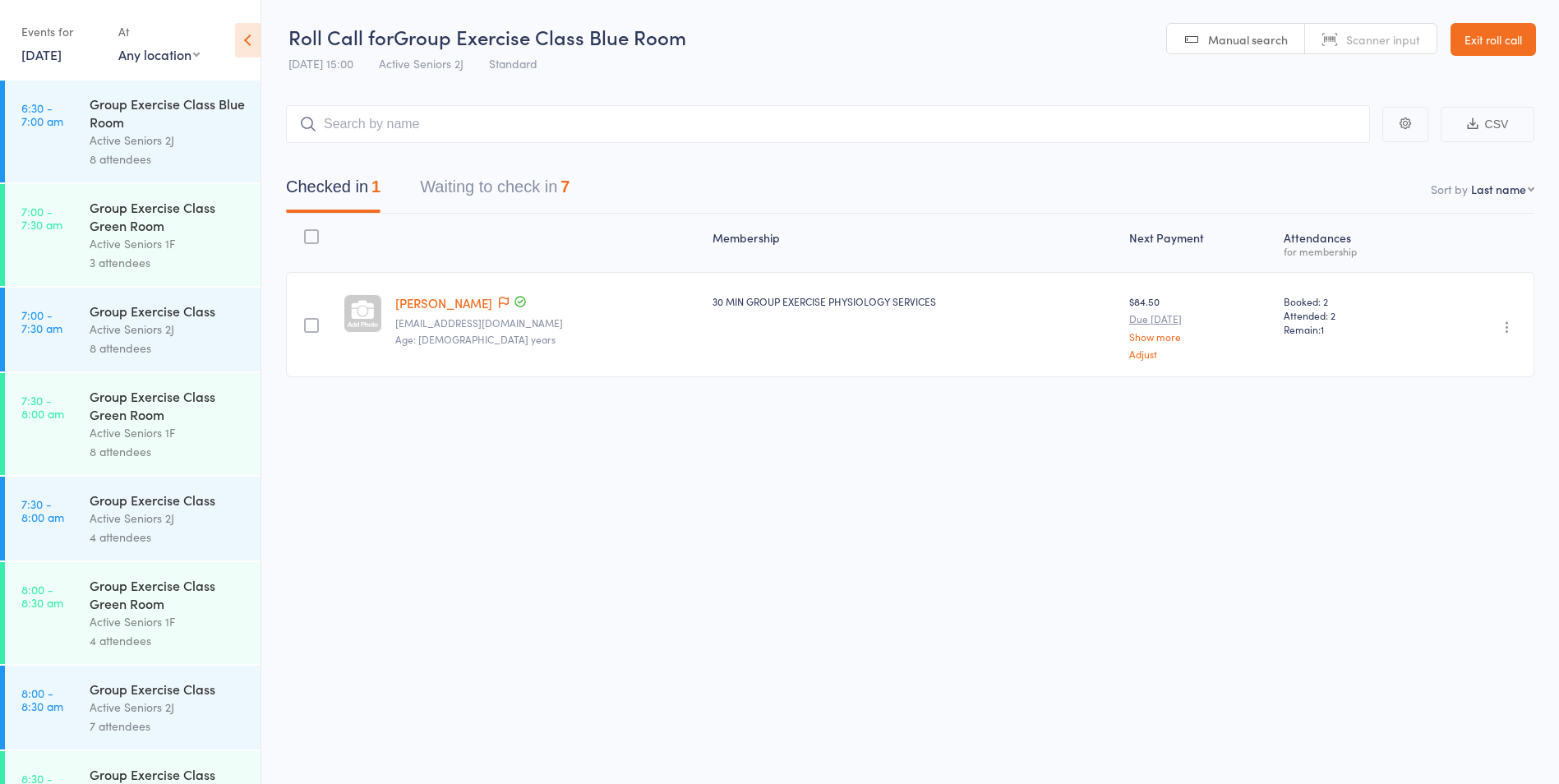
click at [528, 189] on button "Waiting to check in 7" at bounding box center [495, 191] width 149 height 44
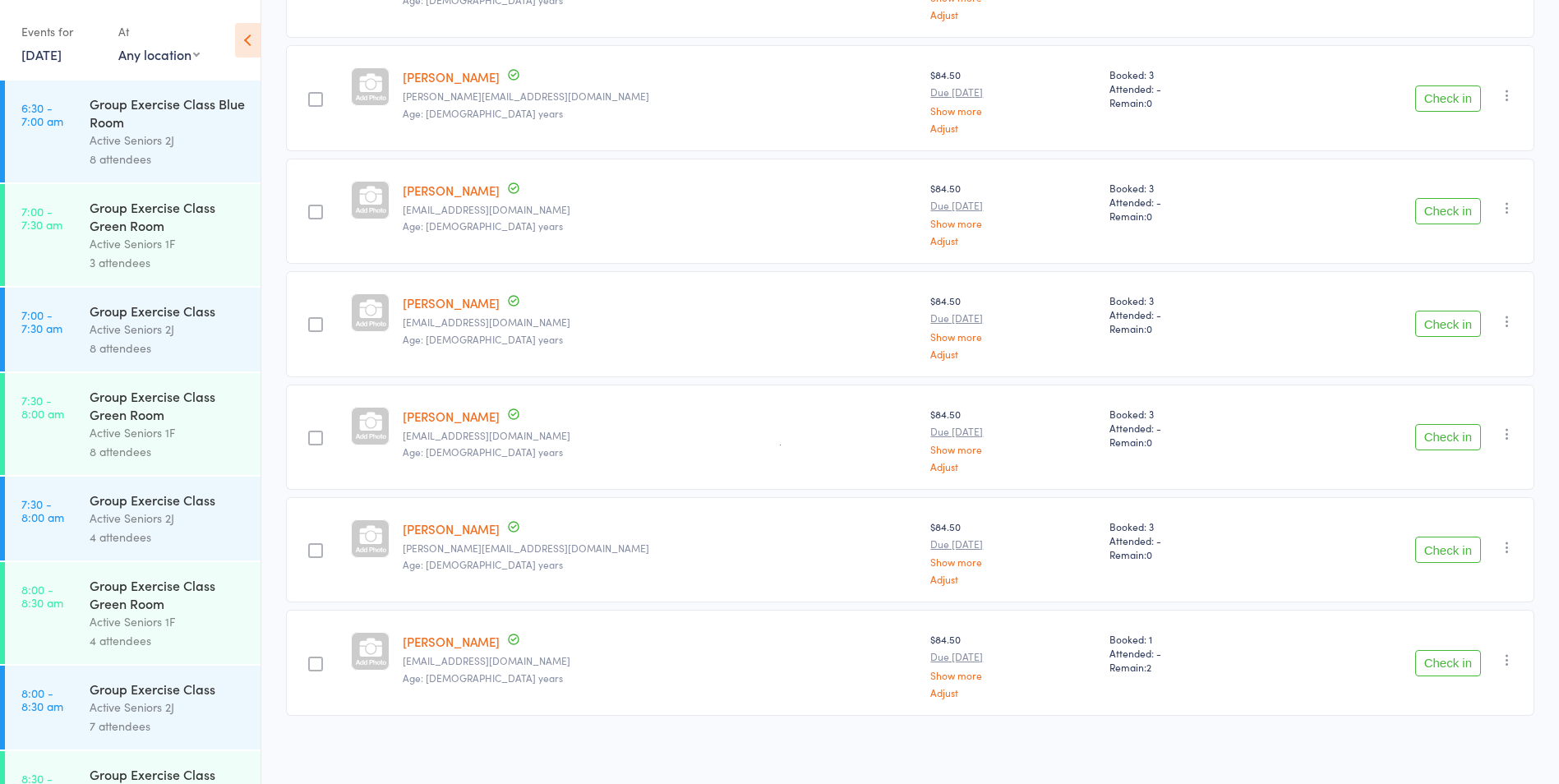
scroll to position [344, 0]
click at [1426, 660] on button "Check in" at bounding box center [1448, 658] width 66 height 26
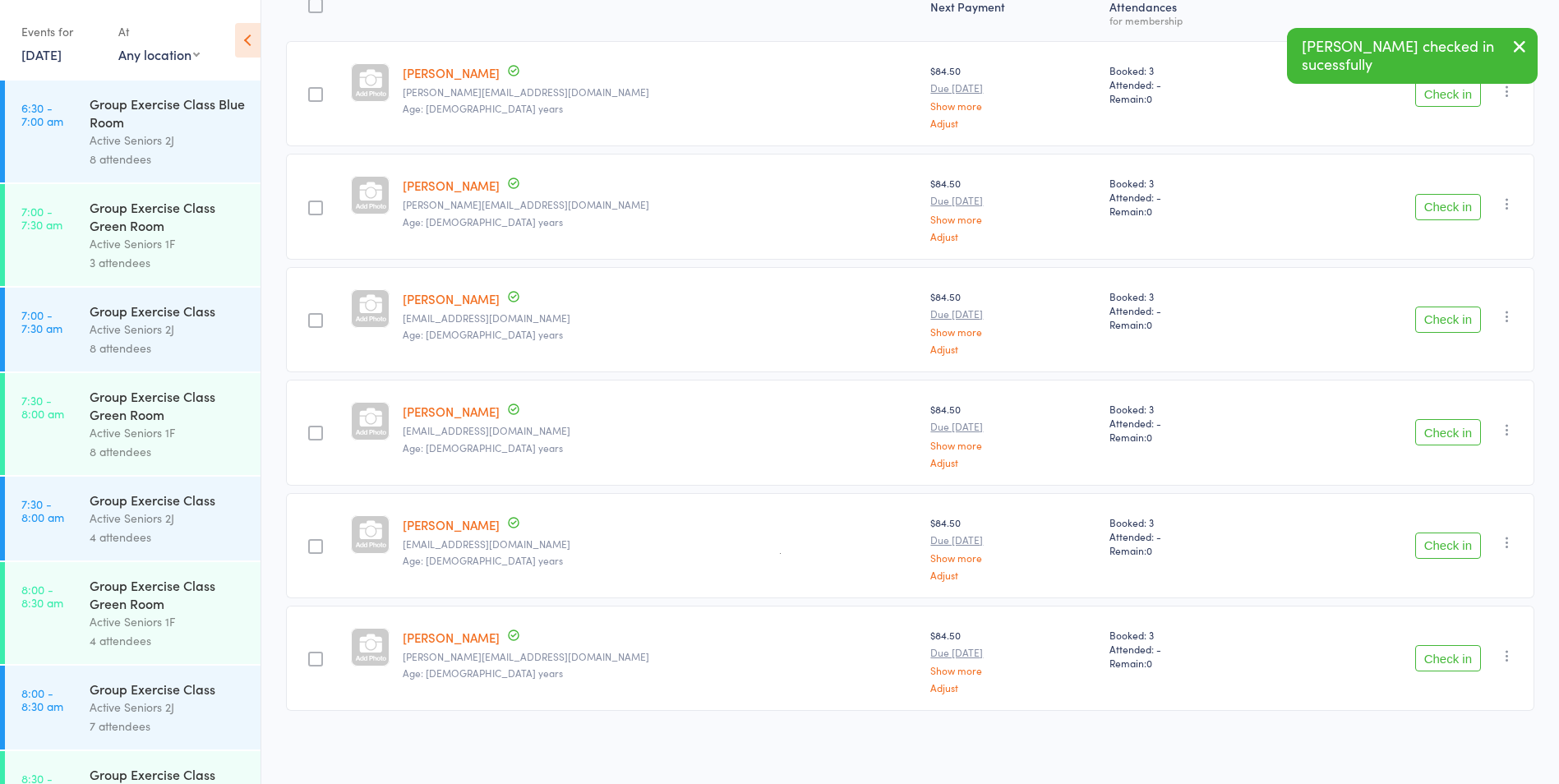
scroll to position [148, 0]
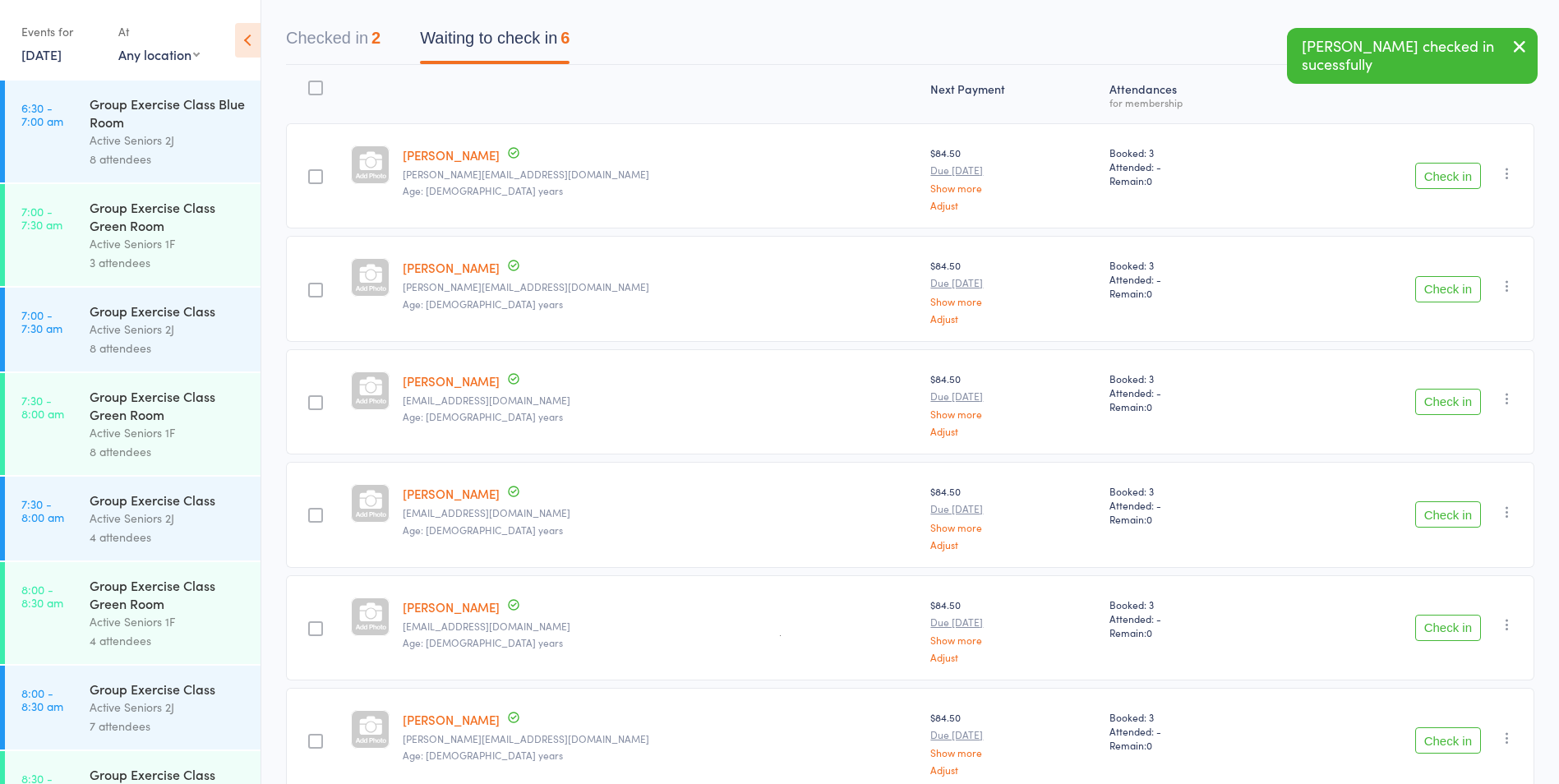
click at [1456, 180] on button "Check in" at bounding box center [1448, 176] width 66 height 26
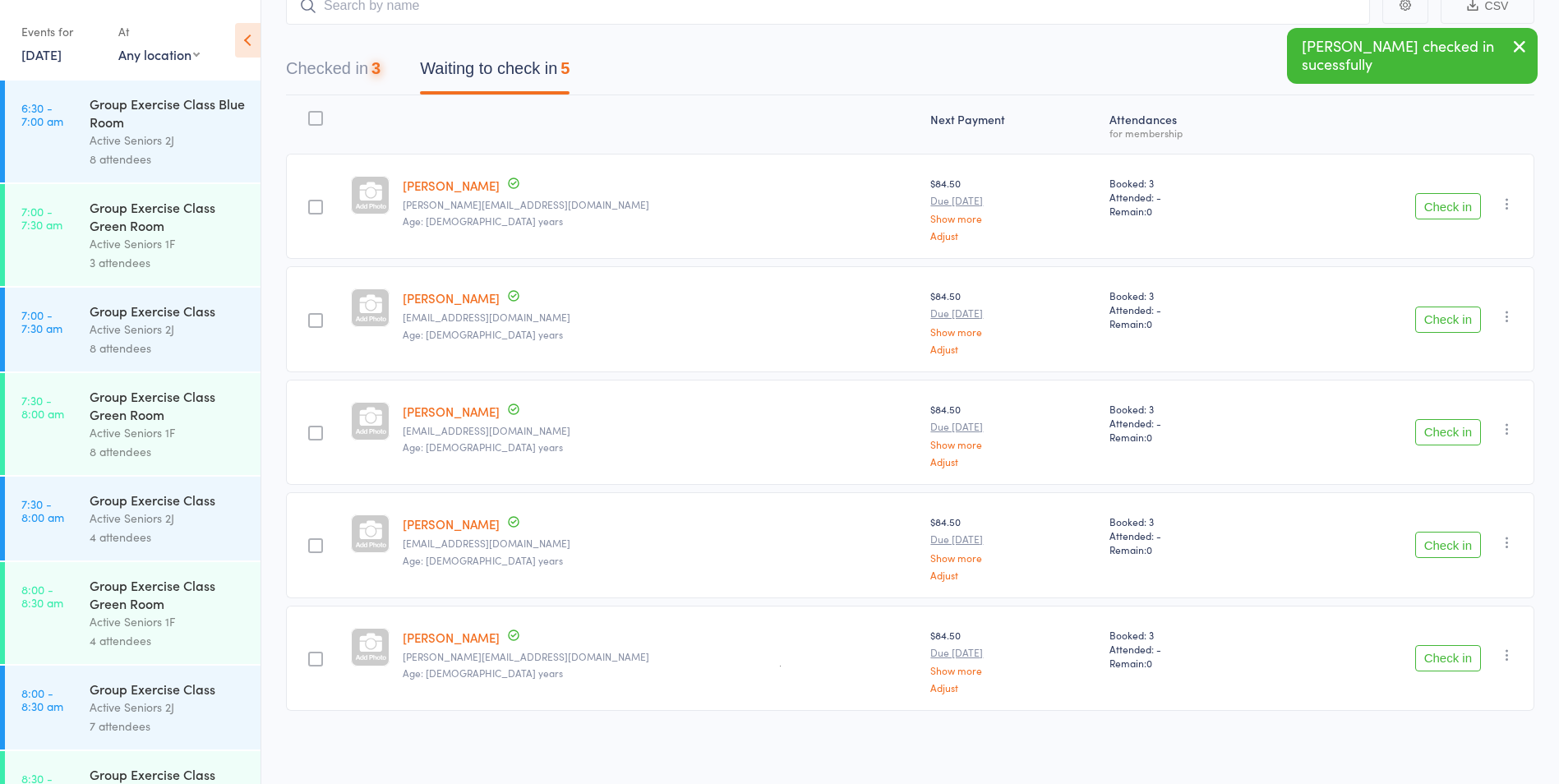
scroll to position [118, 0]
click at [1443, 203] on button "Check in" at bounding box center [1448, 206] width 66 height 26
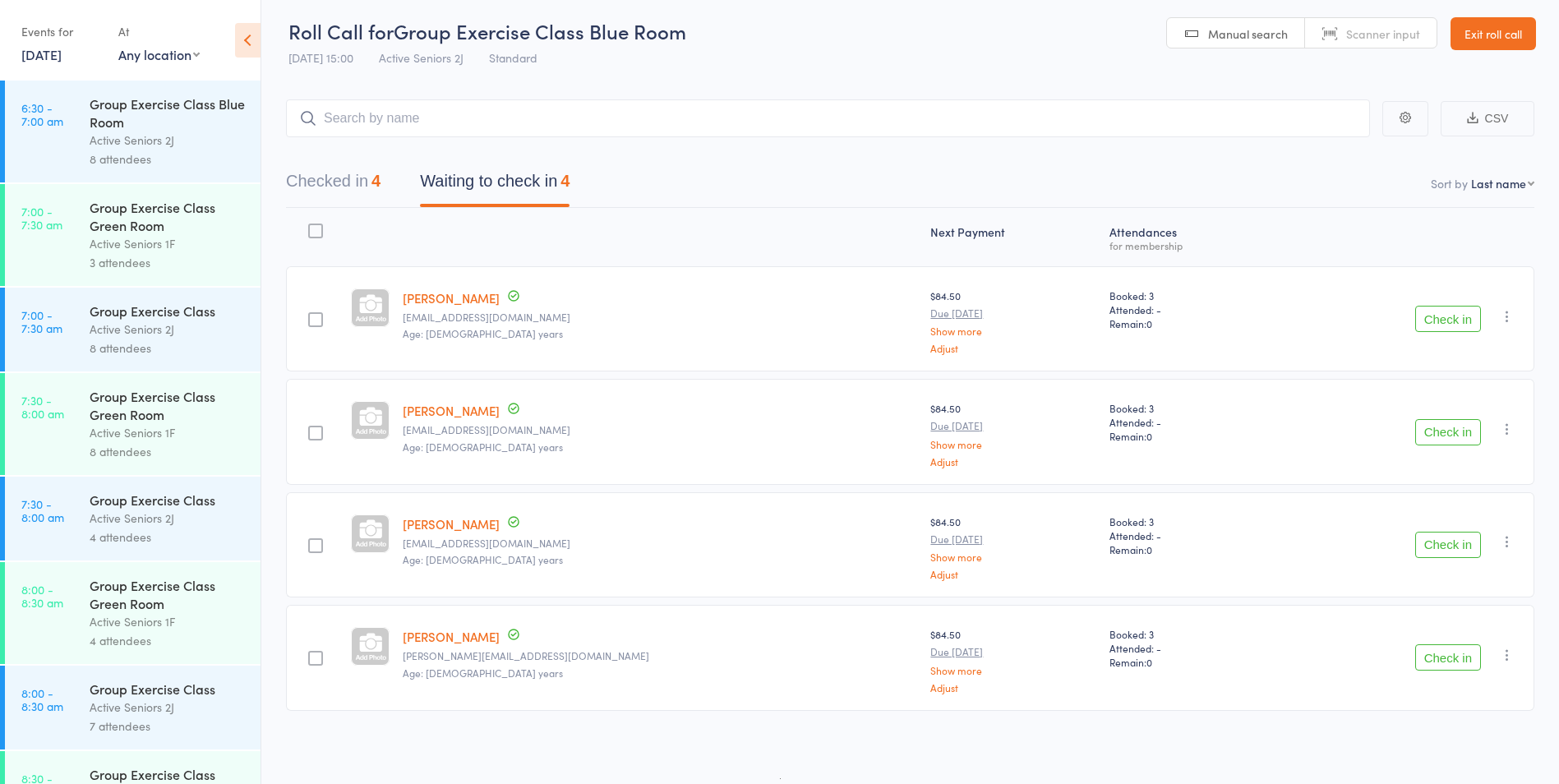
click at [1428, 435] on button "Check in" at bounding box center [1448, 432] width 66 height 26
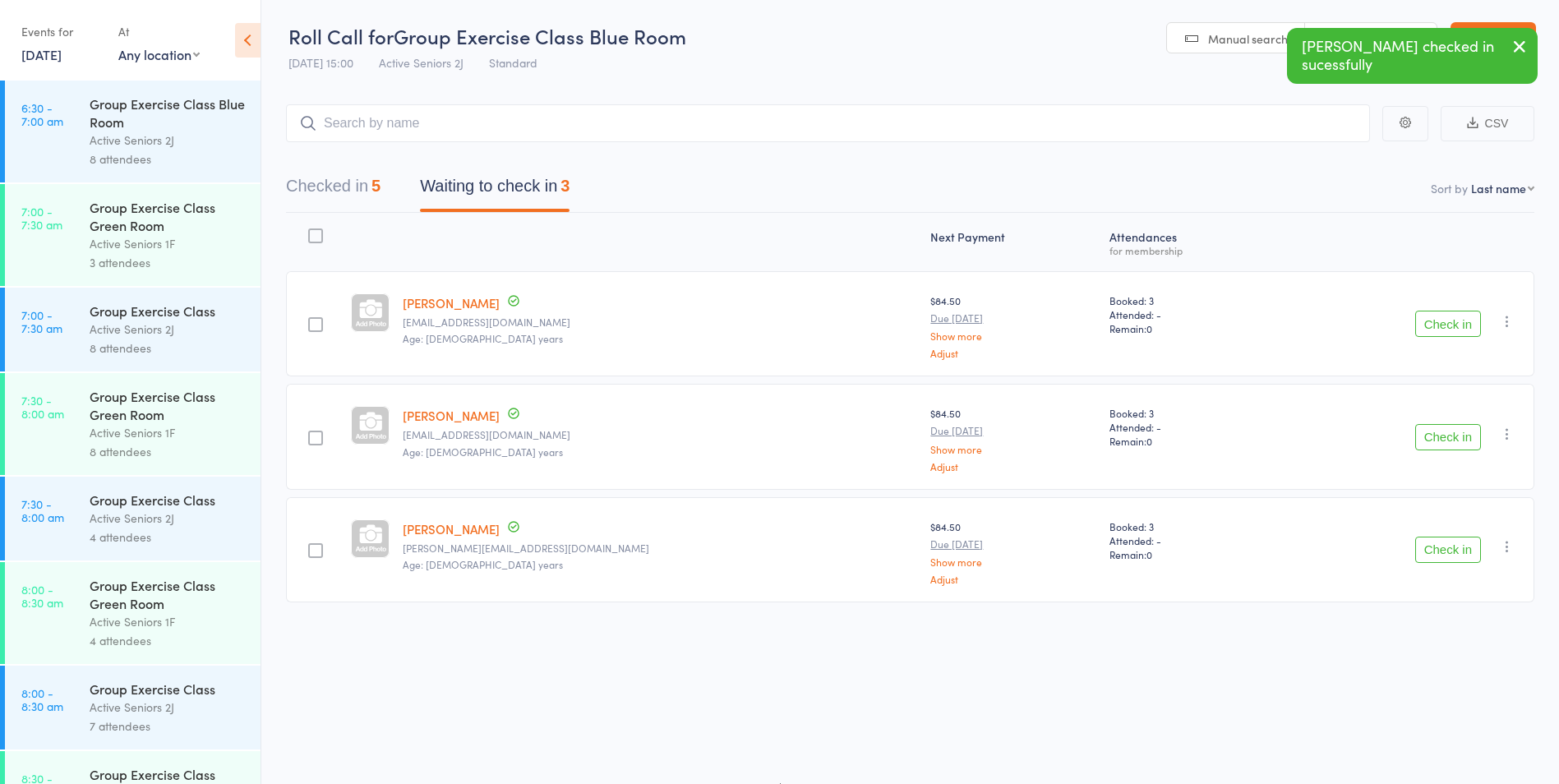
click at [1440, 561] on button "Check in" at bounding box center [1448, 549] width 66 height 26
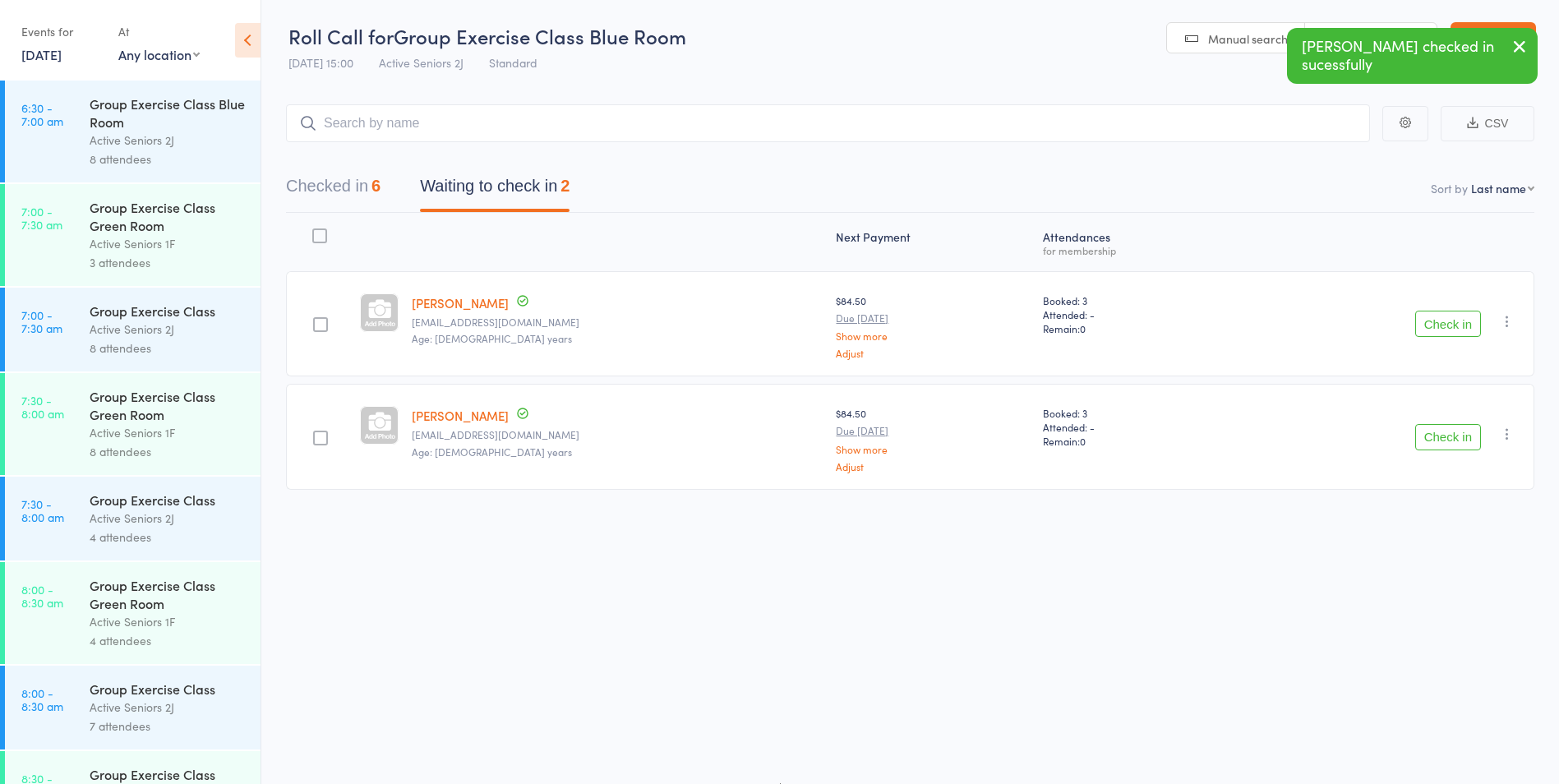
click at [1445, 437] on button "Check in" at bounding box center [1448, 437] width 66 height 26
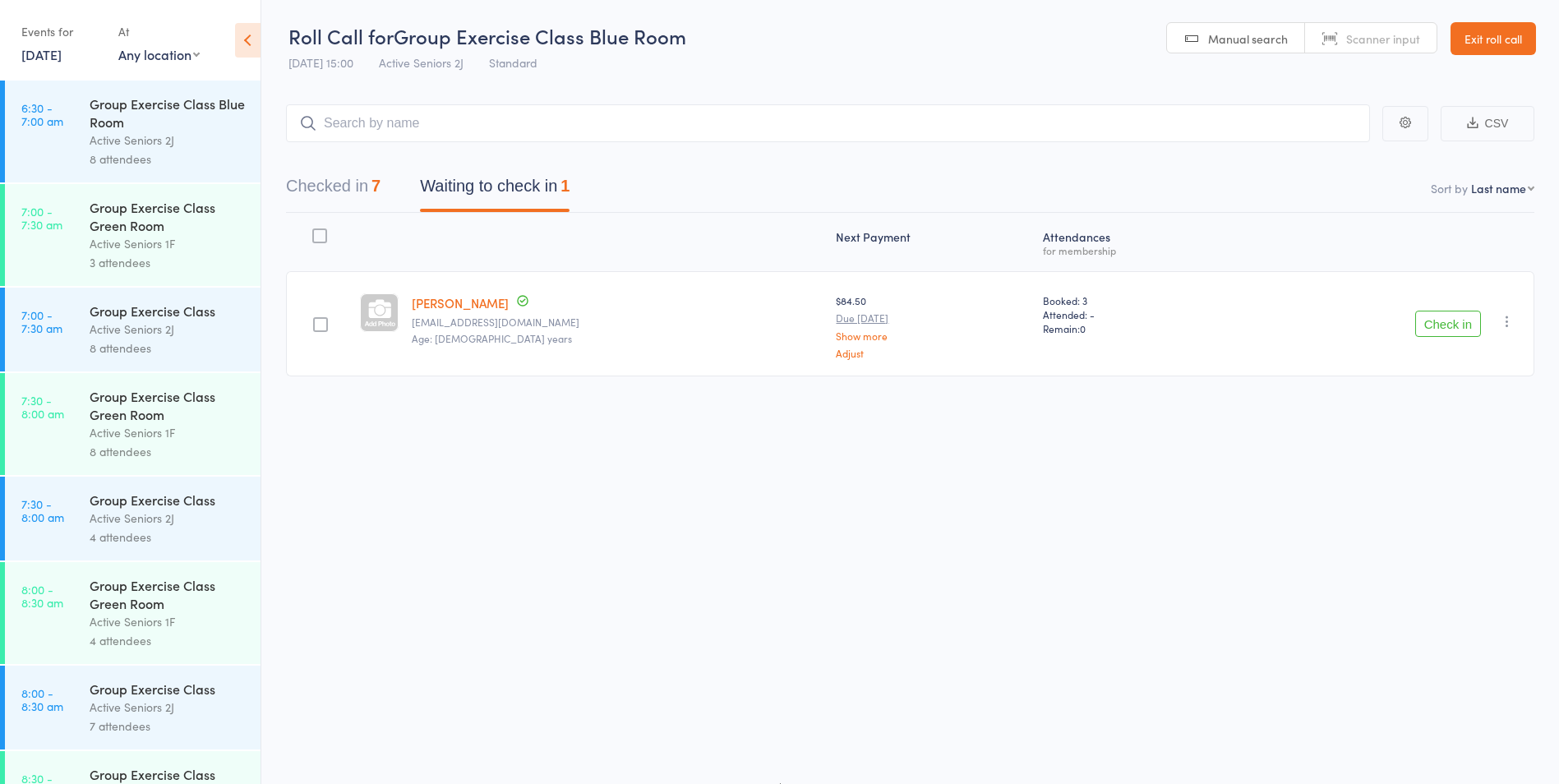
click at [1516, 322] on button "button" at bounding box center [1507, 321] width 20 height 20
click at [1463, 483] on li "Mark absent" at bounding box center [1448, 485] width 135 height 22
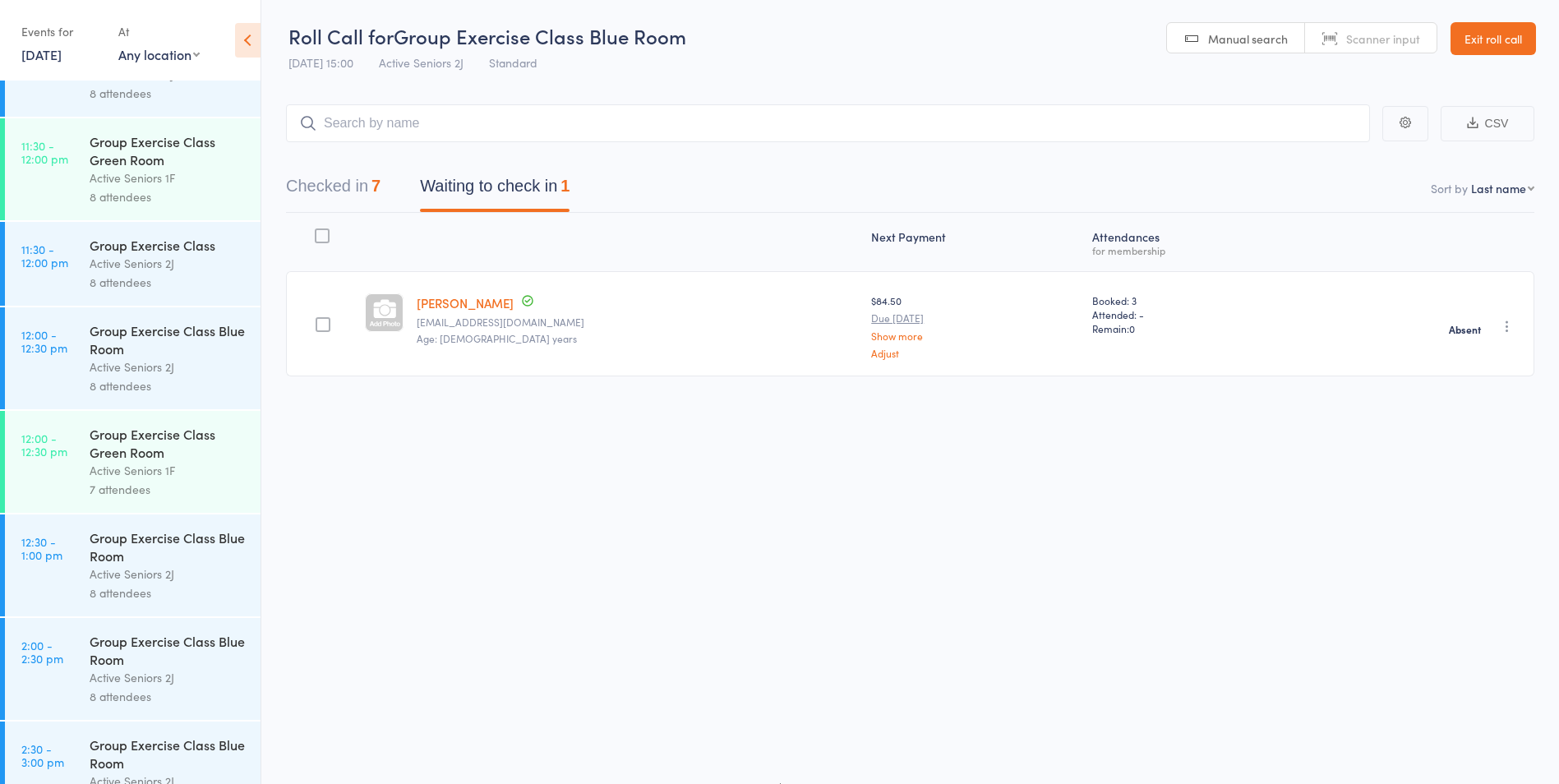
scroll to position [2118, 0]
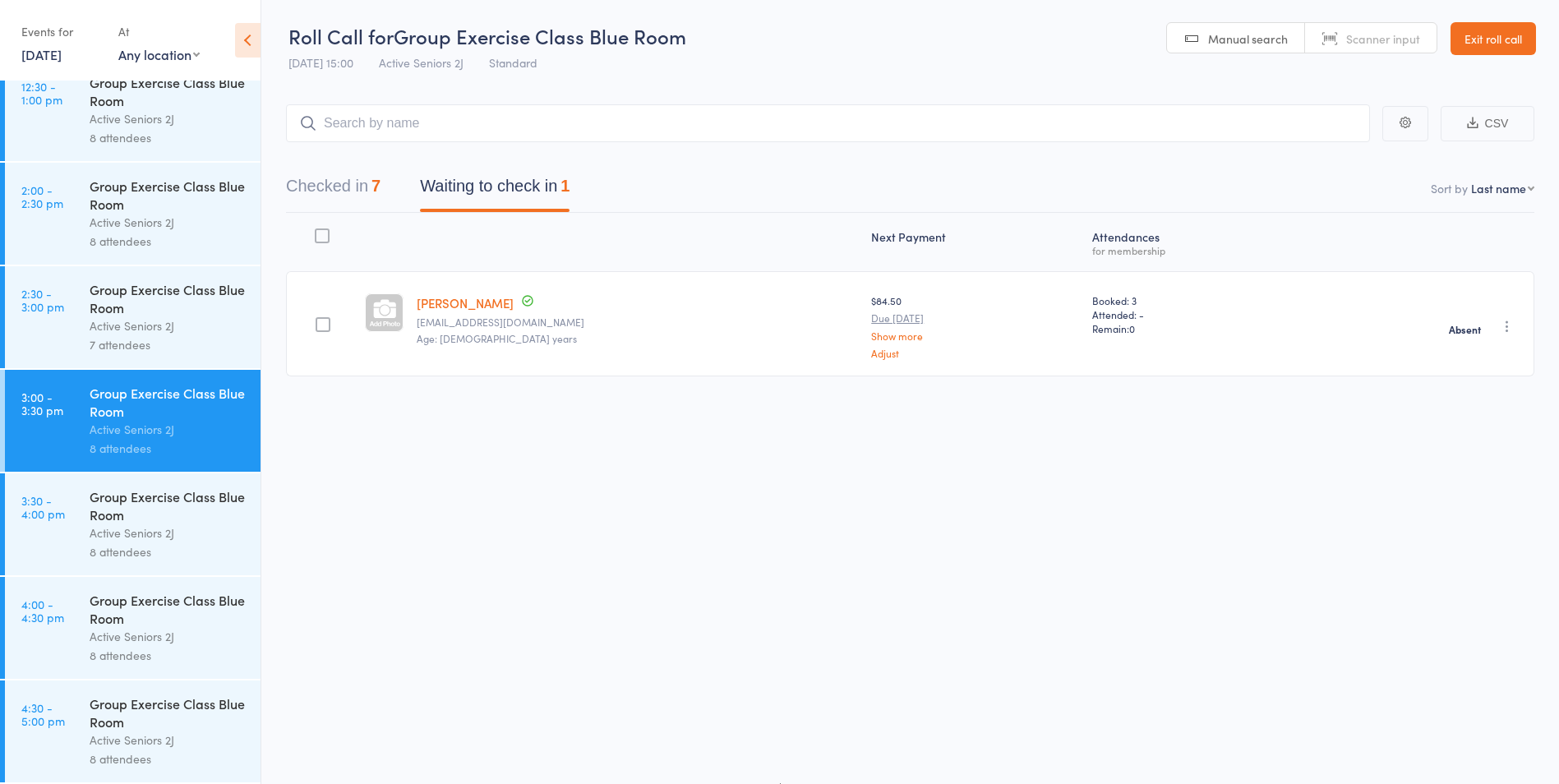
click at [148, 542] on div "Active Seniors 2J" at bounding box center [168, 532] width 157 height 19
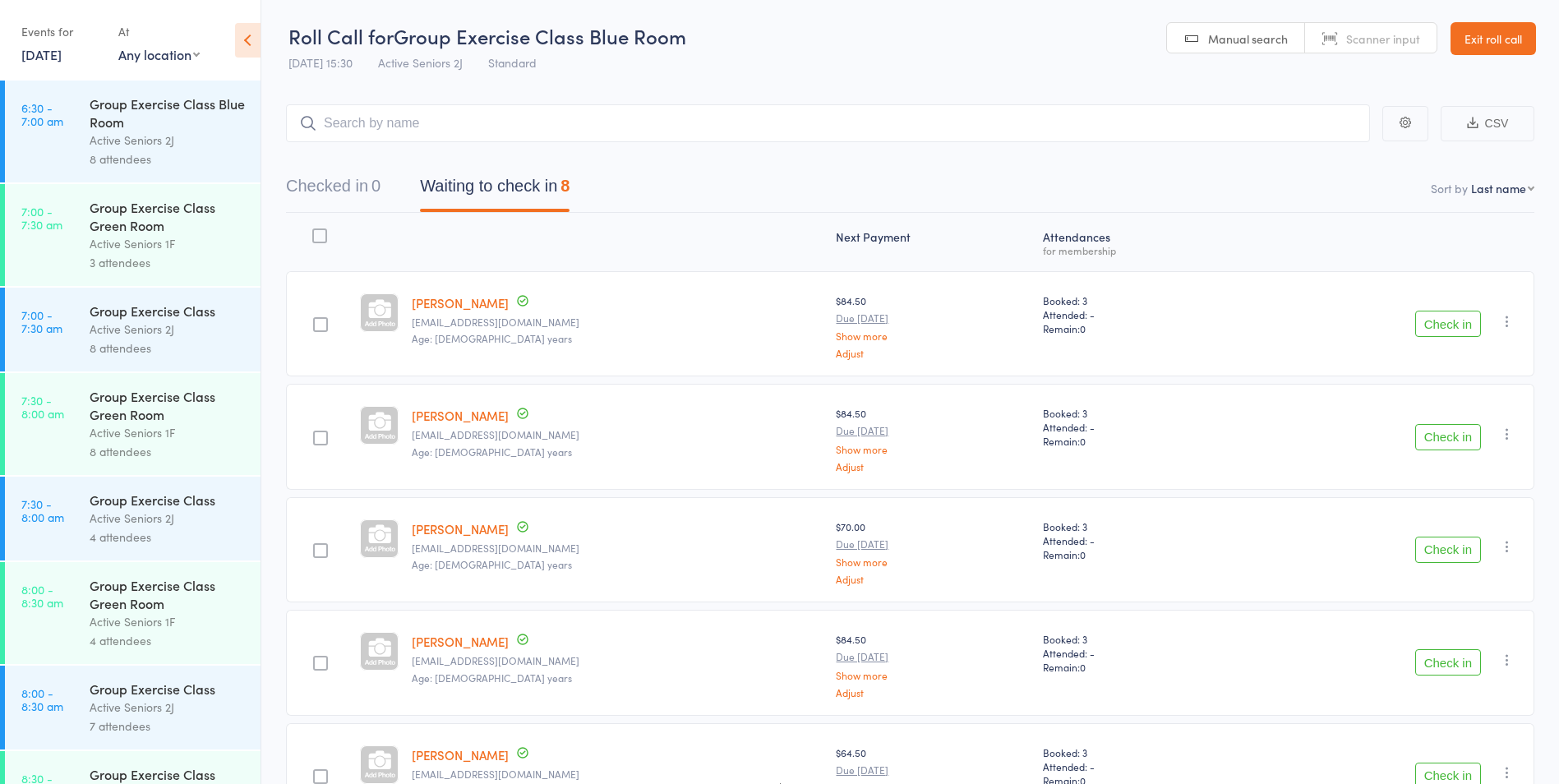
click at [1447, 326] on button "Check in" at bounding box center [1448, 323] width 66 height 26
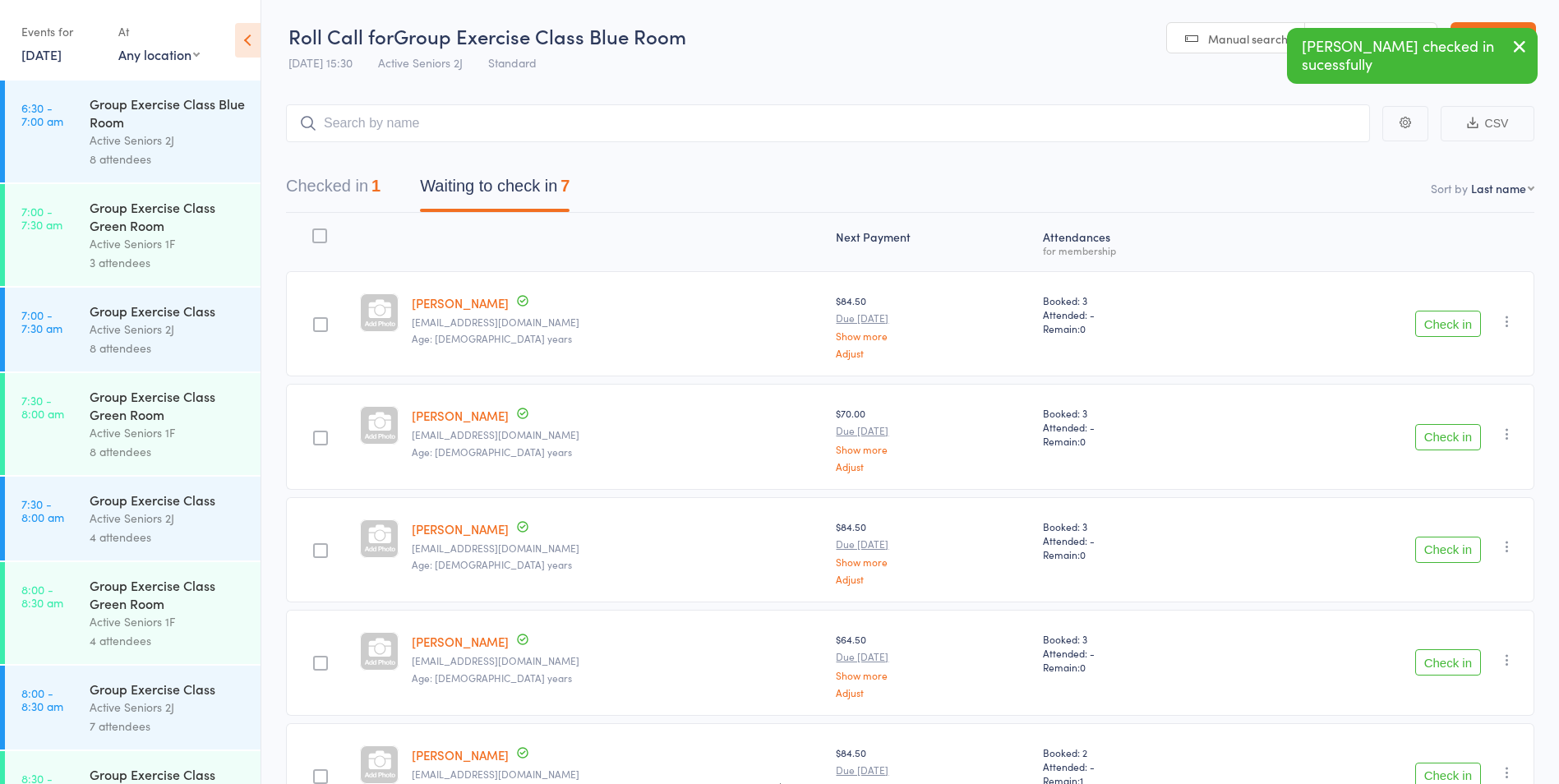
click at [1462, 330] on button "Check in" at bounding box center [1448, 323] width 66 height 26
click at [1446, 549] on button "Check in" at bounding box center [1448, 549] width 66 height 26
click at [1456, 322] on button "Check in" at bounding box center [1448, 323] width 66 height 26
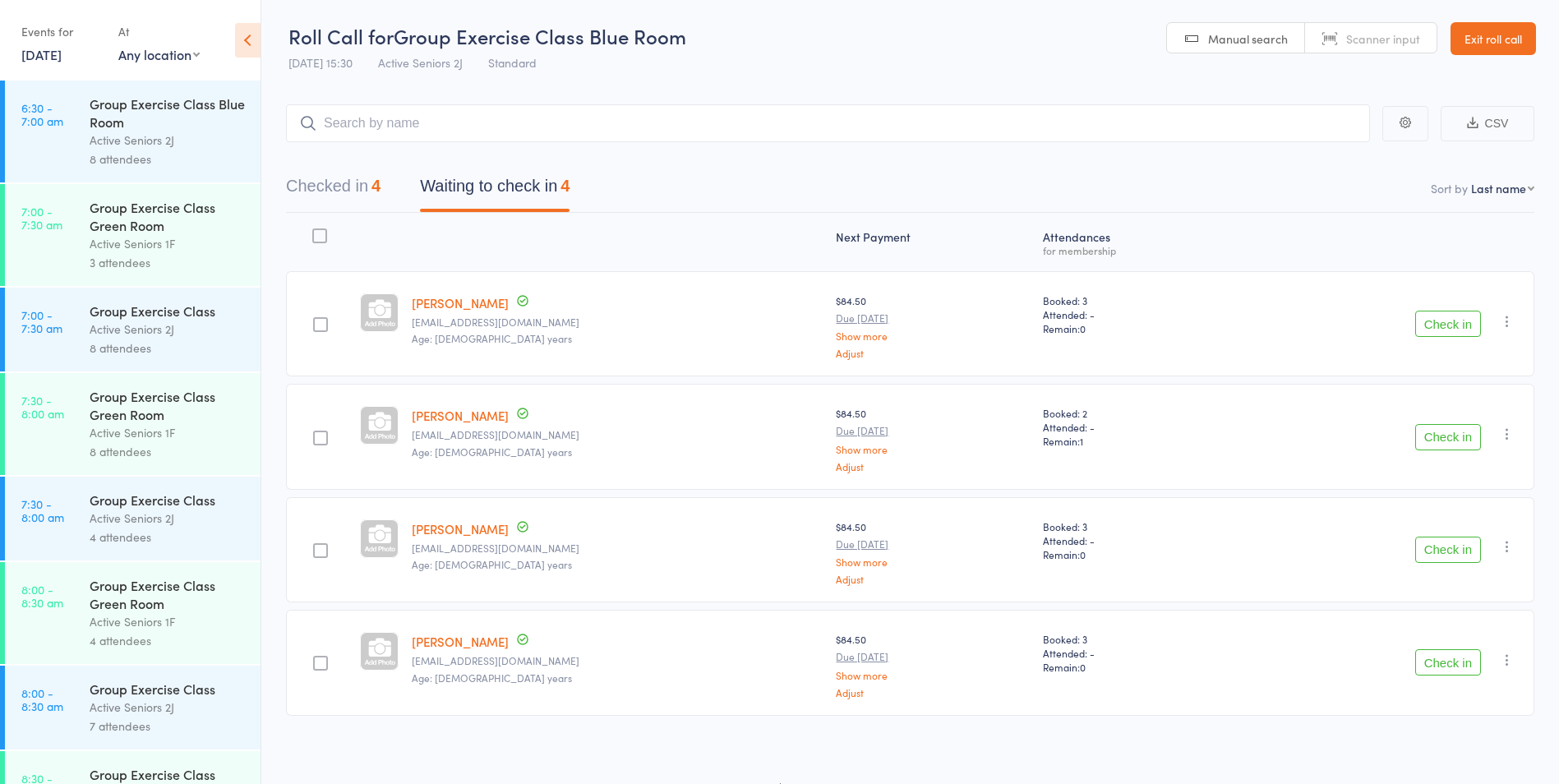
click at [1451, 446] on button "Check in" at bounding box center [1448, 437] width 66 height 26
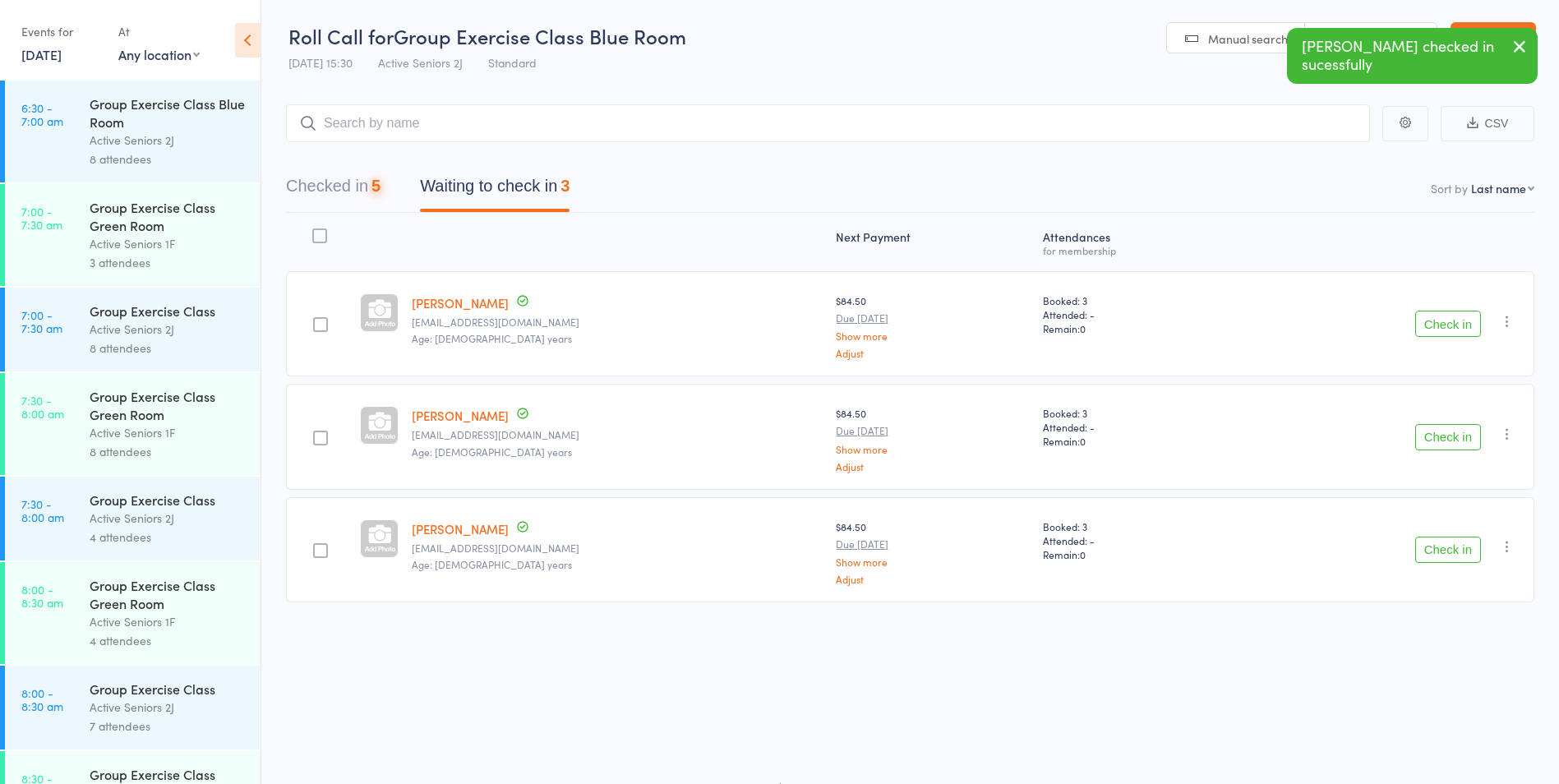
click at [1451, 446] on button "Check in" at bounding box center [1448, 437] width 66 height 26
click at [1464, 316] on button "Check in" at bounding box center [1448, 323] width 66 height 26
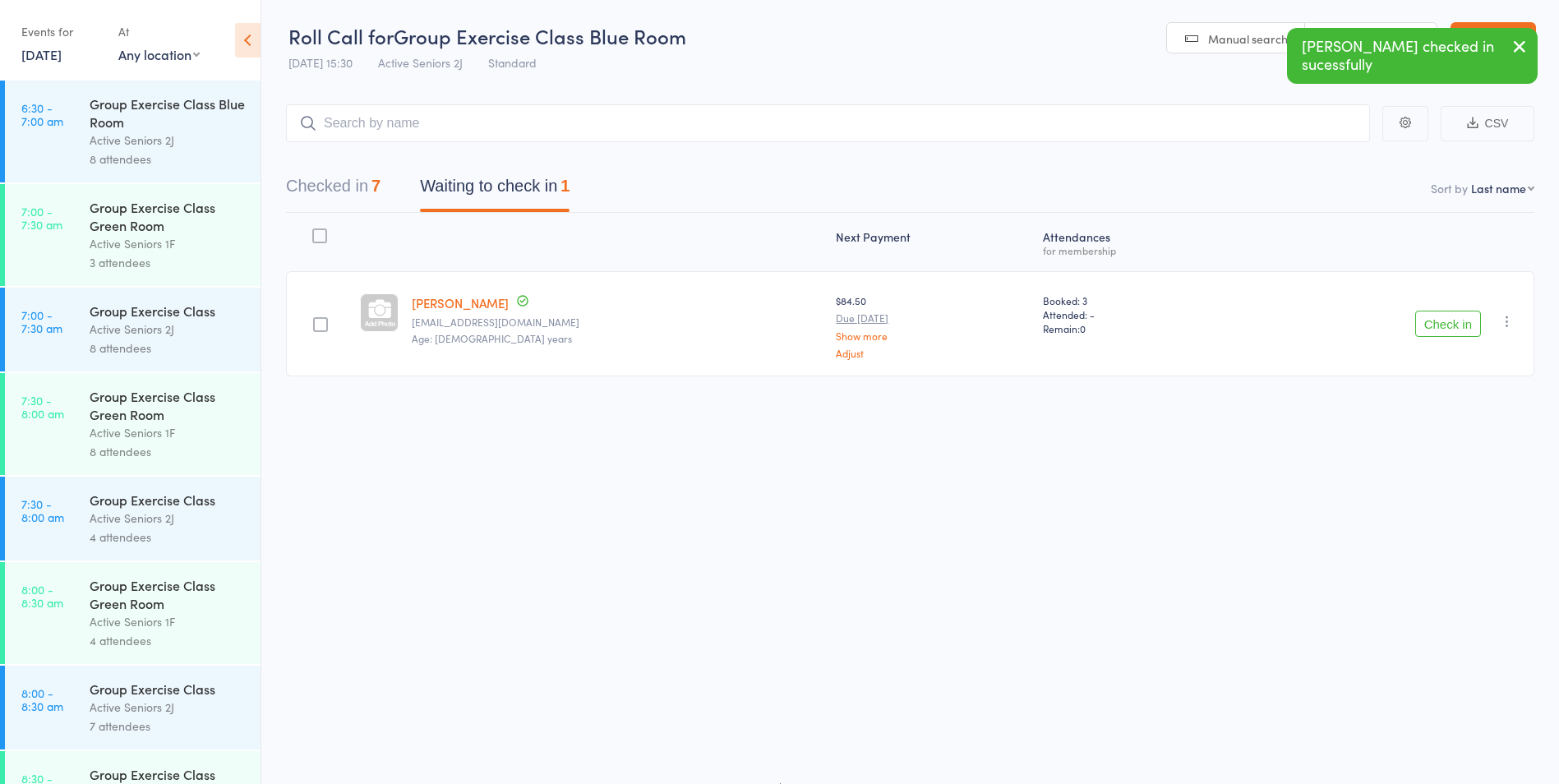
click at [1466, 341] on div "Check in Check in Send message Add Note Add Task Add Flag Remove [PERSON_NAME] …" at bounding box center [1386, 323] width 296 height 105
click at [1460, 313] on button "Check in" at bounding box center [1448, 323] width 66 height 26
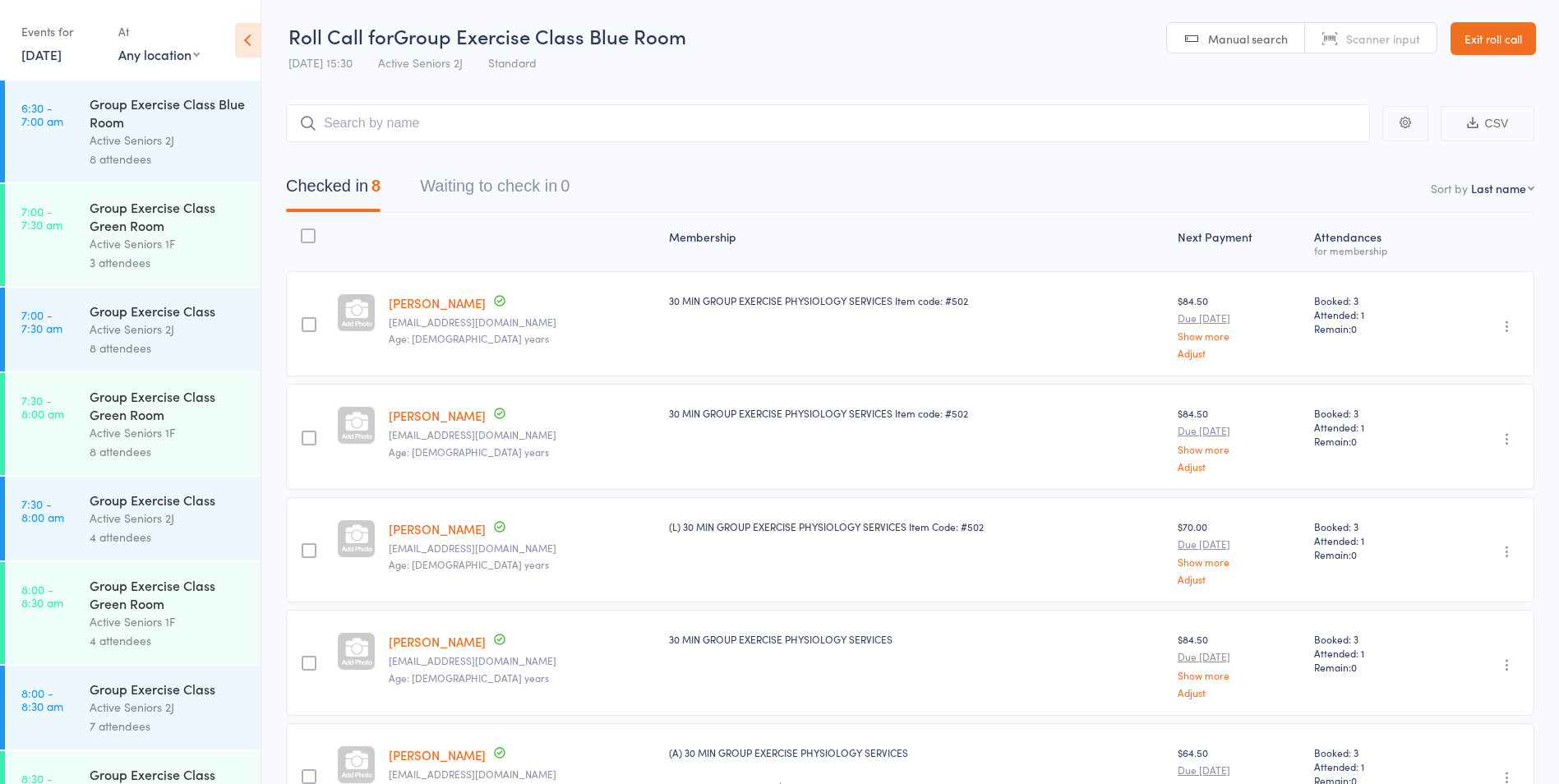
click at [1494, 31] on link "Exit roll call" at bounding box center [1493, 38] width 85 height 33
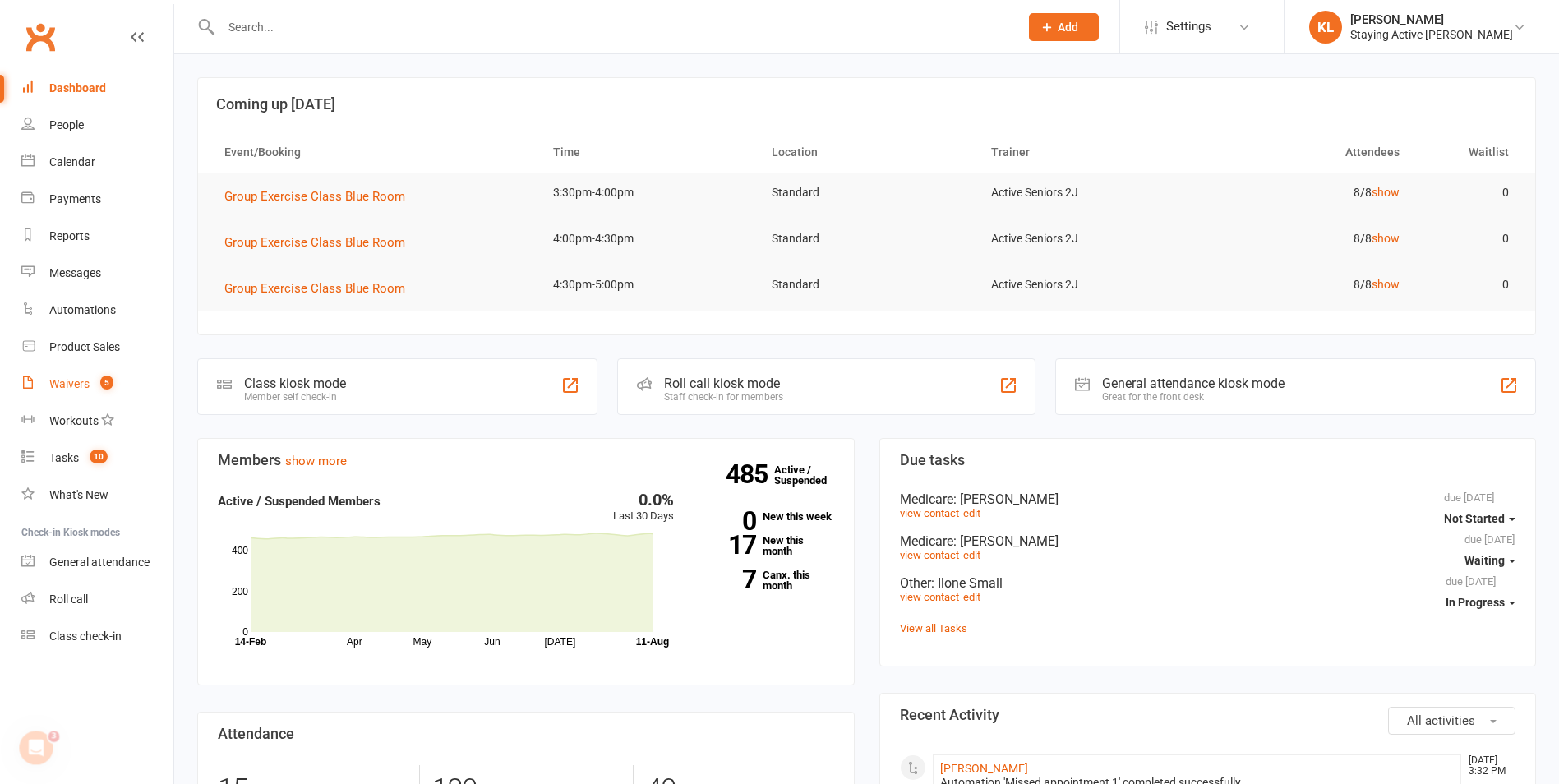
click at [73, 394] on link "Waivers 5" at bounding box center [97, 384] width 152 height 37
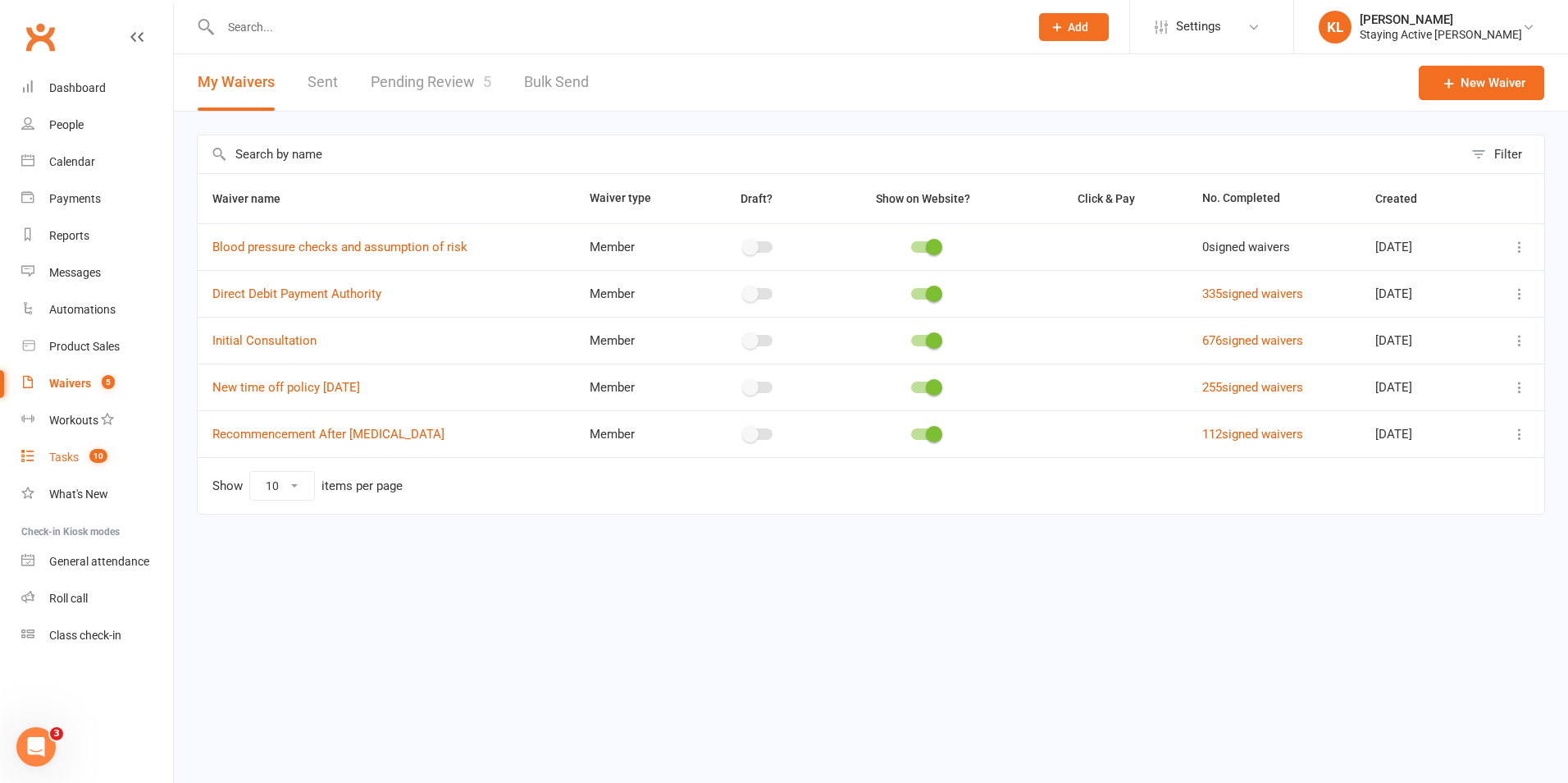
click at [85, 453] on count-badge "10" at bounding box center [94, 457] width 26 height 13
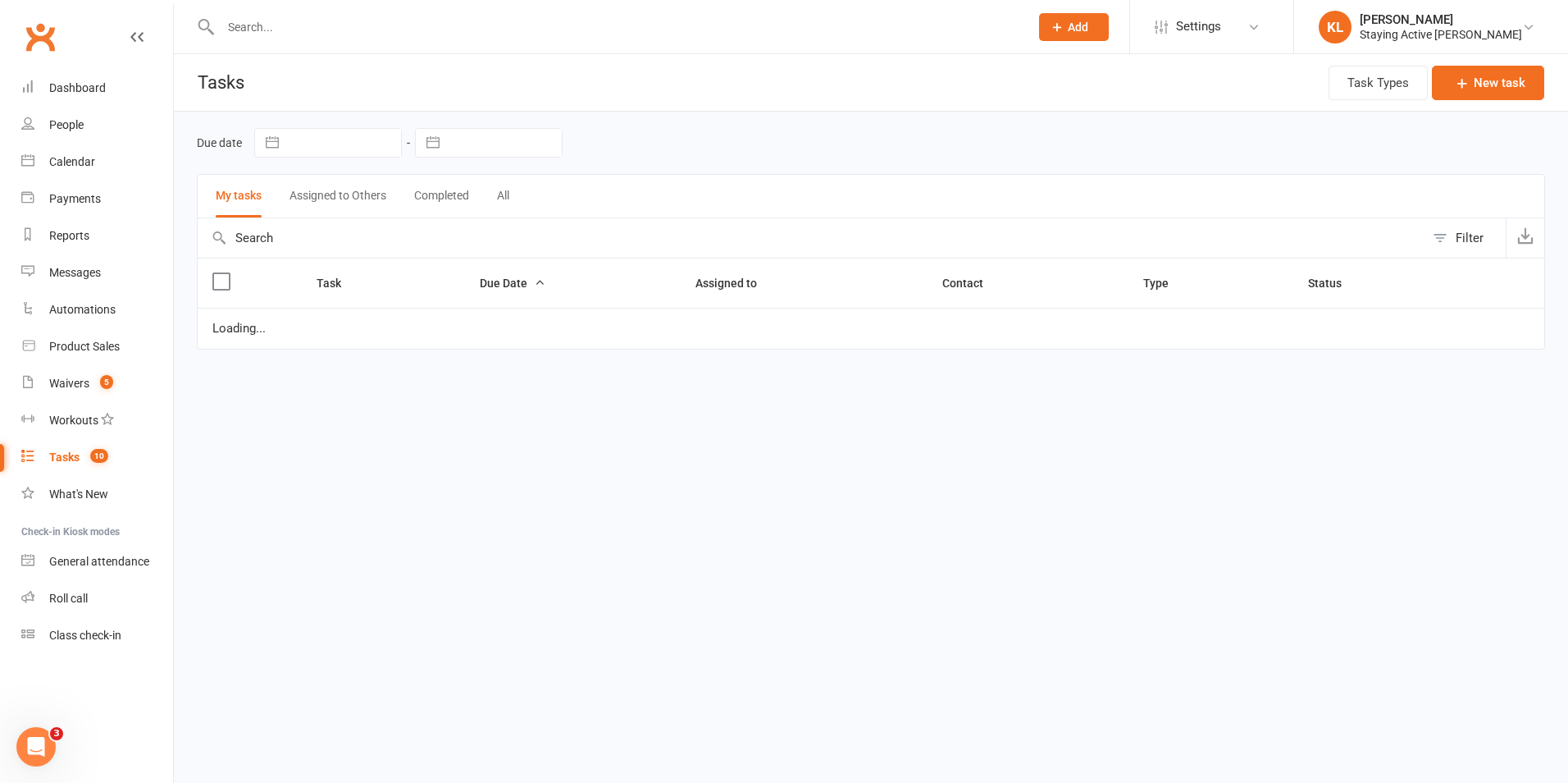
select select "waiting"
select select "started"
select select "waiting"
select select "started"
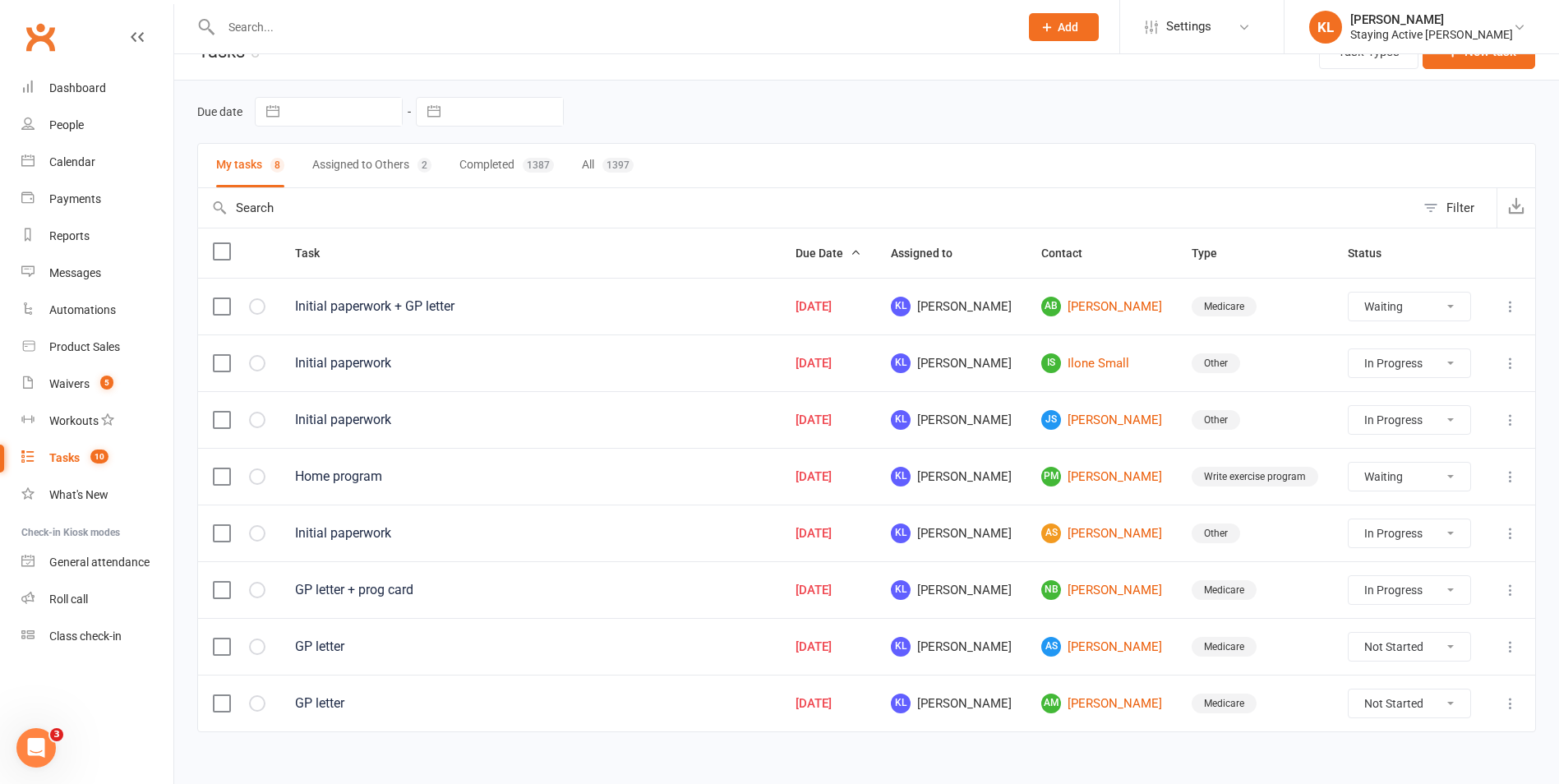
scroll to position [48, 0]
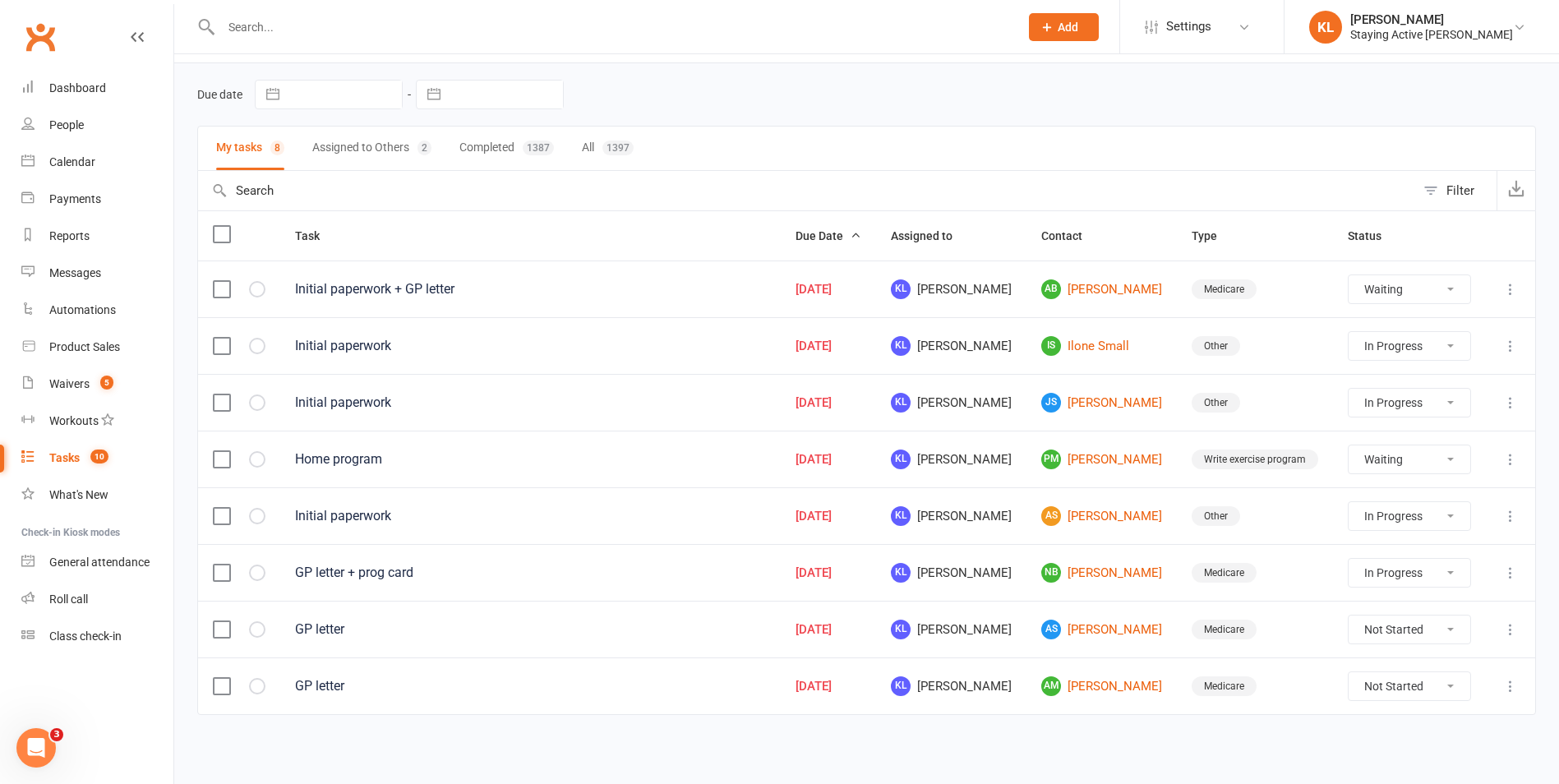
click at [1368, 580] on select "Not Started In Progress Waiting Complete" at bounding box center [1410, 573] width 122 height 28
click at [1349, 559] on select "Not Started In Progress Waiting Complete" at bounding box center [1410, 573] width 122 height 28
select select "started"
select select "waiting"
select select "started"
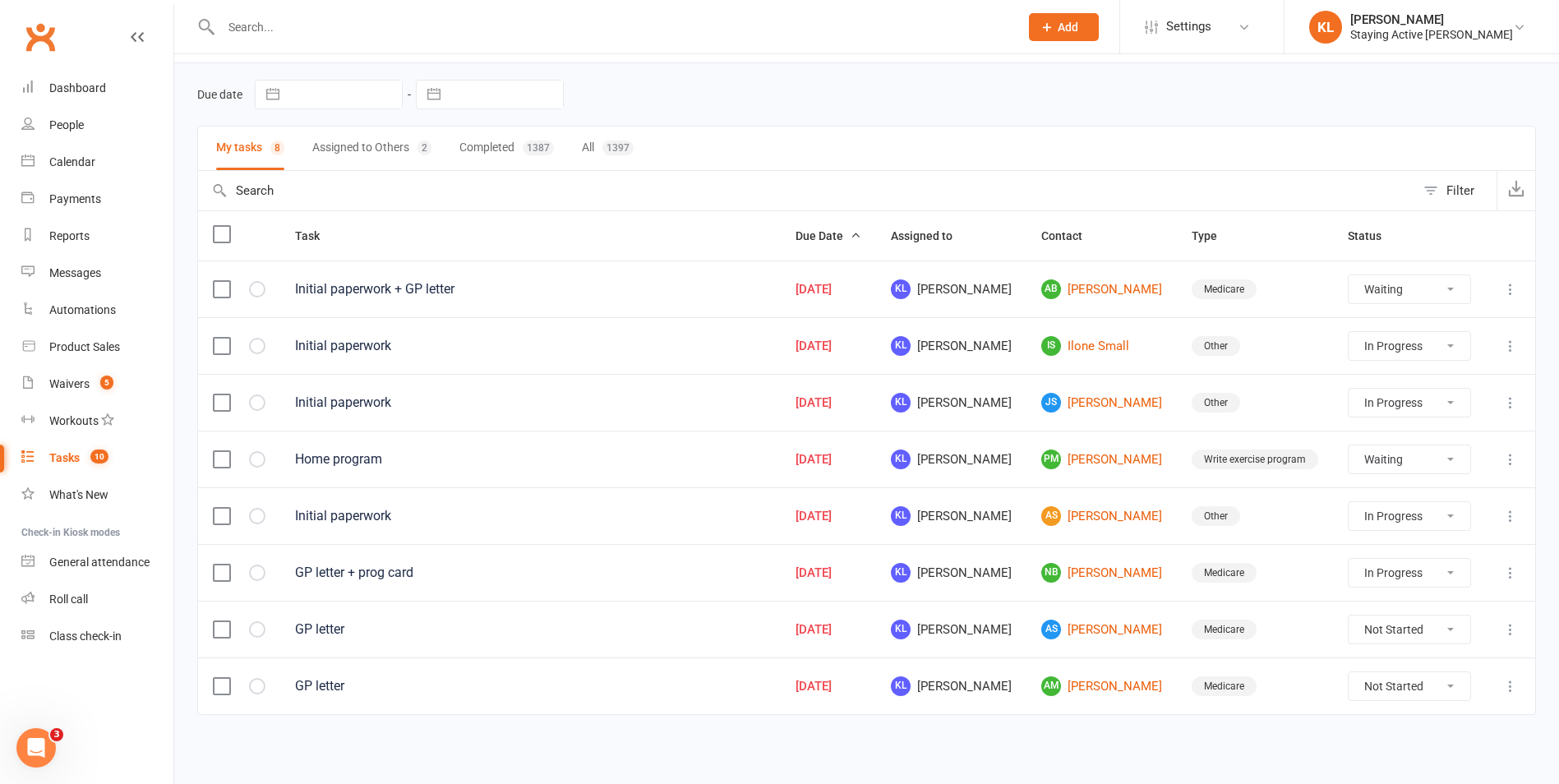
select select "started"
select select "waiting"
select select "started"
select select "waiting"
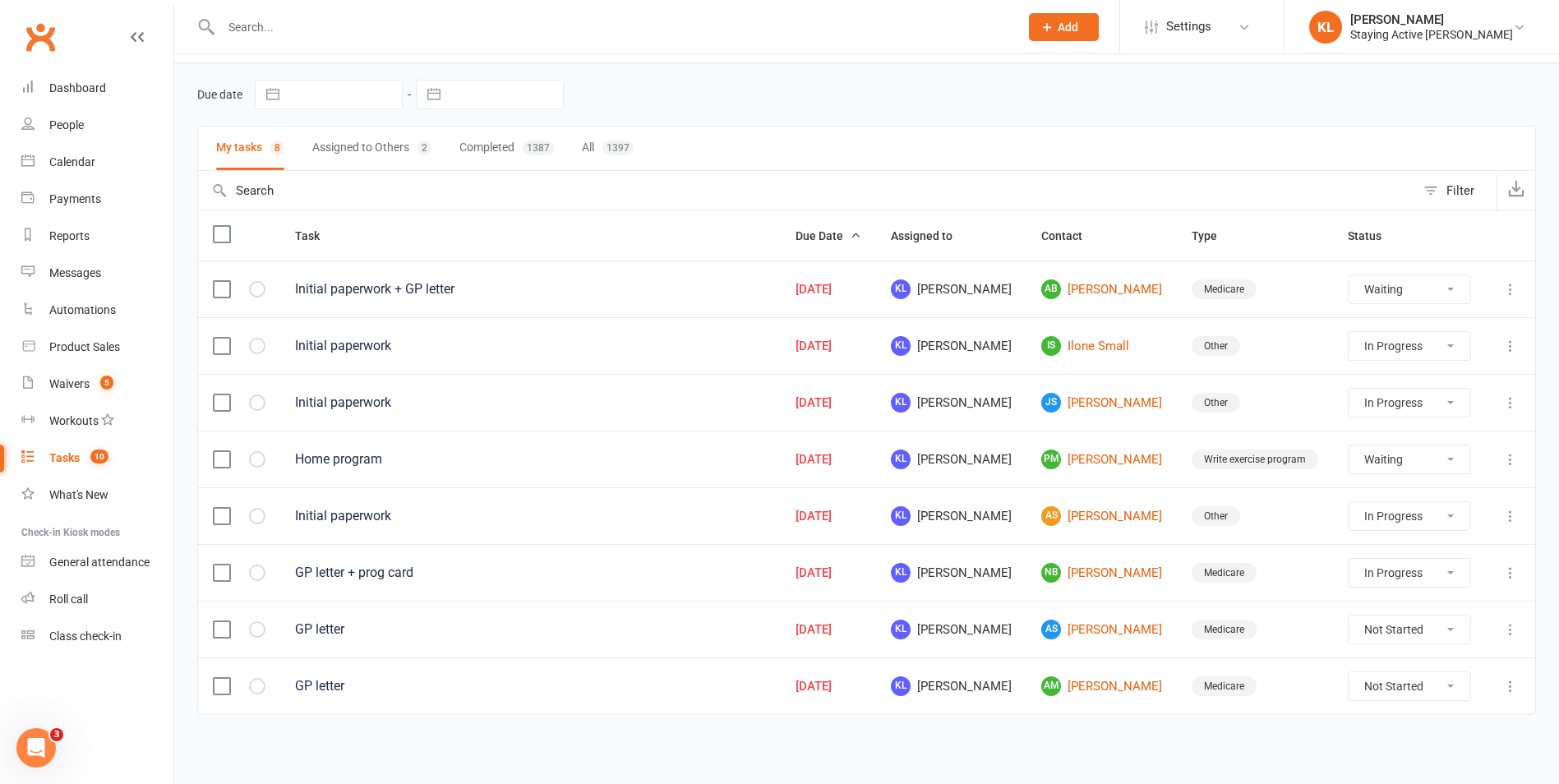
select select "started"
select select "waiting"
select select "started"
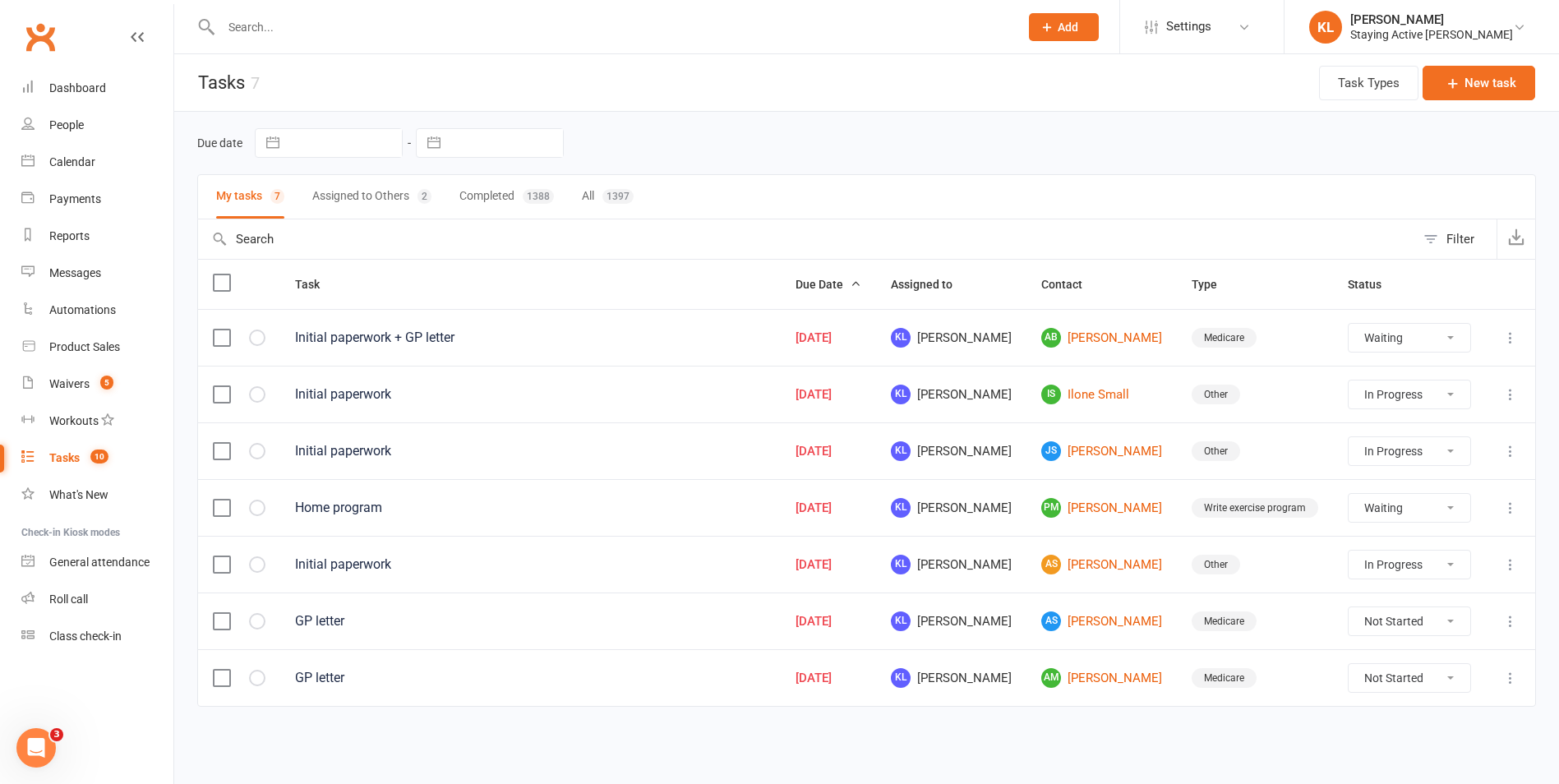
scroll to position [0, 0]
drag, startPoint x: 1423, startPoint y: 614, endPoint x: 1407, endPoint y: 618, distance: 16.5
click at [1423, 614] on select "Not Started In Progress Waiting Complete" at bounding box center [1422, 621] width 122 height 28
click at [1361, 607] on select "Not Started In Progress Waiting Complete" at bounding box center [1422, 621] width 122 height 28
select select "unstarted"
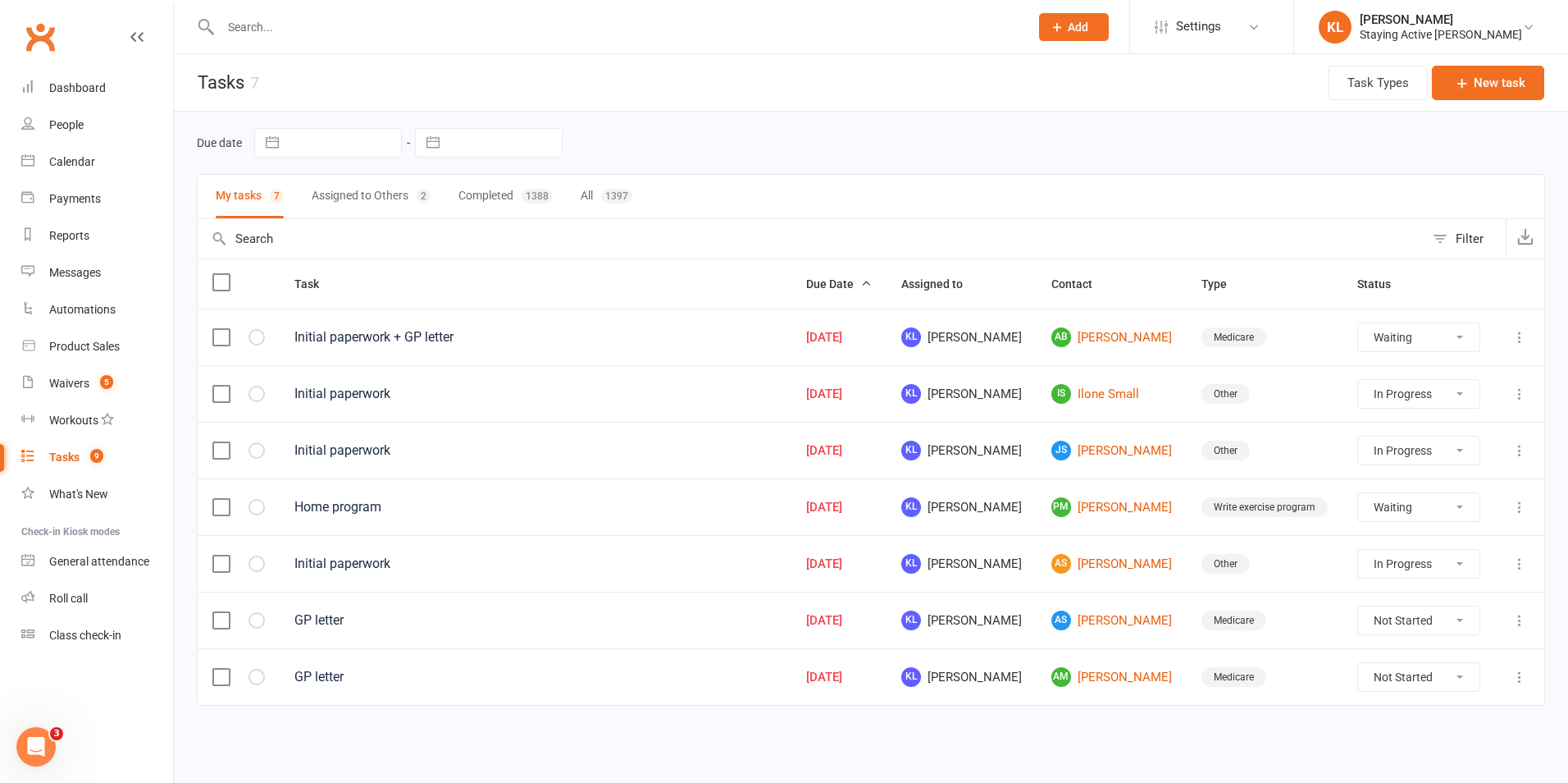
select select "waiting"
select select "started"
select select "waiting"
select select "started"
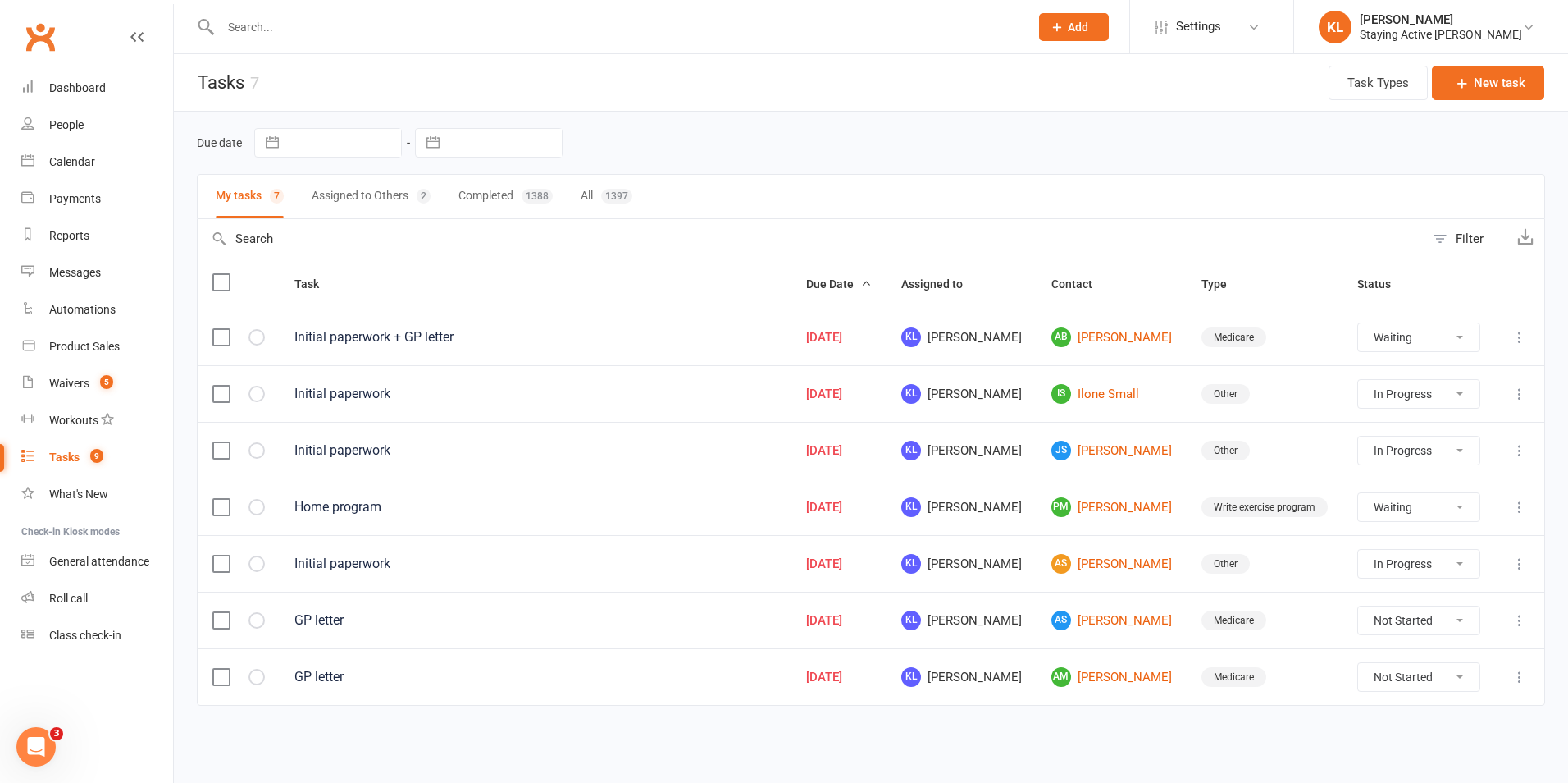
select select "waiting"
select select "started"
select select "waiting"
select select "started"
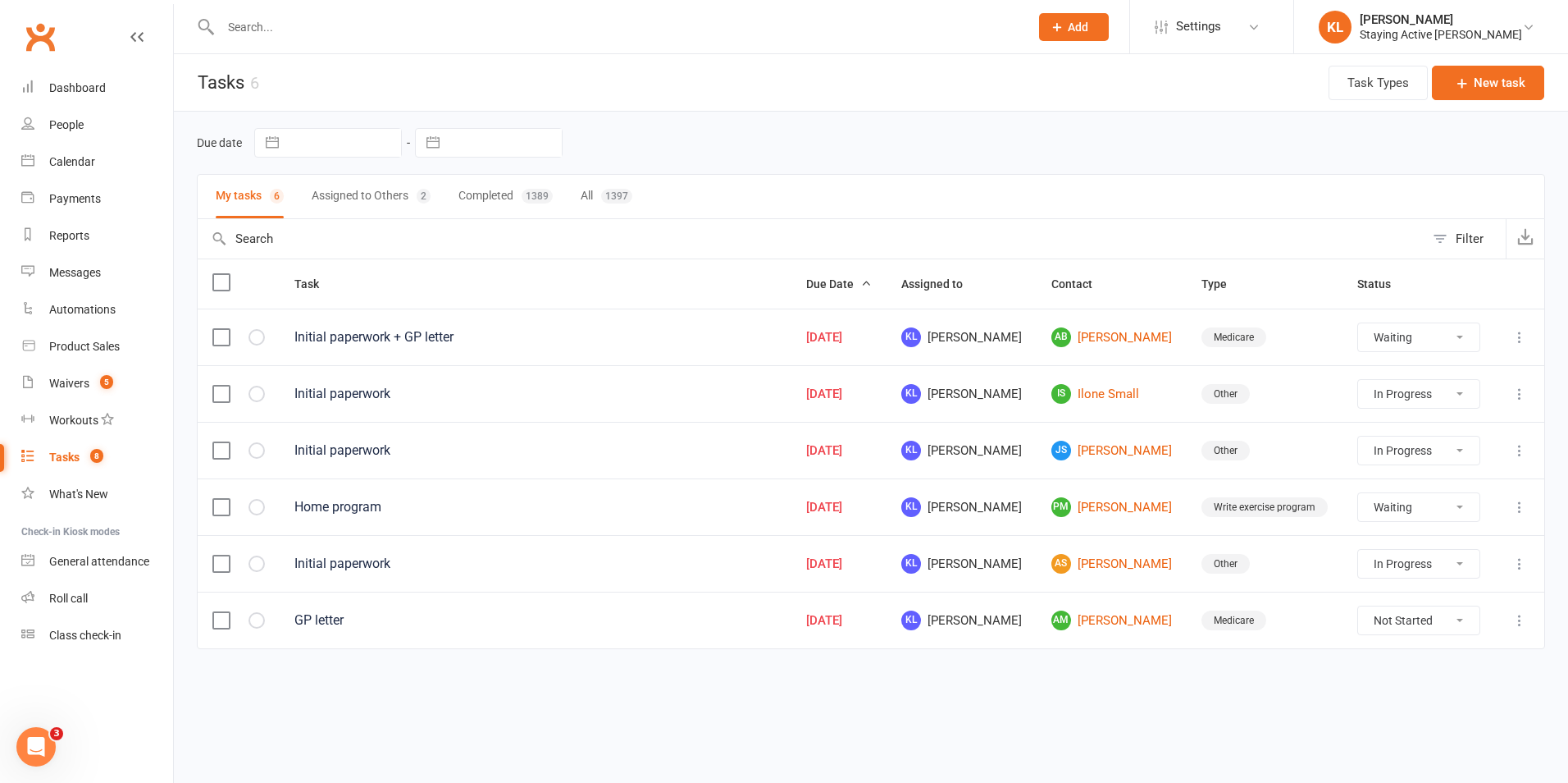
click at [227, 27] on input "text" at bounding box center [616, 27] width 802 height 23
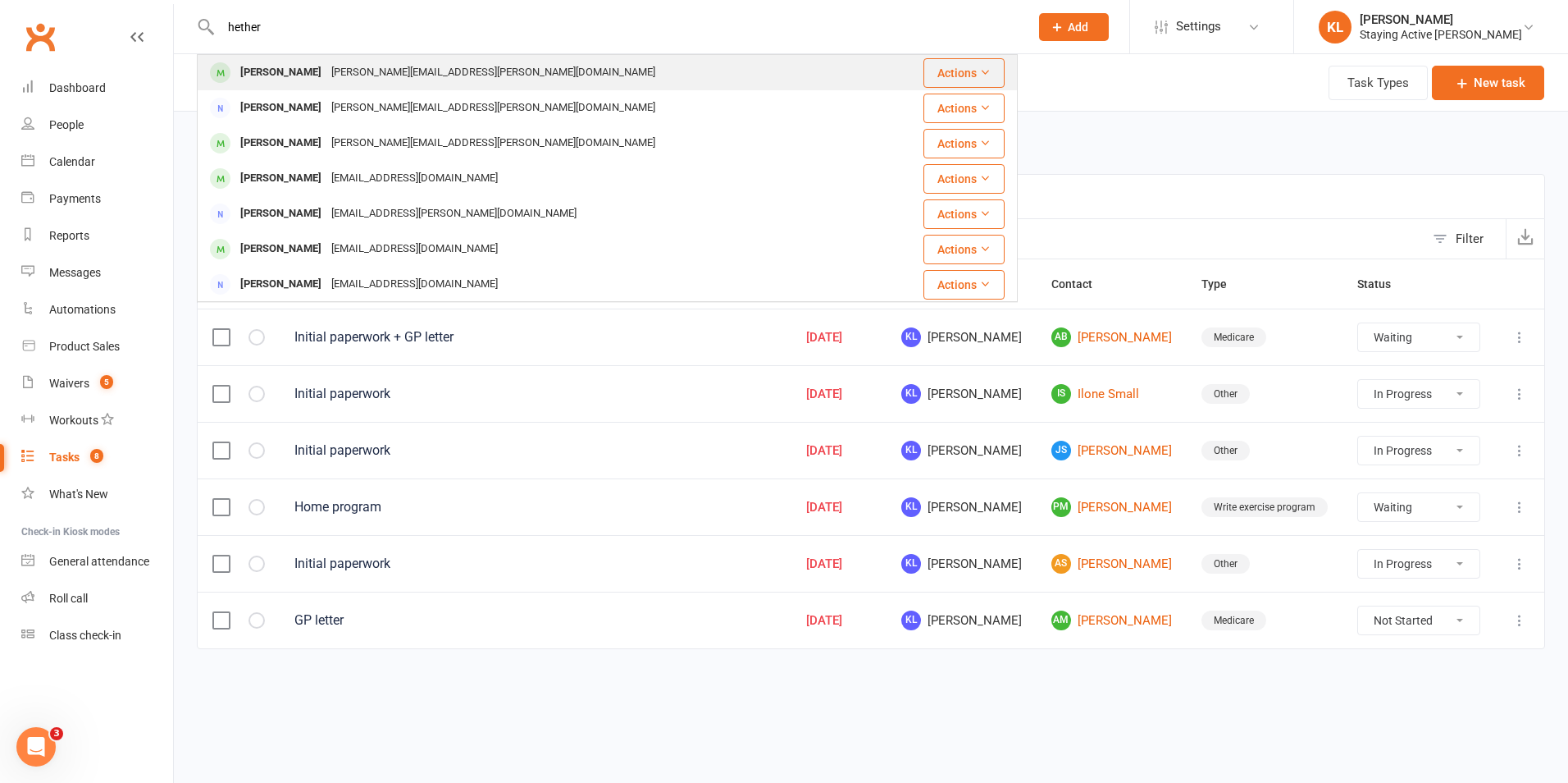
type input "hether"
click at [278, 56] on div "Diane Hetherington diane.hetherington@bigpond.com" at bounding box center [538, 73] width 681 height 34
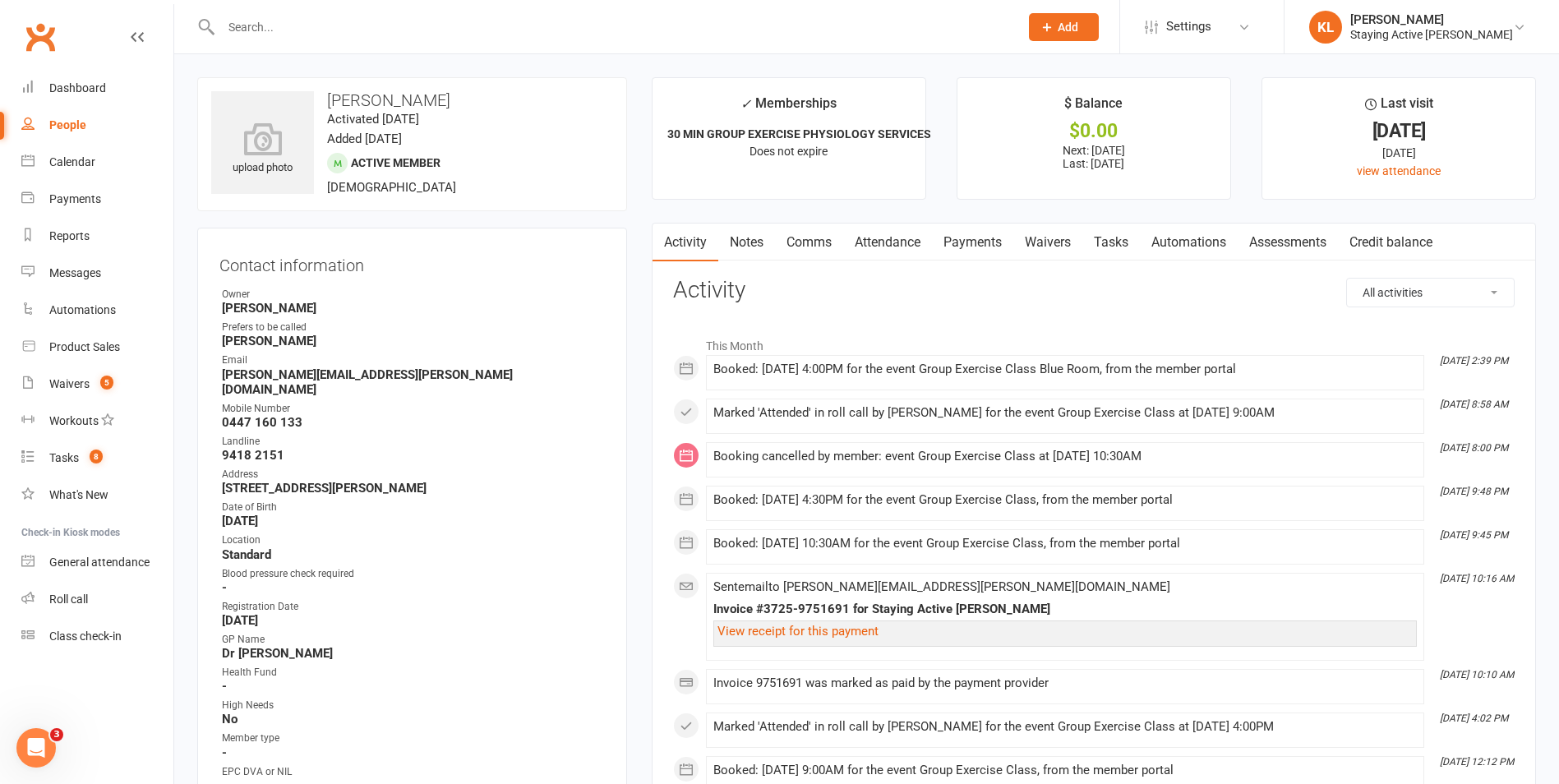
click at [900, 238] on link "Attendance" at bounding box center [887, 242] width 89 height 38
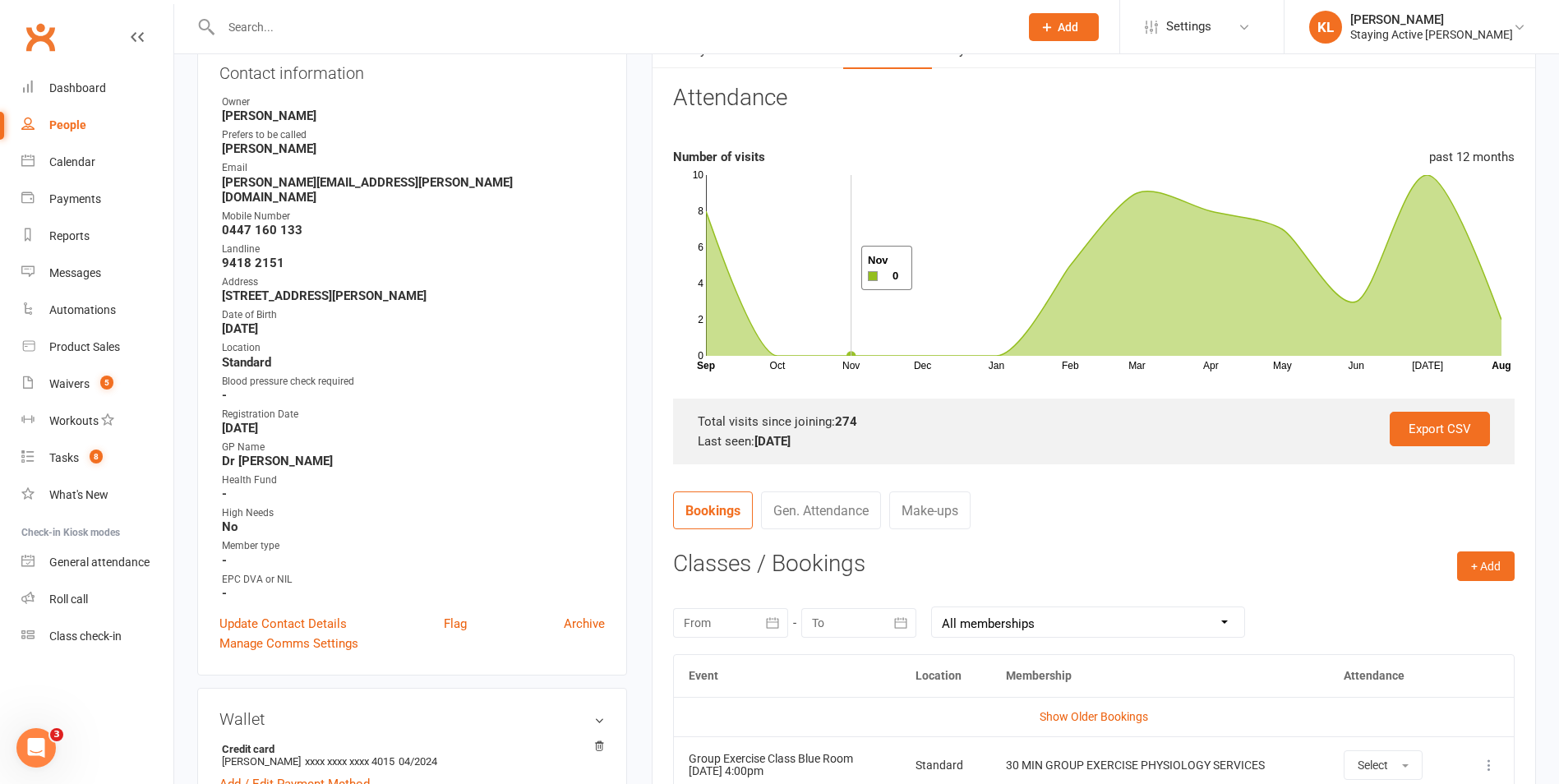
scroll to position [165, 0]
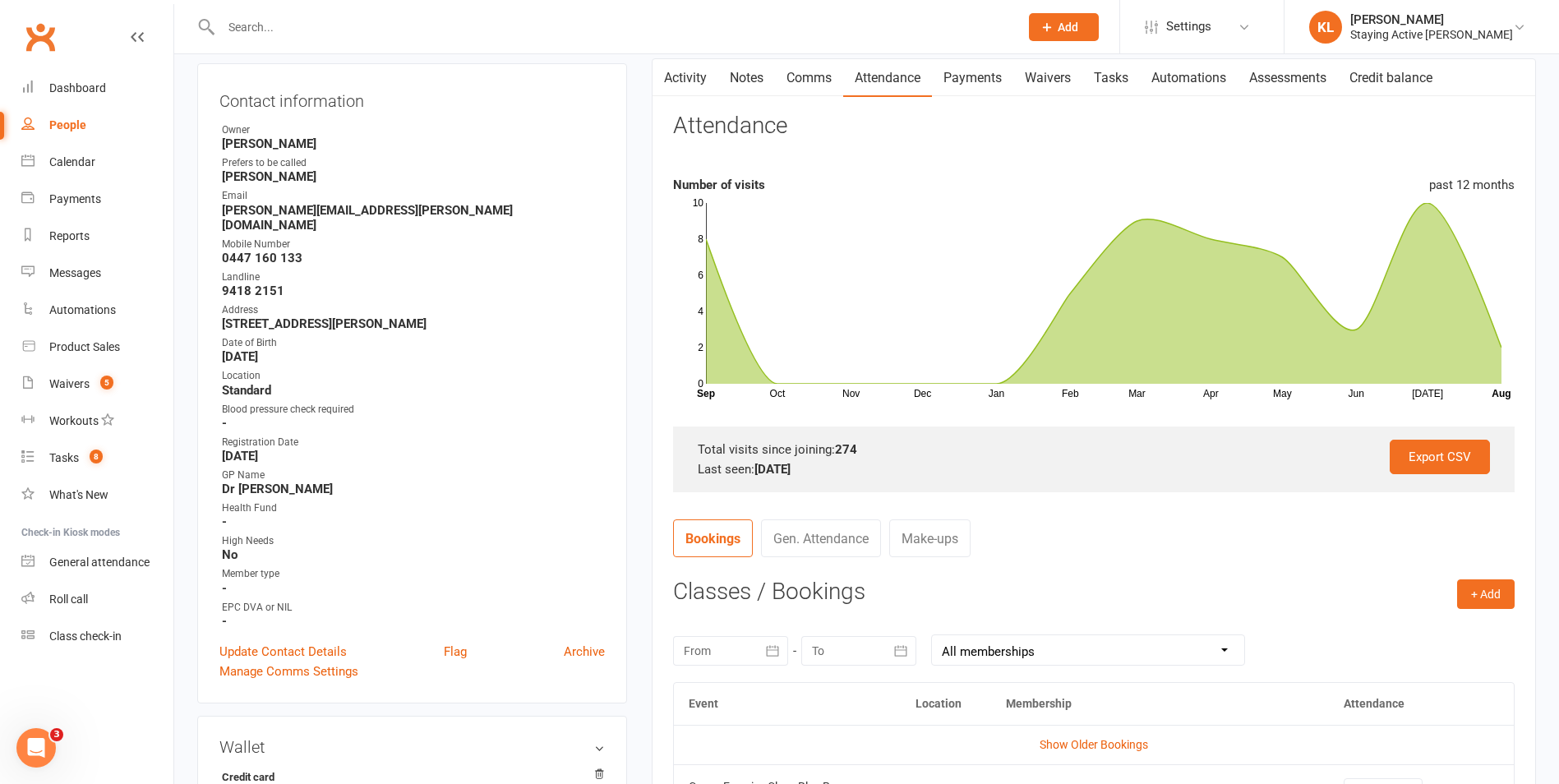
click at [684, 72] on link "Activity" at bounding box center [686, 78] width 66 height 38
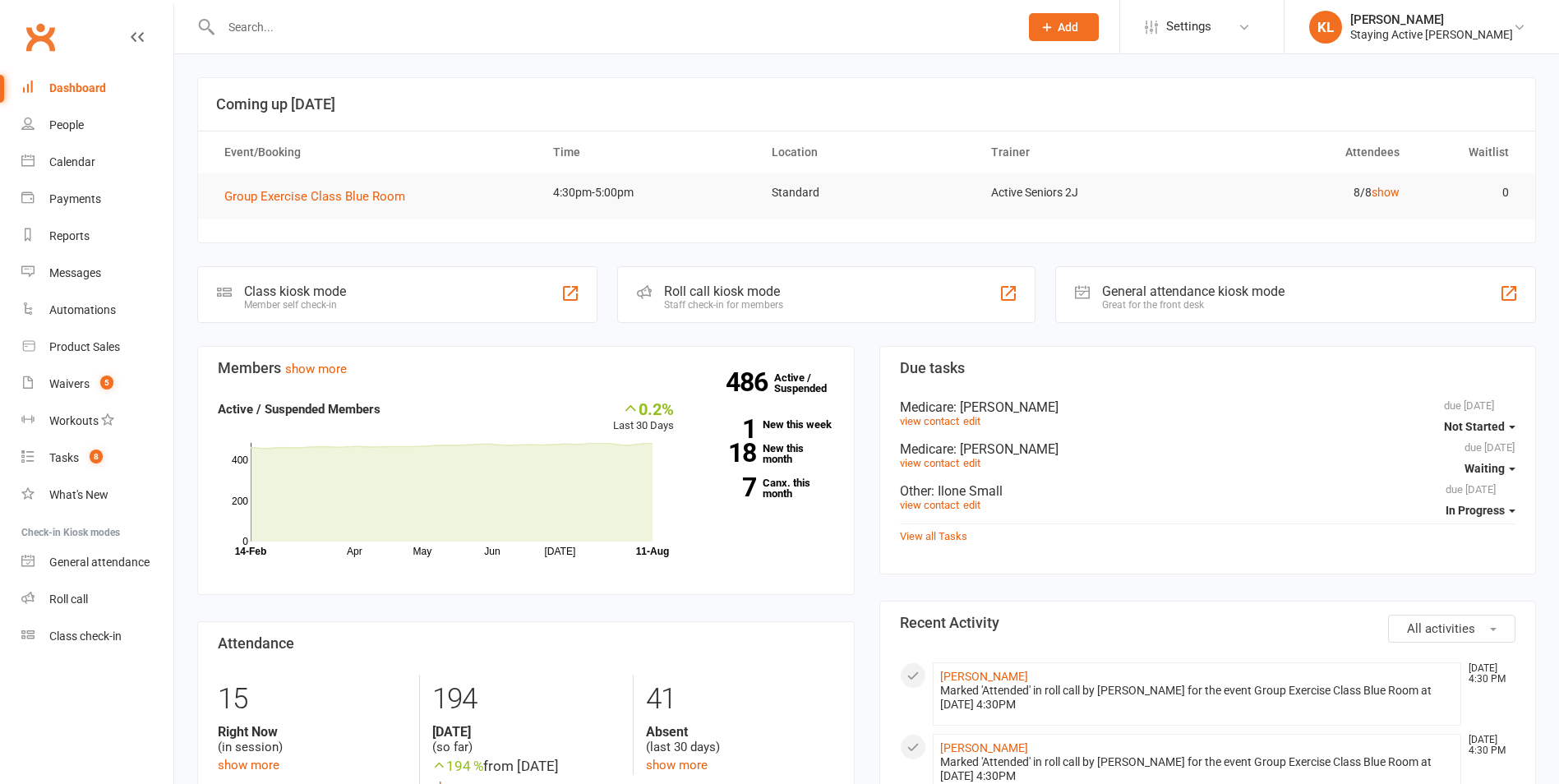
click at [307, 34] on input "text" at bounding box center [611, 27] width 792 height 23
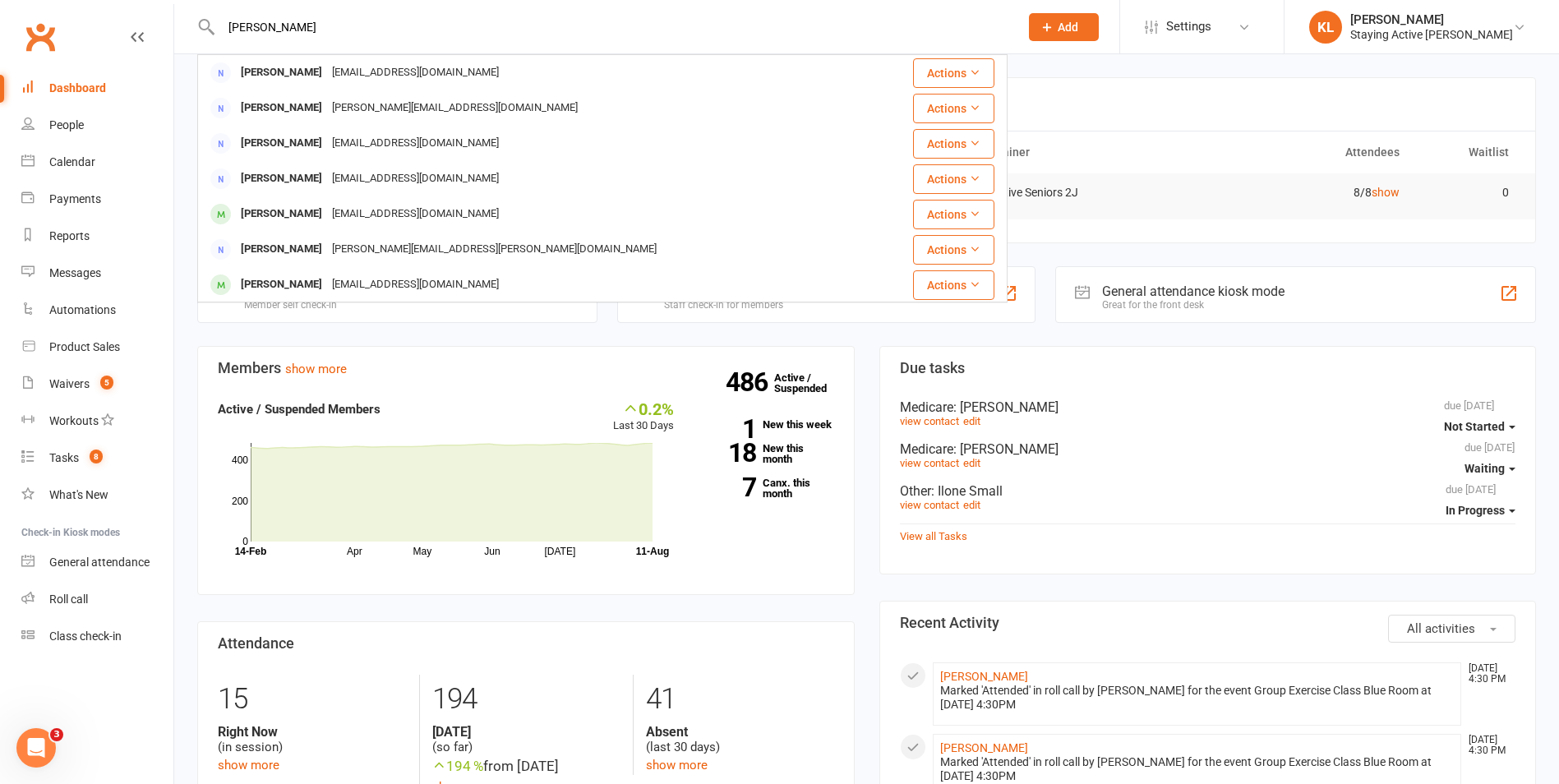
click at [254, 25] on input "[PERSON_NAME]" at bounding box center [611, 27] width 792 height 23
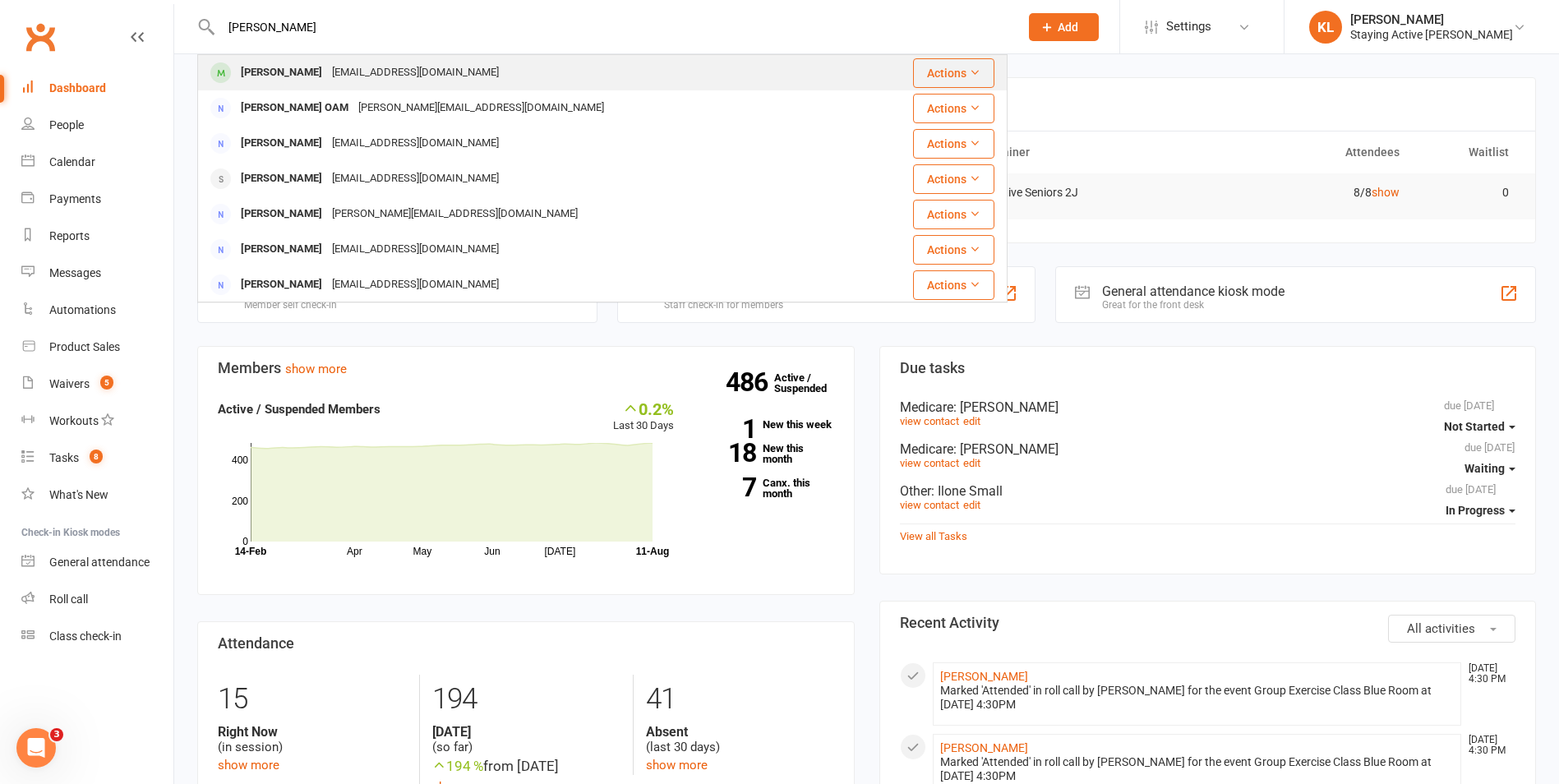
type input "[PERSON_NAME]"
click at [335, 77] on div "[EMAIL_ADDRESS][DOMAIN_NAME]" at bounding box center [415, 72] width 177 height 24
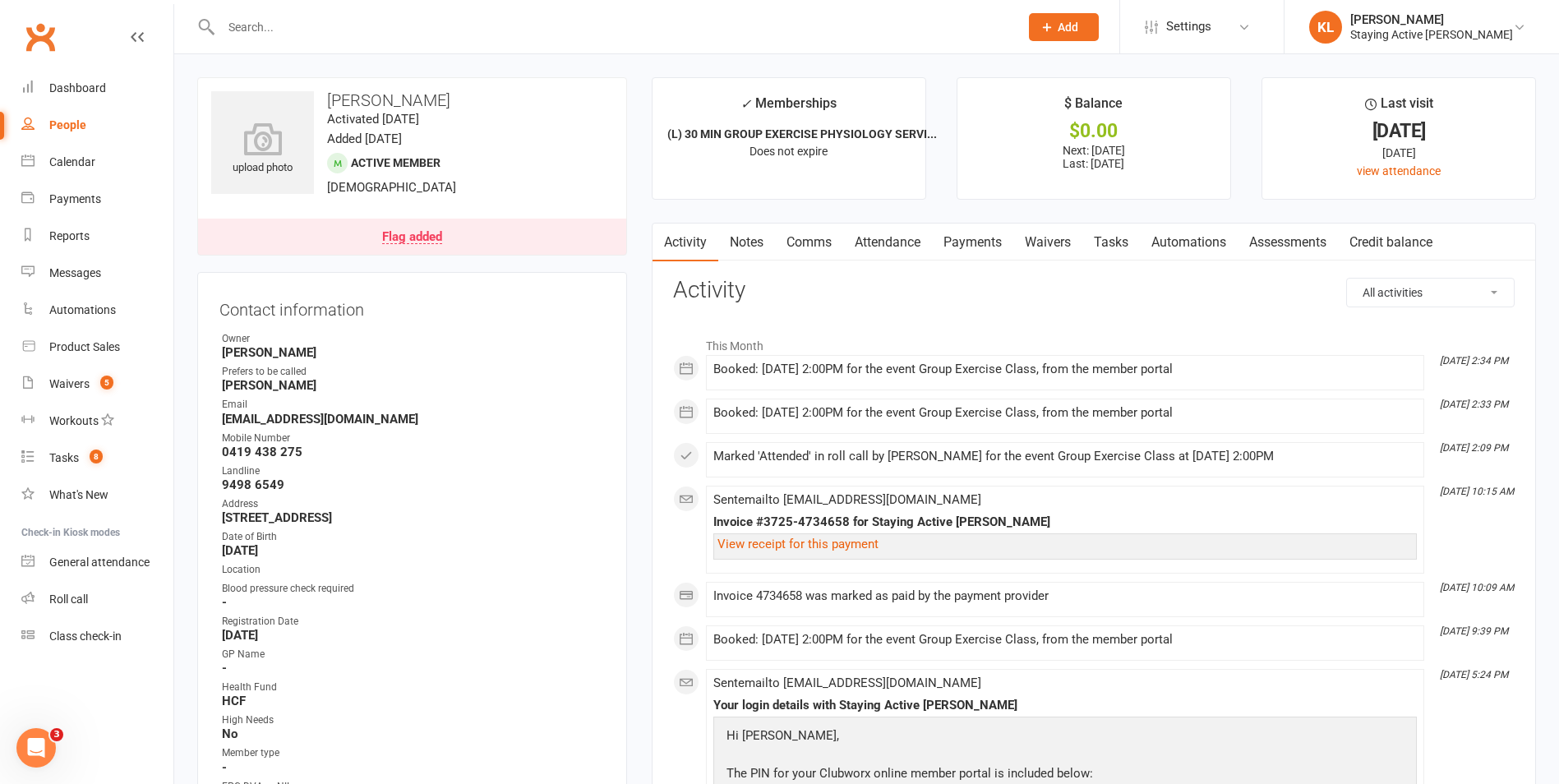
click at [894, 235] on link "Attendance" at bounding box center [887, 242] width 89 height 38
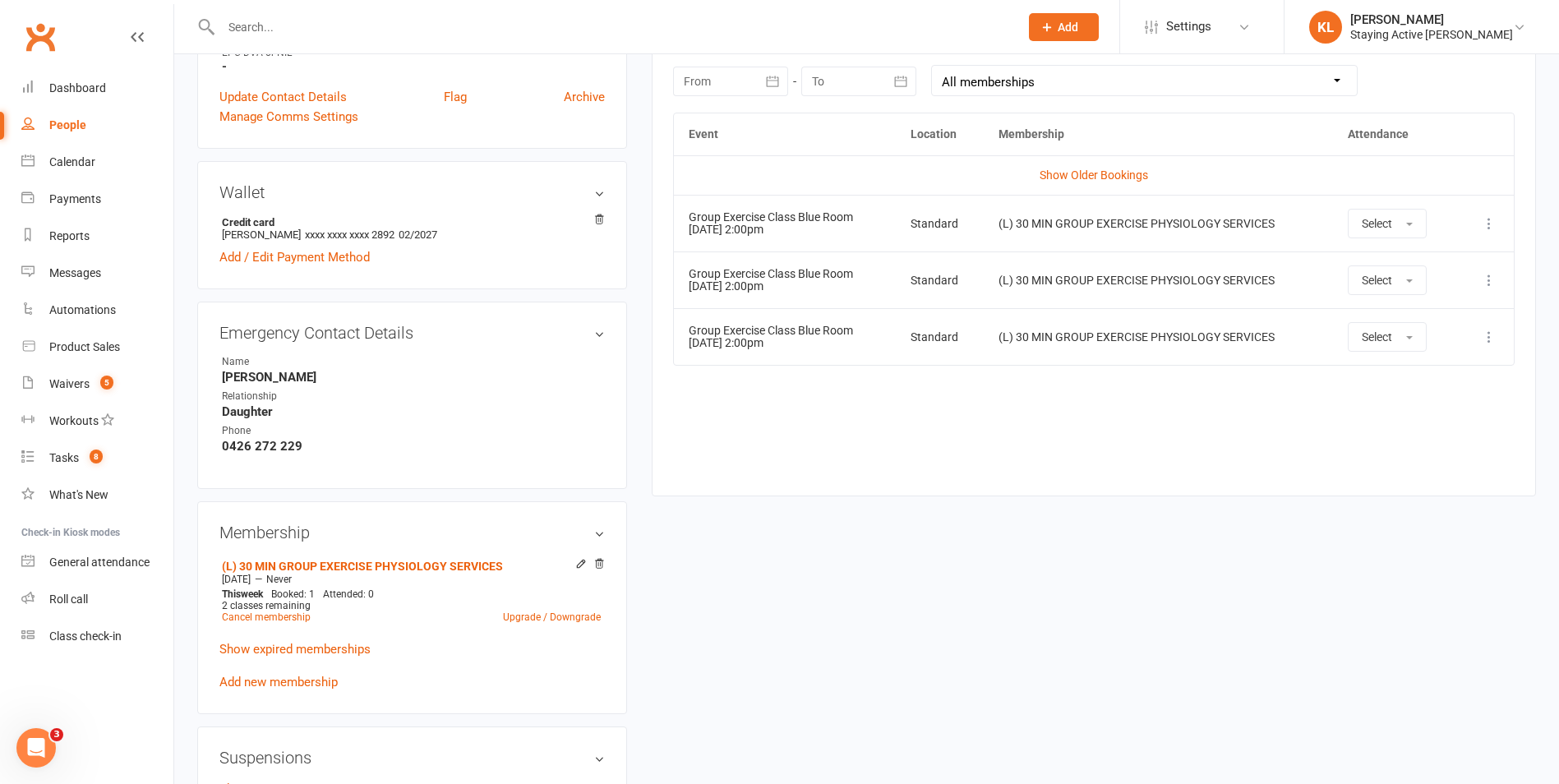
scroll to position [740, 0]
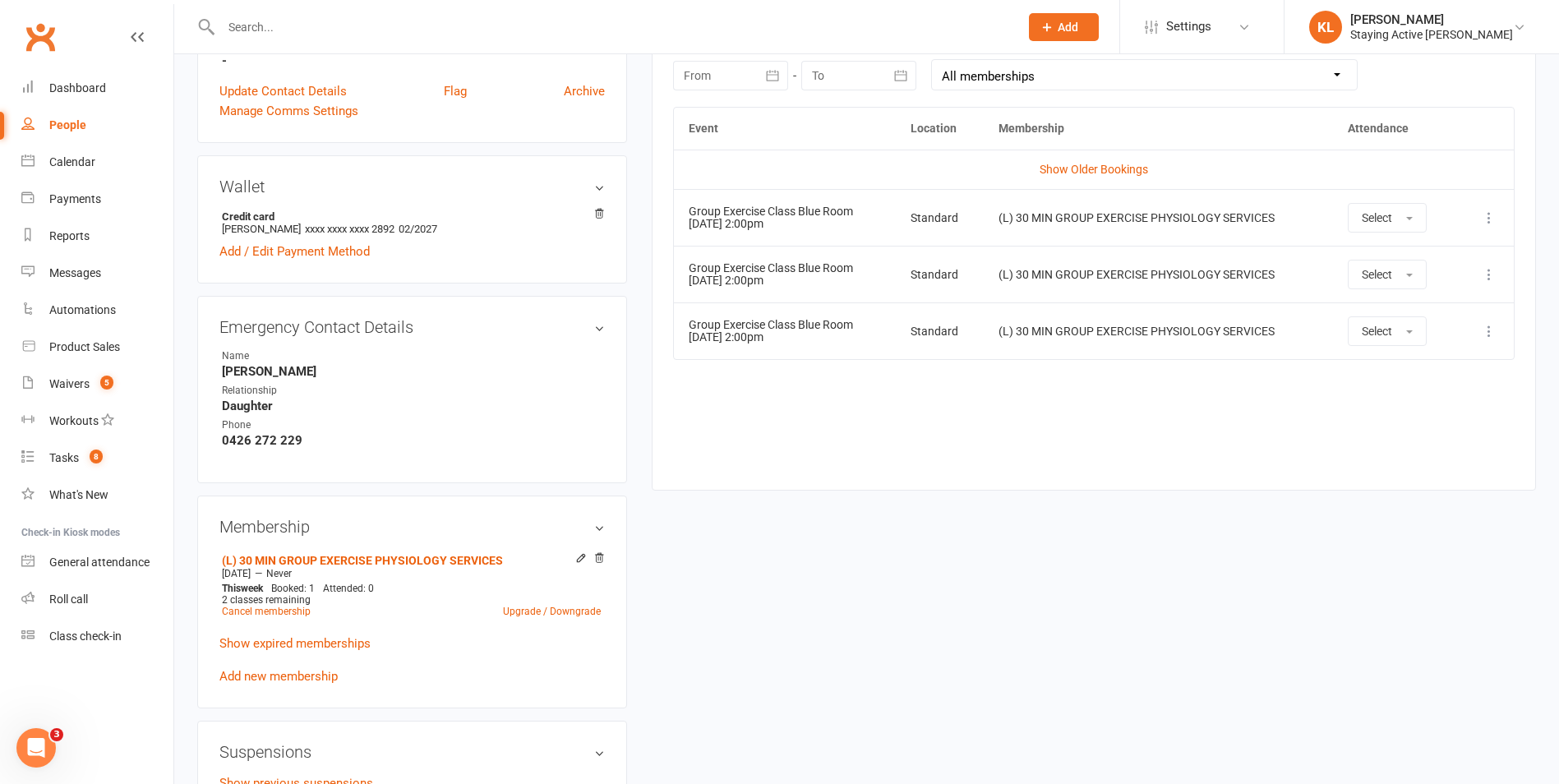
click at [1064, 221] on div "(L) 30 MIN GROUP EXERCISE PHYSIOLOGY SERVICES" at bounding box center [1159, 218] width 320 height 12
click at [1085, 164] on link "Show Older Bookings" at bounding box center [1094, 169] width 109 height 13
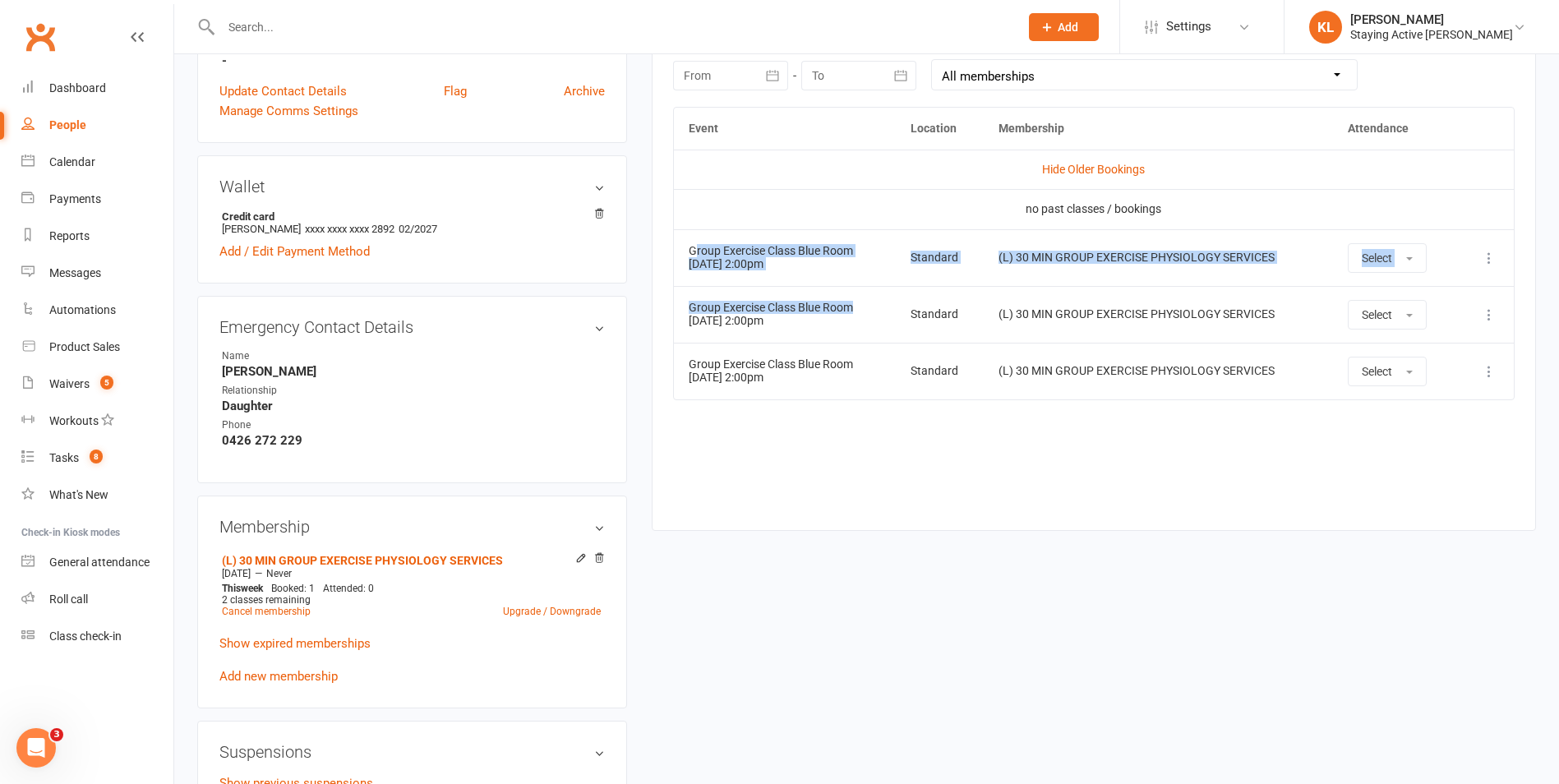
drag, startPoint x: 696, startPoint y: 244, endPoint x: 856, endPoint y: 285, distance: 165.2
click at [856, 285] on tbody "Hide Older Bookings no past classes / bookings Group Exercise Class Blue Room 1…" at bounding box center [1094, 274] width 840 height 250
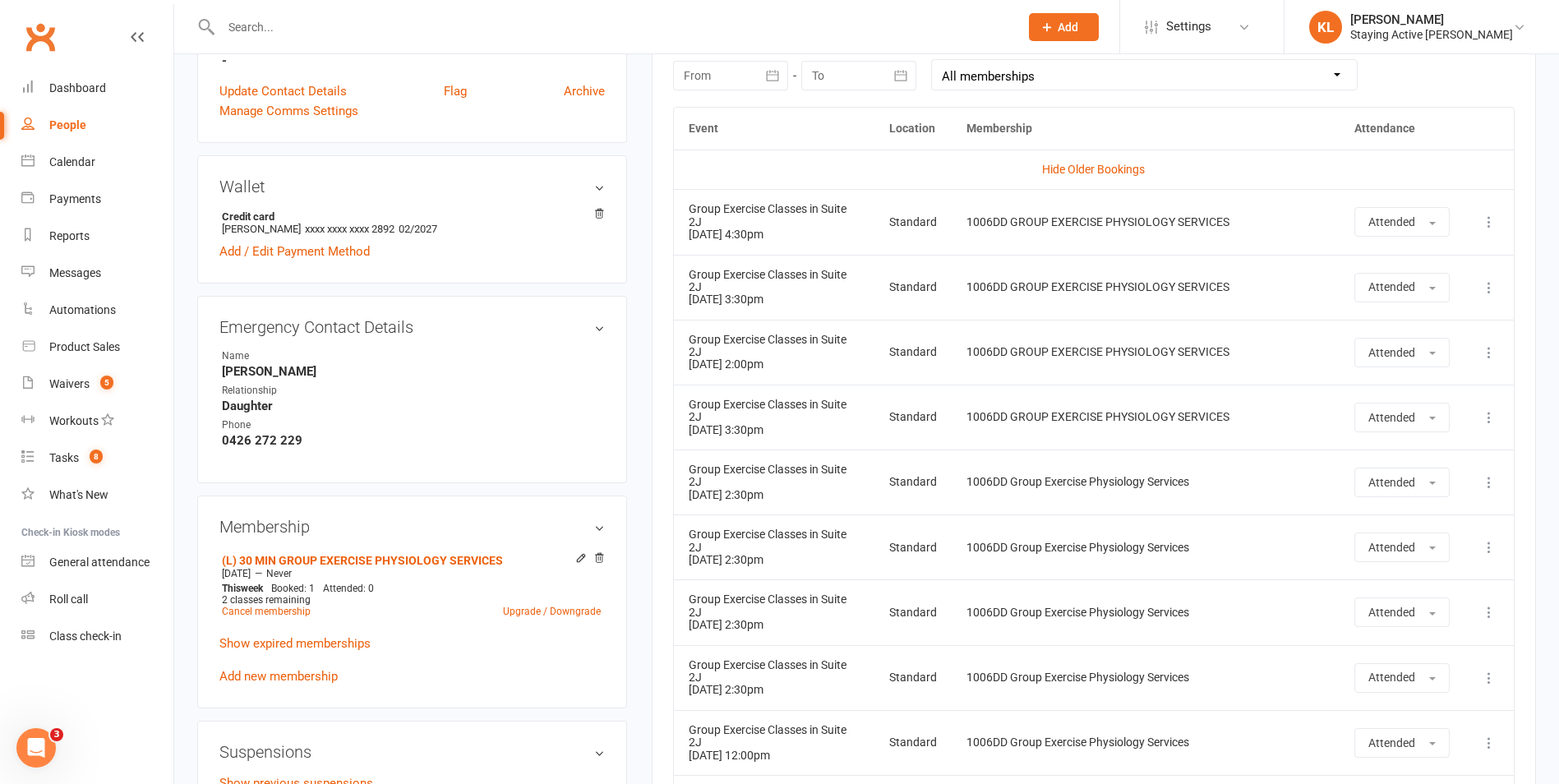
click at [1217, 244] on td "1006DD GROUP EXERCISE PHYSIOLOGY SERVICES" at bounding box center [1146, 221] width 388 height 65
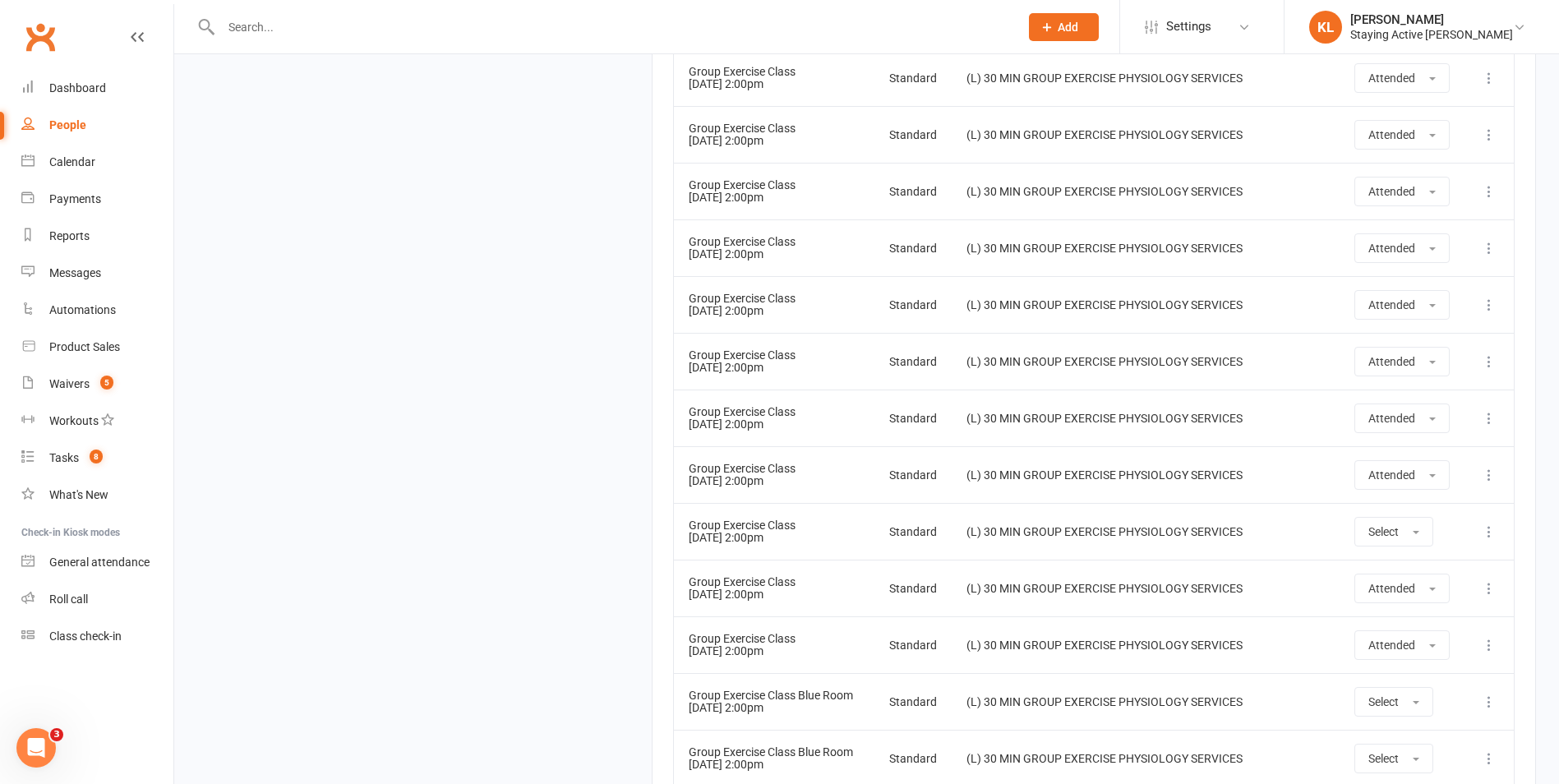
scroll to position [21350, 0]
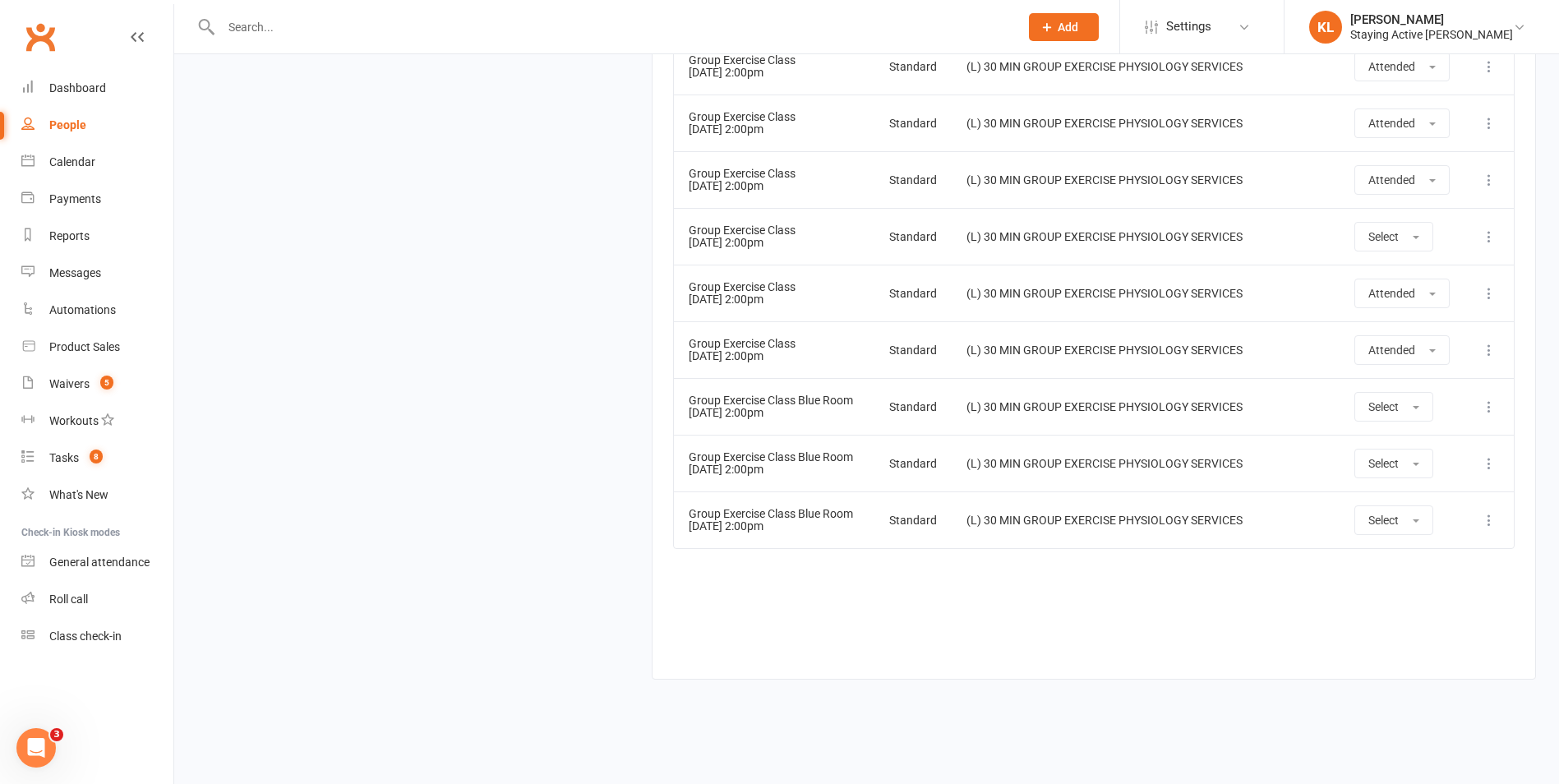
click at [987, 392] on td "(L) 30 MIN GROUP EXERCISE PHYSIOLOGY SERVICES" at bounding box center [1146, 407] width 388 height 57
click at [1488, 408] on icon at bounding box center [1489, 406] width 16 height 16
click at [1232, 419] on td "(L) 30 MIN GROUP EXERCISE PHYSIOLOGY SERVICES" at bounding box center [1146, 407] width 388 height 57
click at [1399, 409] on span "Select" at bounding box center [1384, 407] width 30 height 13
click at [1102, 415] on td "(L) 30 MIN GROUP EXERCISE PHYSIOLOGY SERVICES" at bounding box center [1146, 407] width 388 height 57
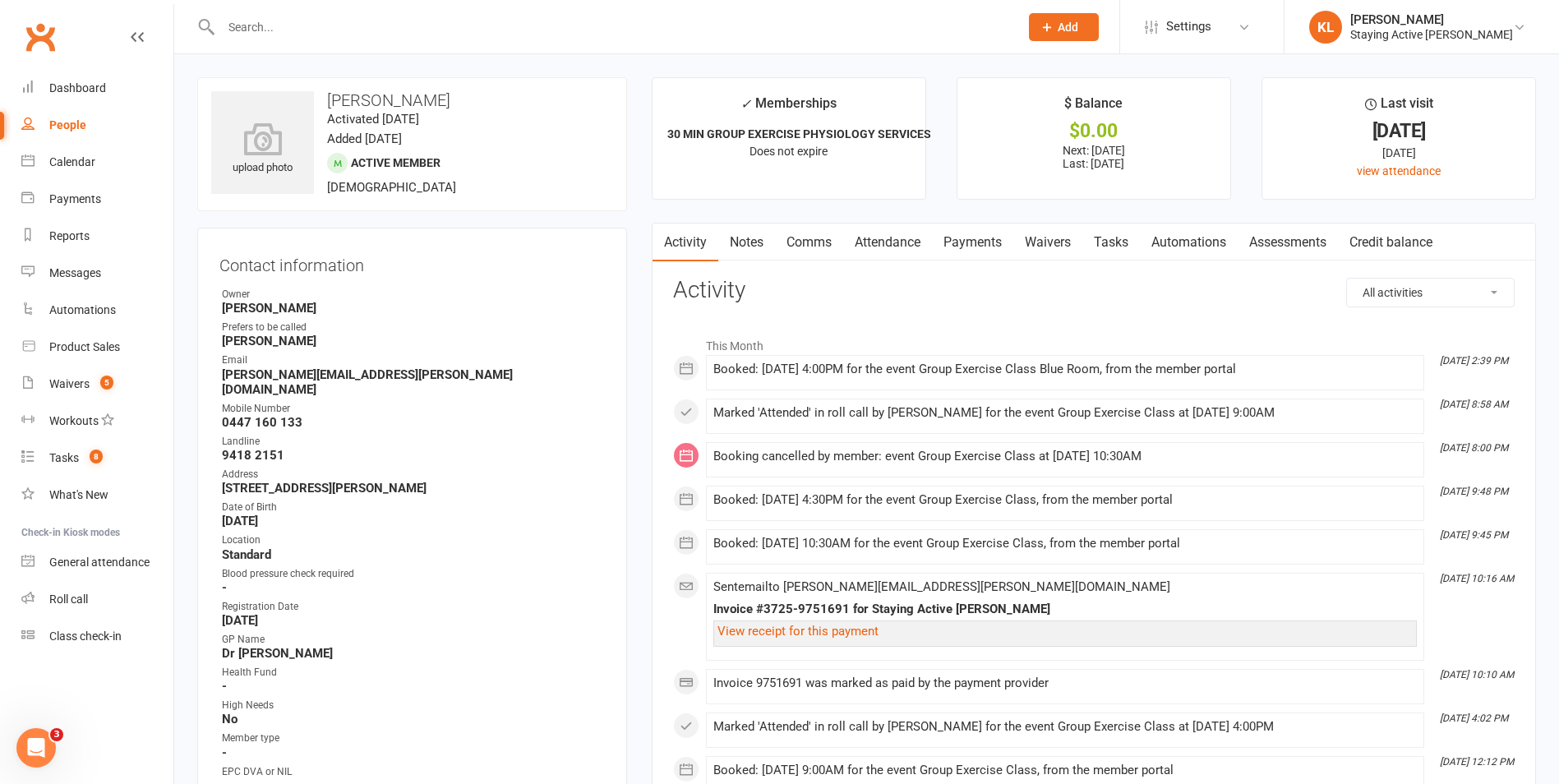
click at [300, 33] on input "text" at bounding box center [611, 27] width 792 height 23
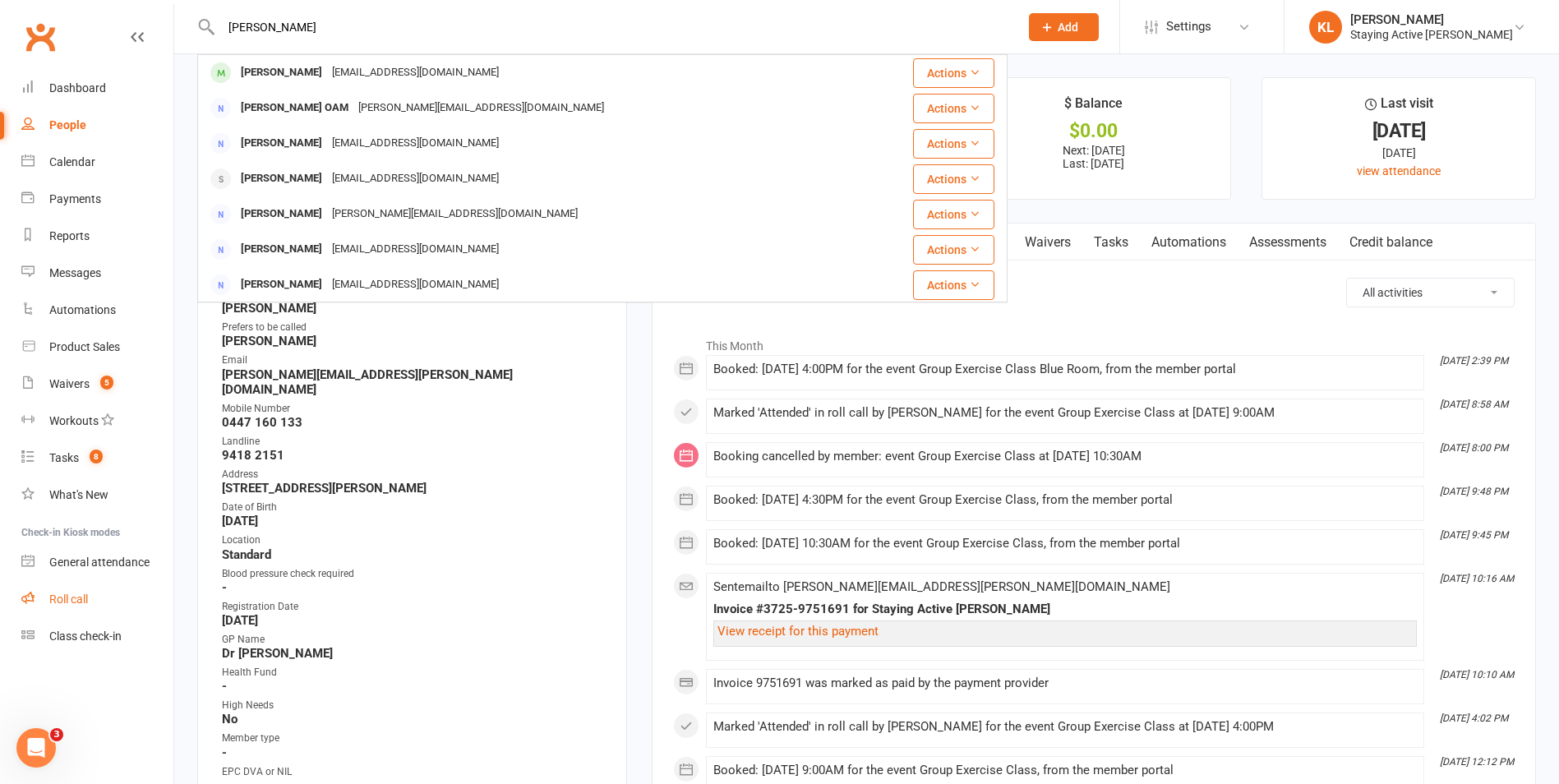
type input "[PERSON_NAME]"
click at [62, 598] on div "Roll call" at bounding box center [68, 599] width 39 height 13
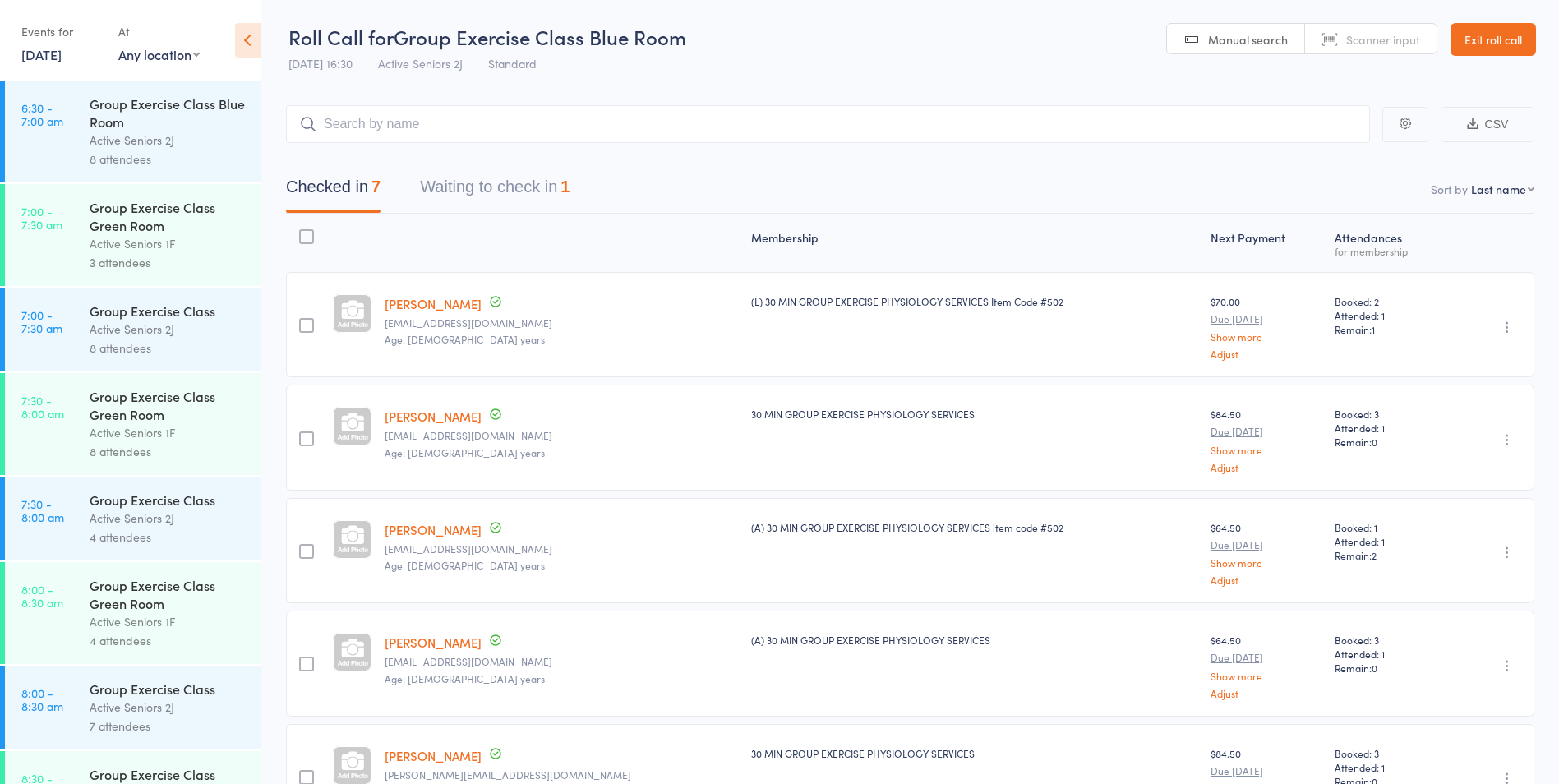
click at [50, 59] on link "[DATE]" at bounding box center [42, 54] width 41 height 18
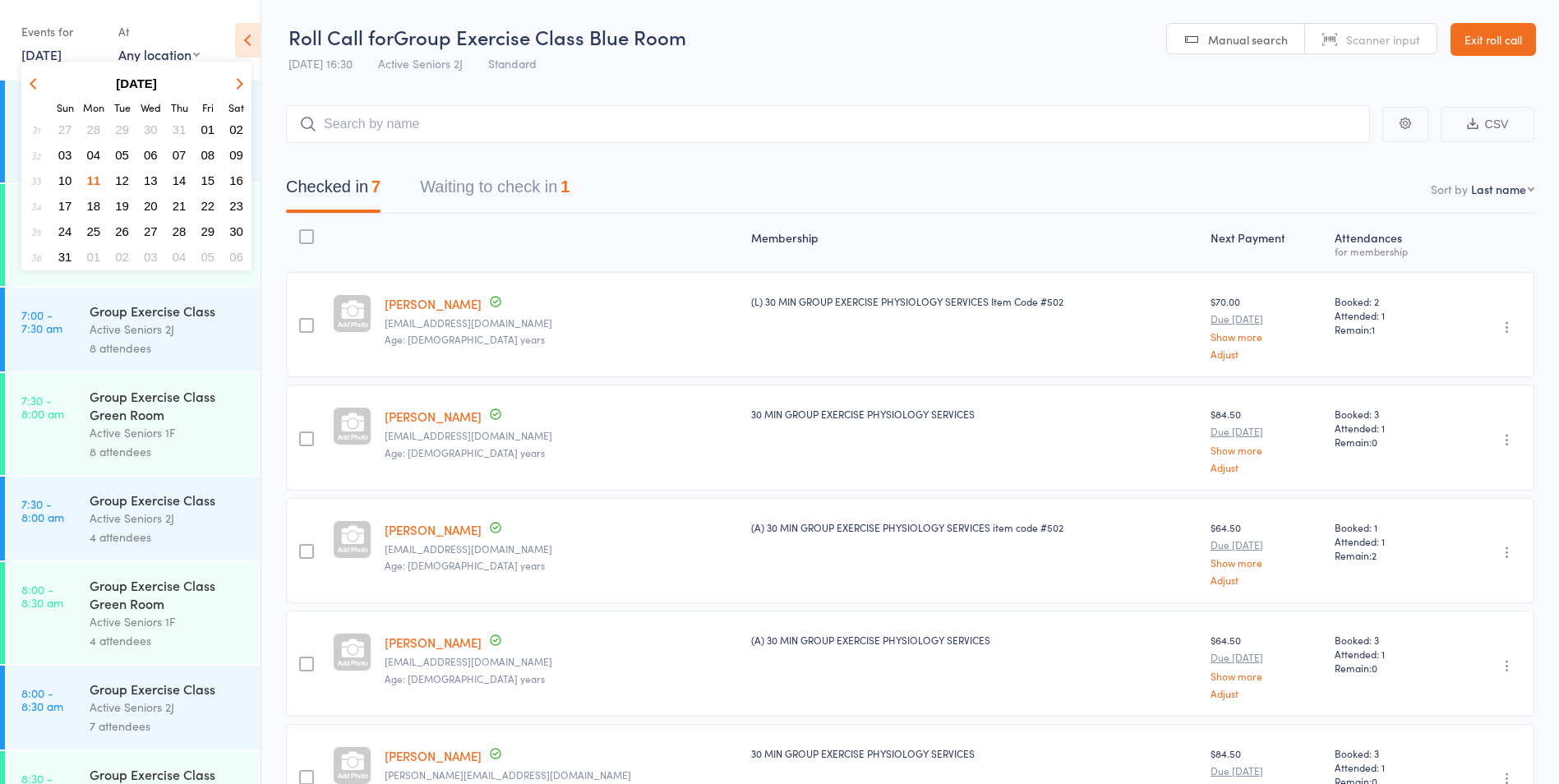
click at [176, 175] on span "14" at bounding box center [179, 180] width 14 height 14
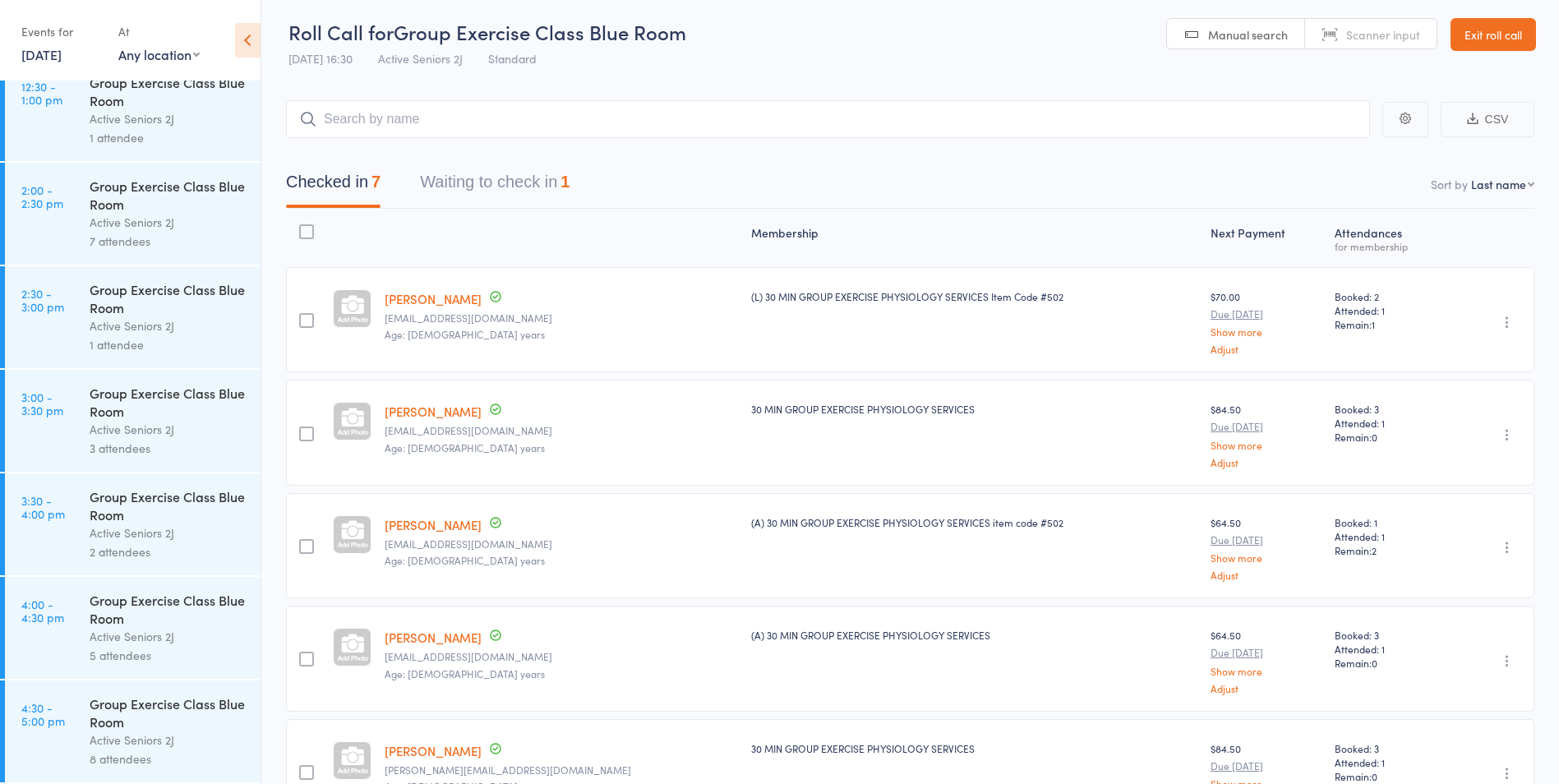
scroll to position [344, 0]
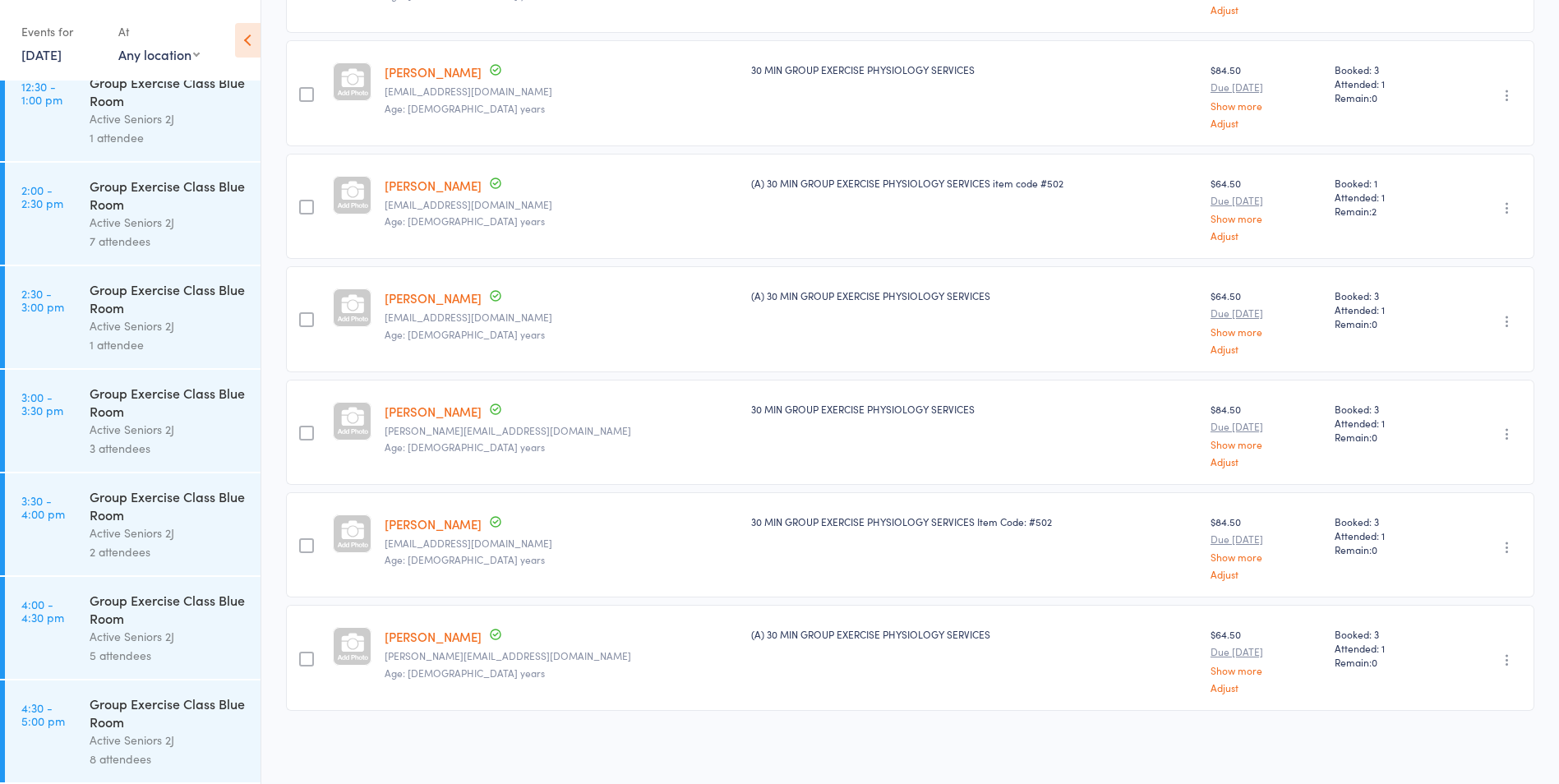
click at [136, 211] on div "Group Exercise Class Blue Room" at bounding box center [168, 195] width 157 height 36
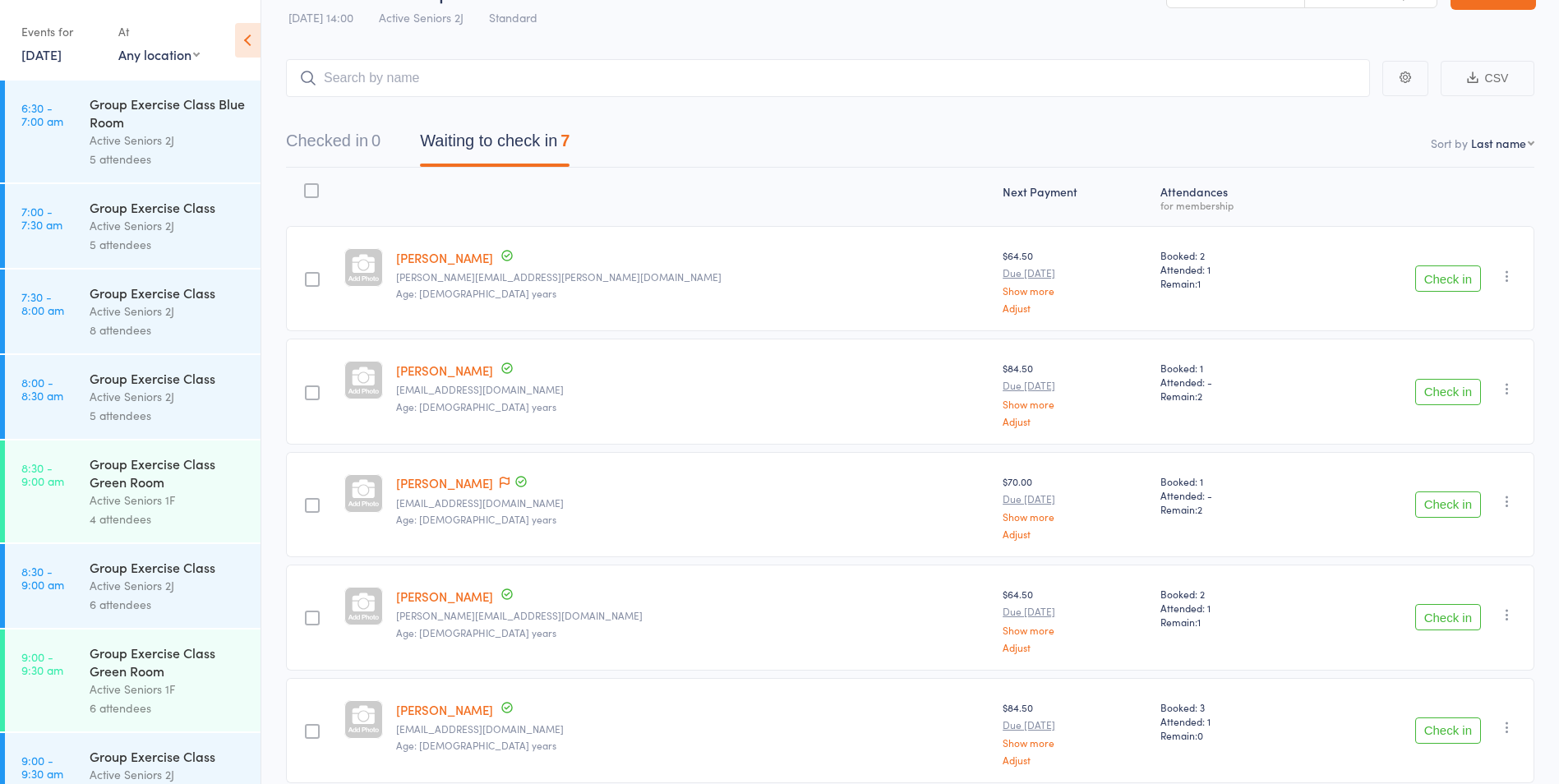
scroll to position [166, 0]
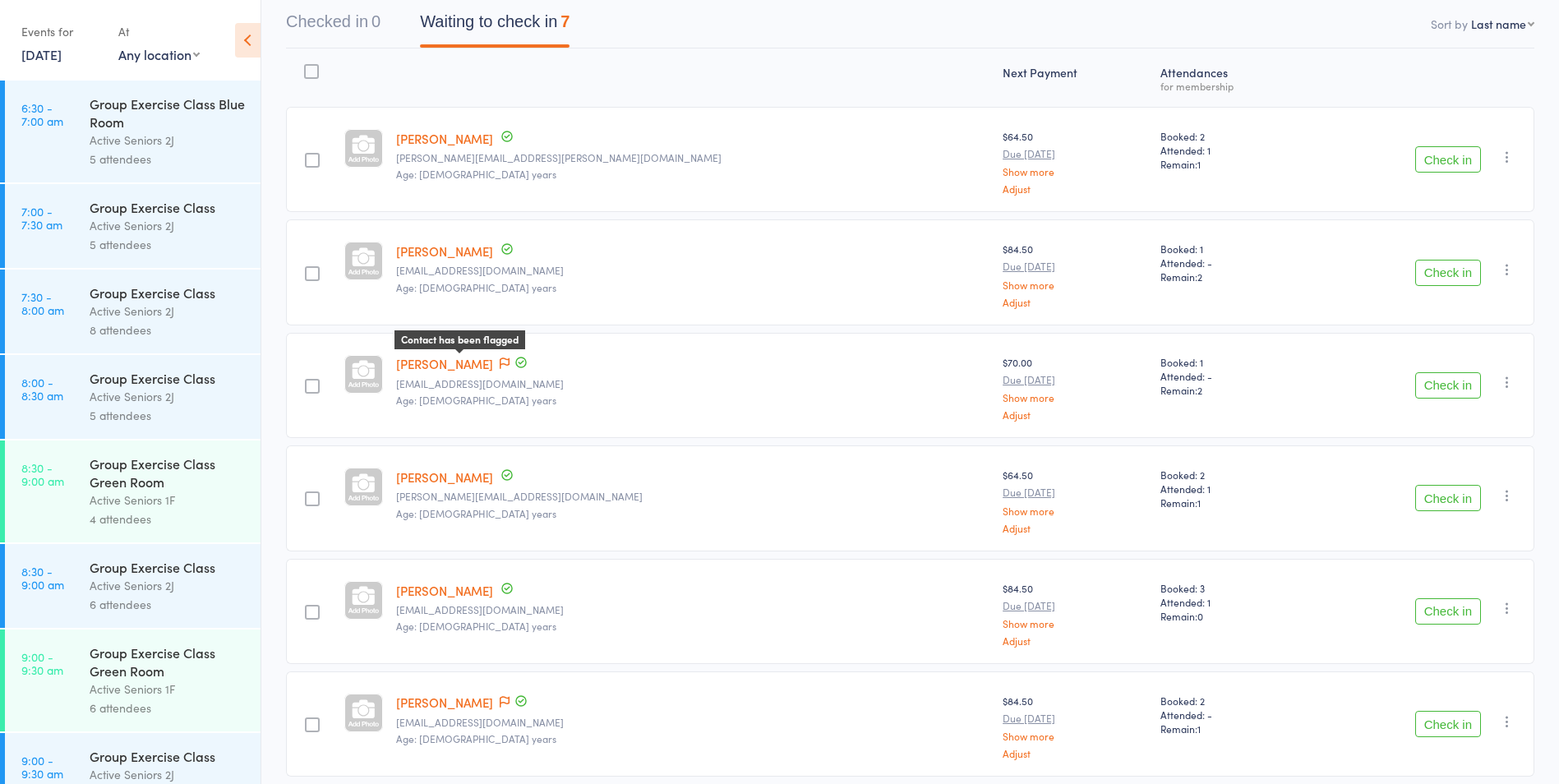
click at [499, 363] on icon at bounding box center [504, 363] width 9 height 11
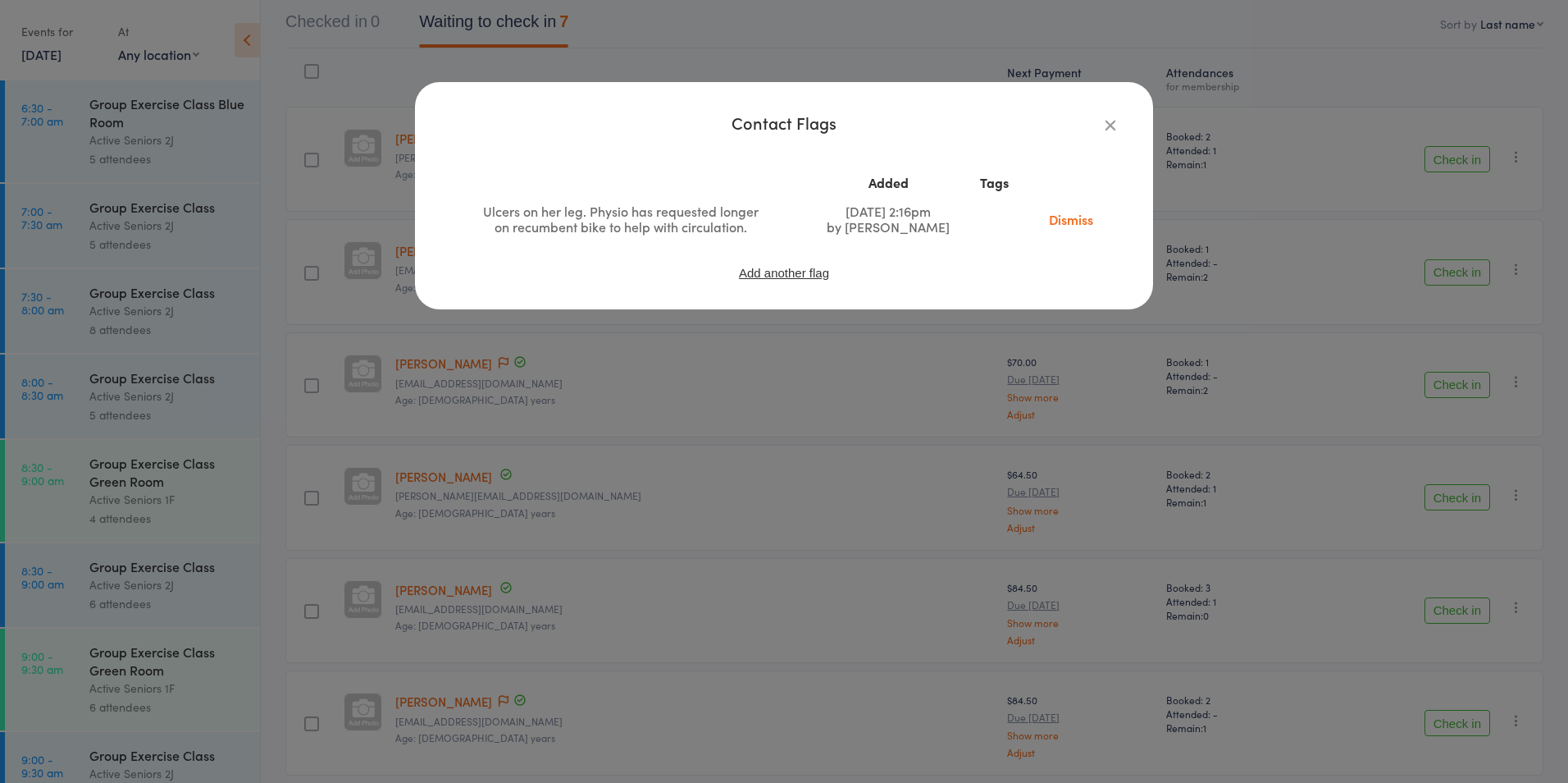
click at [1105, 128] on icon "button" at bounding box center [1110, 125] width 18 height 18
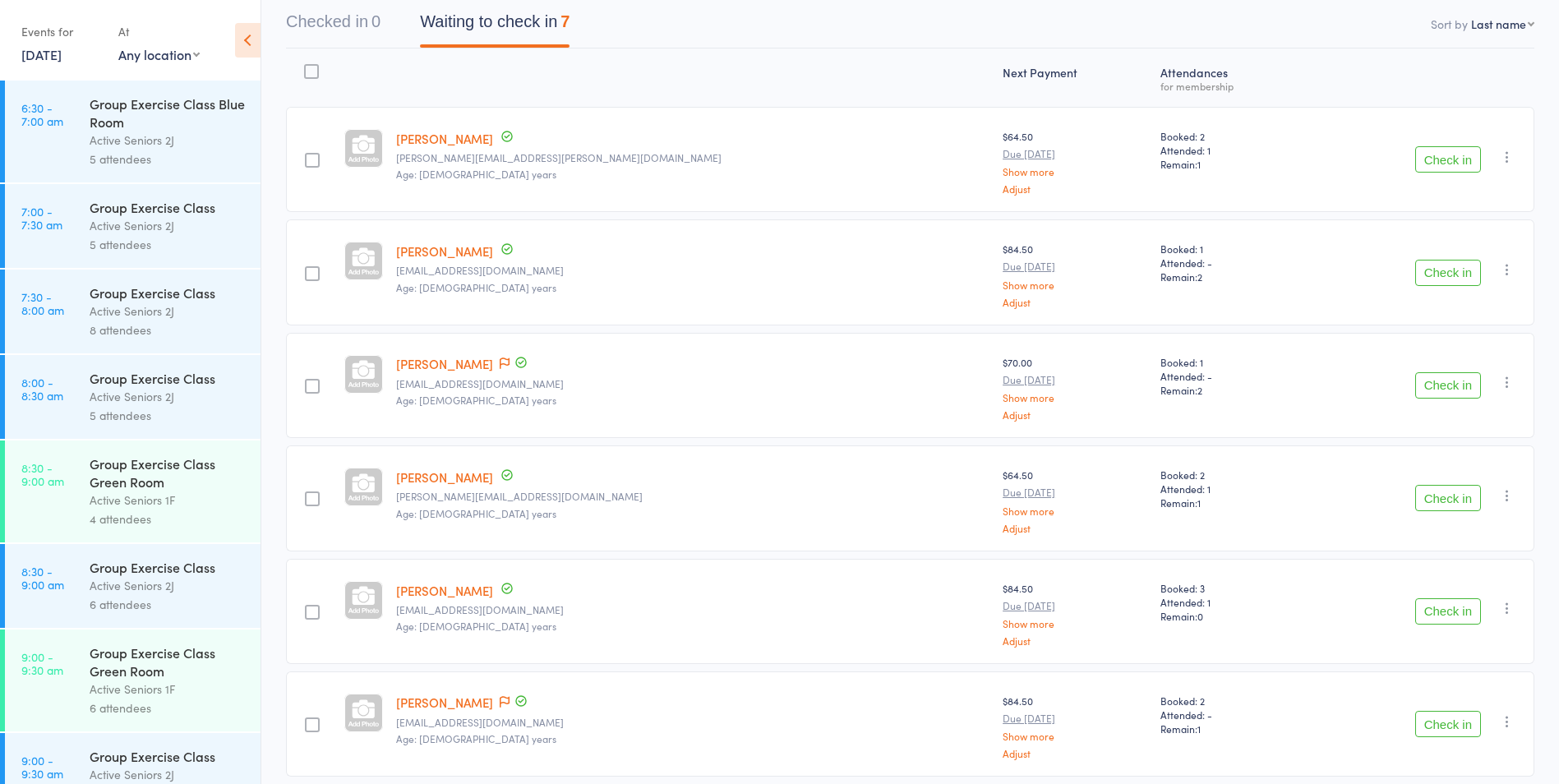
click at [1507, 378] on icon "button" at bounding box center [1507, 381] width 16 height 16
click at [1420, 530] on li "Remove" at bounding box center [1448, 524] width 135 height 22
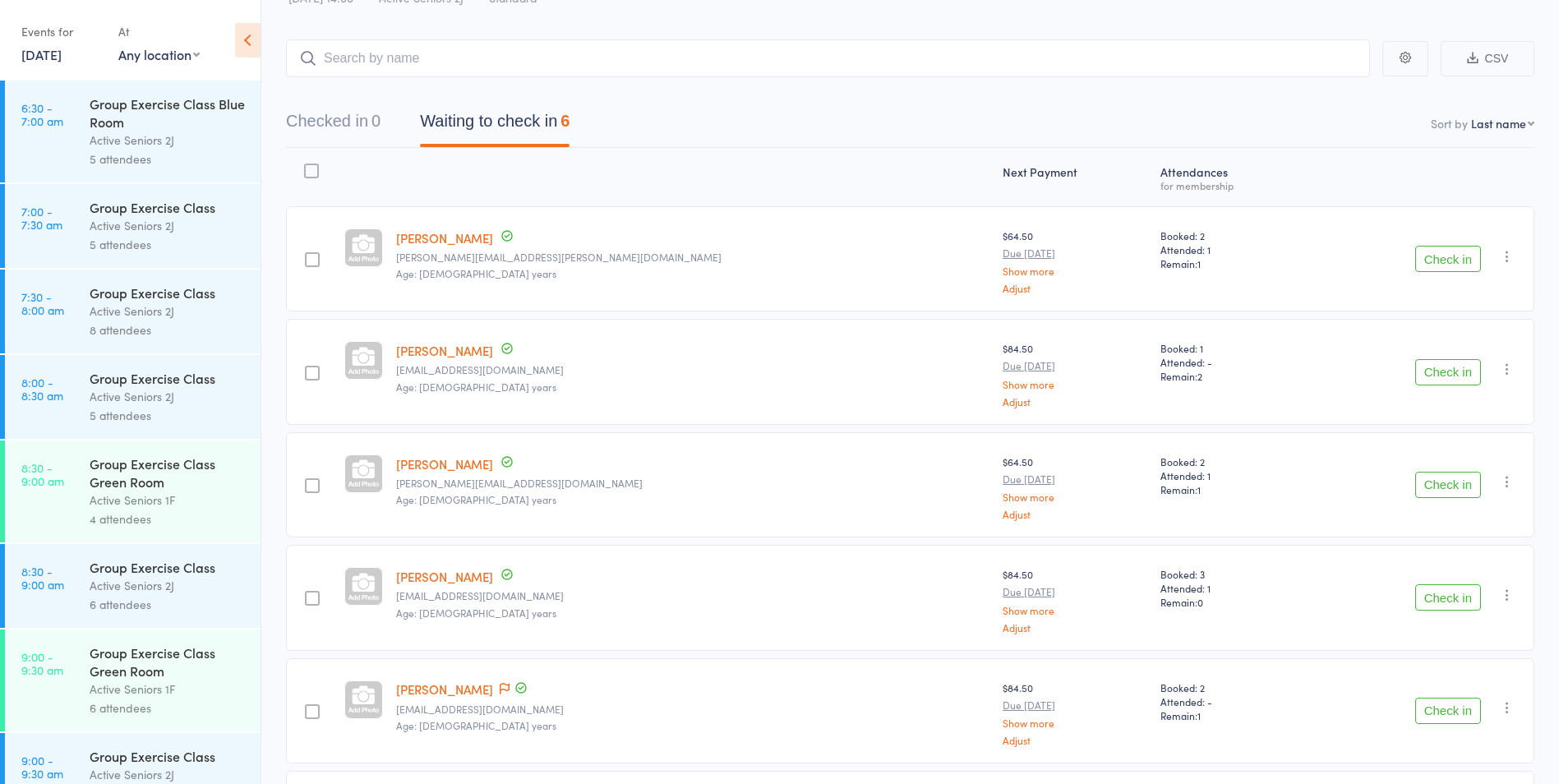
scroll to position [0, 0]
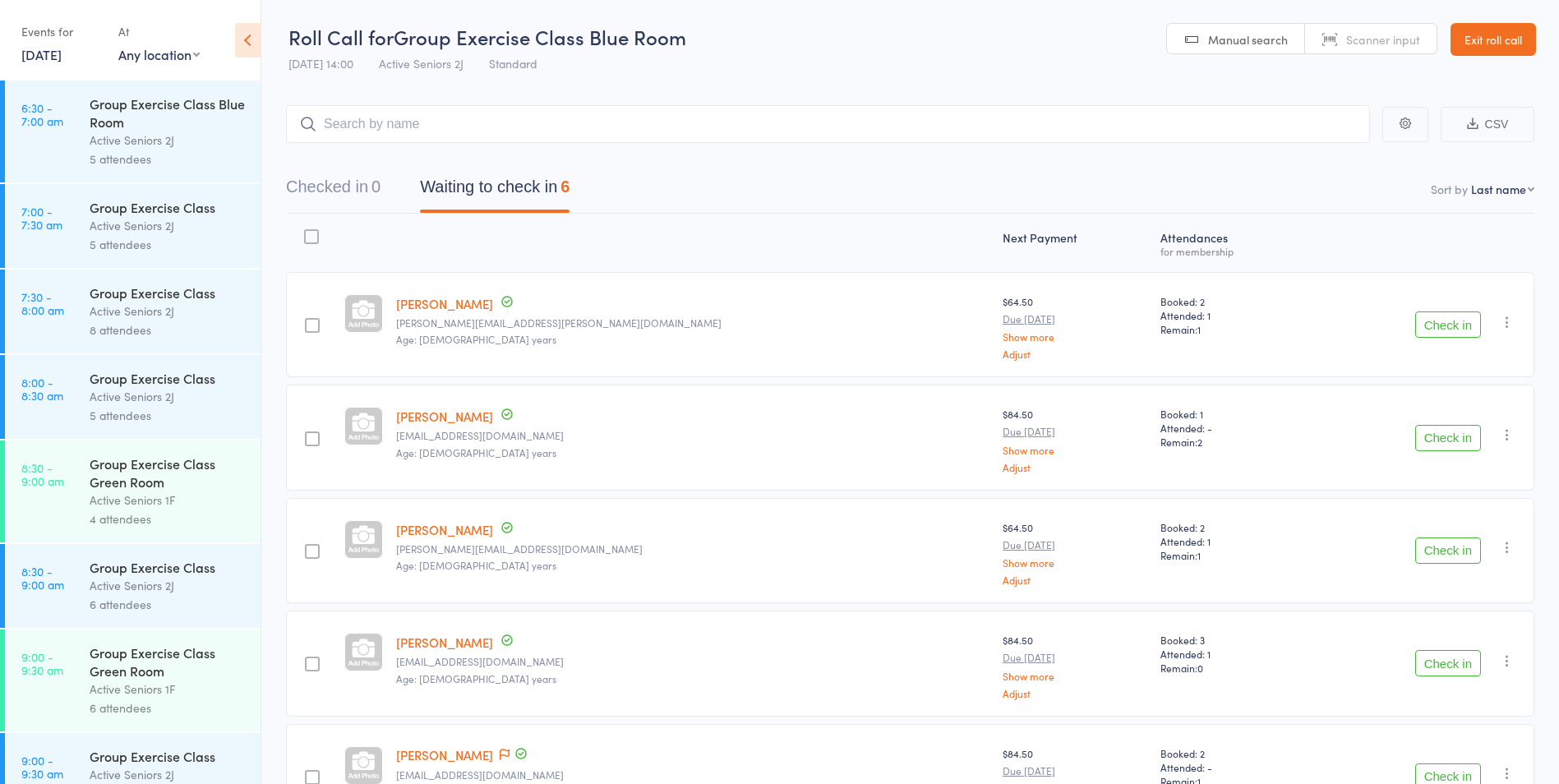
click at [47, 53] on link "14 Aug, 2025" at bounding box center [42, 54] width 41 height 18
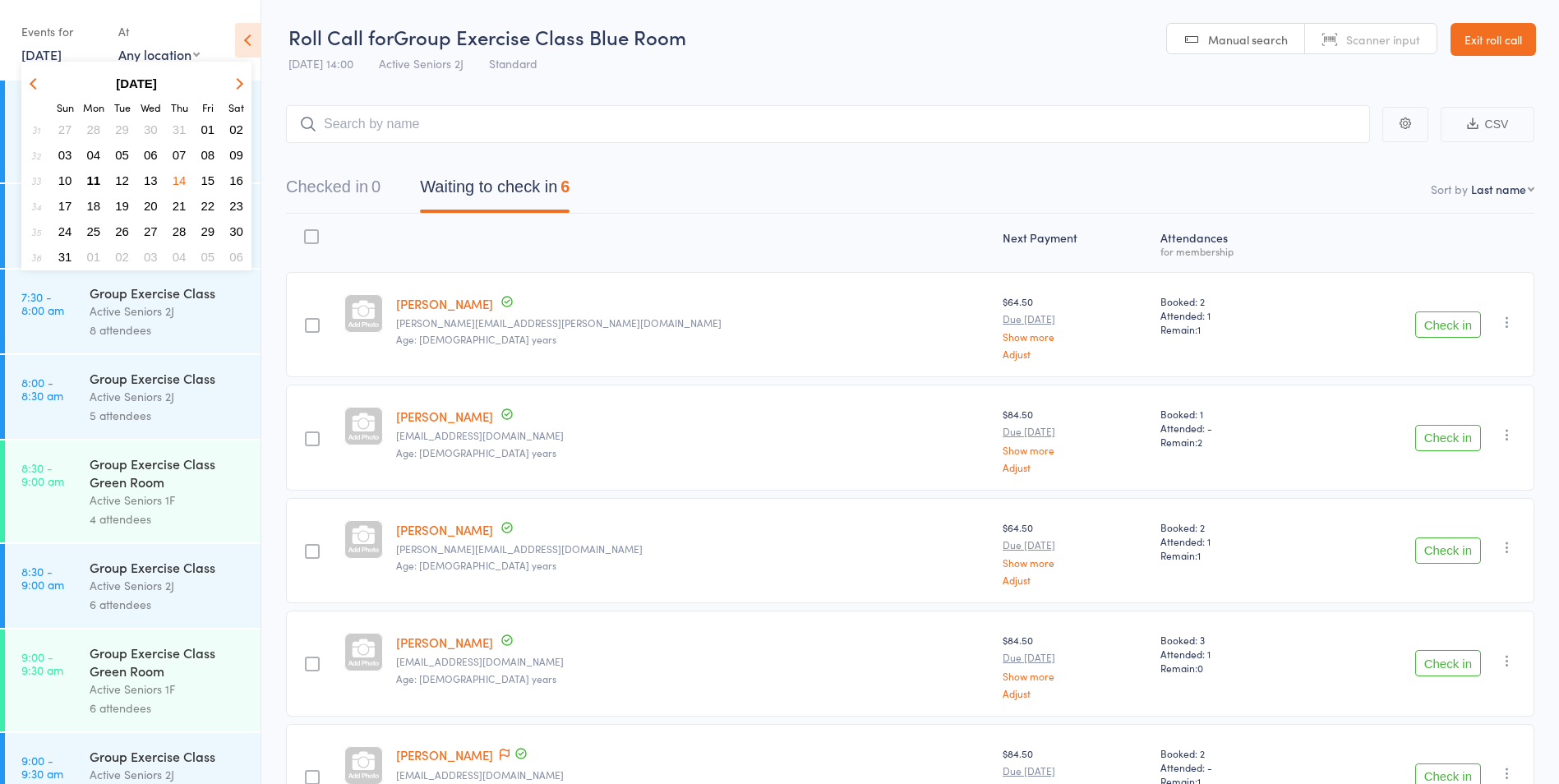
click at [88, 179] on span "11" at bounding box center [94, 180] width 14 height 14
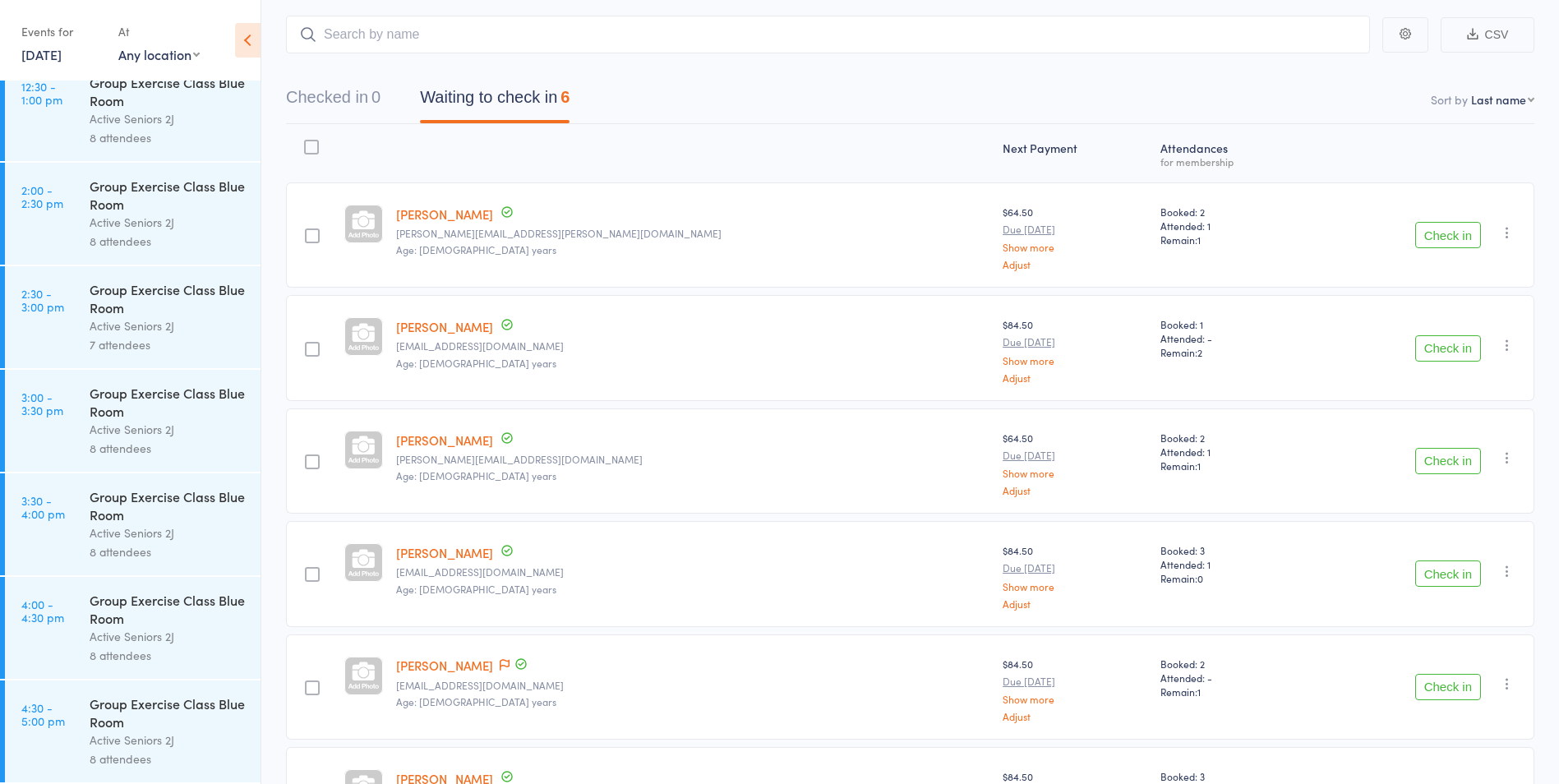
scroll to position [231, 0]
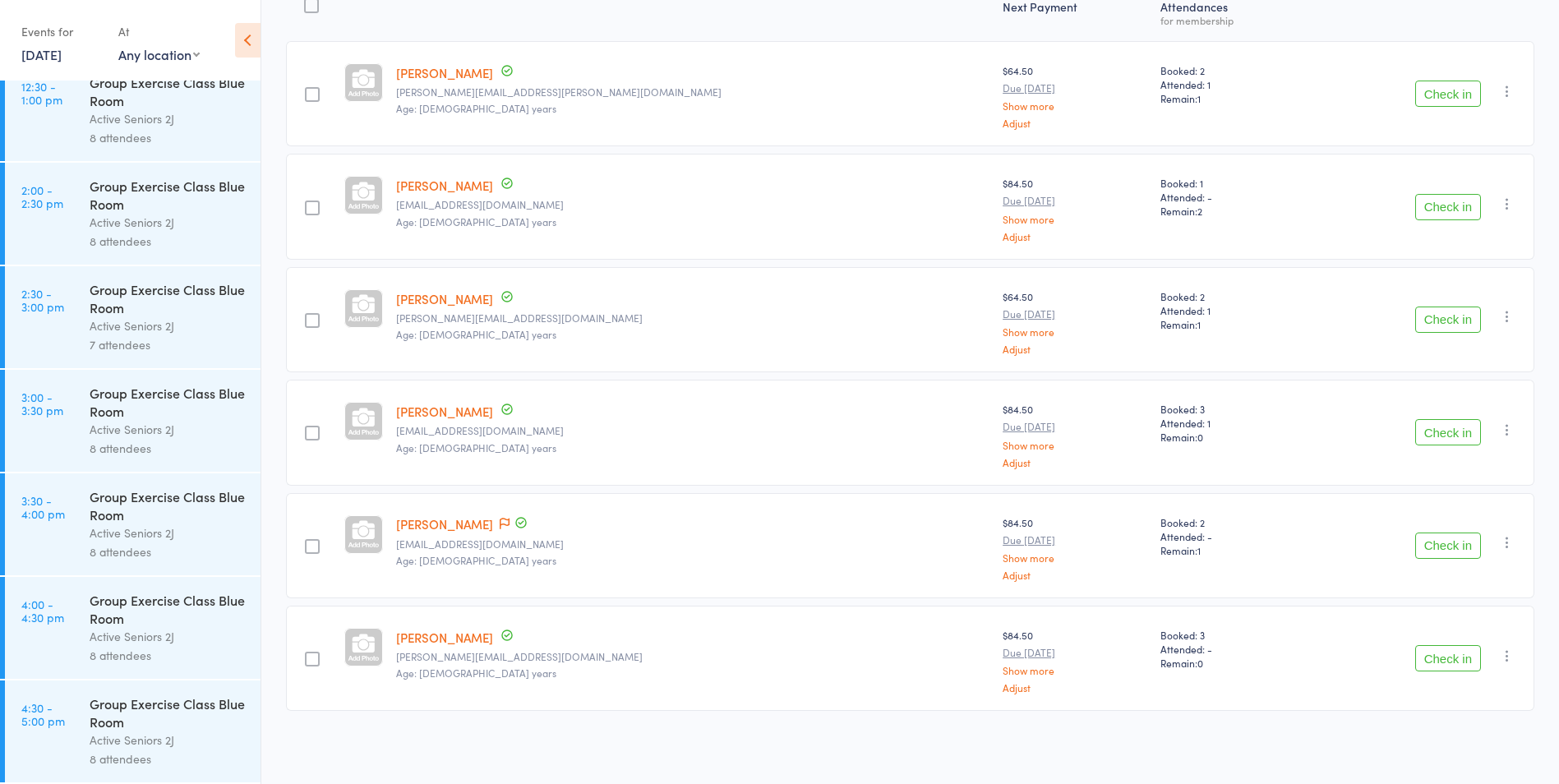
click at [146, 733] on div "Active Seniors 2J" at bounding box center [168, 740] width 157 height 19
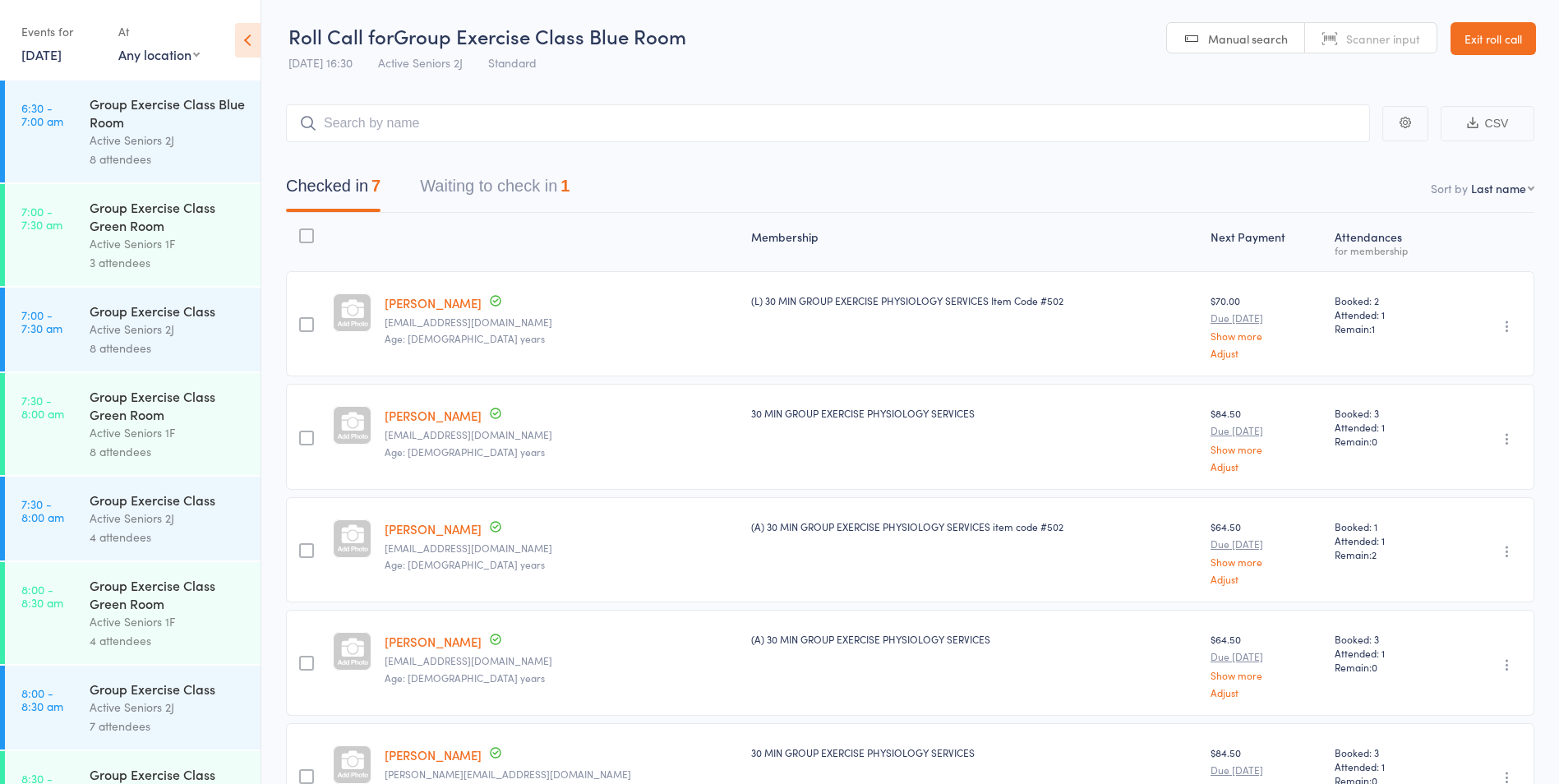
click at [472, 184] on button "Waiting to check in 1" at bounding box center [495, 190] width 149 height 44
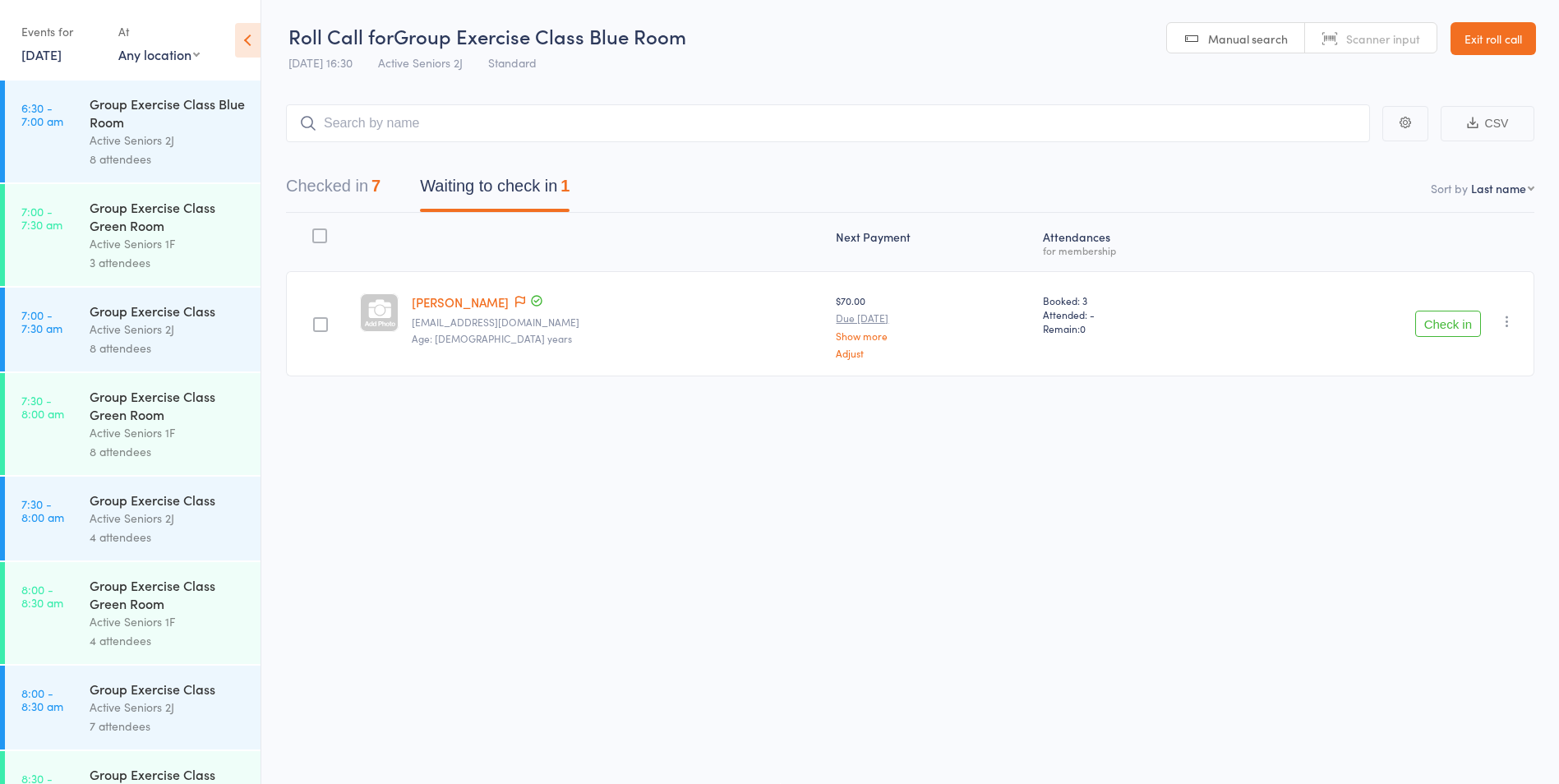
click at [1435, 318] on button "Check in" at bounding box center [1448, 323] width 66 height 26
